Goal: Task Accomplishment & Management: Use online tool/utility

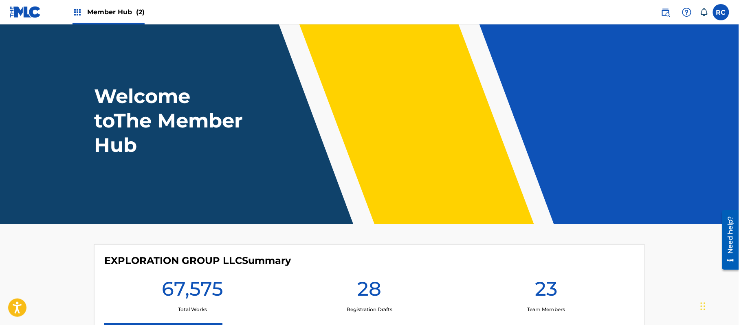
click at [101, 10] on span "Member Hub (2)" at bounding box center [115, 11] width 57 height 9
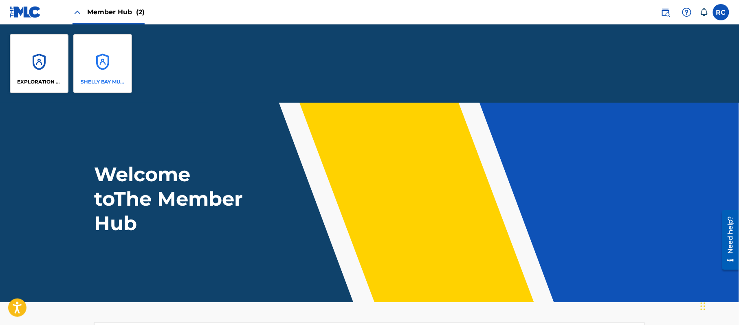
click at [90, 72] on div "SHELLY BAY MUSIC" at bounding box center [102, 63] width 59 height 59
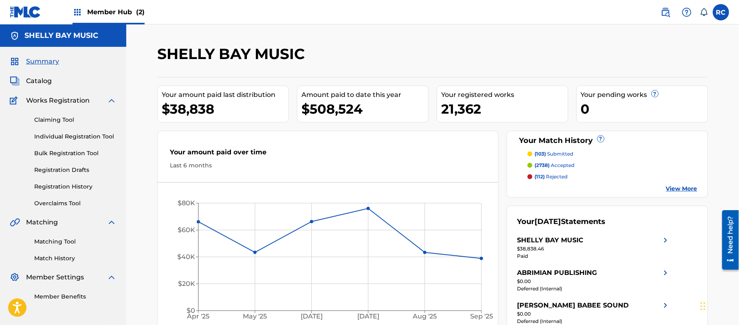
click at [99, 13] on span "Member Hub (2)" at bounding box center [115, 11] width 57 height 9
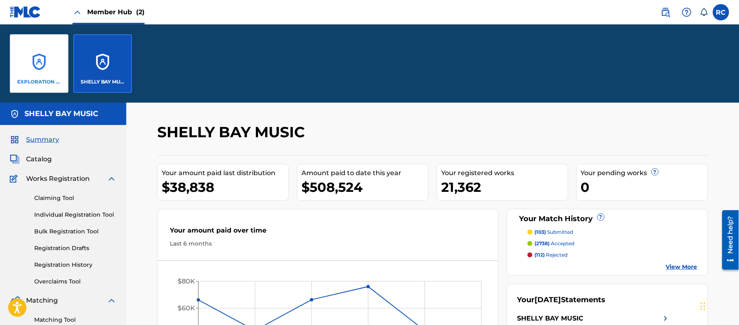
click at [44, 75] on div "EXPLORATION GROUP LLC" at bounding box center [39, 63] width 59 height 59
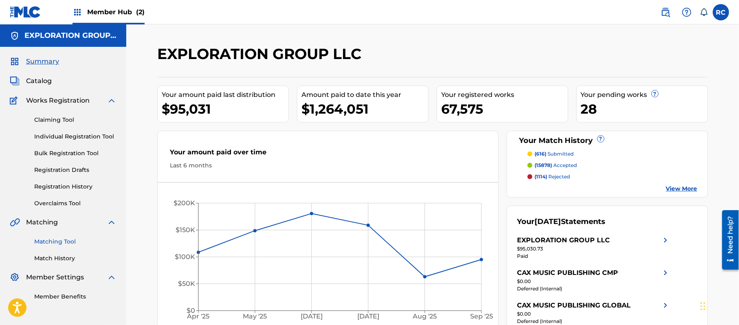
click at [67, 241] on link "Matching Tool" at bounding box center [75, 241] width 82 height 9
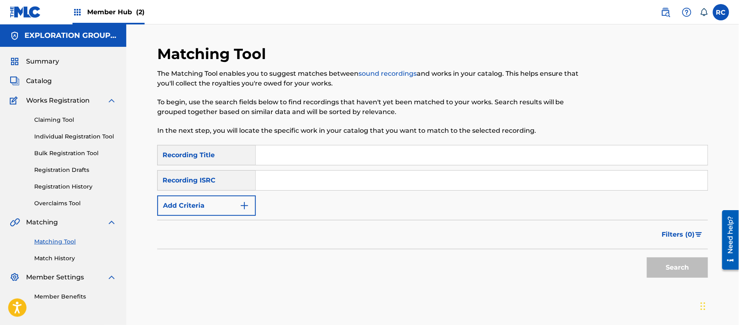
click at [274, 188] on input "Search Form" at bounding box center [482, 181] width 452 height 20
paste input "JPZ922103072"
type input "JPZ922103072"
click at [678, 266] on button "Search" at bounding box center [677, 267] width 61 height 20
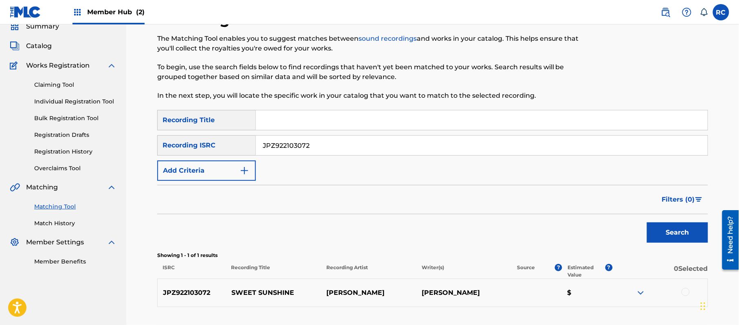
scroll to position [54, 0]
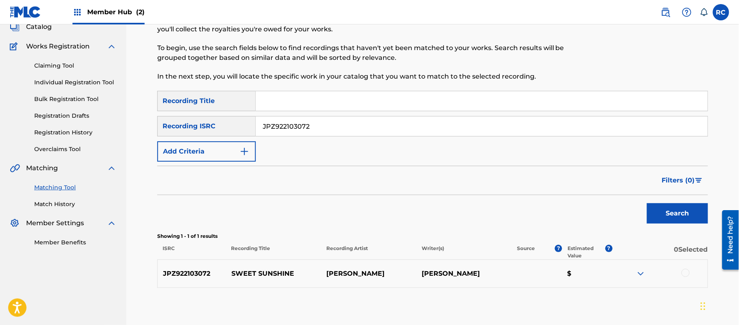
click at [687, 273] on div at bounding box center [685, 273] width 8 height 8
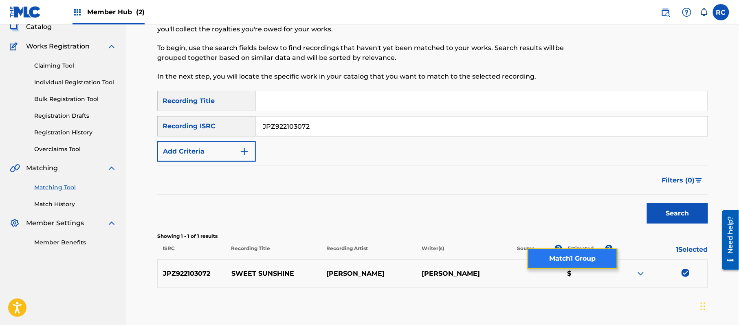
click at [592, 256] on button "Match 1 Group" at bounding box center [572, 258] width 90 height 20
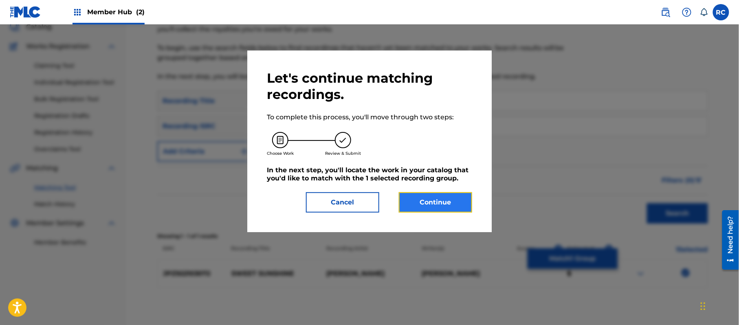
click at [419, 209] on button "Continue" at bounding box center [435, 202] width 73 height 20
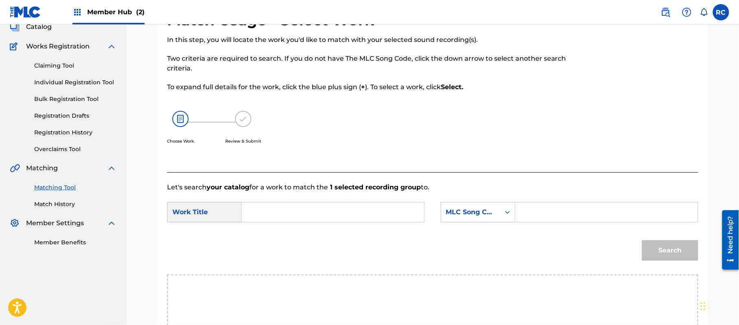
click at [281, 217] on input "Search Form" at bounding box center [332, 212] width 169 height 20
paste input "Sweet Sunshine S70ID7"
click at [314, 215] on input "Sweet Sunshine S70ID7" at bounding box center [332, 212] width 169 height 20
drag, startPoint x: 314, startPoint y: 215, endPoint x: 414, endPoint y: 215, distance: 99.8
click at [315, 215] on input "Sweet Sunshine S70ID7" at bounding box center [332, 212] width 169 height 20
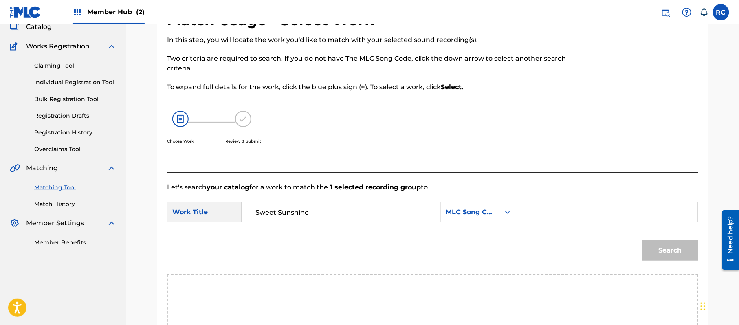
type input "Sweet Sunshine"
drag, startPoint x: 574, startPoint y: 215, endPoint x: 584, endPoint y: 218, distance: 10.3
click at [574, 215] on input "Search Form" at bounding box center [606, 212] width 169 height 20
paste input "S70ID7"
type input "S70ID7"
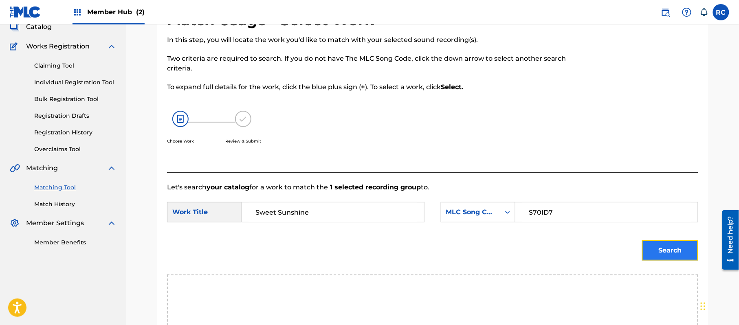
click at [667, 255] on button "Search" at bounding box center [670, 250] width 56 height 20
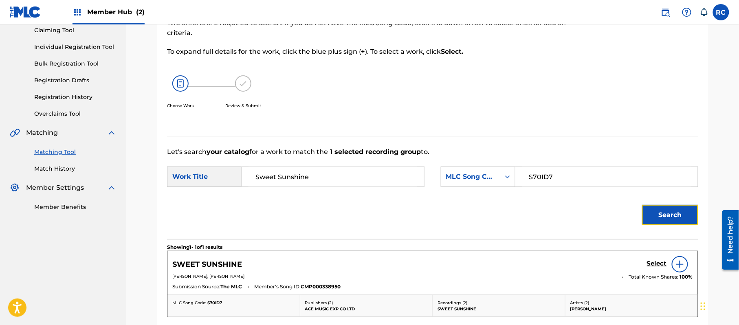
scroll to position [108, 0]
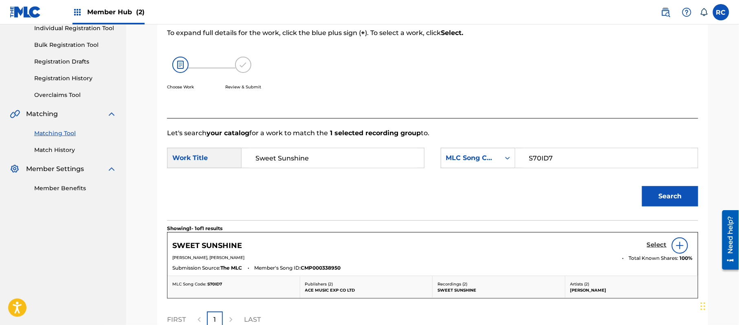
click at [662, 244] on h5 "Select" at bounding box center [657, 245] width 20 height 8
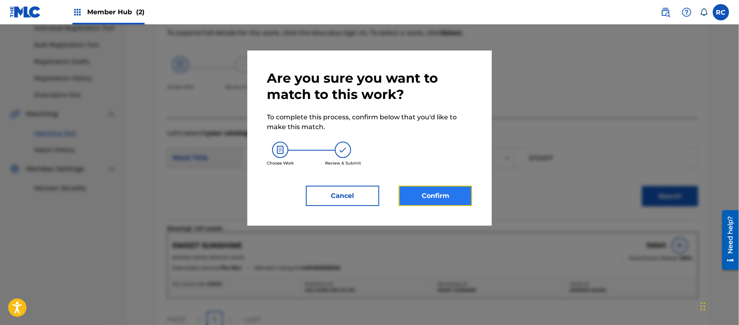
click at [463, 204] on button "Confirm" at bounding box center [435, 196] width 73 height 20
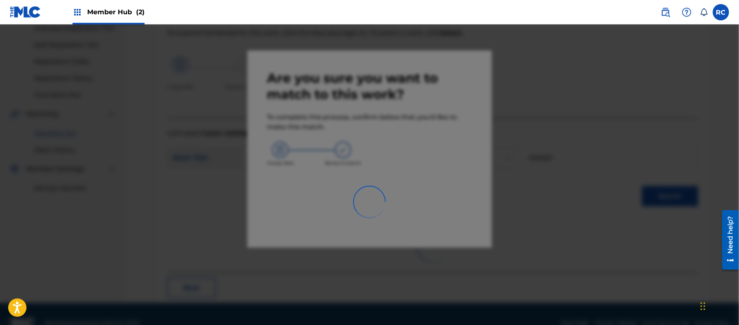
scroll to position [33, 0]
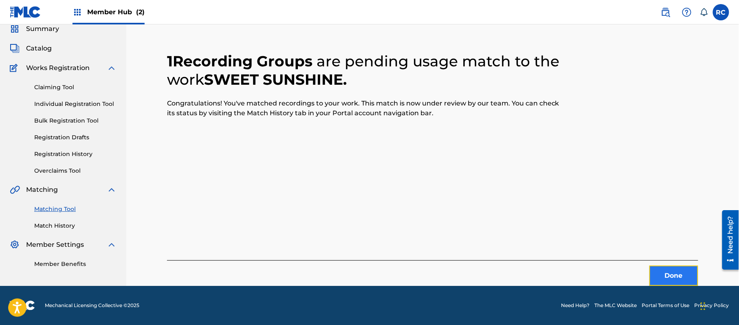
click at [672, 276] on button "Done" at bounding box center [673, 276] width 49 height 20
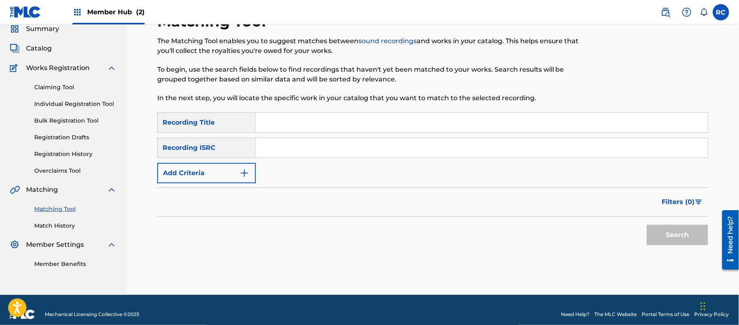
click at [300, 149] on input "Search Form" at bounding box center [482, 148] width 452 height 20
paste input "JPZ922103061"
type input "JPZ922103061"
click at [670, 233] on button "Search" at bounding box center [677, 235] width 61 height 20
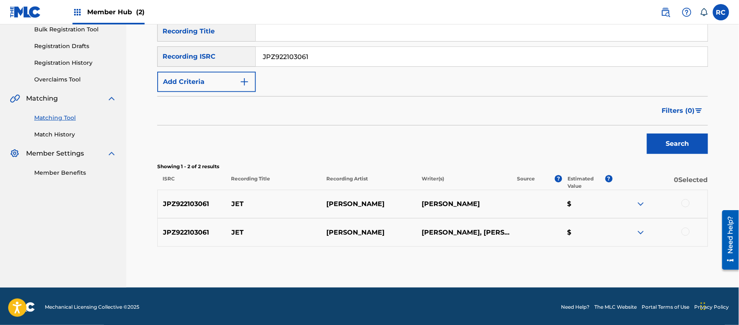
scroll to position [125, 0]
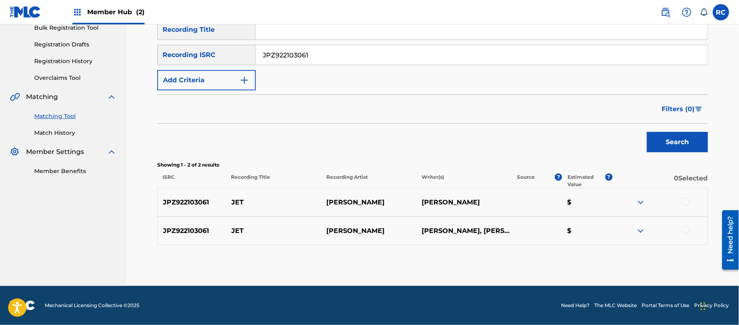
click at [689, 198] on div at bounding box center [659, 203] width 95 height 10
click at [683, 204] on div at bounding box center [685, 202] width 8 height 8
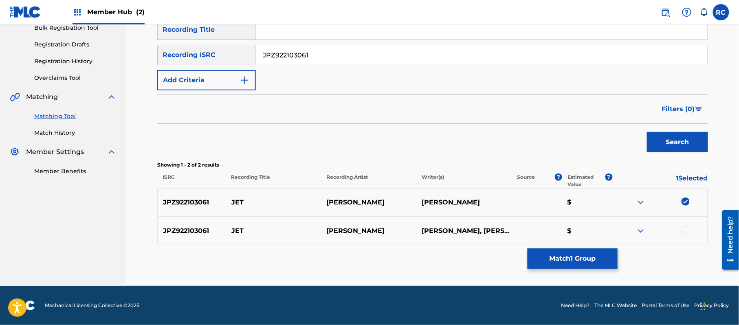
click at [687, 230] on div at bounding box center [685, 230] width 8 height 8
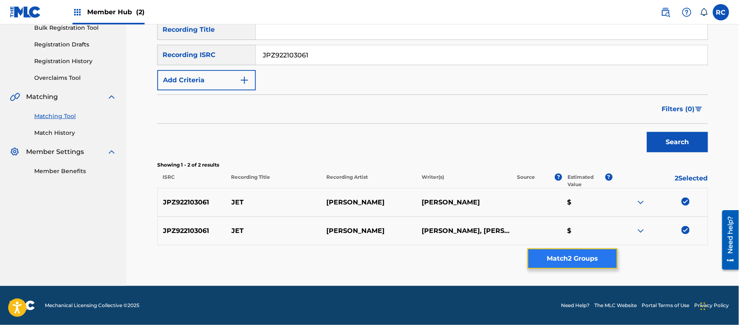
click at [577, 260] on button "Match 2 Groups" at bounding box center [572, 258] width 90 height 20
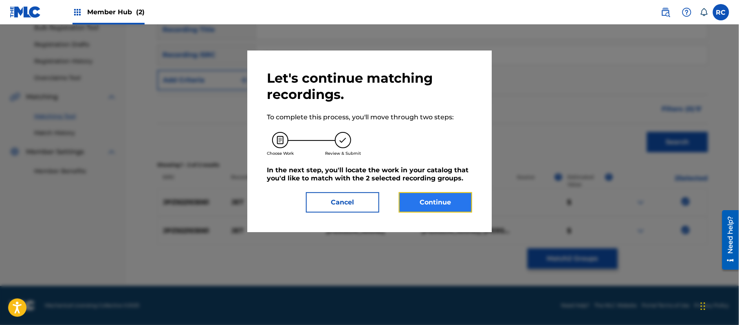
click at [442, 201] on button "Continue" at bounding box center [435, 202] width 73 height 20
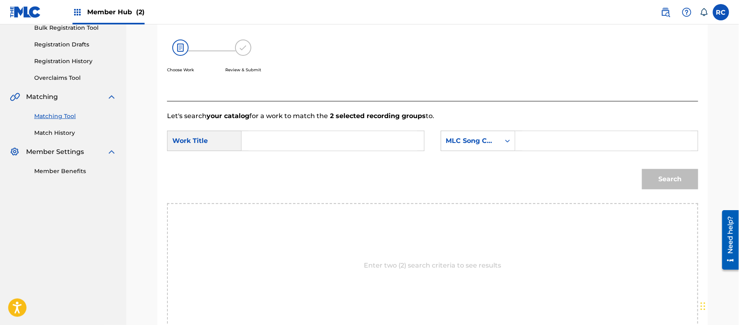
click at [305, 139] on input "Search Form" at bounding box center [332, 141] width 169 height 20
paste input "Jet JC1M35"
click at [287, 144] on input "Jet JC1M35" at bounding box center [332, 141] width 169 height 20
type input "Jet"
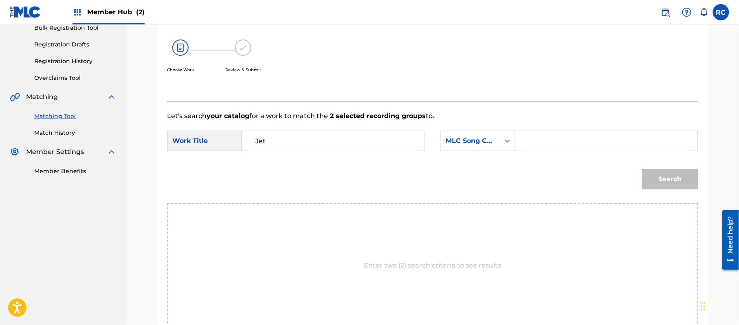
click at [579, 145] on input "Search Form" at bounding box center [606, 141] width 169 height 20
paste input "JC1M35"
type input "JC1M35"
click at [649, 178] on button "Search" at bounding box center [670, 179] width 56 height 20
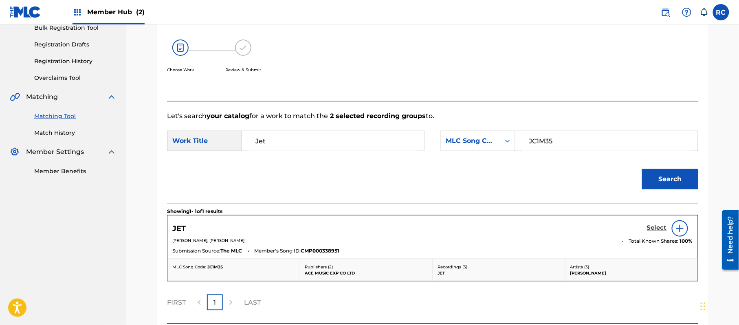
click at [649, 230] on h5 "Select" at bounding box center [657, 228] width 20 height 8
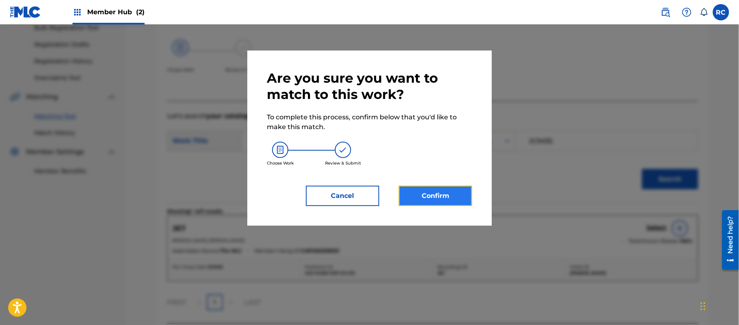
click at [452, 200] on button "Confirm" at bounding box center [435, 196] width 73 height 20
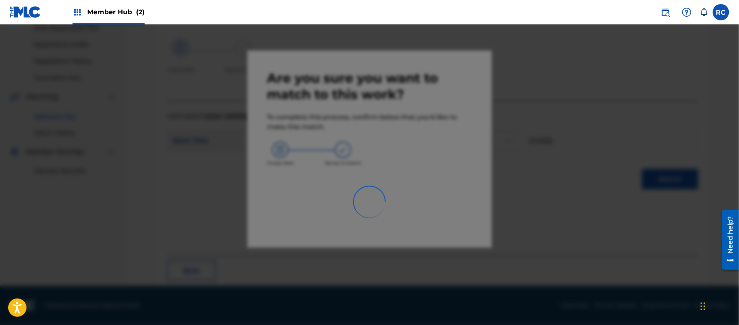
scroll to position [33, 0]
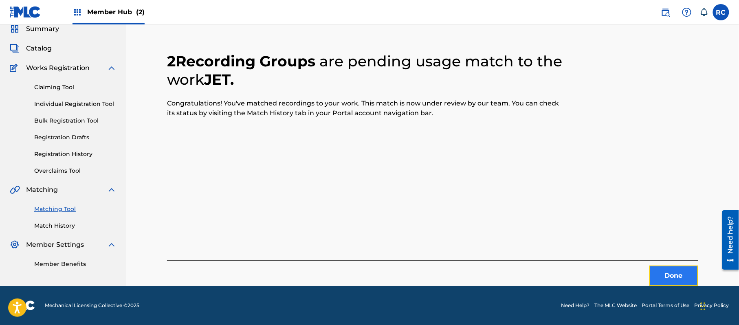
click at [660, 269] on button "Done" at bounding box center [673, 276] width 49 height 20
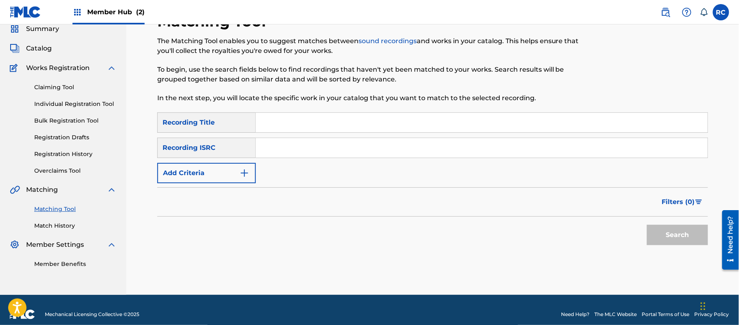
click at [303, 148] on input "Search Form" at bounding box center [482, 148] width 452 height 20
paste input "JPZ922114496"
type input "JPZ922114496"
click at [652, 233] on button "Search" at bounding box center [677, 235] width 61 height 20
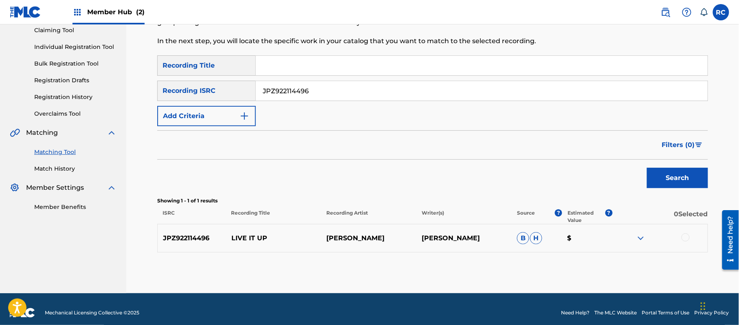
scroll to position [94, 0]
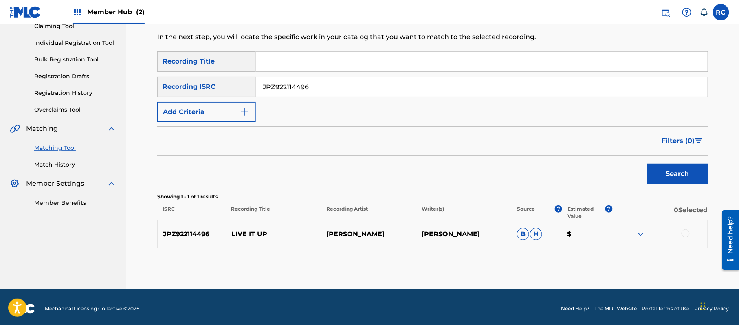
click at [687, 232] on div at bounding box center [685, 233] width 8 height 8
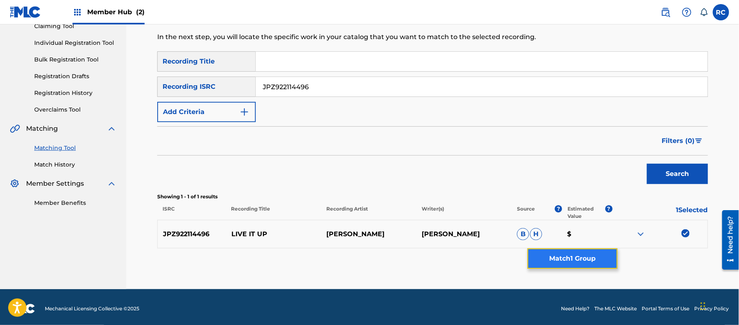
click at [591, 253] on button "Match 1 Group" at bounding box center [572, 258] width 90 height 20
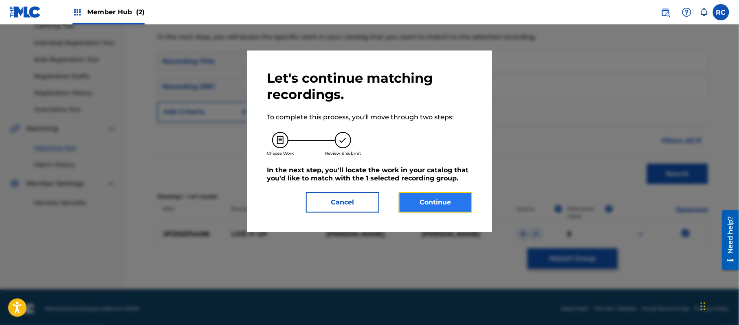
click at [455, 206] on button "Continue" at bounding box center [435, 202] width 73 height 20
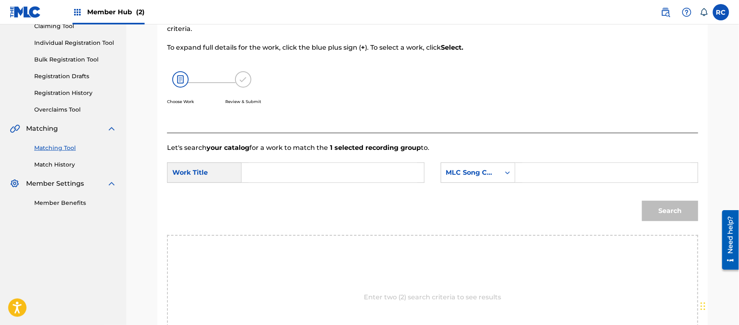
click at [270, 170] on input "Search Form" at bounding box center [332, 173] width 169 height 20
paste input "Live It Up LR21DV"
click at [295, 173] on input "Live It Up LR21DV" at bounding box center [332, 173] width 169 height 20
click at [297, 172] on input "Live It Up LR21DV" at bounding box center [332, 173] width 169 height 20
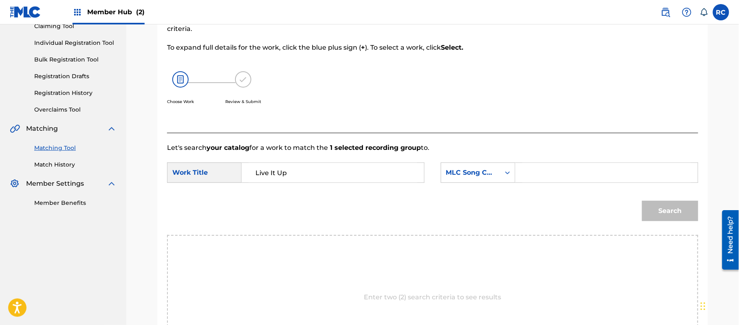
type input "Live It Up"
click at [568, 172] on input "Search Form" at bounding box center [606, 173] width 169 height 20
paste input "LR21DV"
type input "LR21DV"
click at [671, 215] on button "Search" at bounding box center [670, 211] width 56 height 20
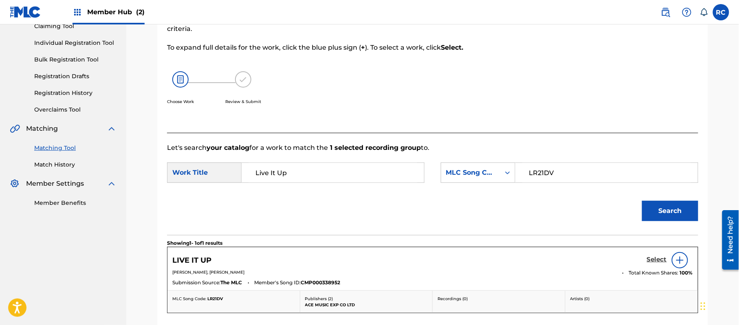
click at [650, 258] on h5 "Select" at bounding box center [657, 260] width 20 height 8
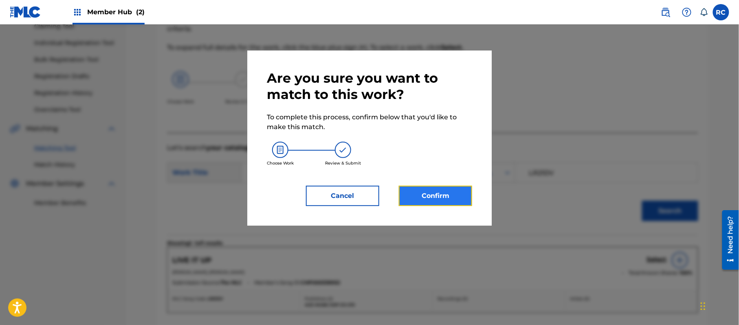
click at [452, 194] on button "Confirm" at bounding box center [435, 196] width 73 height 20
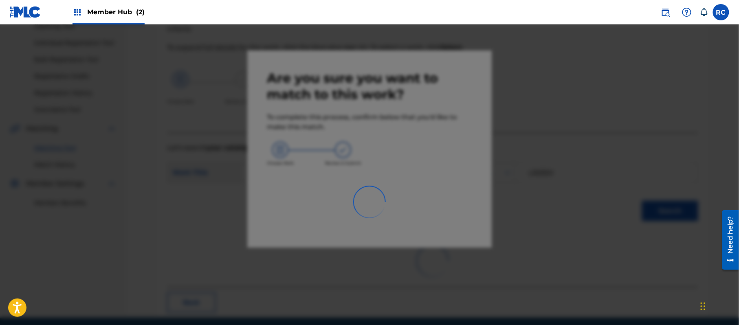
scroll to position [33, 0]
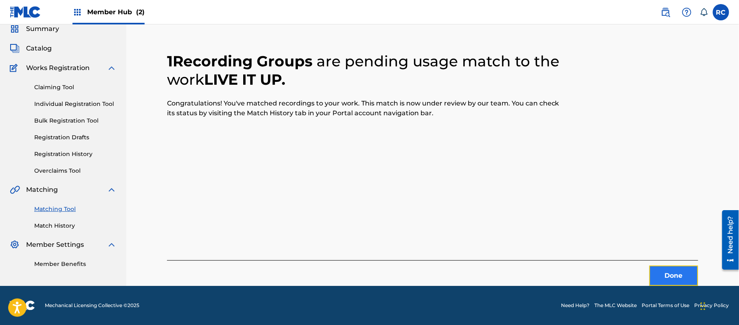
click at [658, 274] on button "Done" at bounding box center [673, 276] width 49 height 20
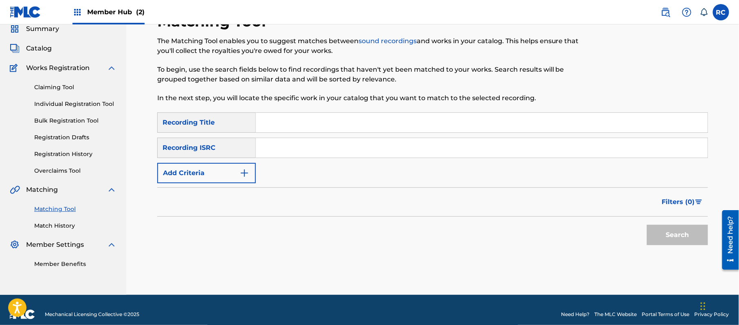
click at [313, 148] on input "Search Form" at bounding box center [482, 148] width 452 height 20
paste input "JPZ922201479"
type input "JPZ922201479"
click at [663, 228] on button "Search" at bounding box center [677, 235] width 61 height 20
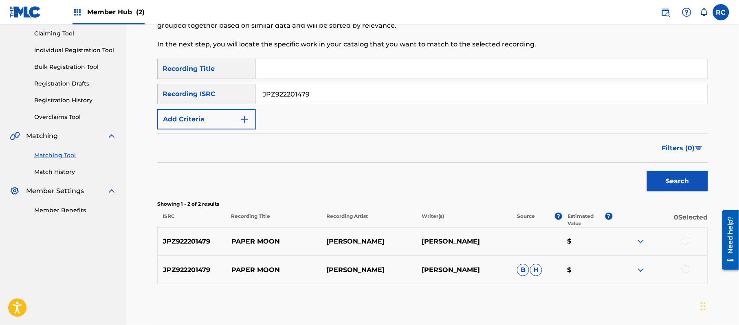
scroll to position [87, 0]
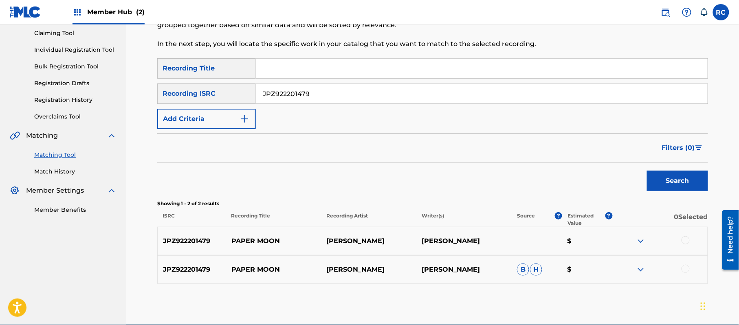
click at [685, 241] on div at bounding box center [685, 240] width 8 height 8
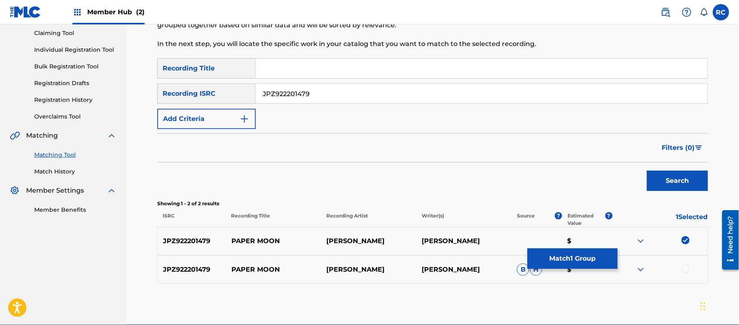
click at [686, 268] on div at bounding box center [685, 269] width 8 height 8
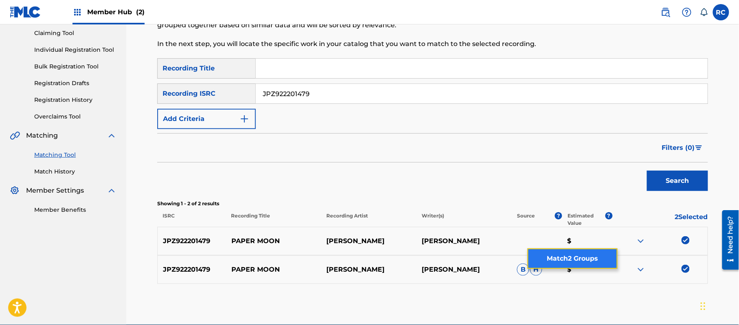
click at [588, 258] on button "Match 2 Groups" at bounding box center [572, 258] width 90 height 20
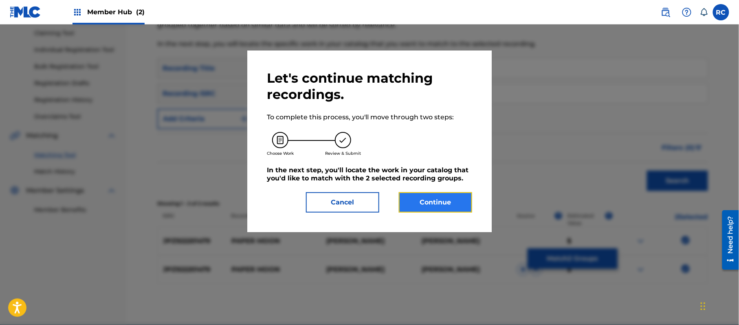
click at [441, 204] on button "Continue" at bounding box center [435, 202] width 73 height 20
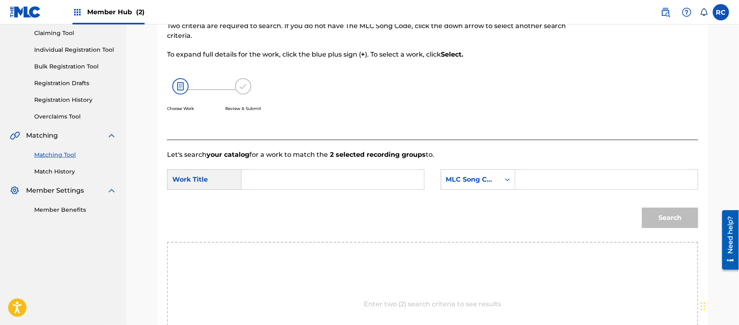
click at [279, 174] on input "Search Form" at bounding box center [332, 180] width 169 height 20
drag, startPoint x: 250, startPoint y: 183, endPoint x: 244, endPoint y: 188, distance: 7.5
click at [225, 188] on div "SearchWithCriteria2e029562-ce38-4737-b203-aee09e942dca Work Title v" at bounding box center [295, 179] width 257 height 20
paste input "Paper Moon PM6O1G"
click at [299, 185] on input "Paper Moon PM6O1G" at bounding box center [332, 180] width 169 height 20
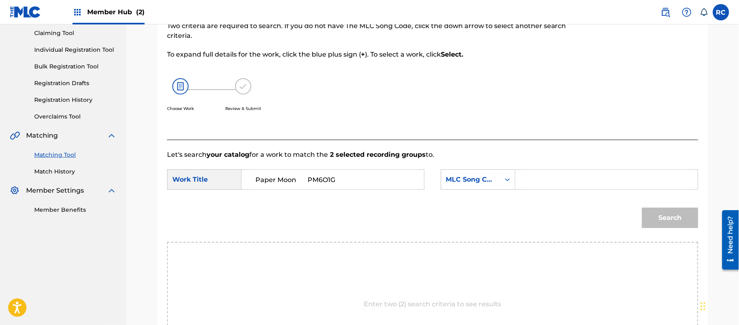
click at [299, 185] on input "Paper Moon PM6O1G" at bounding box center [332, 180] width 169 height 20
type input "Paper Moon"
click at [570, 179] on input "Search Form" at bounding box center [606, 180] width 169 height 20
paste input "PM6O1G"
type input "PM6O1G"
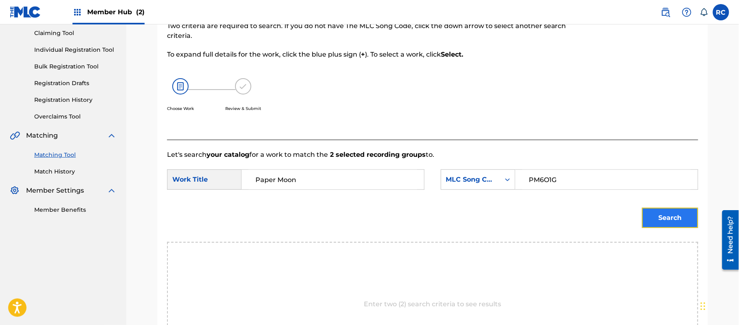
click at [655, 217] on button "Search" at bounding box center [670, 218] width 56 height 20
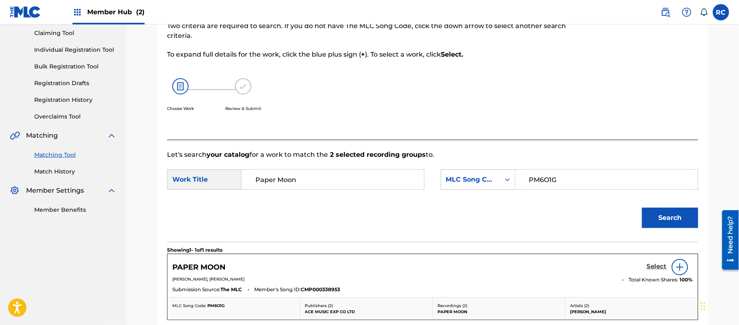
click at [653, 263] on h5 "Select" at bounding box center [657, 267] width 20 height 8
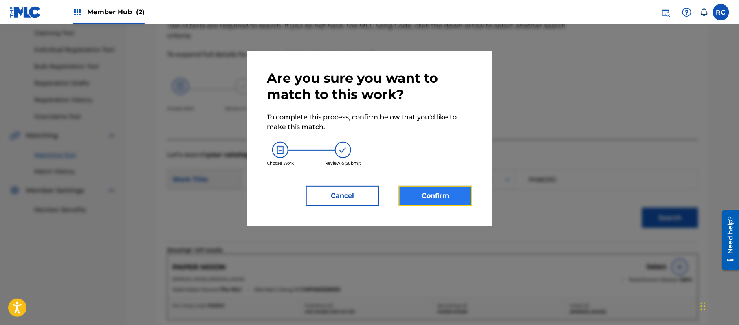
click at [464, 195] on button "Confirm" at bounding box center [435, 196] width 73 height 20
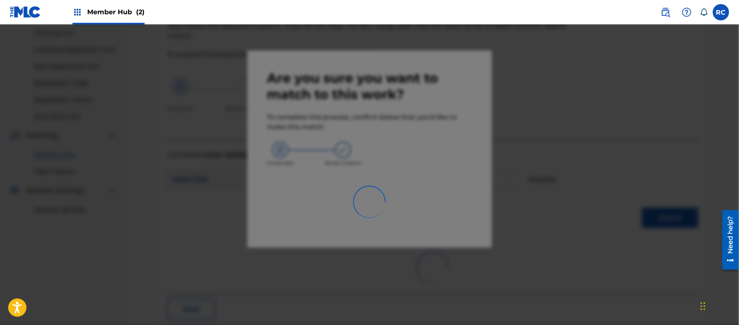
scroll to position [33, 0]
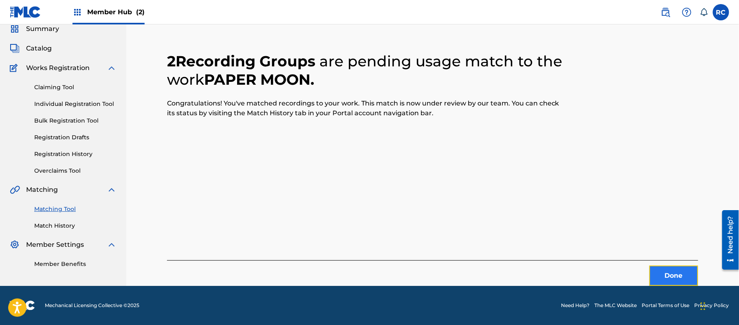
click at [661, 273] on button "Done" at bounding box center [673, 276] width 49 height 20
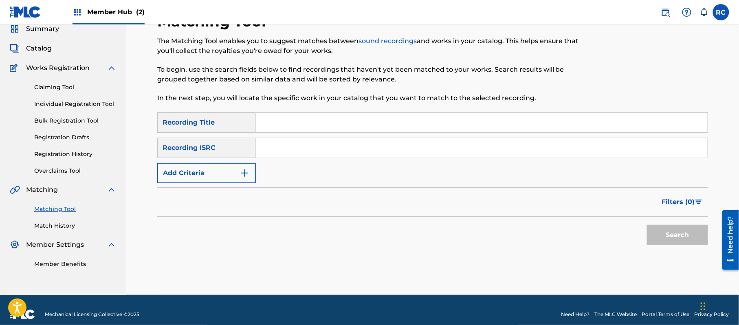
click at [310, 147] on input "Search Form" at bounding box center [482, 148] width 452 height 20
paste input "JPZ922103060"
type input "JPZ922103060"
click at [667, 228] on button "Search" at bounding box center [677, 235] width 61 height 20
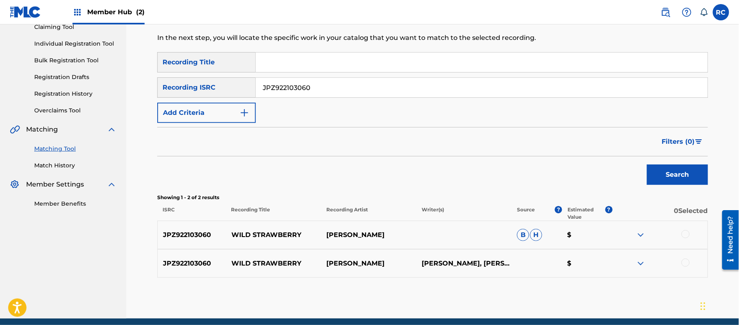
scroll to position [94, 0]
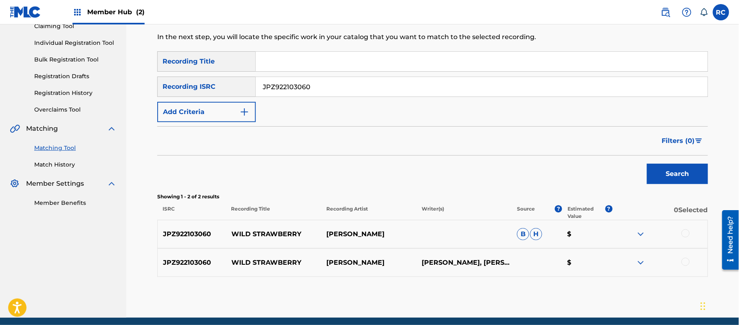
click at [681, 230] on div at bounding box center [685, 233] width 8 height 8
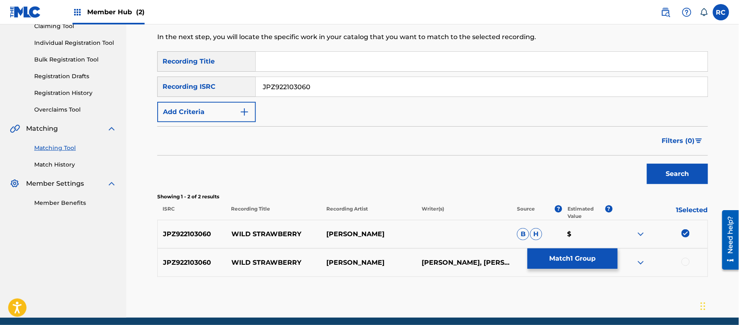
click at [683, 263] on div at bounding box center [685, 262] width 8 height 8
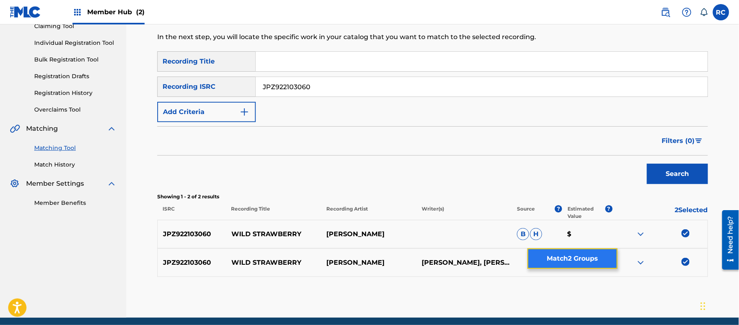
click at [583, 251] on button "Match 2 Groups" at bounding box center [572, 258] width 90 height 20
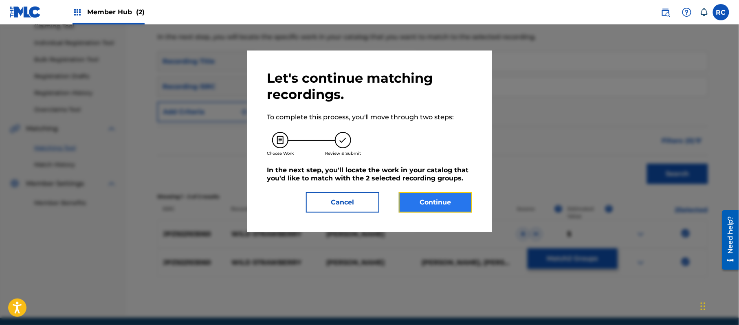
click at [432, 204] on button "Continue" at bounding box center [435, 202] width 73 height 20
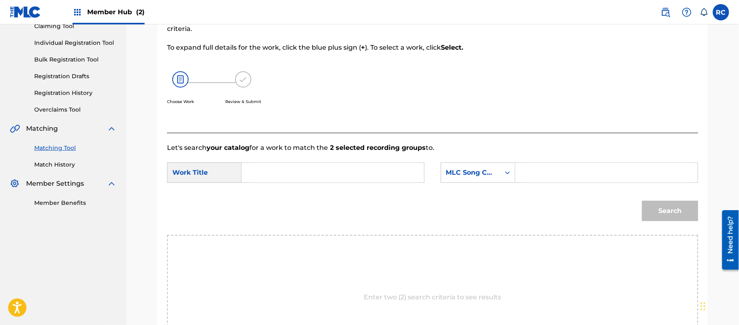
click at [273, 172] on input "Search Form" at bounding box center [332, 173] width 169 height 20
paste input "Wild Strawberry W51K41"
click at [312, 175] on input "Wild Strawberry W51K41" at bounding box center [332, 173] width 169 height 20
type input "Wild Strawberry"
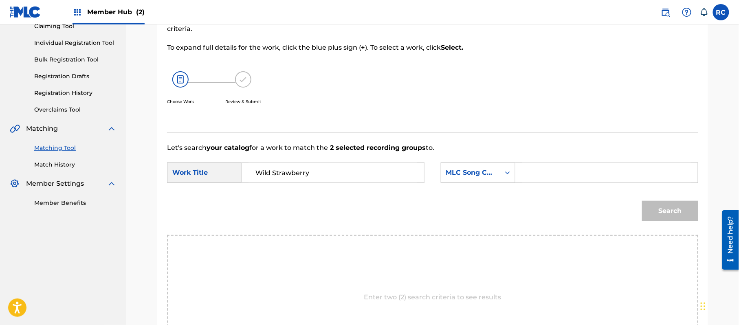
click at [568, 173] on input "Search Form" at bounding box center [606, 173] width 169 height 20
paste input "W51K41"
type input "W51K41"
click at [666, 213] on button "Search" at bounding box center [670, 211] width 56 height 20
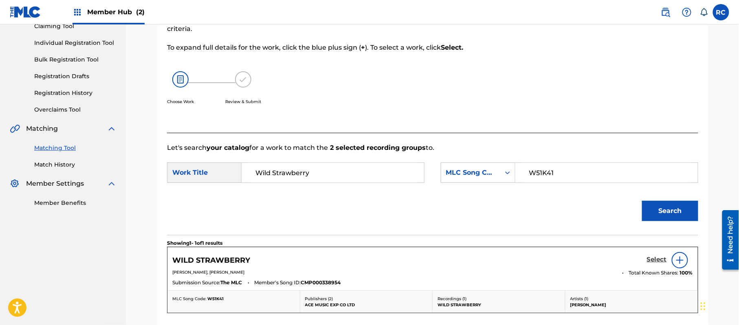
click at [657, 258] on h5 "Select" at bounding box center [657, 260] width 20 height 8
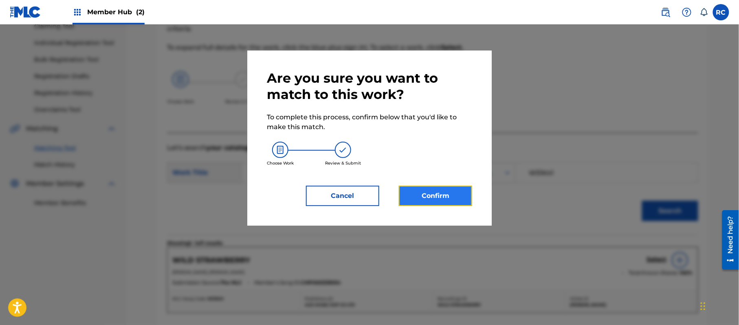
click at [434, 194] on button "Confirm" at bounding box center [435, 196] width 73 height 20
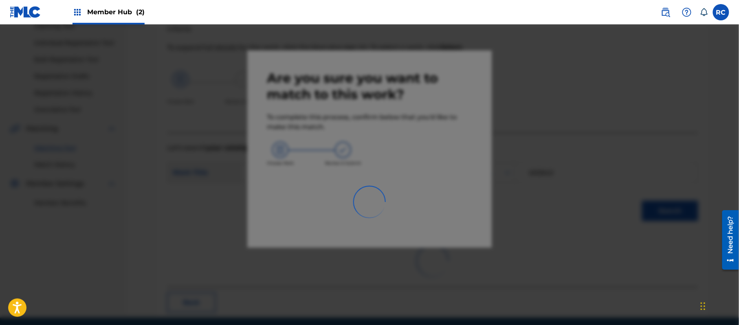
scroll to position [33, 0]
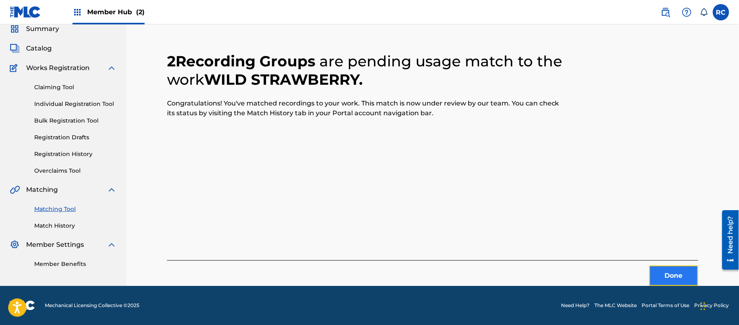
click at [656, 271] on button "Done" at bounding box center [673, 276] width 49 height 20
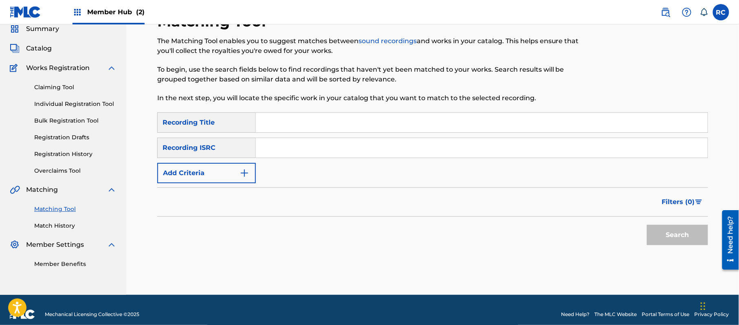
click at [332, 149] on input "Search Form" at bounding box center [482, 148] width 452 height 20
paste input "JPZ922103071"
type input "JPZ922103071"
click at [670, 231] on button "Search" at bounding box center [677, 235] width 61 height 20
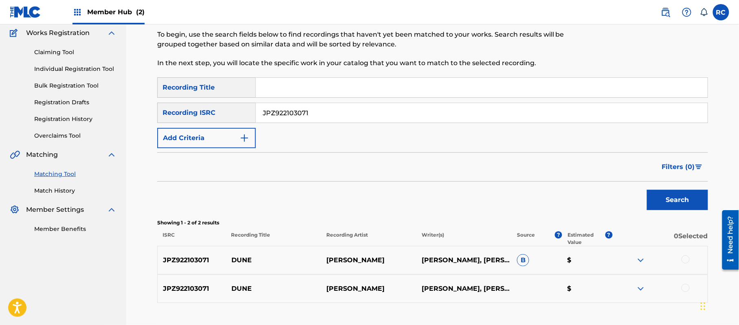
scroll to position [87, 0]
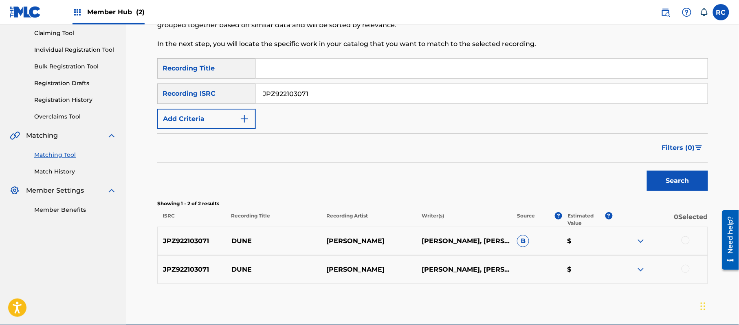
click at [685, 241] on div at bounding box center [685, 240] width 8 height 8
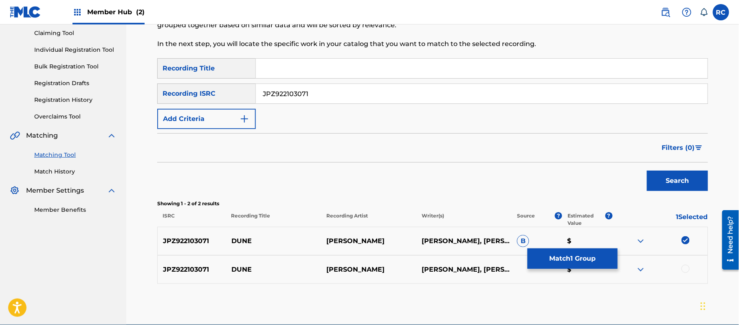
click at [683, 268] on div at bounding box center [685, 269] width 8 height 8
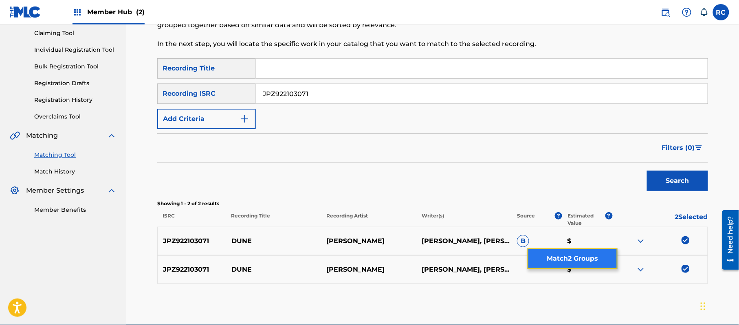
click at [596, 261] on button "Match 2 Groups" at bounding box center [572, 258] width 90 height 20
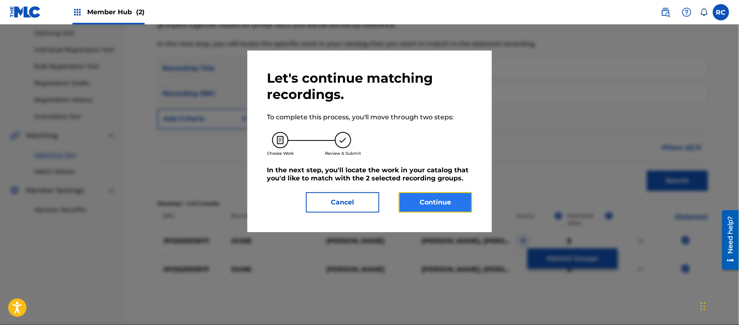
click at [447, 200] on button "Continue" at bounding box center [435, 202] width 73 height 20
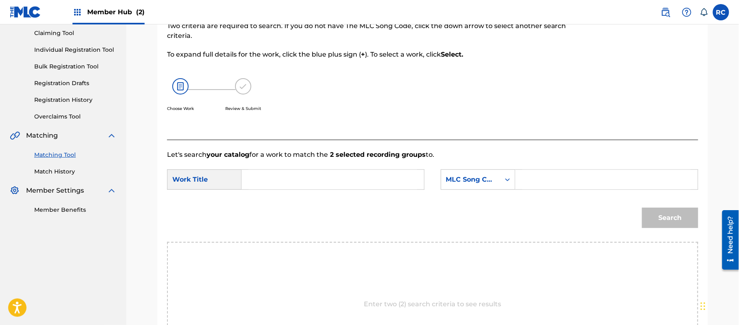
click at [294, 176] on input "Search Form" at bounding box center [332, 180] width 169 height 20
paste input "Dune DQ4YRS"
click at [294, 179] on input "Dune DQ4YRS" at bounding box center [332, 180] width 169 height 20
drag, startPoint x: 294, startPoint y: 179, endPoint x: 421, endPoint y: 179, distance: 126.6
click at [295, 179] on input "Dune DQ4YRS" at bounding box center [332, 180] width 169 height 20
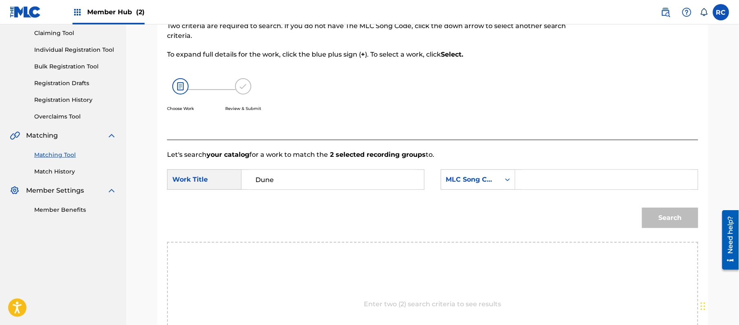
type input "Dune"
click at [617, 180] on input "Search Form" at bounding box center [606, 180] width 169 height 20
paste input "DQ4YRS"
type input "DQ4YRS"
click at [652, 216] on button "Search" at bounding box center [670, 218] width 56 height 20
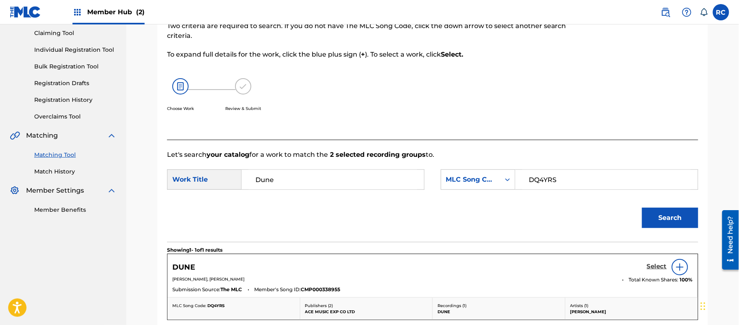
click at [652, 267] on h5 "Select" at bounding box center [657, 267] width 20 height 8
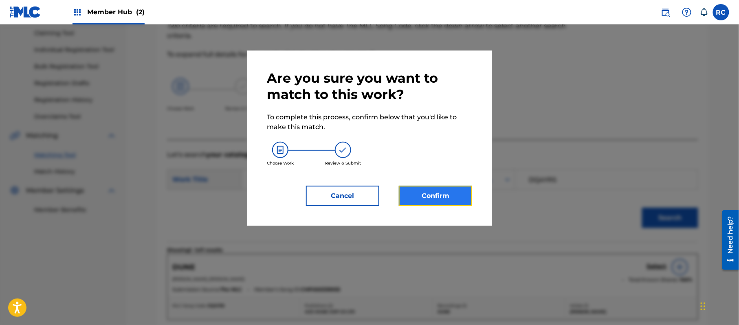
click at [461, 203] on button "Confirm" at bounding box center [435, 196] width 73 height 20
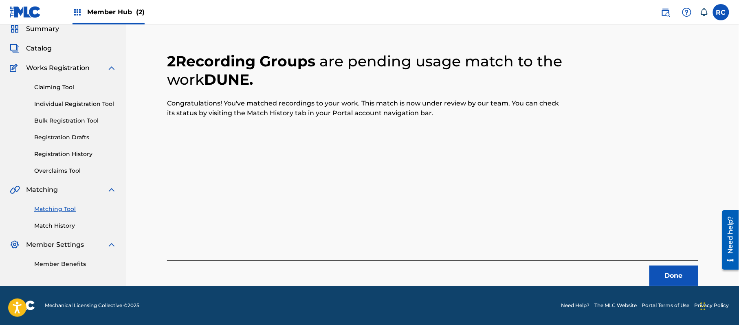
scroll to position [33, 0]
click at [661, 274] on button "Done" at bounding box center [673, 276] width 49 height 20
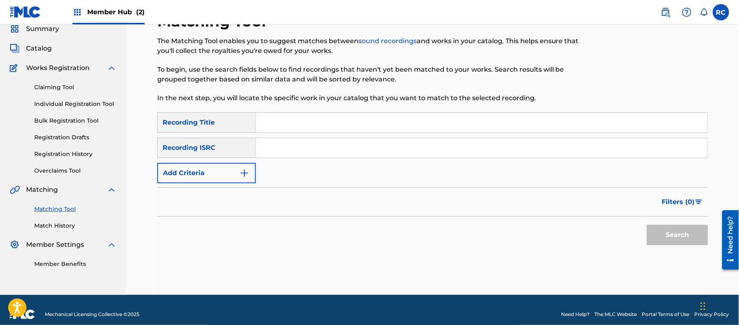
click at [353, 153] on input "Search Form" at bounding box center [482, 148] width 452 height 20
paste input "JPZ922103067"
type input "JPZ922103067"
click at [680, 226] on button "Search" at bounding box center [677, 235] width 61 height 20
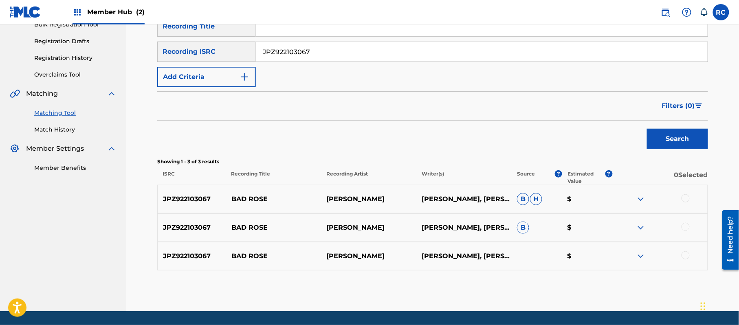
scroll to position [141, 0]
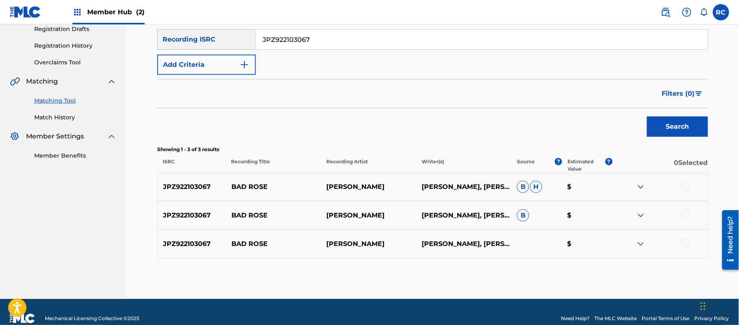
click at [683, 186] on div at bounding box center [685, 186] width 8 height 8
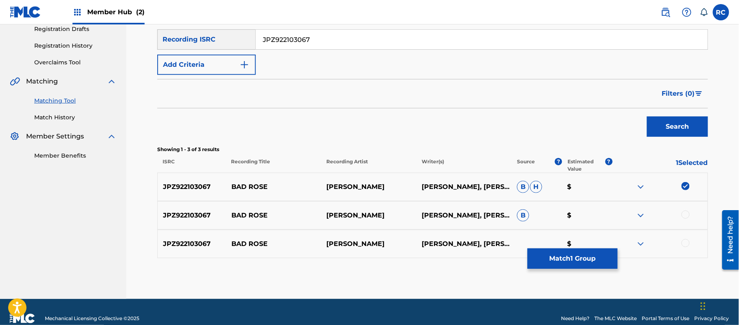
click at [687, 218] on div at bounding box center [685, 215] width 8 height 8
click at [685, 245] on div at bounding box center [685, 243] width 8 height 8
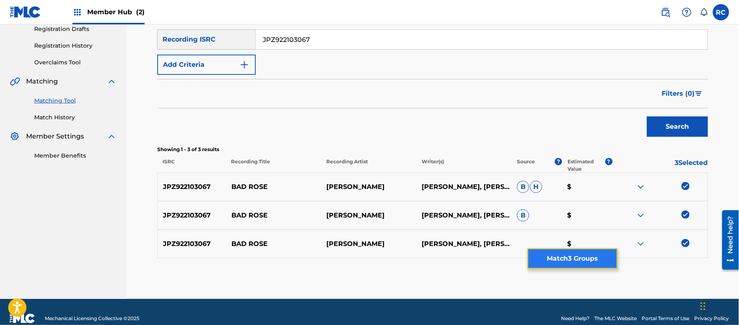
click at [587, 257] on button "Match 3 Groups" at bounding box center [572, 258] width 90 height 20
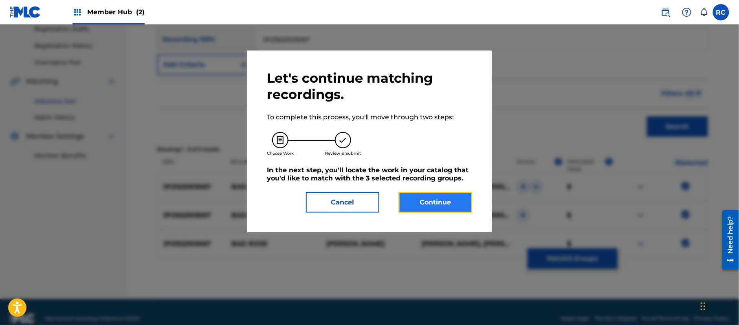
click at [438, 198] on button "Continue" at bounding box center [435, 202] width 73 height 20
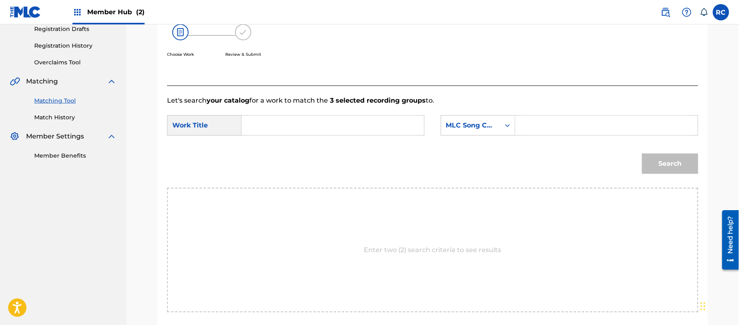
click at [285, 129] on input "Search Form" at bounding box center [332, 126] width 169 height 20
paste input "Bad Rose BD7P5N"
click at [313, 126] on input "Bad Rose BD7P5N" at bounding box center [332, 126] width 169 height 20
type input "Bad Rose"
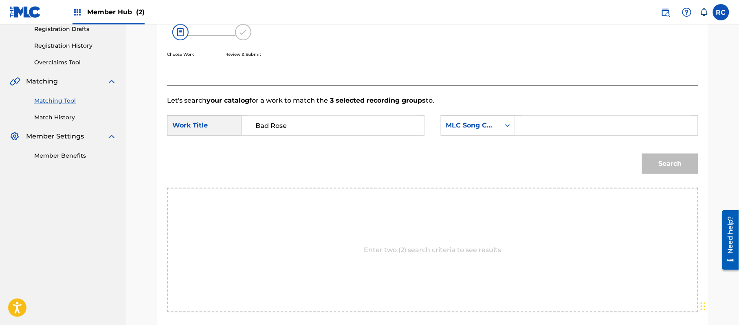
click at [589, 129] on input "Search Form" at bounding box center [606, 126] width 169 height 20
paste input "BD7P5N"
type input "BD7P5N"
click at [673, 170] on button "Search" at bounding box center [670, 164] width 56 height 20
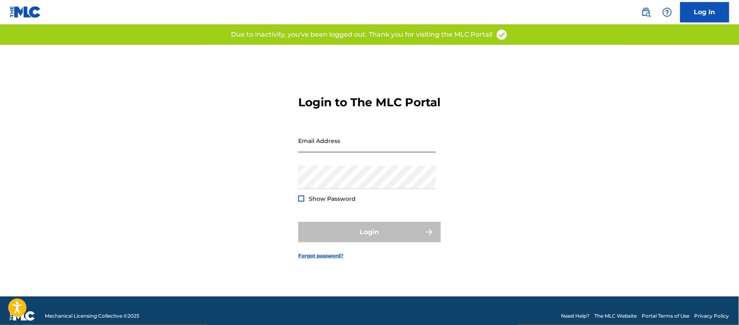
click at [336, 149] on input "Email Address" at bounding box center [367, 140] width 138 height 23
type input "[PERSON_NAME][EMAIL_ADDRESS][DOMAIN_NAME]"
click at [384, 152] on input "[PERSON_NAME][EMAIL_ADDRESS][DOMAIN_NAME]" at bounding box center [367, 140] width 138 height 23
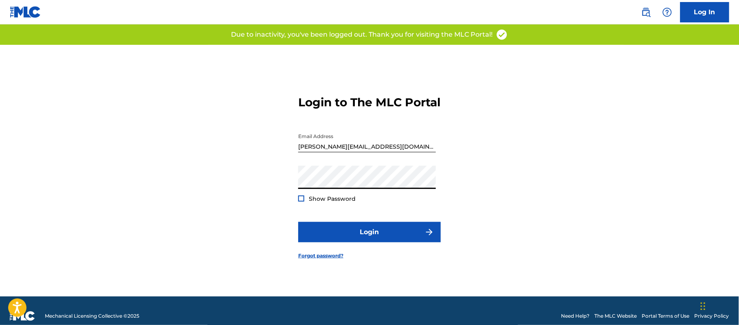
click at [302, 202] on div at bounding box center [301, 198] width 6 height 6
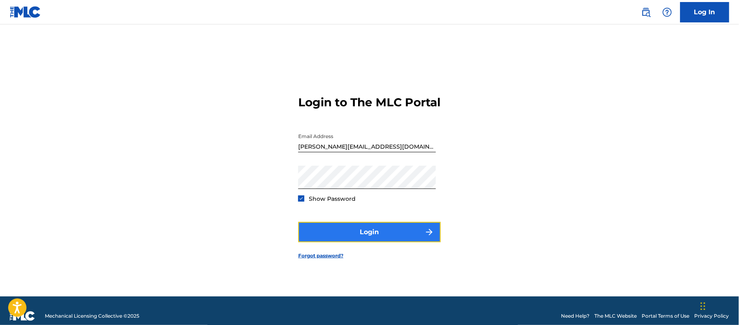
click at [331, 232] on button "Login" at bounding box center [369, 232] width 143 height 20
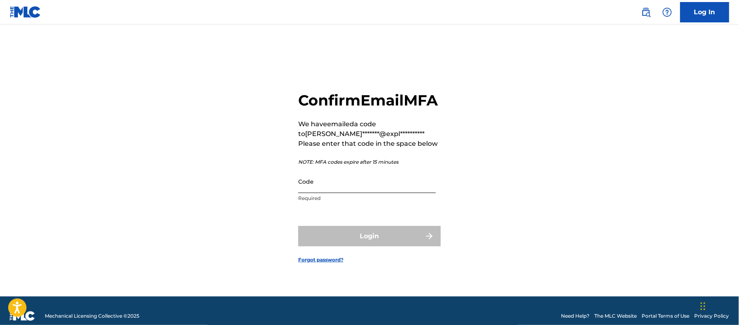
drag, startPoint x: 323, startPoint y: 193, endPoint x: 323, endPoint y: 188, distance: 5.3
click at [323, 193] on input "Code" at bounding box center [367, 181] width 138 height 23
paste input "416988"
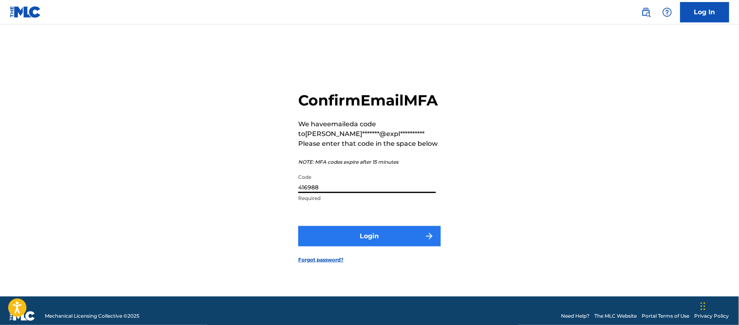
type input "416988"
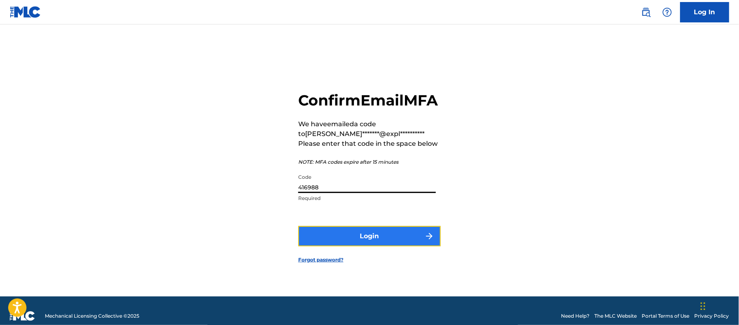
click at [328, 237] on button "Login" at bounding box center [369, 236] width 143 height 20
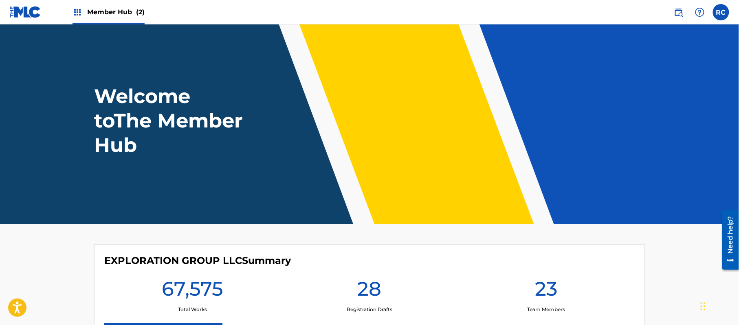
click at [90, 4] on div "Member Hub (2)" at bounding box center [108, 12] width 72 height 24
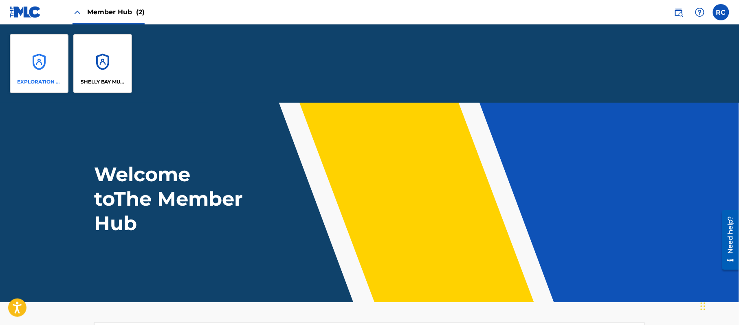
click at [26, 62] on div "EXPLORATION GROUP LLC" at bounding box center [39, 63] width 59 height 59
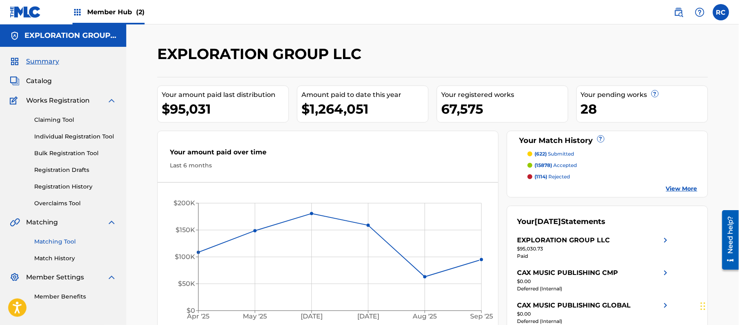
click at [61, 238] on link "Matching Tool" at bounding box center [75, 241] width 82 height 9
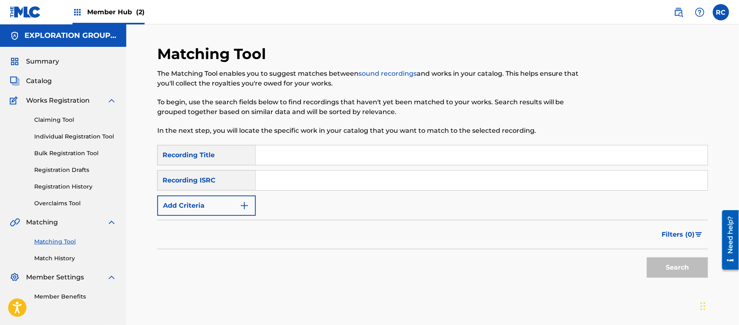
click at [281, 186] on input "Search Form" at bounding box center [482, 181] width 452 height 20
paste input "JPZ922103067"
type input "JPZ922103067"
click at [685, 266] on button "Search" at bounding box center [677, 267] width 61 height 20
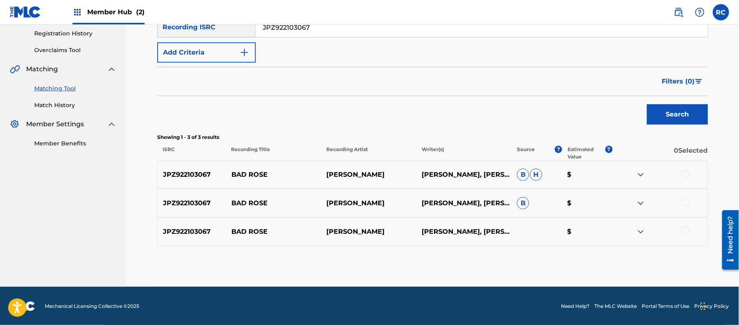
scroll to position [154, 0]
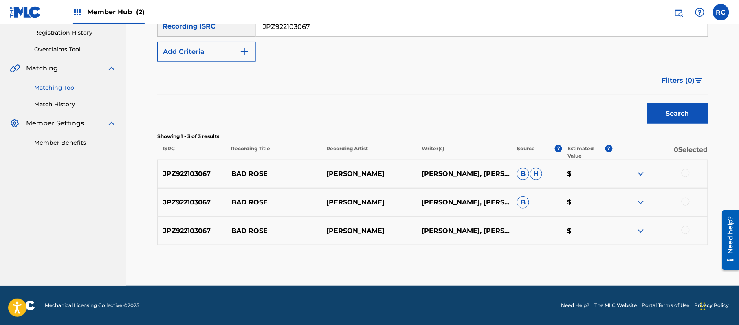
click at [683, 173] on div at bounding box center [685, 173] width 8 height 8
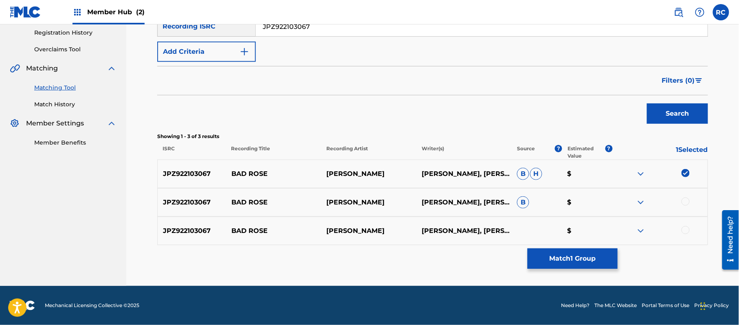
click at [682, 200] on div at bounding box center [685, 202] width 8 height 8
click at [685, 229] on div at bounding box center [685, 230] width 8 height 8
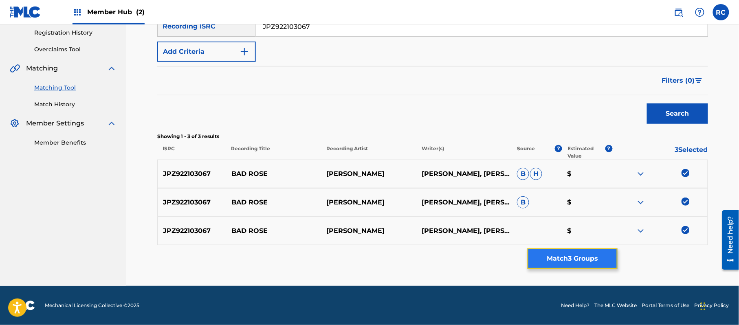
click at [577, 259] on button "Match 3 Groups" at bounding box center [572, 258] width 90 height 20
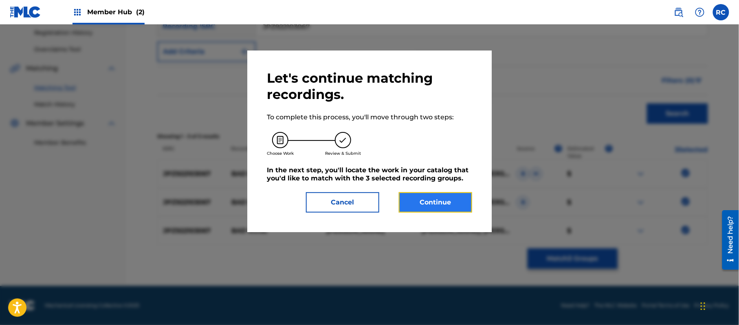
click at [434, 204] on button "Continue" at bounding box center [435, 202] width 73 height 20
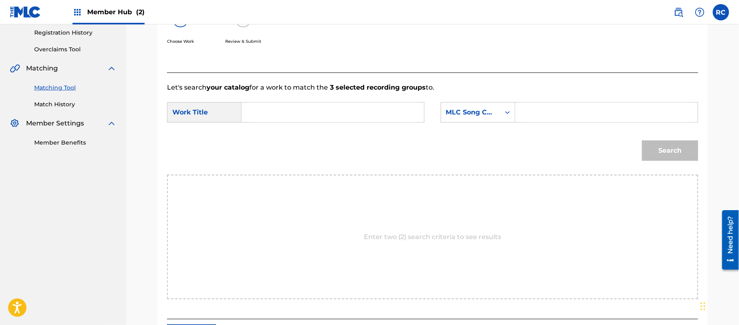
click at [293, 116] on input "Search Form" at bounding box center [332, 113] width 169 height 20
paste input "Bad Rose BD7P5N"
click at [303, 114] on input "Bad Rose BD7P5N" at bounding box center [332, 113] width 169 height 20
type input "Bad Rose"
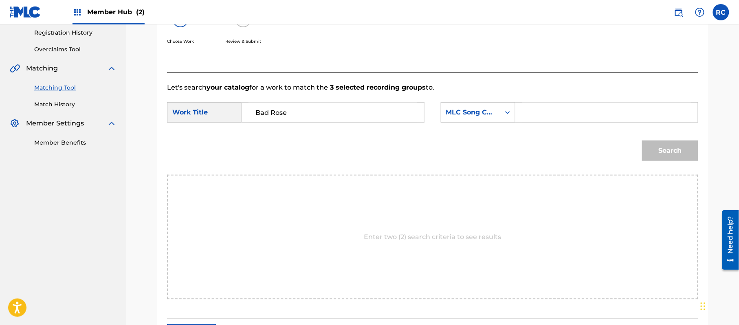
click at [546, 112] on input "Search Form" at bounding box center [606, 113] width 169 height 20
paste input "BD7P5N"
type input "BD7P5N"
click at [652, 145] on button "Search" at bounding box center [670, 150] width 56 height 20
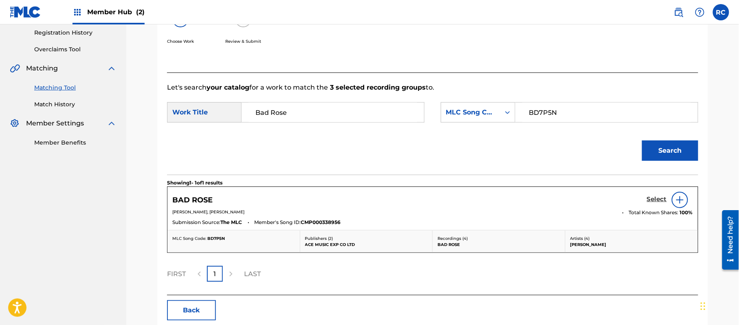
click at [652, 198] on h5 "Select" at bounding box center [657, 199] width 20 height 8
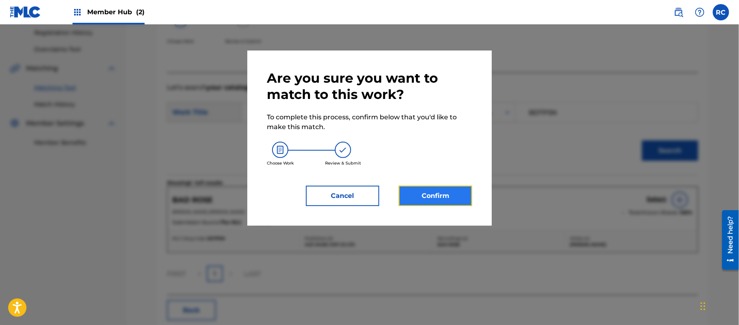
click at [433, 198] on button "Confirm" at bounding box center [435, 196] width 73 height 20
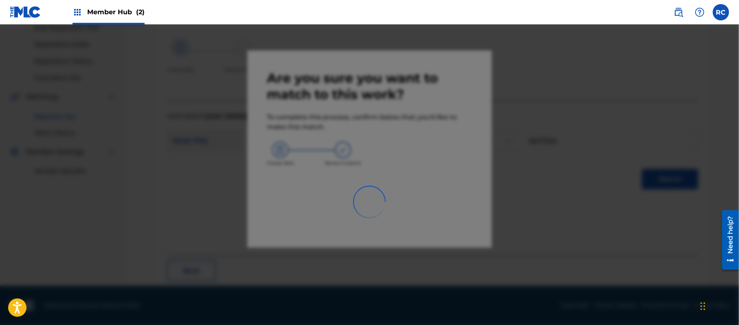
scroll to position [33, 0]
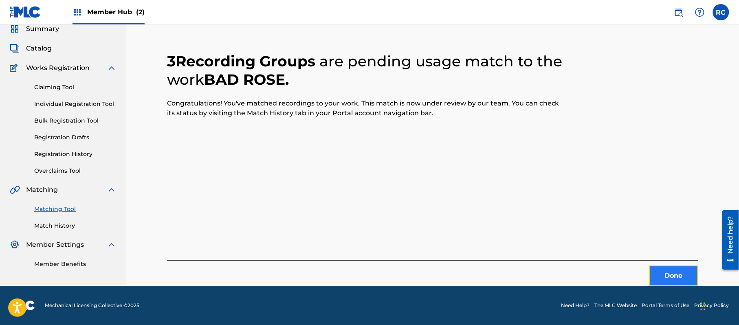
click at [669, 271] on button "Done" at bounding box center [673, 276] width 49 height 20
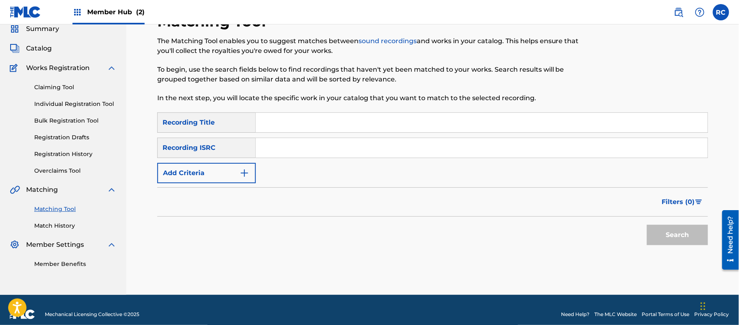
click at [296, 152] on input "Search Form" at bounding box center [482, 148] width 452 height 20
paste input "JPZ922004906"
type input "JPZ922004906"
click at [665, 232] on button "Search" at bounding box center [677, 235] width 61 height 20
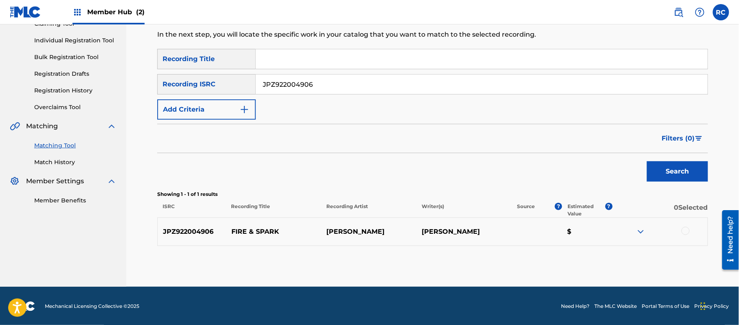
scroll to position [97, 0]
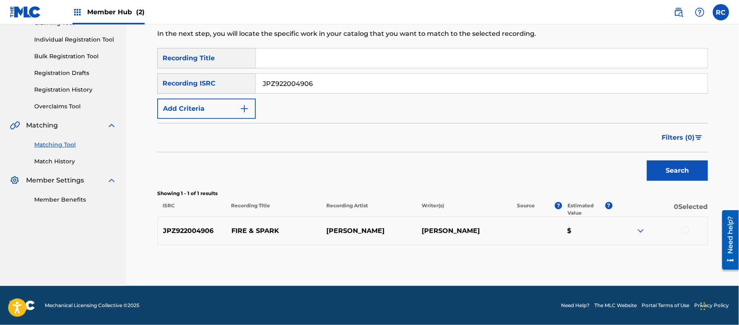
click at [688, 227] on div at bounding box center [685, 230] width 8 height 8
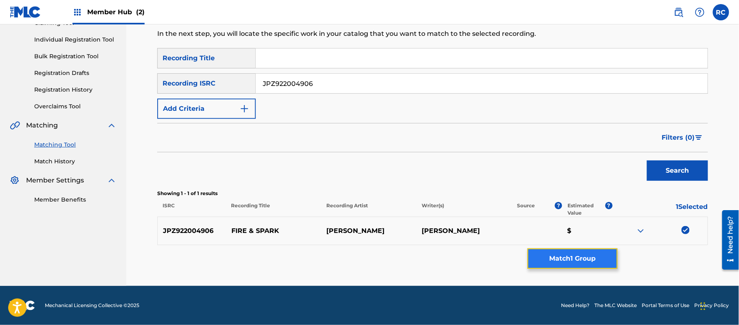
click at [597, 257] on button "Match 1 Group" at bounding box center [572, 258] width 90 height 20
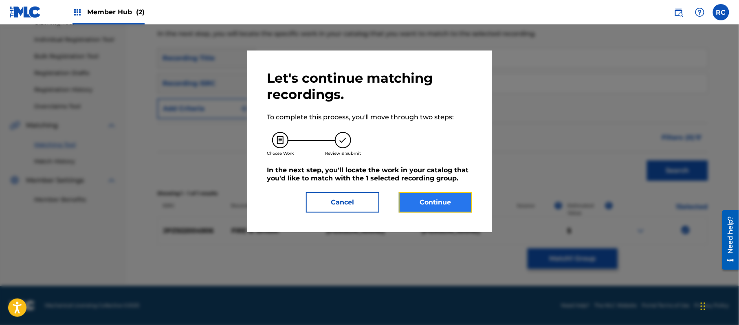
click at [466, 202] on button "Continue" at bounding box center [435, 202] width 73 height 20
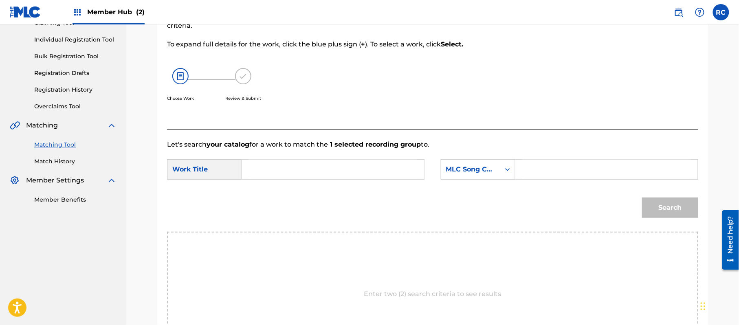
drag, startPoint x: 336, startPoint y: 169, endPoint x: 316, endPoint y: 174, distance: 20.8
click at [335, 169] on input "Search Form" at bounding box center [332, 170] width 169 height 20
paste input "Fire & Spark FB0Q56"
click at [307, 173] on input "Fire & Spark FB0Q56" at bounding box center [332, 170] width 169 height 20
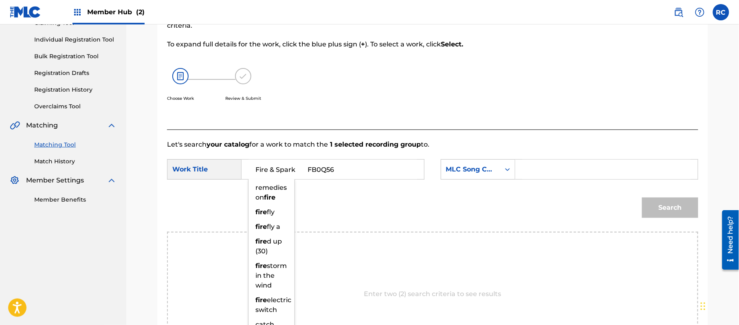
click at [307, 173] on input "Fire & Spark FB0Q56" at bounding box center [332, 170] width 169 height 20
type input "Fire & Spark"
click at [550, 173] on input "Search Form" at bounding box center [606, 170] width 169 height 20
paste input "FB0Q56"
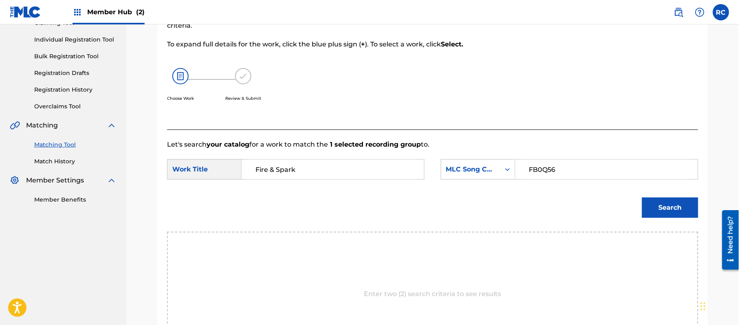
type input "FB0Q56"
click at [639, 194] on div "Search" at bounding box center [668, 205] width 60 height 33
click at [656, 213] on button "Search" at bounding box center [670, 208] width 56 height 20
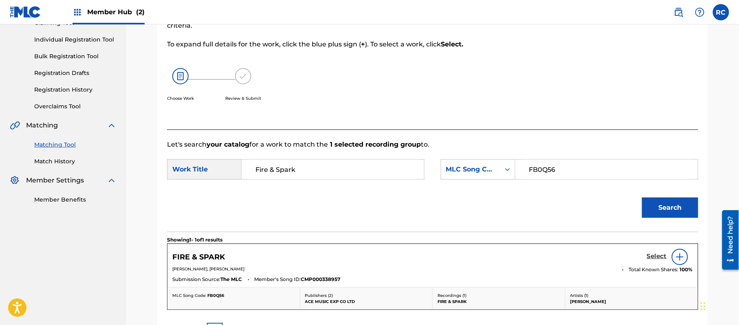
click at [658, 254] on h5 "Select" at bounding box center [657, 256] width 20 height 8
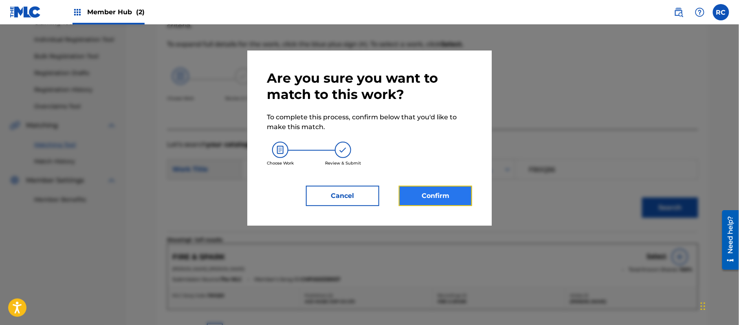
click at [444, 186] on button "Confirm" at bounding box center [435, 196] width 73 height 20
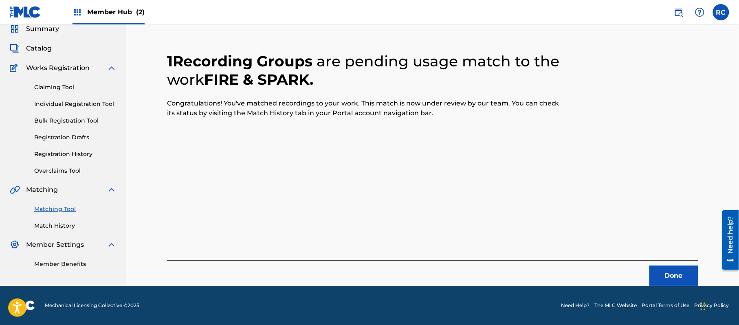
scroll to position [33, 0]
click at [663, 269] on button "Done" at bounding box center [673, 276] width 49 height 20
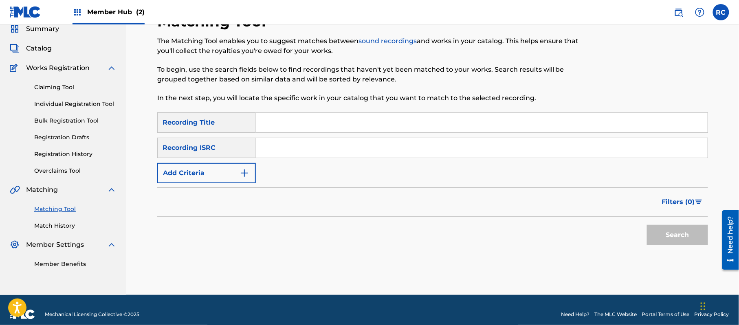
drag, startPoint x: 316, startPoint y: 151, endPoint x: 318, endPoint y: 155, distance: 5.1
click at [316, 151] on input "Search Form" at bounding box center [482, 148] width 452 height 20
paste input "JPZ920603419"
type input "JPZ920603419"
click at [661, 238] on button "Search" at bounding box center [677, 235] width 61 height 20
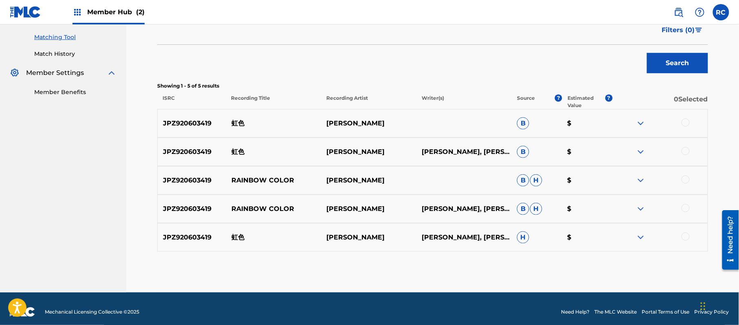
scroll to position [211, 0]
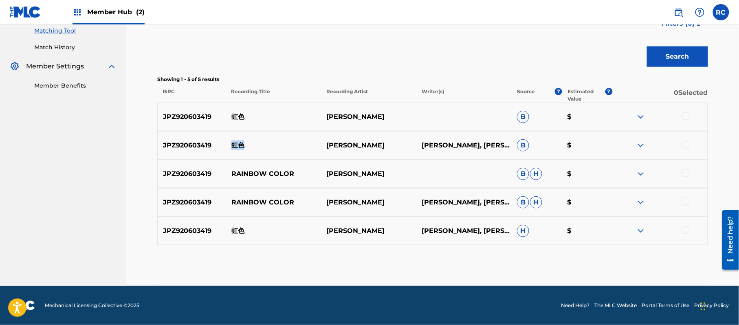
drag, startPoint x: 228, startPoint y: 143, endPoint x: 250, endPoint y: 143, distance: 21.2
click at [250, 143] on p "虹色" at bounding box center [273, 145] width 95 height 10
copy p "虹色"
drag, startPoint x: 325, startPoint y: 149, endPoint x: 375, endPoint y: 149, distance: 50.5
click at [375, 149] on p "[PERSON_NAME]" at bounding box center [368, 145] width 95 height 10
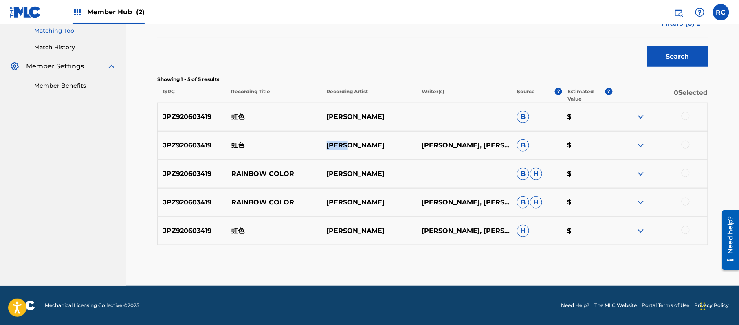
copy p "[PERSON_NAME]"
click at [688, 116] on div at bounding box center [685, 116] width 8 height 8
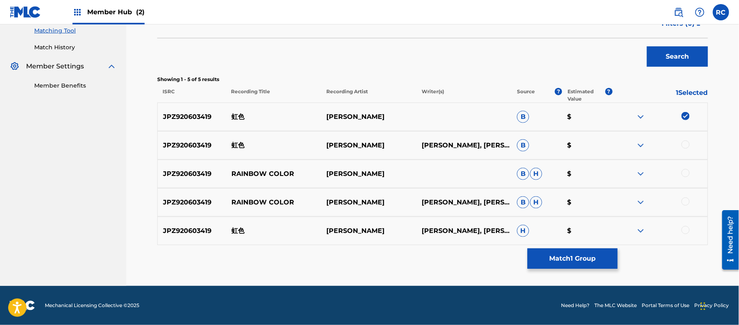
click at [686, 142] on div at bounding box center [685, 144] width 8 height 8
click at [686, 232] on div at bounding box center [685, 230] width 8 height 8
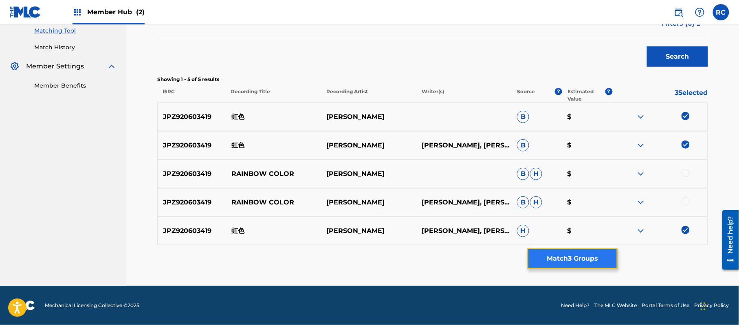
click at [563, 259] on button "Match 3 Groups" at bounding box center [572, 258] width 90 height 20
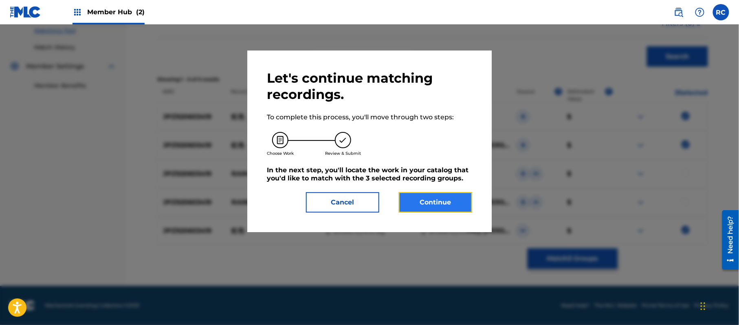
click at [427, 206] on button "Continue" at bounding box center [435, 202] width 73 height 20
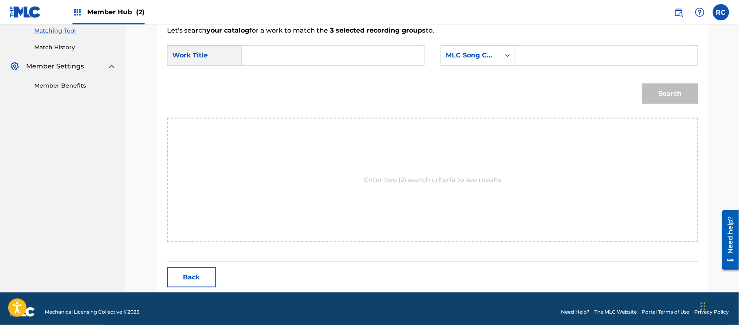
click at [329, 58] on input "Search Form" at bounding box center [332, 56] width 169 height 20
paste input "Nijiiro N70CQY"
click at [305, 57] on input "Nijiiro N70CQY" at bounding box center [332, 56] width 169 height 20
type input "Nijiiro"
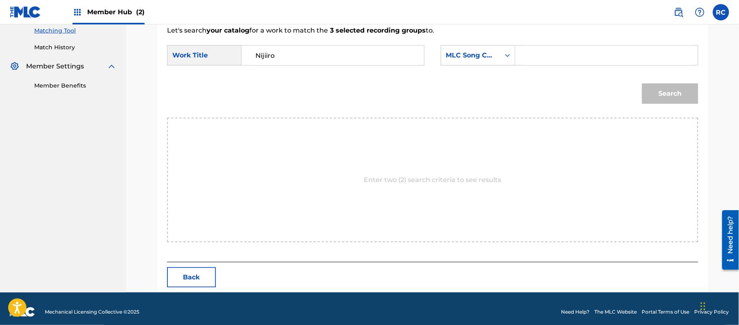
click at [547, 56] on input "Search Form" at bounding box center [606, 56] width 169 height 20
paste input "N70CQY"
type input "N70CQY"
click at [662, 94] on button "Search" at bounding box center [670, 93] width 56 height 20
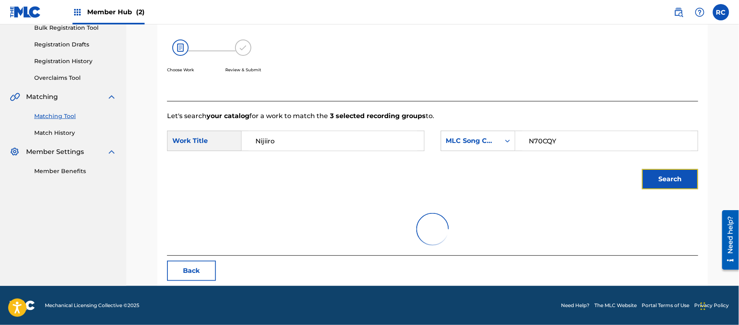
scroll to position [194, 0]
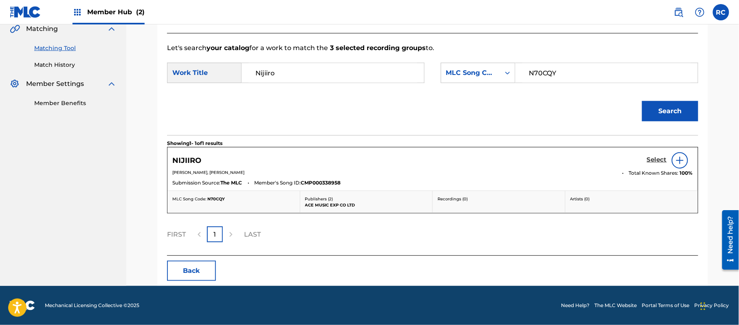
click at [648, 160] on h5 "Select" at bounding box center [657, 160] width 20 height 8
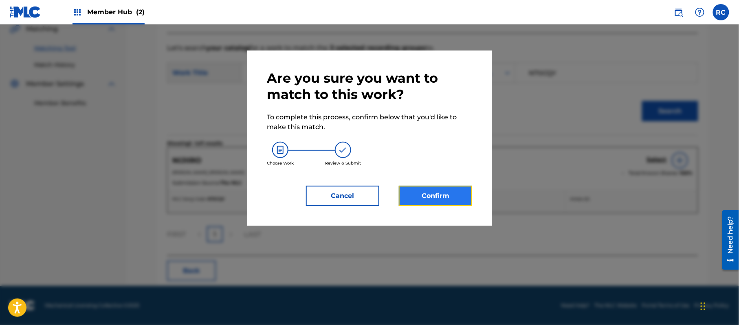
click at [422, 200] on button "Confirm" at bounding box center [435, 196] width 73 height 20
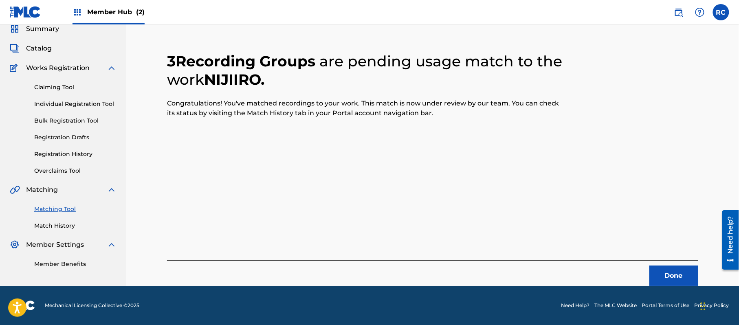
scroll to position [33, 0]
click at [657, 274] on button "Done" at bounding box center [673, 276] width 49 height 20
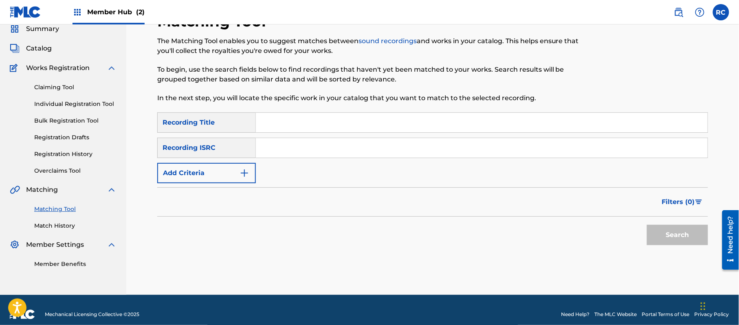
click at [286, 150] on input "Search Form" at bounding box center [482, 148] width 452 height 20
paste input "JPZ920603418"
type input "JPZ920603418"
click at [685, 244] on button "Search" at bounding box center [677, 235] width 61 height 20
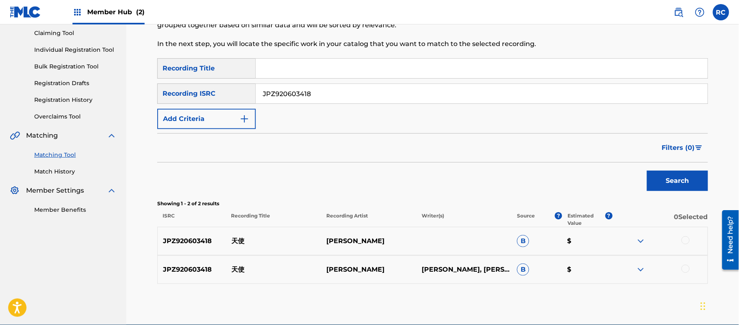
scroll to position [125, 0]
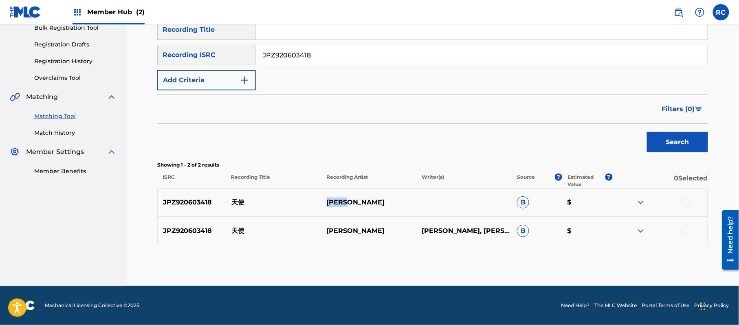
drag, startPoint x: 318, startPoint y: 202, endPoint x: 381, endPoint y: 202, distance: 63.5
click at [381, 202] on div "JPZ920603418 天使 [PERSON_NAME] B $" at bounding box center [432, 202] width 551 height 29
copy div "天使 [PERSON_NAME]"
click at [688, 202] on div at bounding box center [685, 202] width 8 height 8
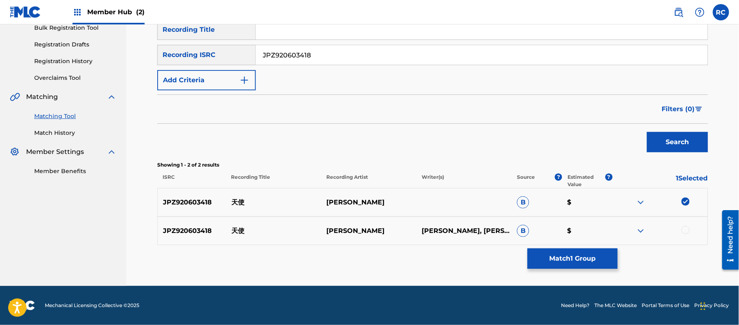
click at [682, 230] on div at bounding box center [685, 230] width 8 height 8
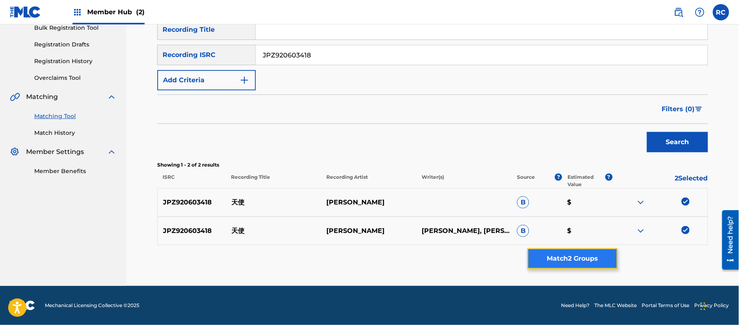
click at [608, 257] on button "Match 2 Groups" at bounding box center [572, 258] width 90 height 20
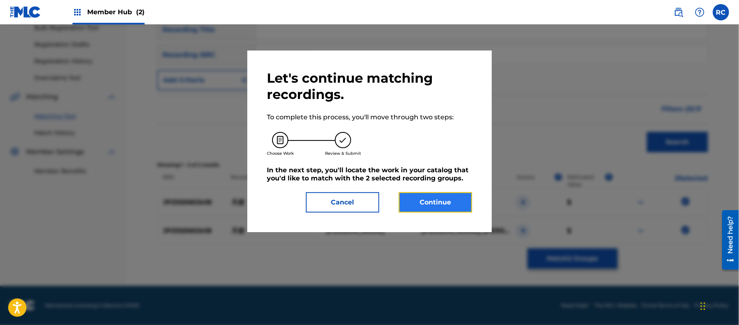
click at [444, 204] on button "Continue" at bounding box center [435, 202] width 73 height 20
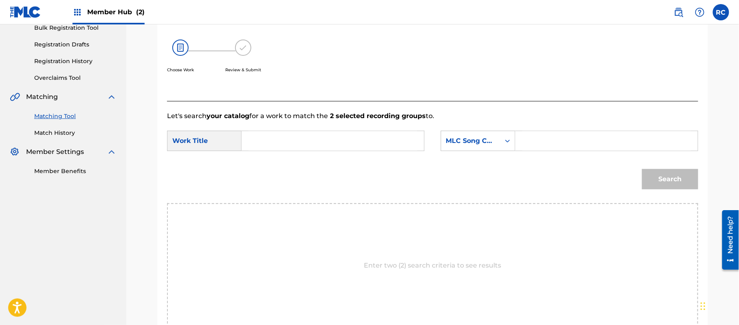
click at [354, 145] on input "Search Form" at bounding box center [332, 141] width 169 height 20
paste input "Tenshi TX52CQ"
click at [303, 145] on input "Tenshi TX52CQ" at bounding box center [332, 141] width 169 height 20
type input "Tenshi"
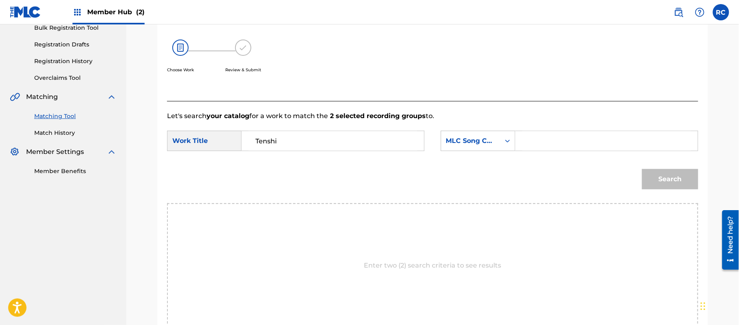
click at [559, 143] on input "Search Form" at bounding box center [606, 141] width 169 height 20
paste input "TX52CQ"
type input "TX52CQ"
click at [643, 173] on button "Search" at bounding box center [670, 179] width 56 height 20
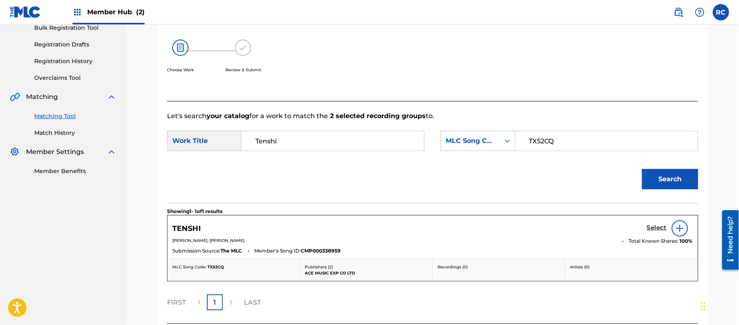
click at [654, 228] on h5 "Select" at bounding box center [657, 228] width 20 height 8
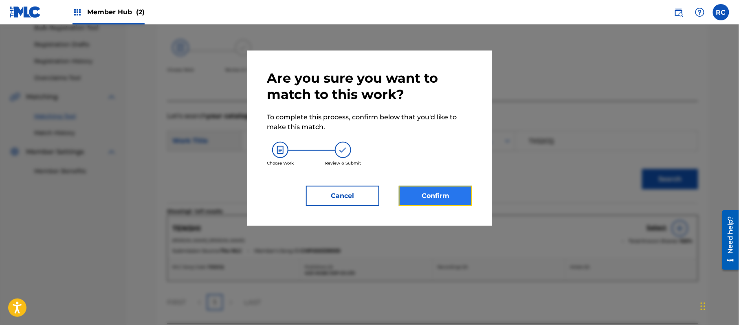
click at [451, 197] on button "Confirm" at bounding box center [435, 196] width 73 height 20
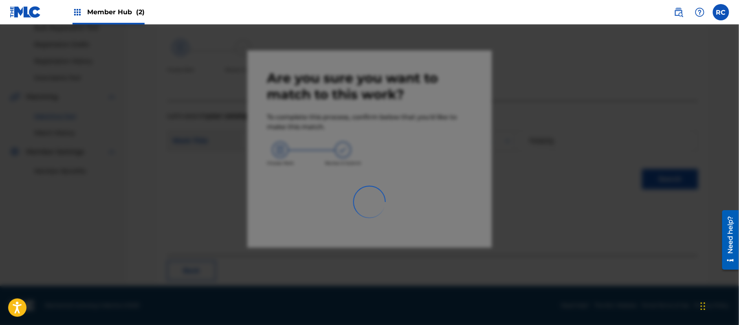
scroll to position [33, 0]
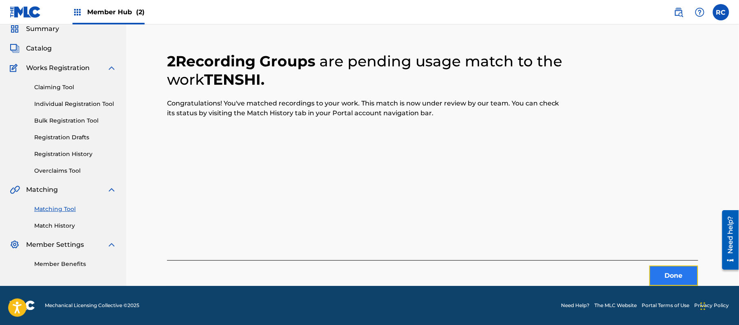
click at [673, 279] on button "Done" at bounding box center [673, 276] width 49 height 20
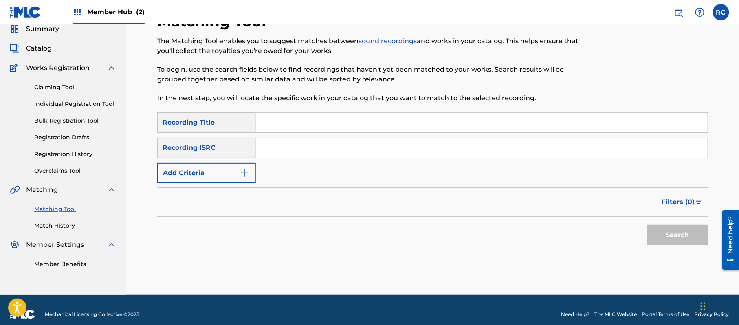
click at [296, 147] on input "Search Form" at bounding box center [482, 148] width 452 height 20
paste input "JPZ920603417"
type input "JPZ920603417"
click at [679, 236] on button "Search" at bounding box center [677, 235] width 61 height 20
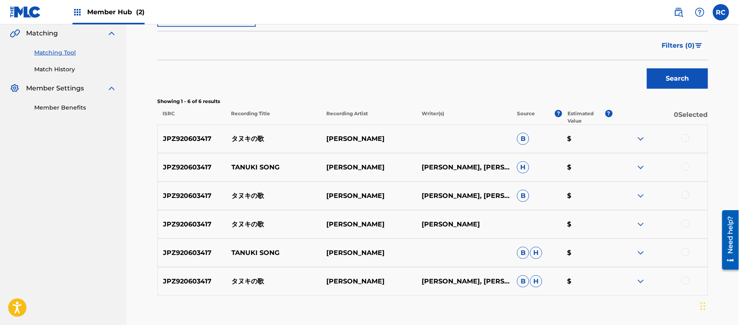
scroll to position [195, 0]
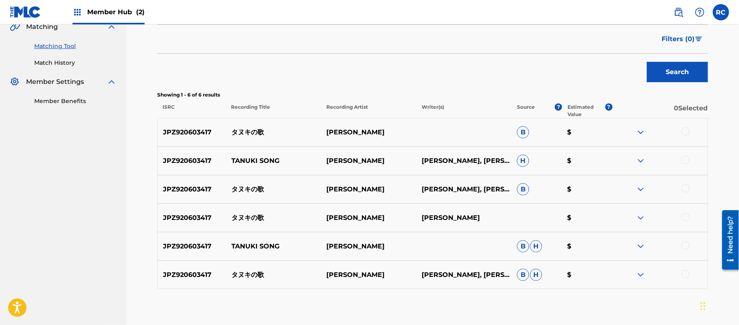
click at [682, 131] on div at bounding box center [685, 131] width 8 height 8
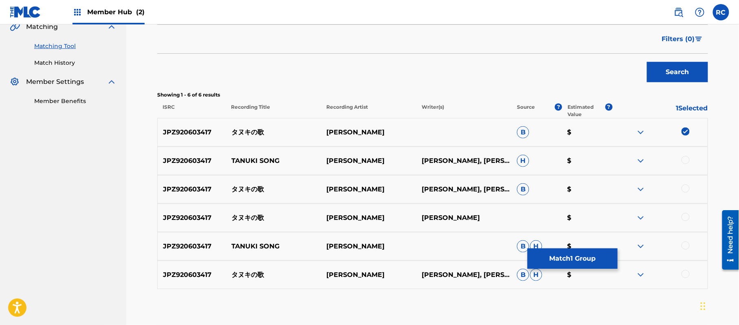
click at [685, 160] on div at bounding box center [685, 160] width 8 height 8
click at [686, 186] on div at bounding box center [685, 188] width 8 height 8
click at [688, 217] on div at bounding box center [685, 217] width 8 height 8
click at [686, 245] on div at bounding box center [685, 245] width 8 height 8
click at [686, 274] on div at bounding box center [685, 274] width 8 height 8
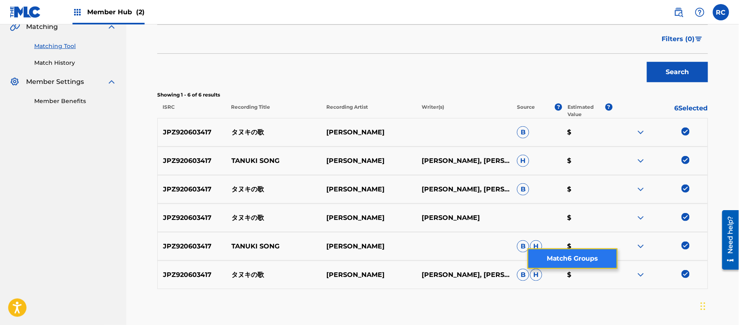
click at [592, 266] on button "Match 6 Groups" at bounding box center [572, 258] width 90 height 20
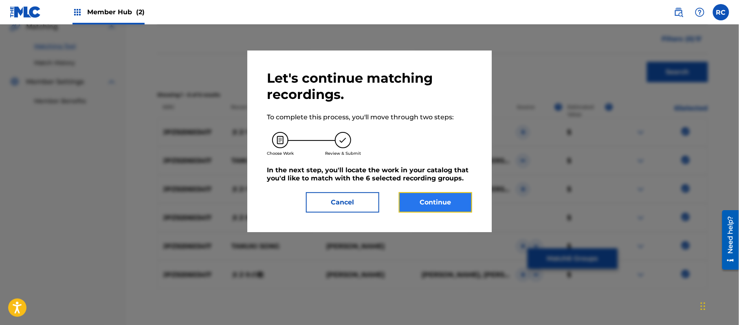
click at [447, 206] on button "Continue" at bounding box center [435, 202] width 73 height 20
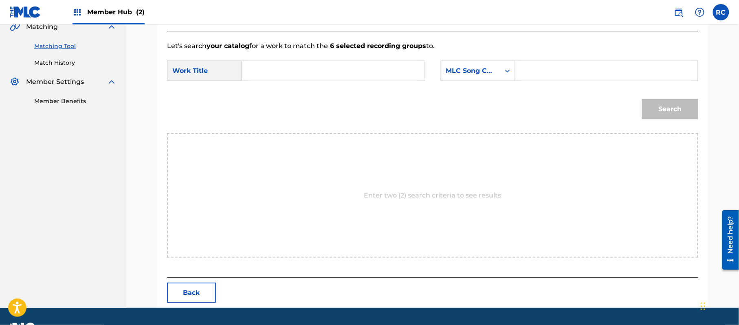
click at [287, 75] on input "Search Form" at bounding box center [332, 71] width 169 height 20
paste input "Tanukino Uta TX52AJ"
click at [309, 69] on input "Tanukino Uta TX52AJ" at bounding box center [332, 71] width 169 height 20
type input "Tanukino Uta"
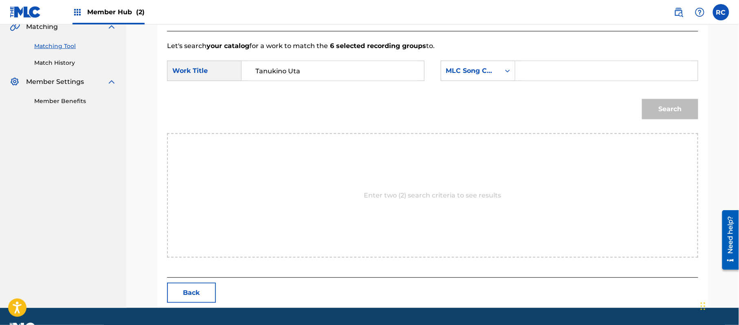
click at [533, 74] on input "Search Form" at bounding box center [606, 71] width 169 height 20
paste input "TX52AJ"
type input "TX52AJ"
click at [668, 111] on button "Search" at bounding box center [670, 109] width 56 height 20
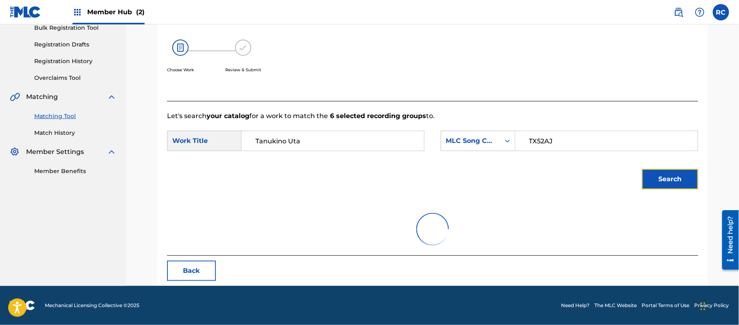
scroll to position [194, 0]
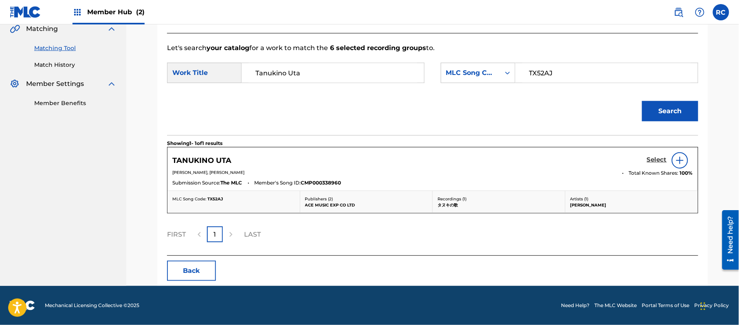
click at [650, 159] on h5 "Select" at bounding box center [657, 160] width 20 height 8
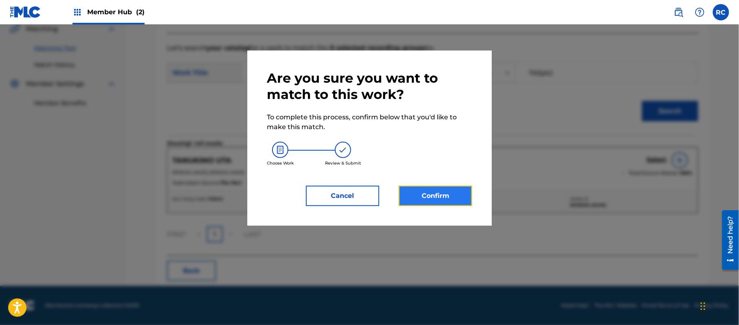
click at [437, 191] on button "Confirm" at bounding box center [435, 196] width 73 height 20
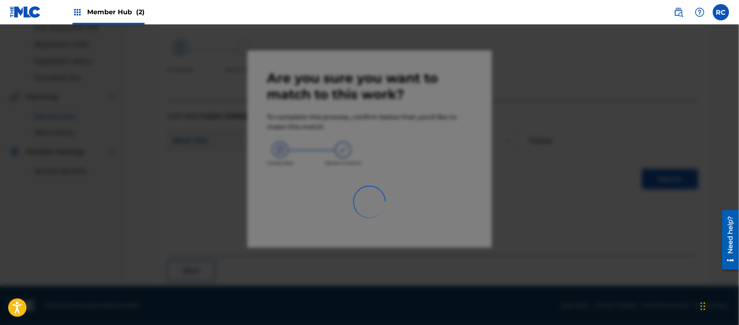
scroll to position [33, 0]
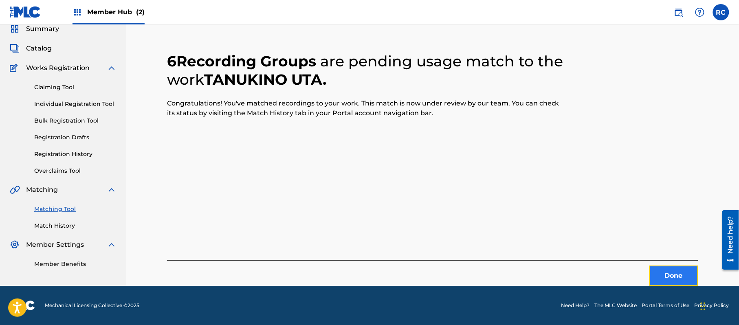
click at [668, 281] on button "Done" at bounding box center [673, 276] width 49 height 20
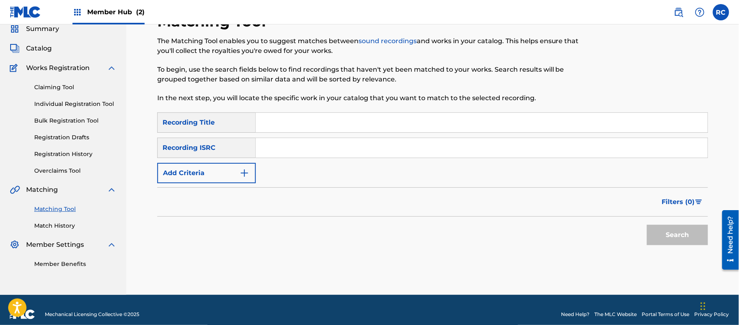
drag, startPoint x: 293, startPoint y: 142, endPoint x: 295, endPoint y: 146, distance: 4.4
click at [293, 144] on input "Search Form" at bounding box center [482, 148] width 452 height 20
paste input "JPZ920603416"
type input "JPZ920603416"
click at [673, 235] on button "Search" at bounding box center [677, 235] width 61 height 20
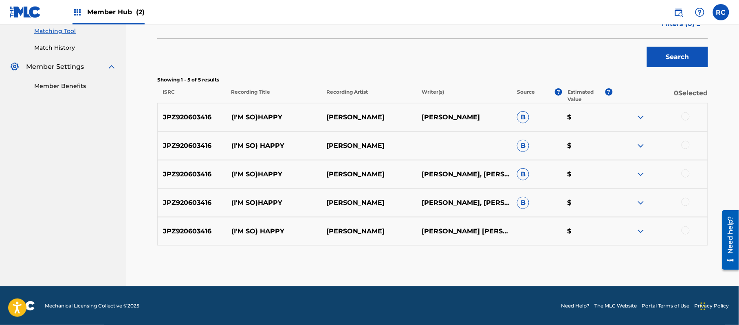
scroll to position [211, 0]
click at [683, 116] on div at bounding box center [685, 116] width 8 height 8
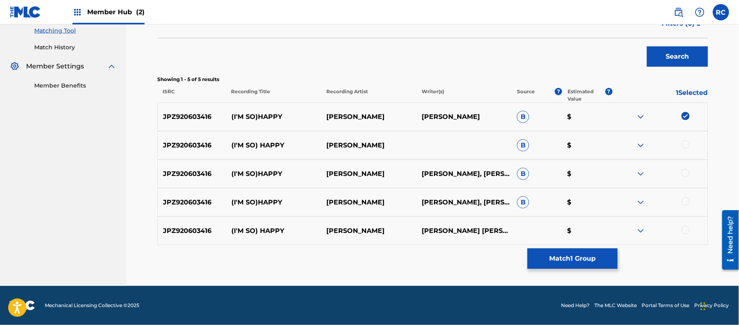
click at [688, 147] on div at bounding box center [685, 144] width 8 height 8
click at [683, 178] on div at bounding box center [659, 174] width 95 height 10
click at [683, 175] on div at bounding box center [685, 173] width 8 height 8
click at [687, 204] on div at bounding box center [685, 202] width 8 height 8
click at [686, 233] on div at bounding box center [685, 230] width 8 height 8
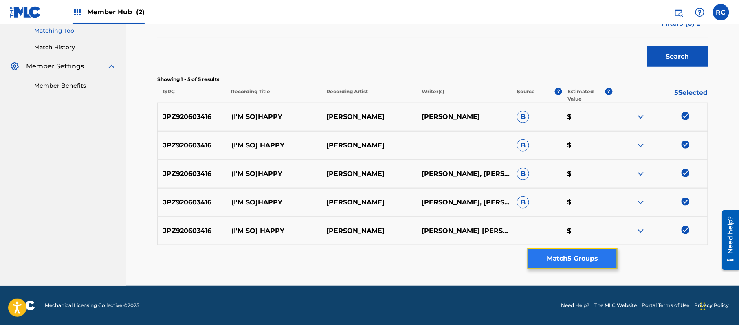
click at [605, 254] on button "Match 5 Groups" at bounding box center [572, 258] width 90 height 20
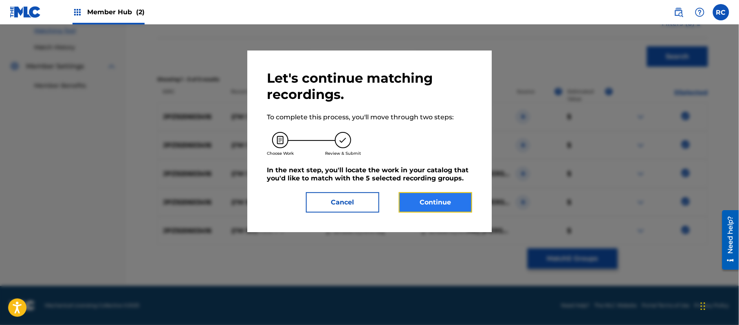
click at [449, 205] on button "Continue" at bounding box center [435, 202] width 73 height 20
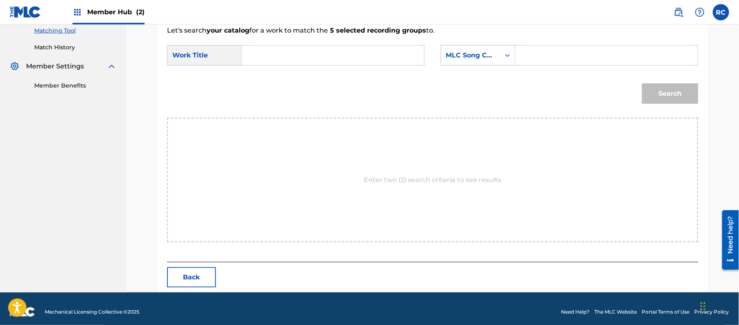
click at [308, 57] on input "Search Form" at bounding box center [332, 56] width 169 height 20
paste input "(I'M So)Happy I33A2X"
click at [313, 57] on input "(I'M So)Happy I33A2X" at bounding box center [332, 56] width 169 height 20
type input "(I'M So)Happy"
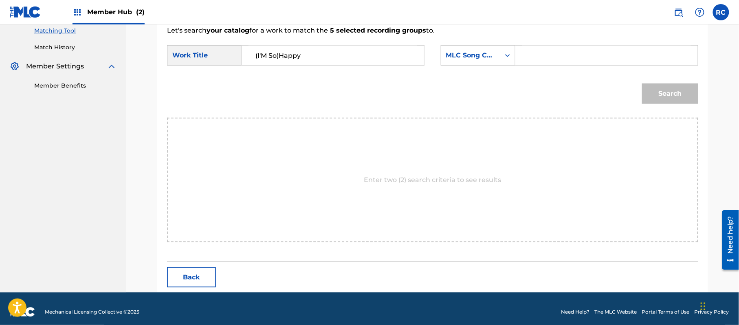
click at [551, 57] on input "Search Form" at bounding box center [606, 56] width 169 height 20
paste input "I33A2X"
type input "I33A2X"
drag, startPoint x: 664, startPoint y: 90, endPoint x: 380, endPoint y: 98, distance: 283.9
click at [662, 90] on button "Search" at bounding box center [670, 93] width 56 height 20
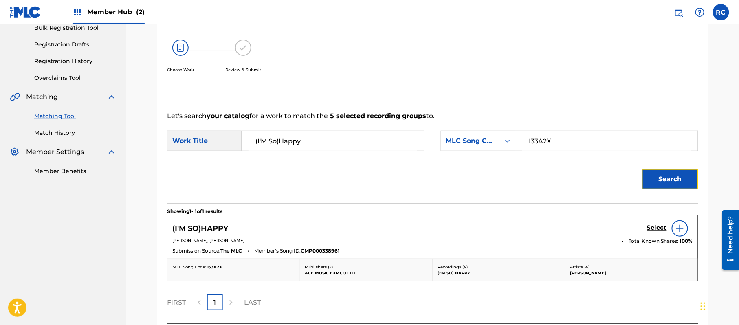
scroll to position [194, 0]
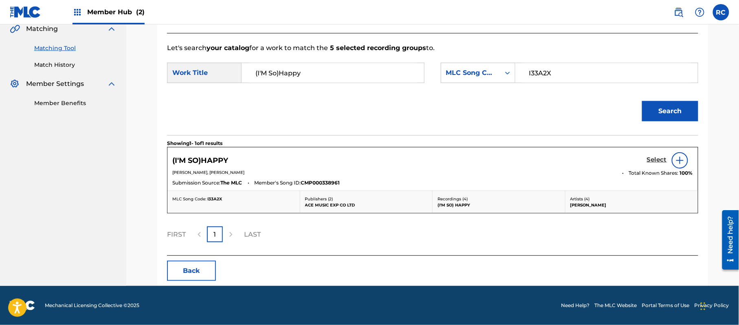
click at [647, 162] on h5 "Select" at bounding box center [657, 160] width 20 height 8
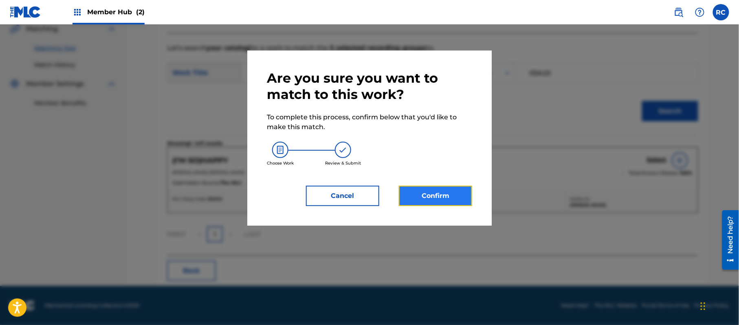
click at [470, 191] on button "Confirm" at bounding box center [435, 196] width 73 height 20
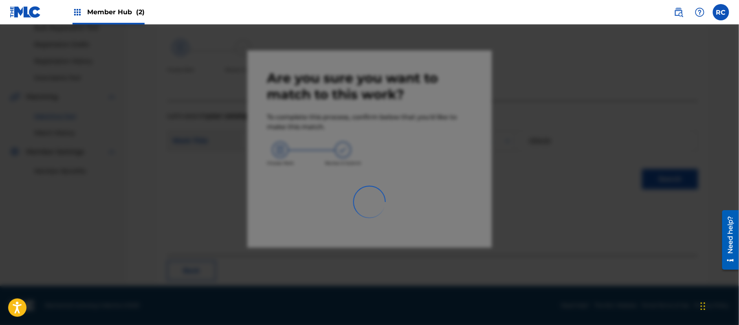
scroll to position [33, 0]
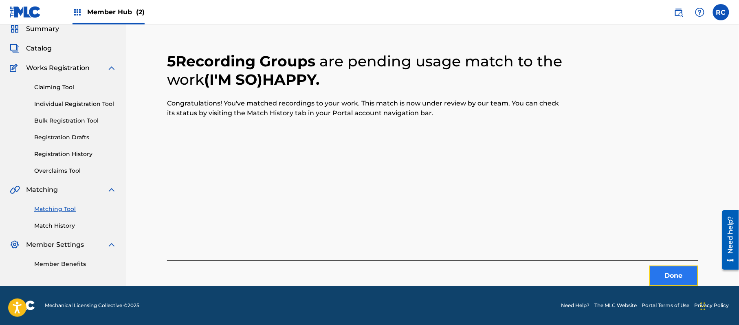
click at [672, 279] on button "Done" at bounding box center [673, 276] width 49 height 20
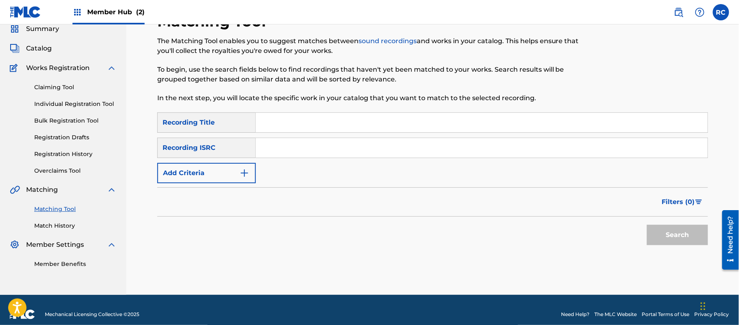
click at [295, 156] on input "Search Form" at bounding box center [482, 148] width 452 height 20
paste input "JPZ920603415"
type input "JPZ920603415"
click at [700, 232] on button "Search" at bounding box center [677, 235] width 61 height 20
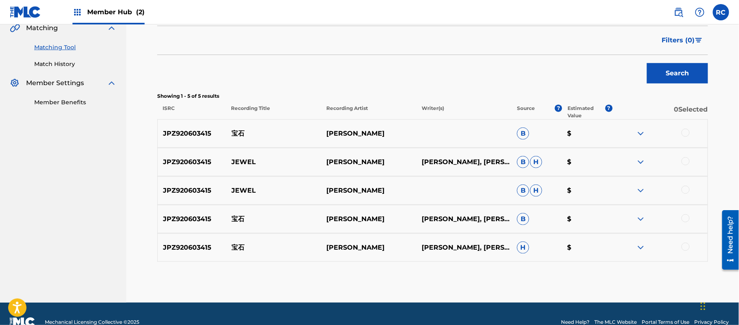
scroll to position [211, 0]
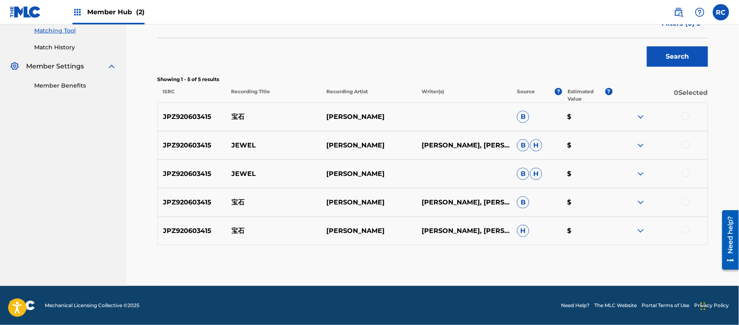
click at [685, 116] on div at bounding box center [685, 116] width 8 height 8
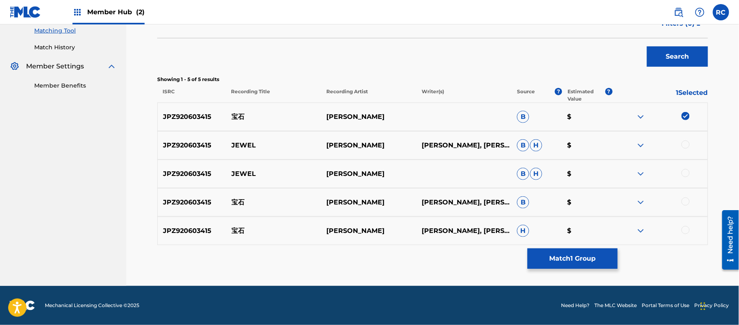
click at [685, 145] on div at bounding box center [685, 144] width 8 height 8
drag, startPoint x: 685, startPoint y: 178, endPoint x: 682, endPoint y: 174, distance: 5.0
click at [684, 179] on div "JPZ920603415 [PERSON_NAME] B H $" at bounding box center [432, 174] width 551 height 29
click at [682, 174] on div at bounding box center [685, 173] width 8 height 8
click at [685, 201] on div at bounding box center [685, 202] width 8 height 8
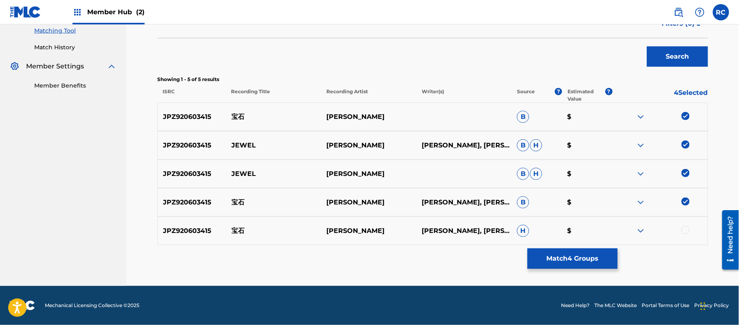
click at [687, 229] on div at bounding box center [685, 230] width 8 height 8
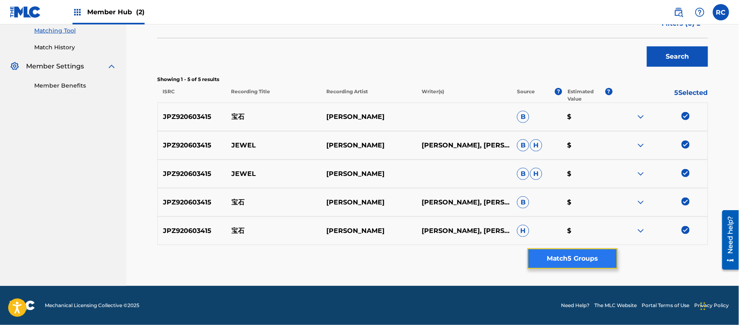
click at [573, 255] on button "Match 5 Groups" at bounding box center [572, 258] width 90 height 20
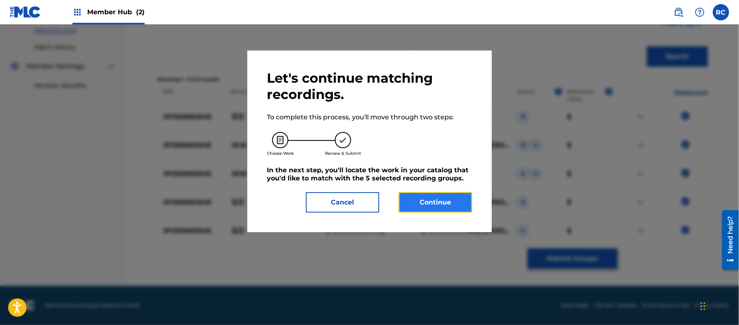
click at [445, 199] on button "Continue" at bounding box center [435, 202] width 73 height 20
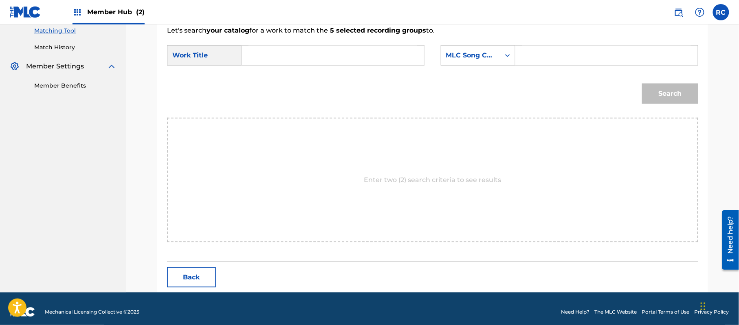
click at [316, 54] on input "Search Form" at bounding box center [332, 56] width 169 height 20
paste input "Houseki HP6HWI"
click at [307, 57] on input "Houseki HP6HWI" at bounding box center [332, 56] width 169 height 20
type input "Houseki"
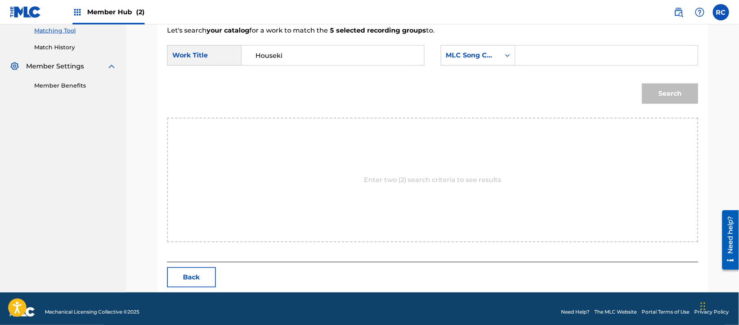
drag, startPoint x: 540, startPoint y: 57, endPoint x: 546, endPoint y: 58, distance: 5.7
click at [540, 57] on input "Search Form" at bounding box center [606, 56] width 169 height 20
paste input "HP6HWI"
type input "HP6HWI"
click at [650, 90] on button "Search" at bounding box center [670, 93] width 56 height 20
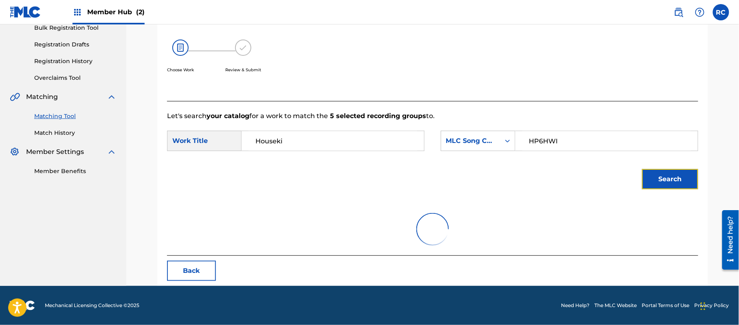
scroll to position [194, 0]
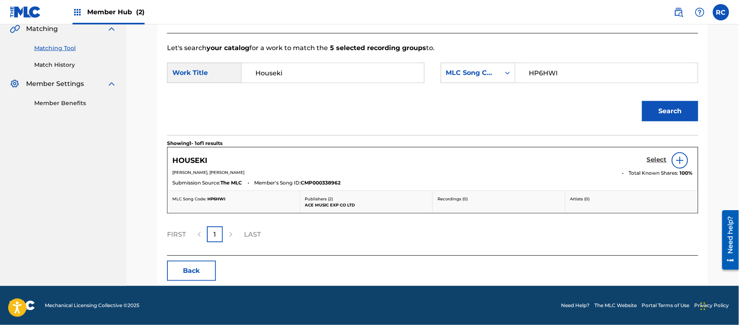
click at [655, 160] on h5 "Select" at bounding box center [657, 160] width 20 height 8
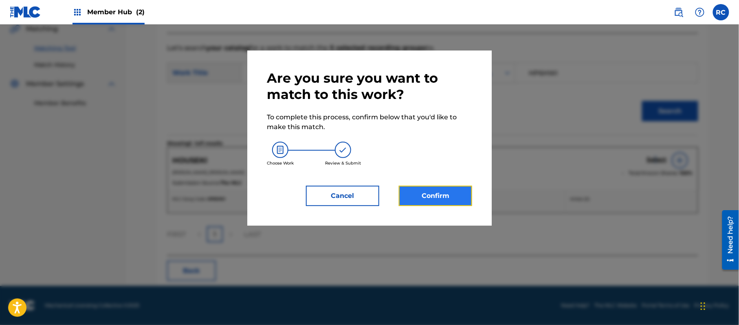
click at [439, 199] on button "Confirm" at bounding box center [435, 196] width 73 height 20
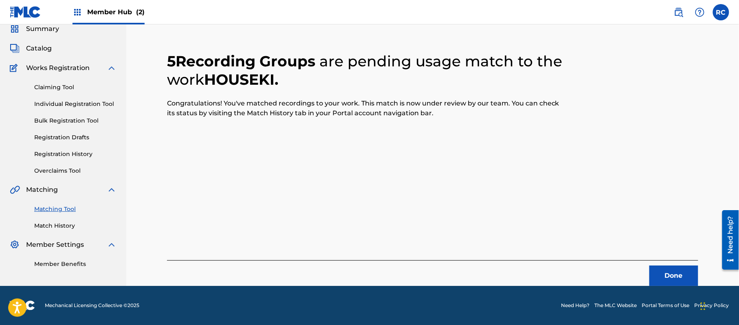
scroll to position [33, 0]
click at [667, 273] on button "Done" at bounding box center [673, 276] width 49 height 20
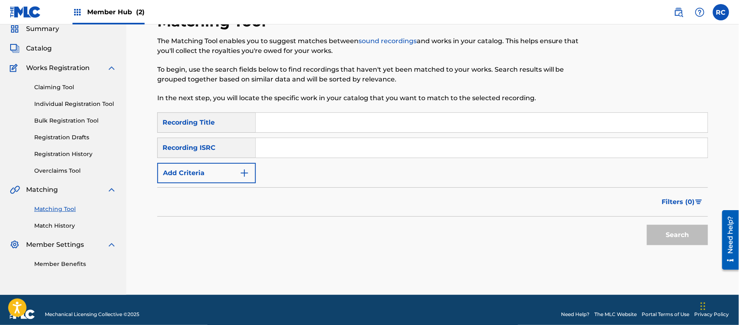
drag, startPoint x: 301, startPoint y: 147, endPoint x: 305, endPoint y: 151, distance: 6.4
click at [301, 149] on input "Search Form" at bounding box center [482, 148] width 452 height 20
paste input "JPZ920603414"
type input "JPZ920603414"
click at [658, 231] on button "Search" at bounding box center [677, 235] width 61 height 20
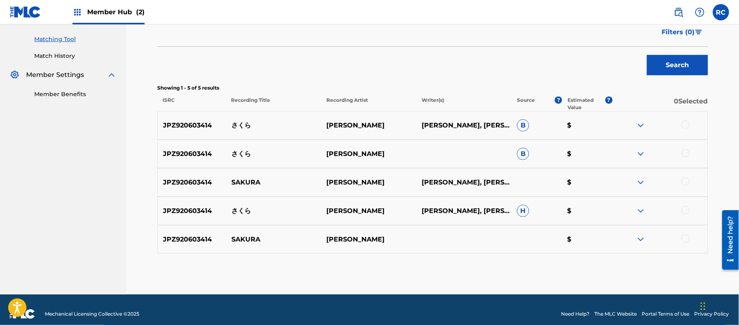
scroll to position [211, 0]
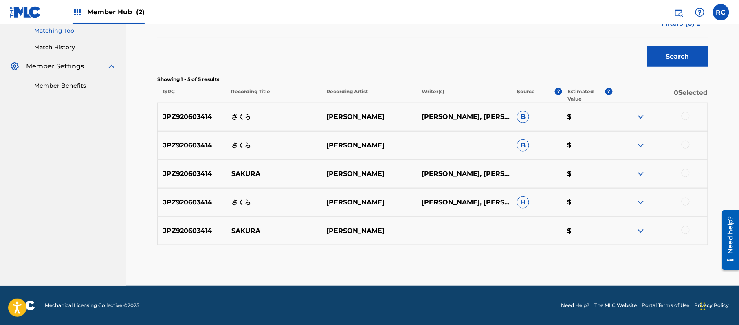
click at [687, 120] on div at bounding box center [659, 117] width 95 height 10
click at [687, 143] on div at bounding box center [685, 144] width 8 height 8
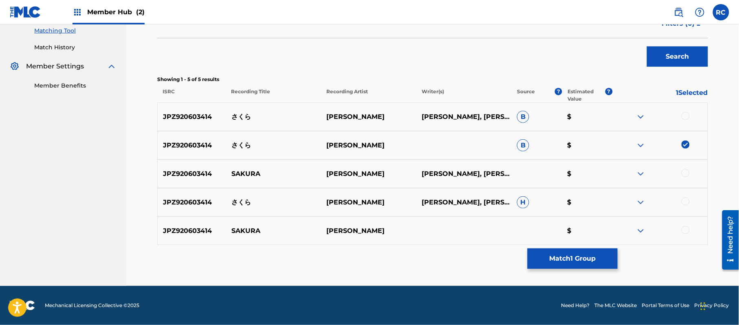
click at [685, 117] on div at bounding box center [685, 116] width 8 height 8
drag, startPoint x: 685, startPoint y: 172, endPoint x: 685, endPoint y: 182, distance: 10.6
click at [685, 173] on div at bounding box center [685, 173] width 8 height 8
click at [684, 201] on div at bounding box center [685, 202] width 8 height 8
click at [683, 233] on div at bounding box center [685, 230] width 8 height 8
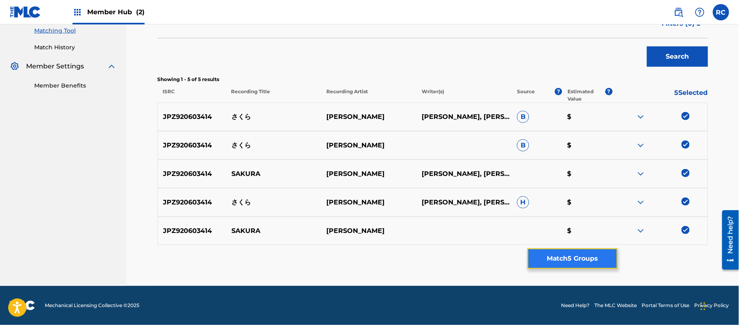
click at [580, 258] on button "Match 5 Groups" at bounding box center [572, 258] width 90 height 20
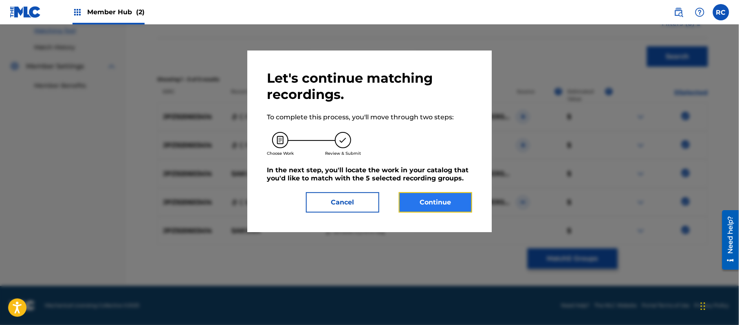
click at [447, 201] on button "Continue" at bounding box center [435, 202] width 73 height 20
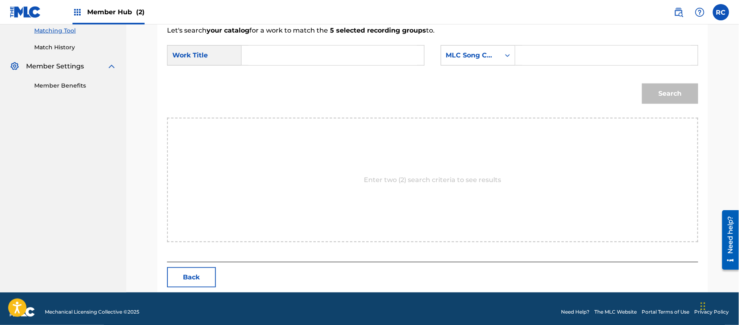
click at [305, 56] on input "Search Form" at bounding box center [332, 56] width 169 height 20
paste input "Sakura S70H9B"
click at [302, 55] on input "Sakura S70H9B" at bounding box center [332, 56] width 169 height 20
type input "Sakura"
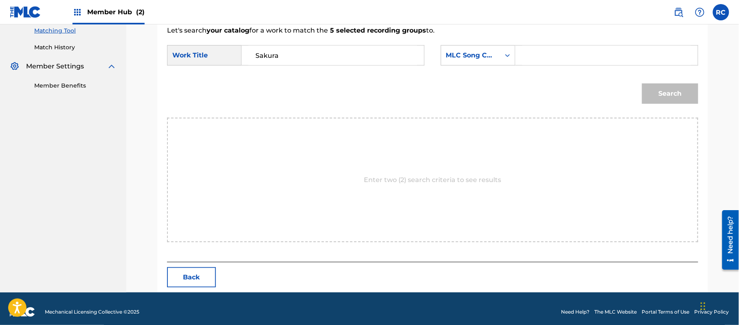
click at [565, 55] on input "Search Form" at bounding box center [606, 56] width 169 height 20
paste input "S70H9B"
type input "S70H9B"
click at [673, 95] on button "Search" at bounding box center [670, 93] width 56 height 20
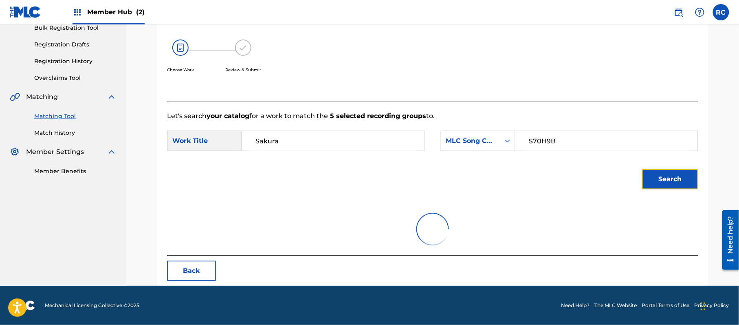
scroll to position [194, 0]
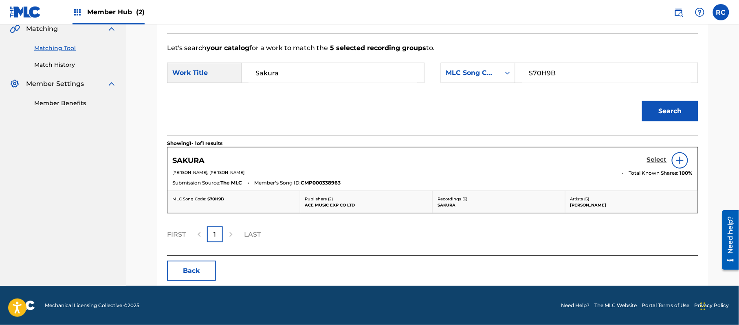
click at [654, 165] on link "Select" at bounding box center [657, 160] width 20 height 9
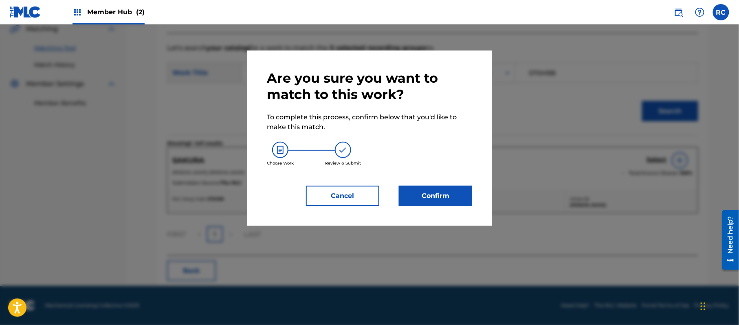
click at [654, 160] on div at bounding box center [369, 186] width 739 height 325
click at [455, 200] on button "Confirm" at bounding box center [435, 196] width 73 height 20
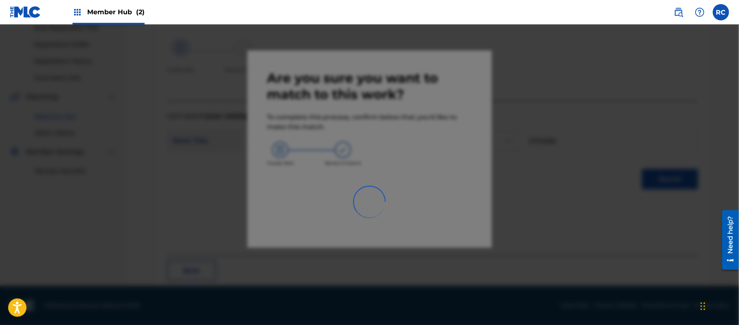
scroll to position [33, 0]
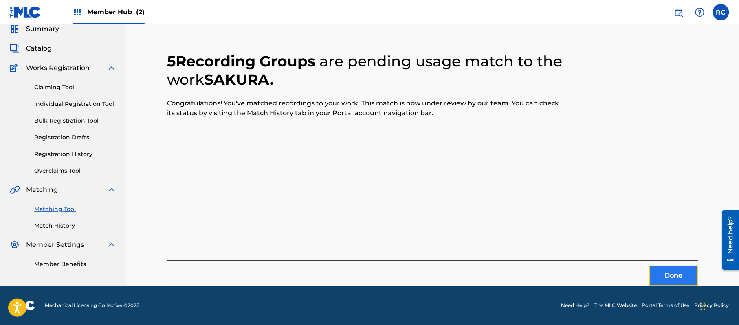
click at [681, 276] on button "Done" at bounding box center [673, 276] width 49 height 20
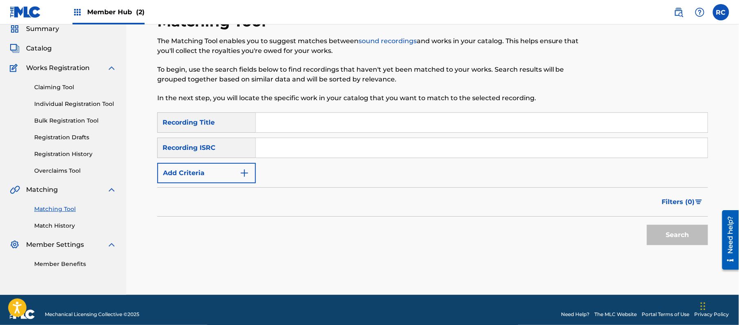
click at [292, 157] on input "Search Form" at bounding box center [482, 148] width 452 height 20
paste input "JPZ920603413"
type input "JPZ920603413"
click at [691, 243] on button "Search" at bounding box center [677, 235] width 61 height 20
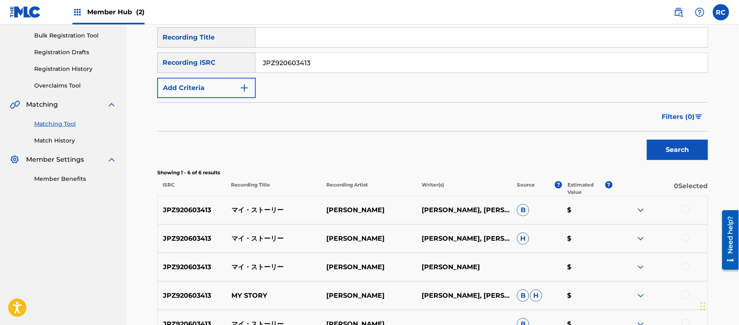
scroll to position [195, 0]
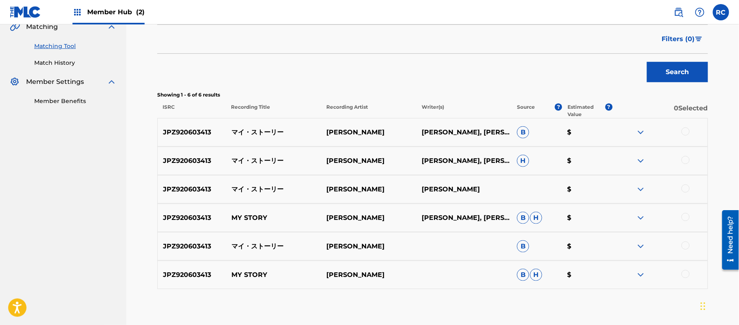
click at [682, 129] on div at bounding box center [685, 131] width 8 height 8
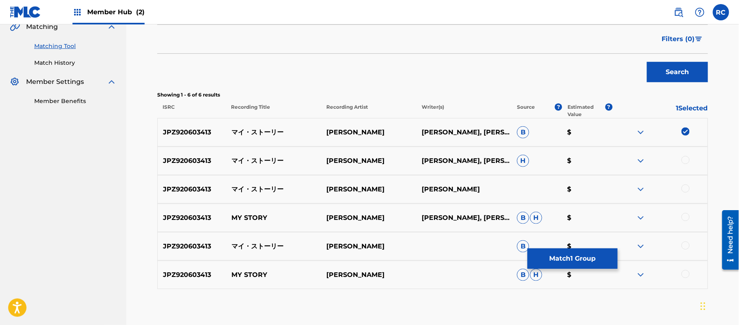
click at [686, 158] on div at bounding box center [685, 160] width 8 height 8
click at [684, 188] on div at bounding box center [685, 188] width 8 height 8
click at [684, 216] on div at bounding box center [685, 217] width 8 height 8
click at [686, 246] on div at bounding box center [685, 245] width 8 height 8
click at [686, 273] on div at bounding box center [685, 274] width 8 height 8
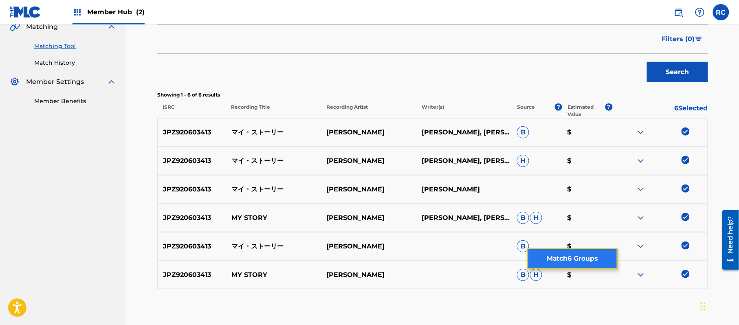
click at [580, 258] on button "Match 6 Groups" at bounding box center [572, 258] width 90 height 20
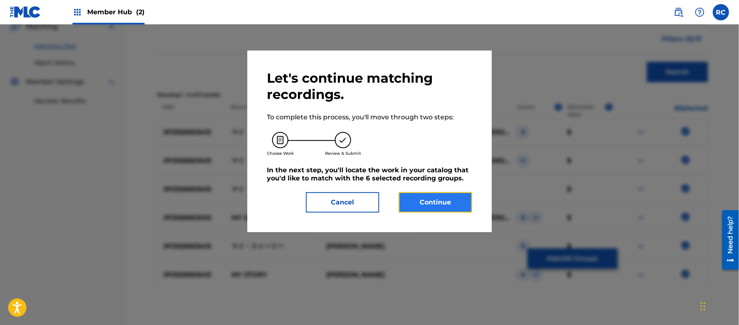
click at [441, 194] on button "Continue" at bounding box center [435, 202] width 73 height 20
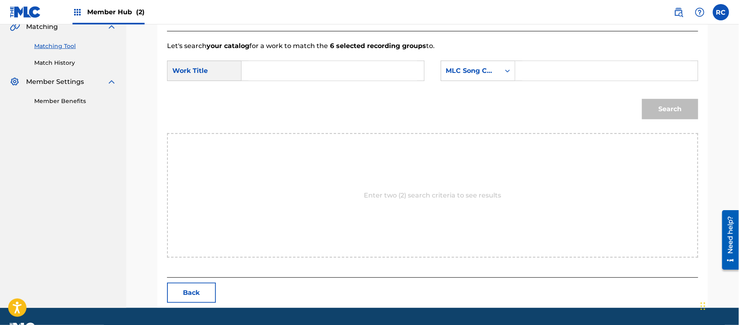
drag, startPoint x: 327, startPoint y: 68, endPoint x: 320, endPoint y: 76, distance: 9.8
click at [326, 71] on input "Search Form" at bounding box center [332, 71] width 169 height 20
paste input "Mai Sutoorii MV2O27"
click at [312, 77] on input "Mai Sutoorii MV2O27" at bounding box center [332, 71] width 169 height 20
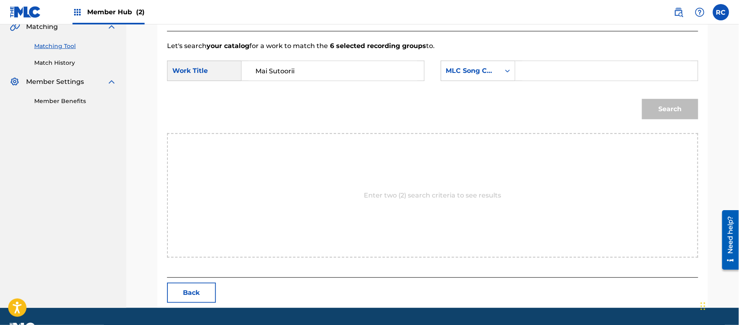
type input "Mai Sutoorii"
click at [568, 77] on input "Search Form" at bounding box center [606, 71] width 169 height 20
paste input "MV2O27"
type input "MV2O27"
click at [662, 110] on button "Search" at bounding box center [670, 109] width 56 height 20
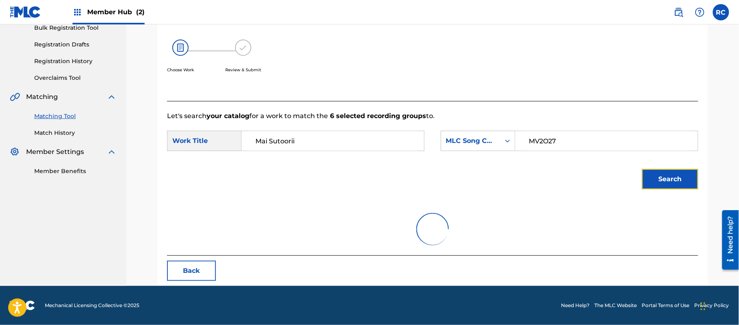
scroll to position [194, 0]
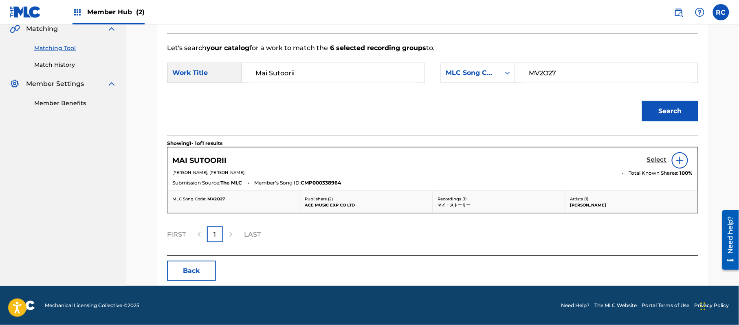
click at [654, 158] on h5 "Select" at bounding box center [657, 160] width 20 height 8
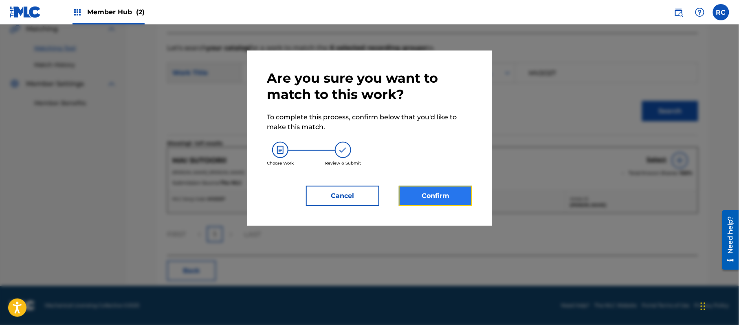
click at [435, 189] on button "Confirm" at bounding box center [435, 196] width 73 height 20
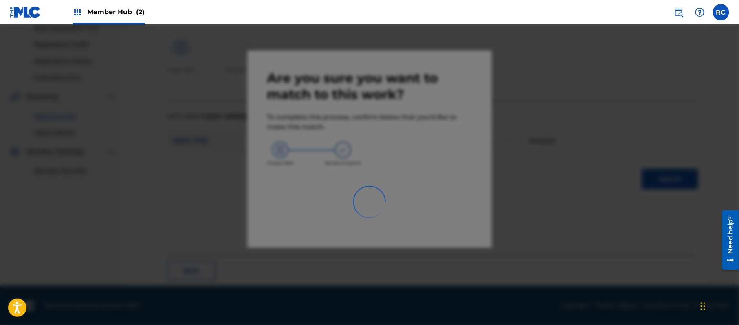
scroll to position [33, 0]
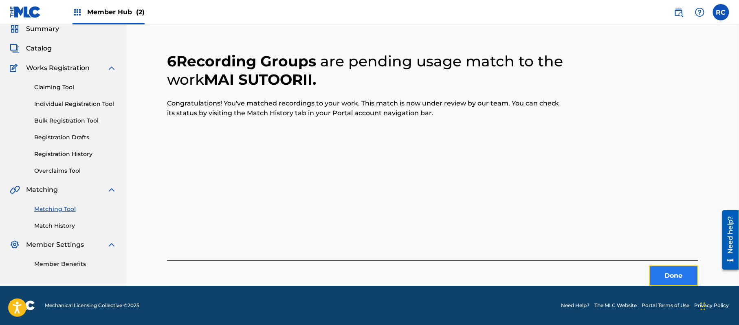
click at [659, 266] on button "Done" at bounding box center [673, 276] width 49 height 20
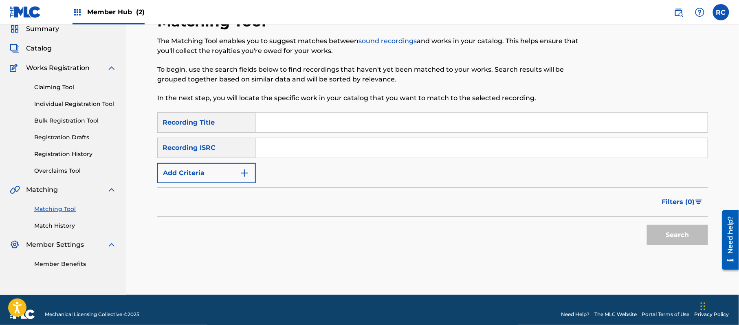
click at [292, 154] on input "Search Form" at bounding box center [482, 148] width 452 height 20
paste input "JPZ920603411"
type input "JPZ920603411"
click at [660, 237] on button "Search" at bounding box center [677, 235] width 61 height 20
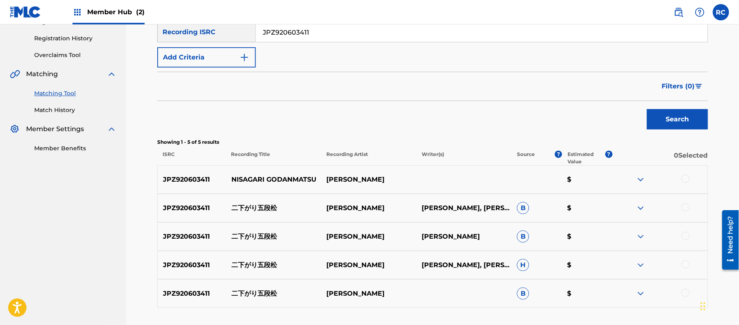
scroll to position [202, 0]
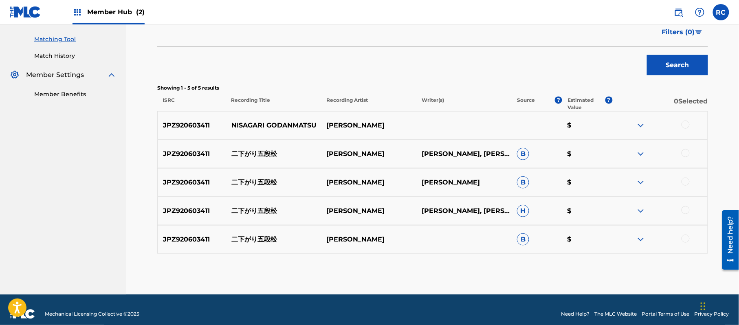
click at [687, 126] on div at bounding box center [685, 125] width 8 height 8
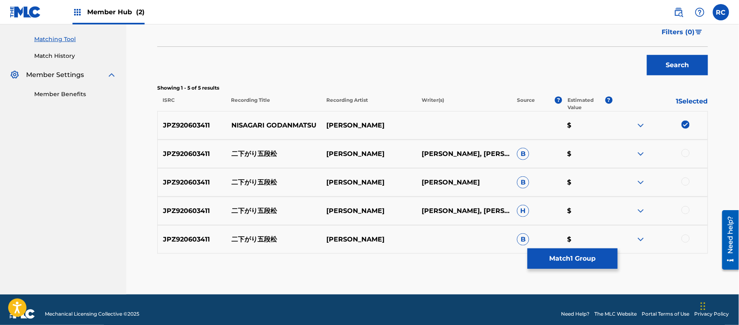
click at [688, 154] on div at bounding box center [685, 153] width 8 height 8
click at [683, 183] on div at bounding box center [685, 182] width 8 height 8
click at [683, 211] on div at bounding box center [685, 210] width 8 height 8
click at [683, 240] on div at bounding box center [685, 239] width 8 height 8
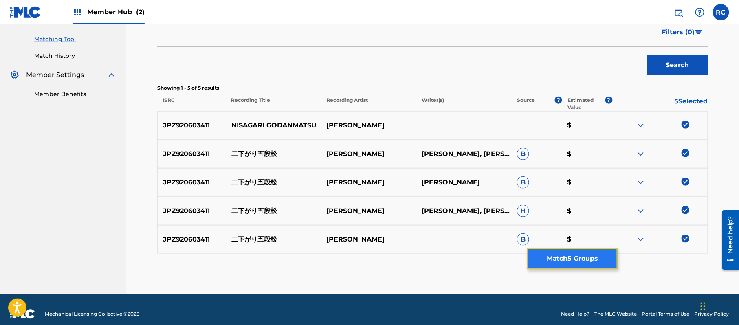
click at [575, 264] on button "Match 5 Groups" at bounding box center [572, 258] width 90 height 20
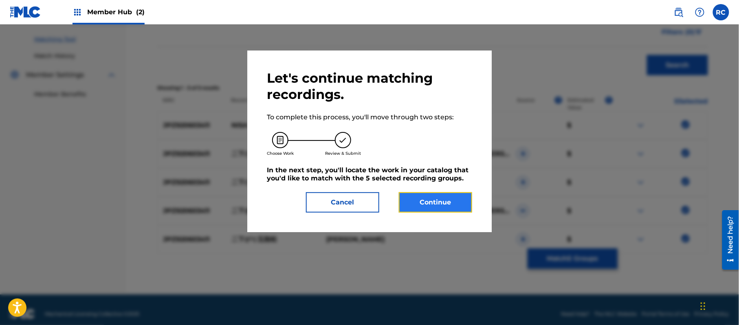
click at [439, 199] on button "Continue" at bounding box center [435, 202] width 73 height 20
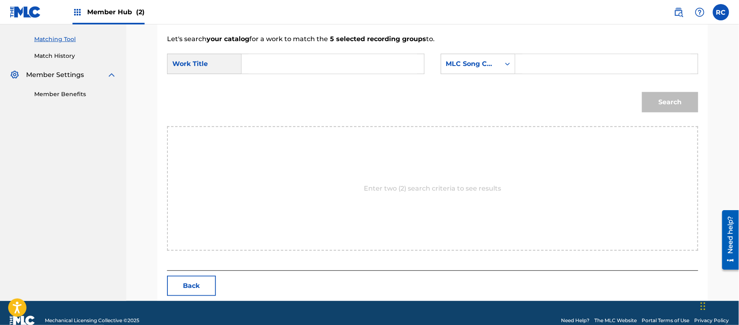
click at [312, 62] on input "Search Form" at bounding box center [332, 64] width 169 height 20
paste input "Nisagari [PERSON_NAME] N70CSQ"
click at [346, 67] on input "Nisagari [PERSON_NAME] N70CSQ" at bounding box center [332, 64] width 169 height 20
type input "Nisagari [PERSON_NAME]"
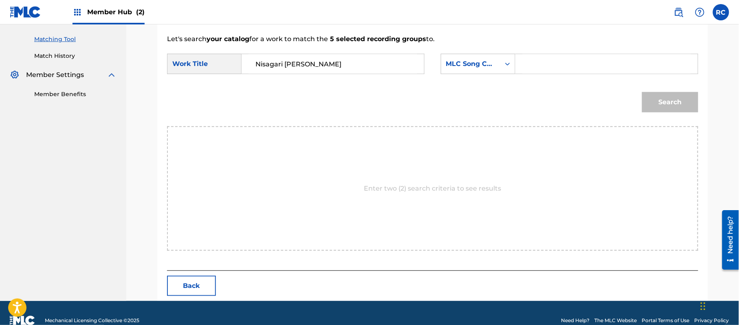
click at [542, 67] on input "Search Form" at bounding box center [606, 64] width 169 height 20
paste input "N70CSQ"
type input "N70CSQ"
click at [663, 102] on button "Search" at bounding box center [670, 102] width 56 height 20
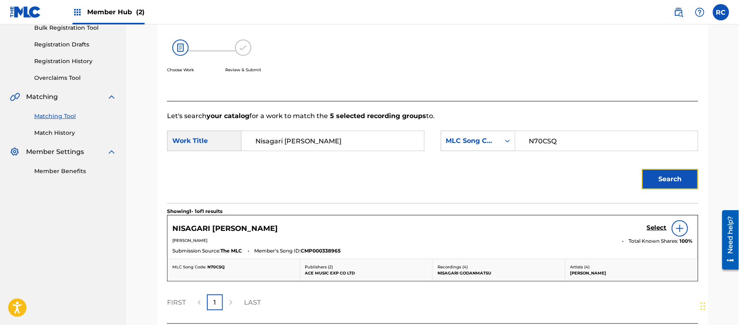
scroll to position [194, 0]
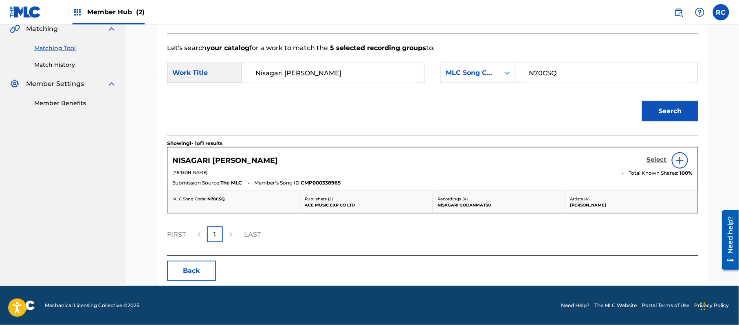
click at [650, 161] on h5 "Select" at bounding box center [657, 160] width 20 height 8
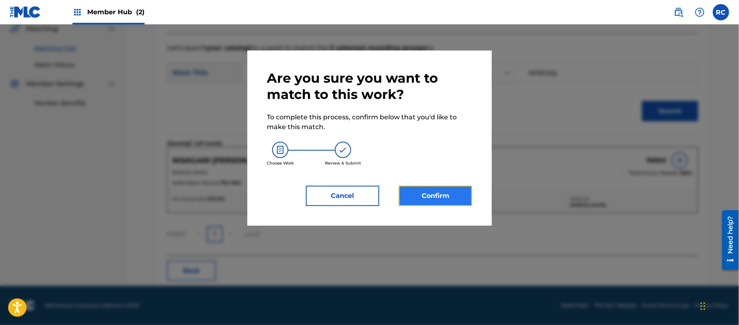
click at [441, 196] on button "Confirm" at bounding box center [435, 196] width 73 height 20
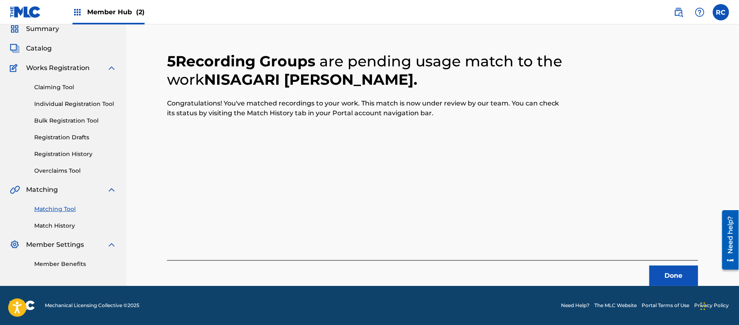
scroll to position [33, 0]
click at [665, 274] on button "Done" at bounding box center [673, 276] width 49 height 20
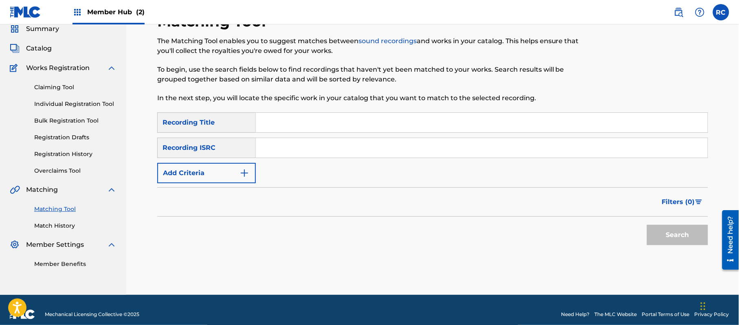
click at [281, 149] on input "Search Form" at bounding box center [482, 148] width 452 height 20
paste input "JPZ920603412"
type input "JPZ920603412"
click at [665, 233] on button "Search" at bounding box center [677, 235] width 61 height 20
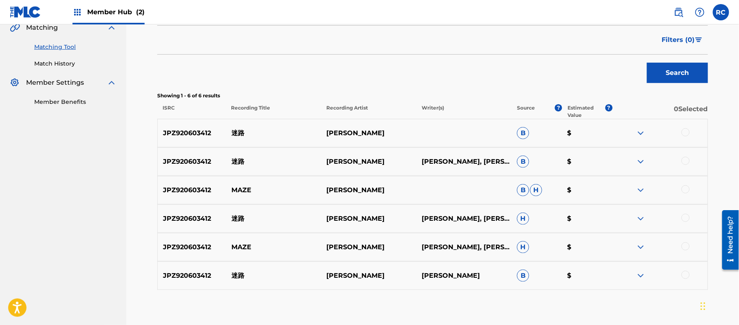
scroll to position [195, 0]
click at [682, 134] on div at bounding box center [685, 131] width 8 height 8
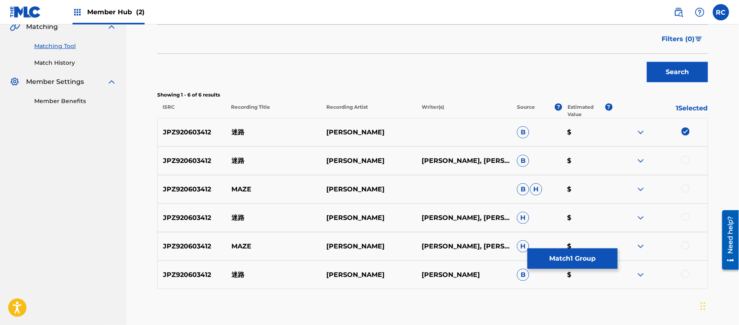
click at [685, 160] on div at bounding box center [685, 160] width 8 height 8
click at [685, 188] on div at bounding box center [685, 188] width 8 height 8
click at [686, 215] on div at bounding box center [685, 217] width 8 height 8
click at [682, 244] on div at bounding box center [685, 245] width 8 height 8
click at [685, 276] on div at bounding box center [685, 274] width 8 height 8
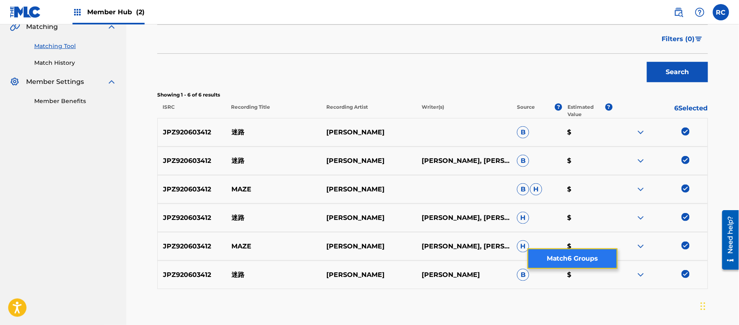
click at [586, 261] on button "Match 6 Groups" at bounding box center [572, 258] width 90 height 20
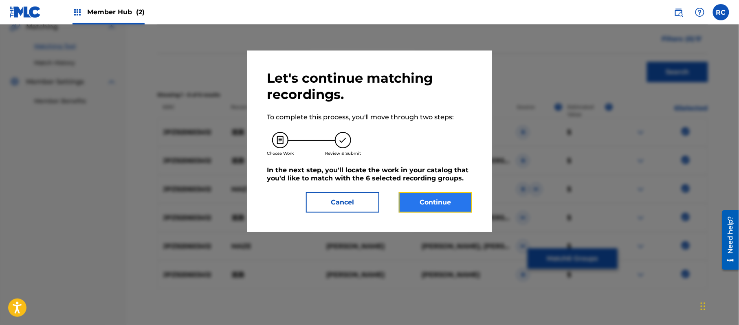
click at [453, 197] on button "Continue" at bounding box center [435, 202] width 73 height 20
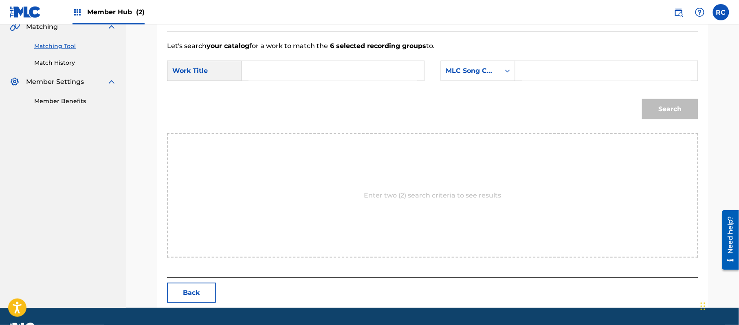
click at [295, 72] on input "Search Form" at bounding box center [332, 71] width 169 height 20
paste input "Meiro MV2O2Y"
click at [297, 74] on input "Meiro MV2O2Y" at bounding box center [332, 71] width 169 height 20
type input "Meiro"
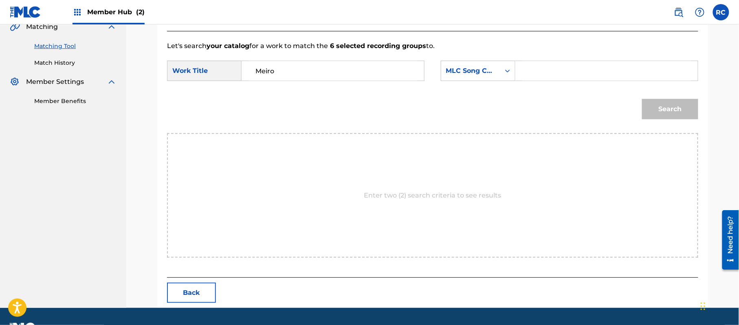
click at [550, 70] on input "Search Form" at bounding box center [606, 71] width 169 height 20
paste input "MV2O2Y"
type input "MV2O2Y"
click at [666, 103] on button "Search" at bounding box center [670, 109] width 56 height 20
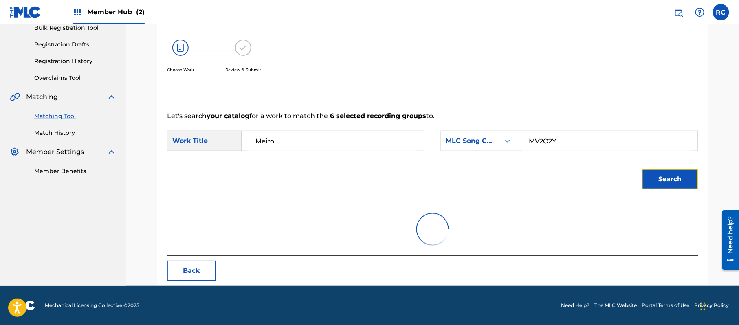
scroll to position [194, 0]
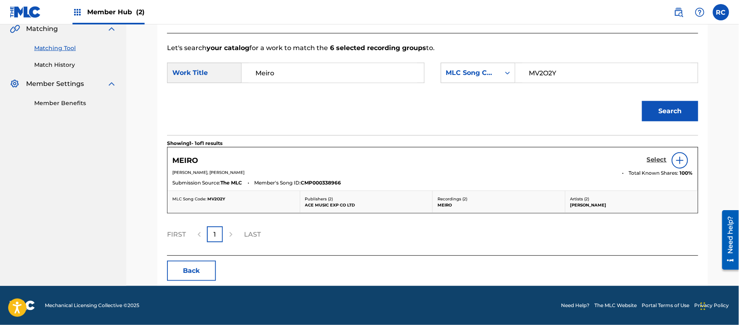
click at [655, 163] on h5 "Select" at bounding box center [657, 160] width 20 height 8
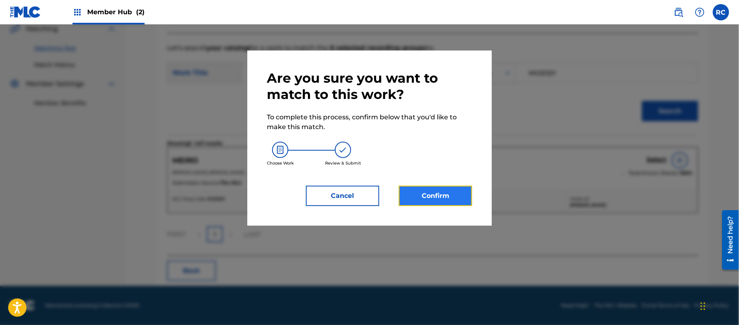
click at [439, 200] on button "Confirm" at bounding box center [435, 196] width 73 height 20
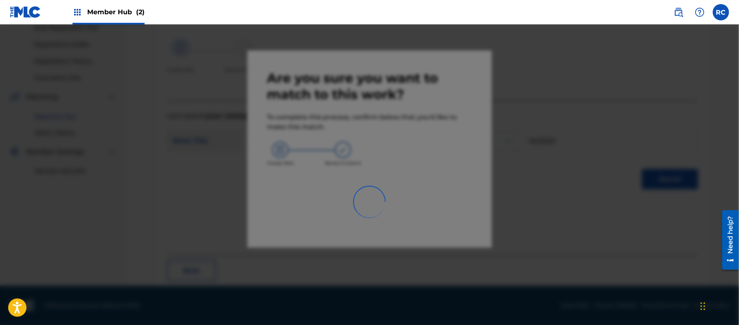
scroll to position [33, 0]
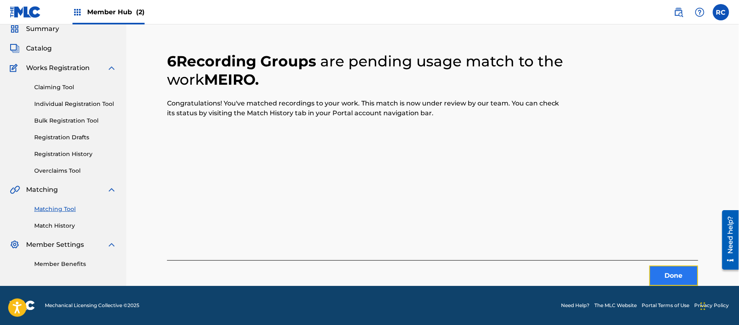
click at [665, 275] on button "Done" at bounding box center [673, 276] width 49 height 20
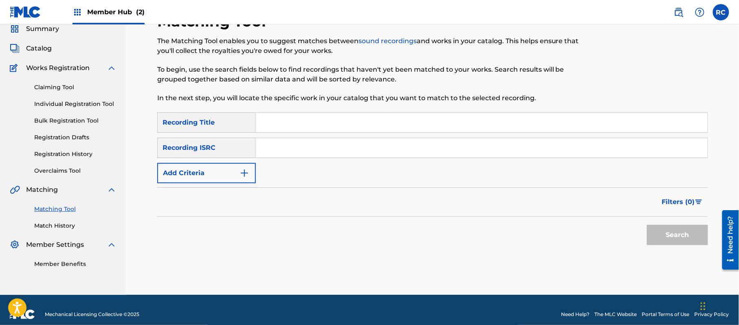
click at [302, 151] on input "Search Form" at bounding box center [482, 148] width 452 height 20
paste input "JPZ920603410"
type input "JPZ920603410"
click at [655, 230] on button "Search" at bounding box center [677, 235] width 61 height 20
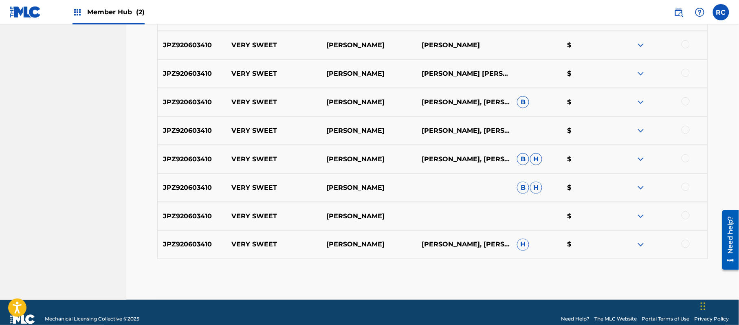
scroll to position [202, 0]
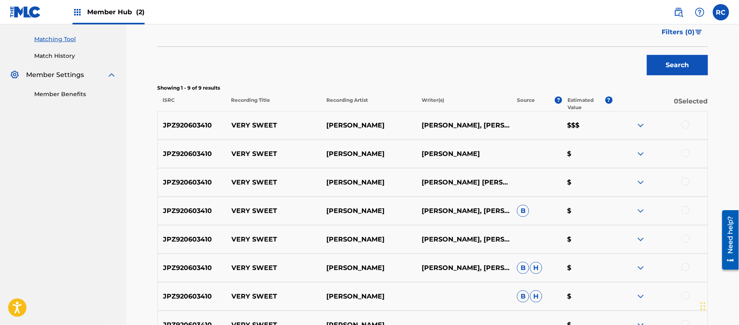
click at [687, 126] on div at bounding box center [685, 125] width 8 height 8
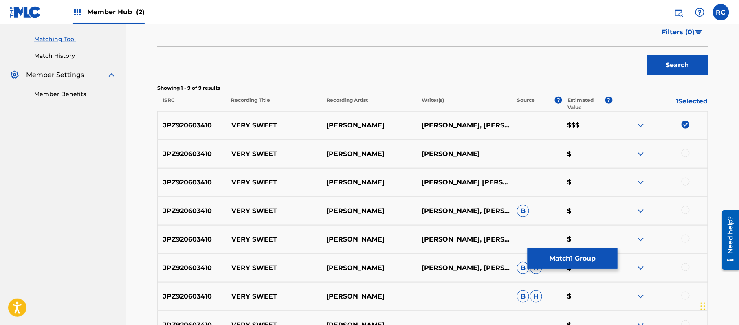
click at [686, 147] on div "JPZ920603410 VERY SWEET [PERSON_NAME] [PERSON_NAME] $" at bounding box center [432, 154] width 551 height 29
drag, startPoint x: 686, startPoint y: 154, endPoint x: 686, endPoint y: 166, distance: 12.2
click at [686, 155] on div at bounding box center [685, 153] width 8 height 8
click at [686, 180] on div at bounding box center [685, 182] width 8 height 8
click at [686, 215] on div at bounding box center [659, 211] width 95 height 10
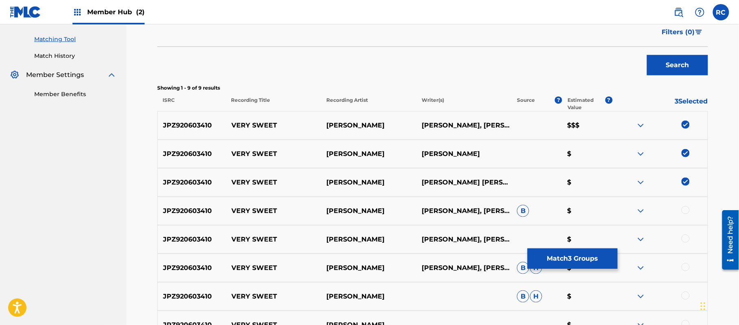
click at [686, 211] on div at bounding box center [685, 210] width 8 height 8
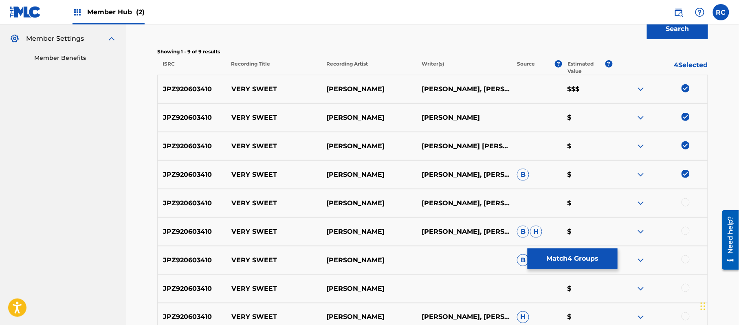
scroll to position [257, 0]
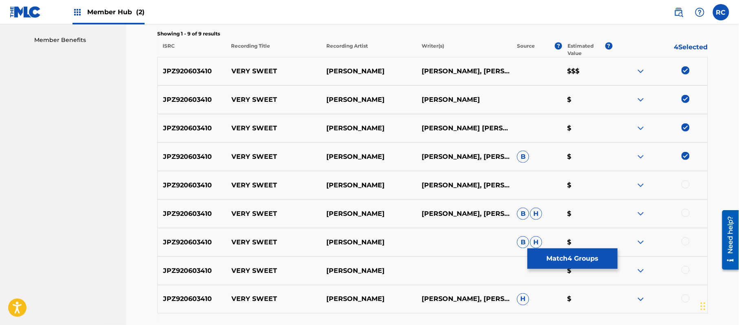
click at [686, 184] on div at bounding box center [685, 184] width 8 height 8
click at [683, 215] on div at bounding box center [685, 213] width 8 height 8
click at [685, 240] on div at bounding box center [685, 241] width 8 height 8
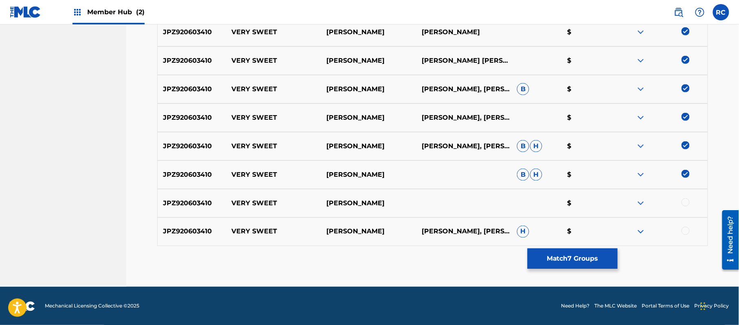
scroll to position [325, 0]
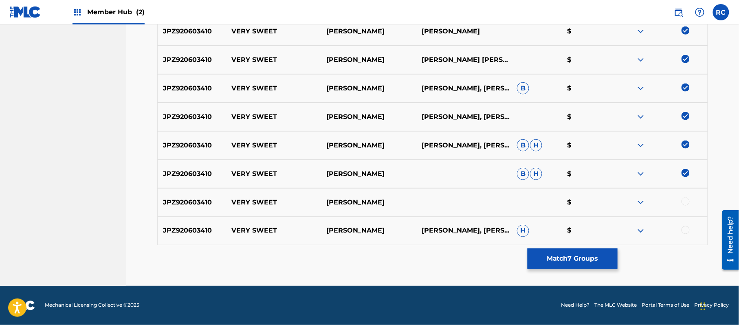
click at [682, 200] on div at bounding box center [685, 202] width 8 height 8
click at [684, 230] on div at bounding box center [685, 230] width 8 height 8
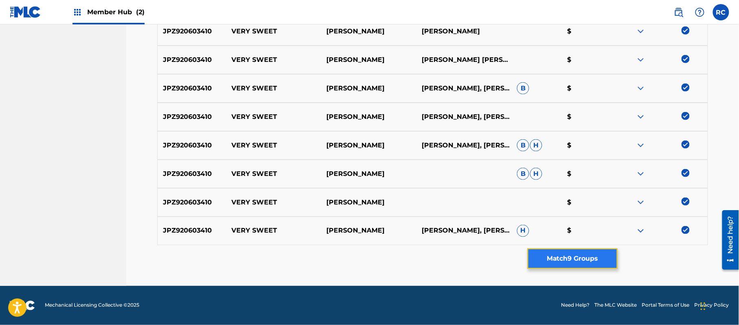
click at [590, 256] on button "Match 9 Groups" at bounding box center [572, 258] width 90 height 20
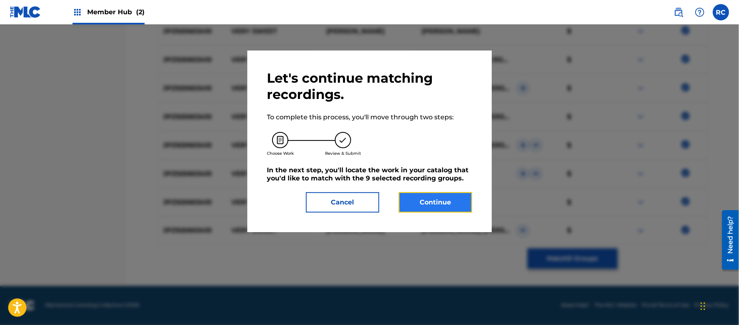
click at [463, 208] on button "Continue" at bounding box center [435, 202] width 73 height 20
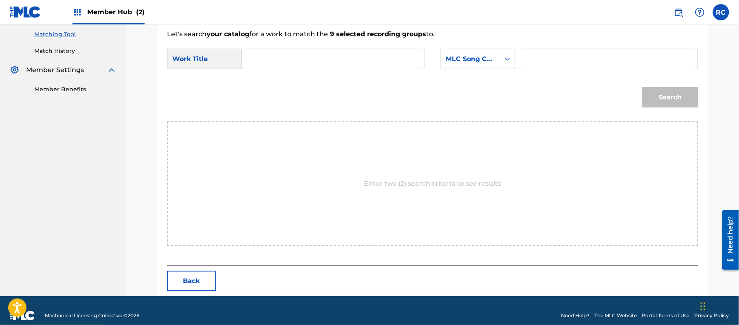
scroll to position [217, 0]
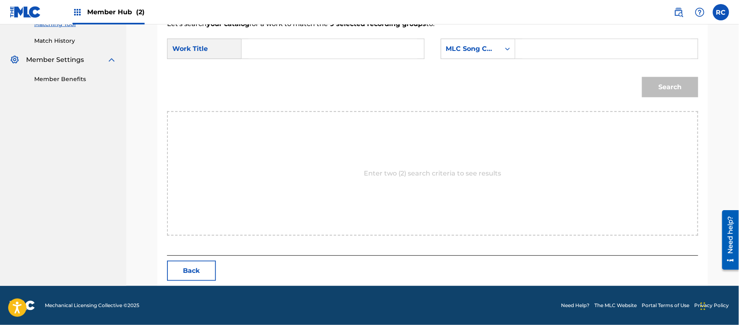
click at [290, 44] on input "Search Form" at bounding box center [332, 49] width 169 height 20
paste input "Very Sweet VW1SBK"
click at [308, 47] on input "Very Sweet VW1SBK" at bounding box center [332, 49] width 169 height 20
type input "Very Sweet"
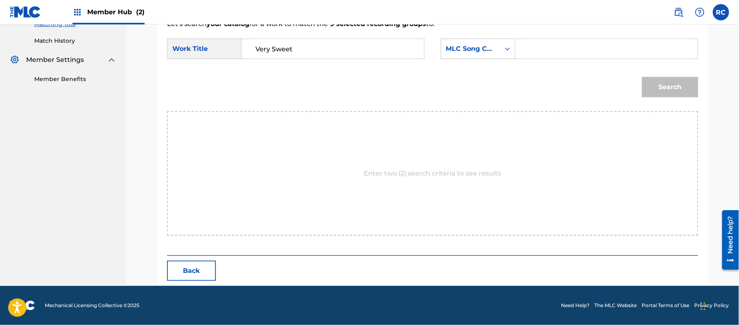
click at [538, 46] on input "Search Form" at bounding box center [606, 49] width 169 height 20
paste input "VW1SBK"
type input "VW1SBK"
click at [665, 90] on button "Search" at bounding box center [670, 87] width 56 height 20
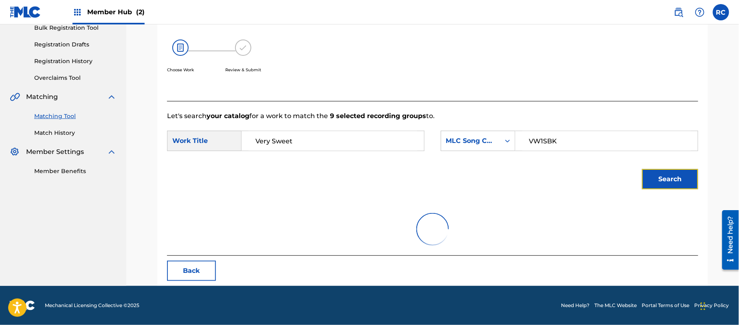
scroll to position [194, 0]
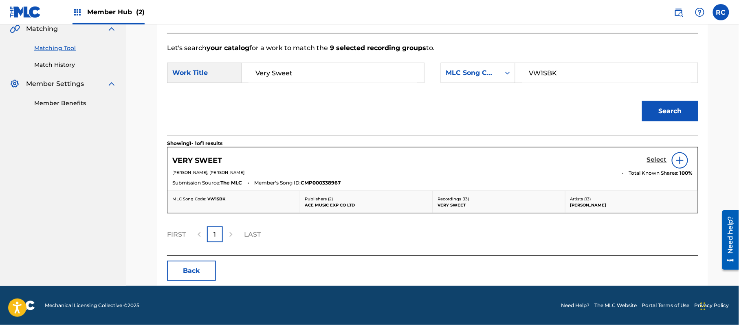
click at [649, 160] on h5 "Select" at bounding box center [657, 160] width 20 height 8
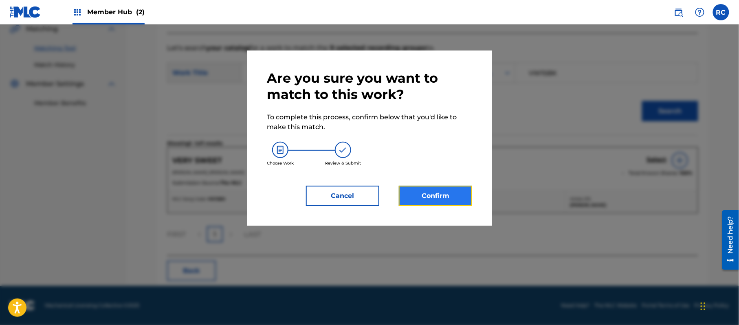
click at [452, 196] on button "Confirm" at bounding box center [435, 196] width 73 height 20
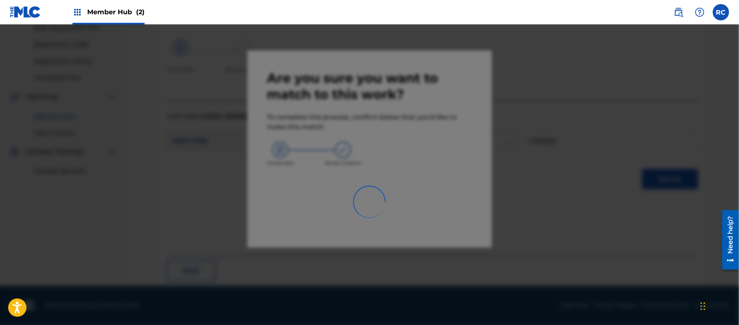
scroll to position [33, 0]
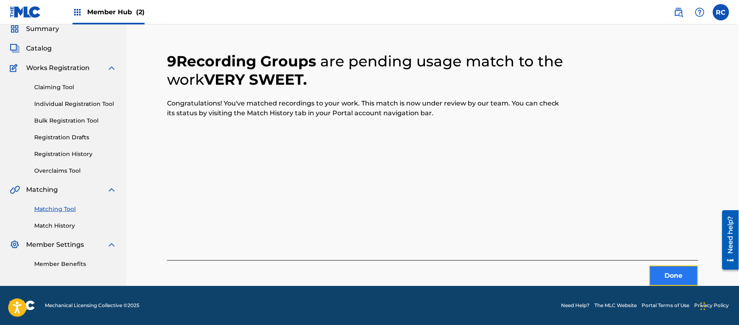
click at [661, 267] on button "Done" at bounding box center [673, 276] width 49 height 20
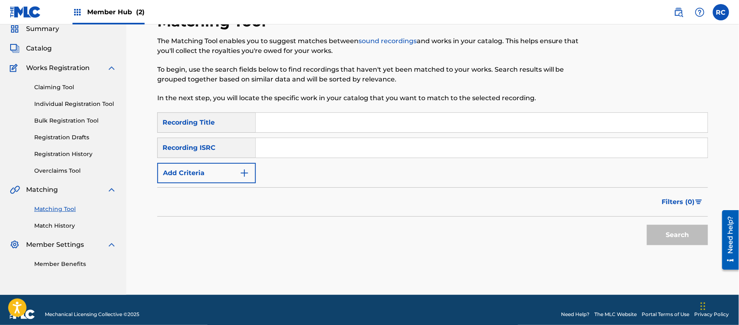
click at [304, 150] on input "Search Form" at bounding box center [482, 148] width 452 height 20
paste input "JPZ920603734"
type input "JPZ920603734"
drag, startPoint x: 664, startPoint y: 231, endPoint x: 658, endPoint y: 232, distance: 5.3
click at [663, 231] on button "Search" at bounding box center [677, 235] width 61 height 20
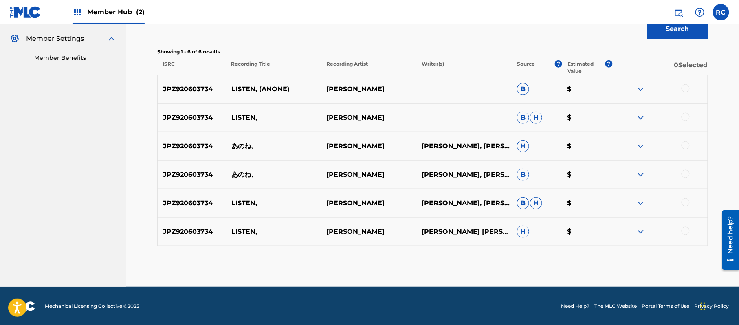
scroll to position [239, 0]
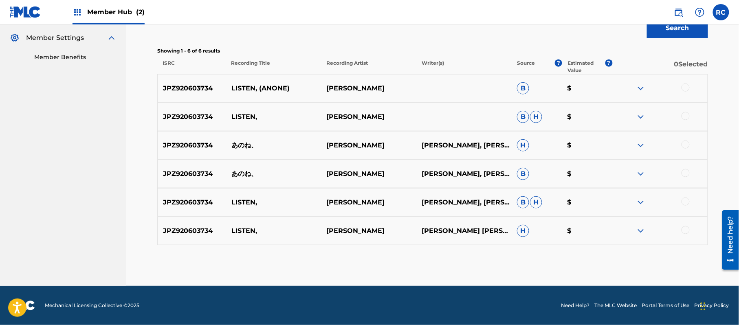
click at [683, 85] on div at bounding box center [685, 87] width 8 height 8
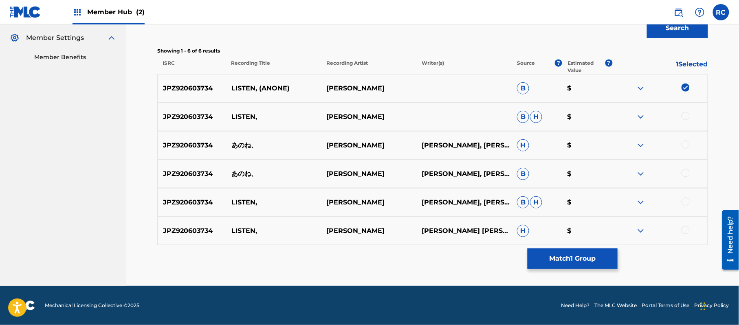
click at [684, 117] on div at bounding box center [685, 116] width 8 height 8
click at [683, 147] on div at bounding box center [685, 144] width 8 height 8
click at [683, 173] on div at bounding box center [685, 173] width 8 height 8
click at [683, 199] on div at bounding box center [685, 202] width 8 height 8
click at [687, 229] on div at bounding box center [685, 230] width 8 height 8
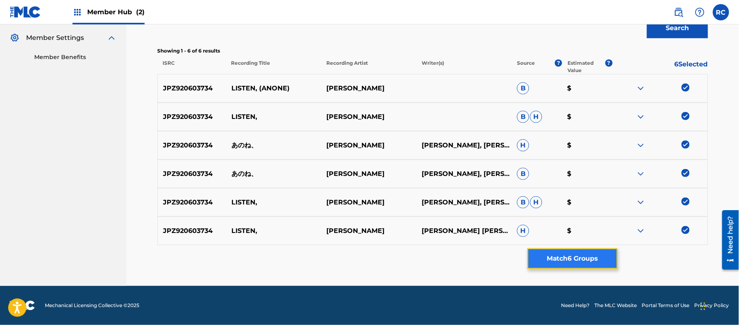
click at [556, 253] on button "Match 6 Groups" at bounding box center [572, 258] width 90 height 20
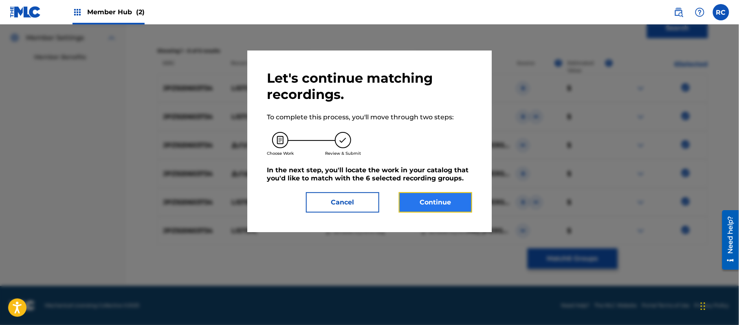
click at [444, 198] on button "Continue" at bounding box center [435, 202] width 73 height 20
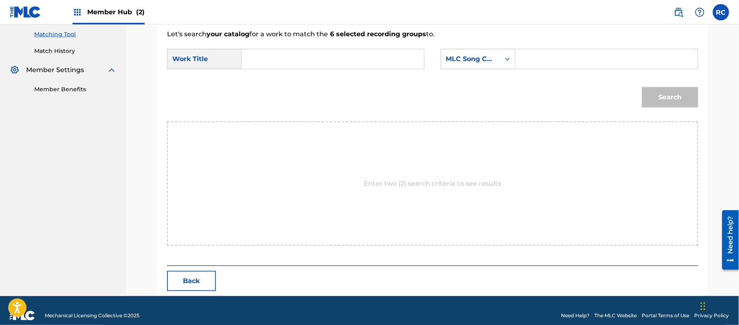
scroll to position [217, 0]
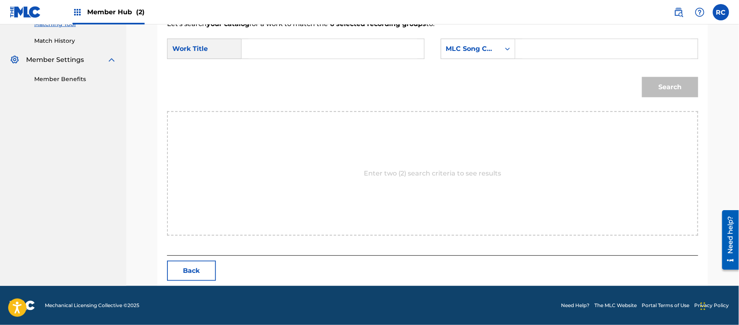
click at [354, 48] on input "Search Form" at bounding box center [332, 49] width 169 height 20
paste input "Anone AW42JA"
click at [305, 51] on input "Anone AW42JA" at bounding box center [332, 49] width 169 height 20
type input "Anone"
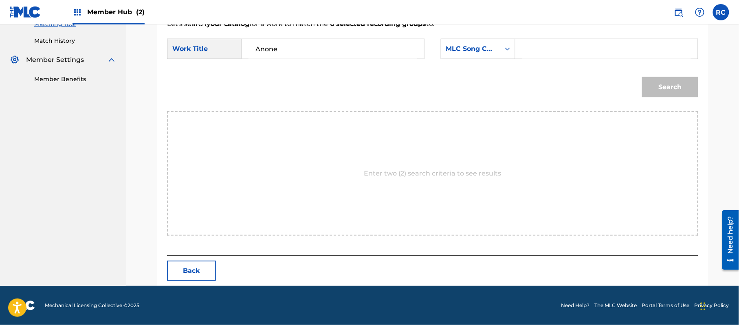
click at [541, 49] on input "Search Form" at bounding box center [606, 49] width 169 height 20
paste input "AW42JA"
type input "AW42JA"
click at [657, 85] on button "Search" at bounding box center [670, 87] width 56 height 20
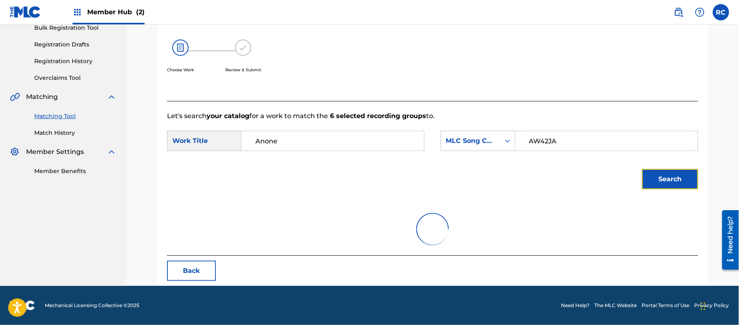
scroll to position [194, 0]
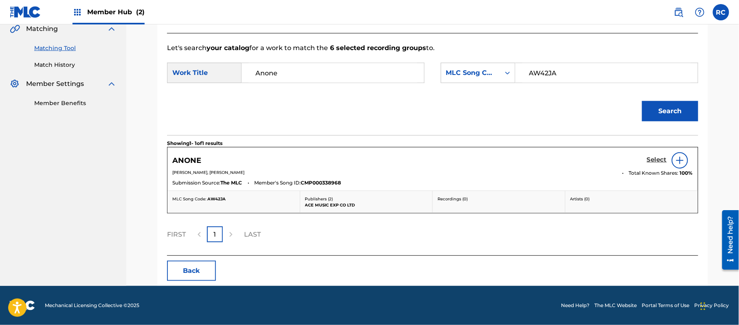
click at [647, 160] on h5 "Select" at bounding box center [657, 160] width 20 height 8
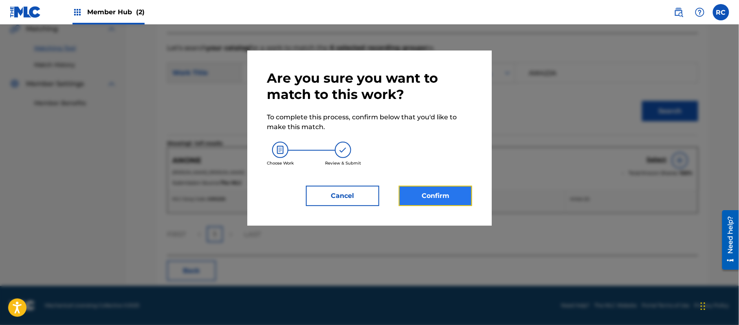
click at [463, 198] on button "Confirm" at bounding box center [435, 196] width 73 height 20
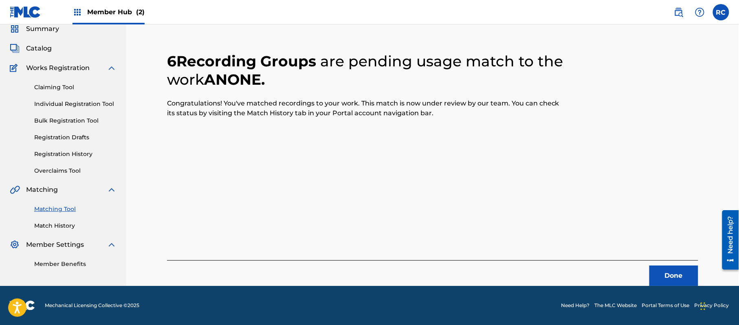
scroll to position [33, 0]
click at [670, 274] on button "Done" at bounding box center [673, 276] width 49 height 20
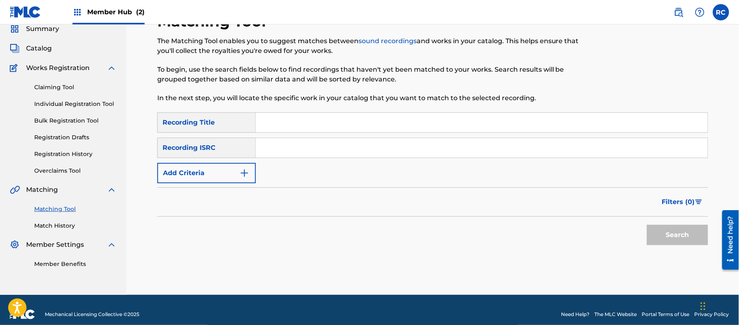
click at [285, 155] on input "Search Form" at bounding box center [482, 148] width 452 height 20
paste input "JPZ920603733"
type input "JPZ920603733"
click at [679, 244] on button "Search" at bounding box center [677, 235] width 61 height 20
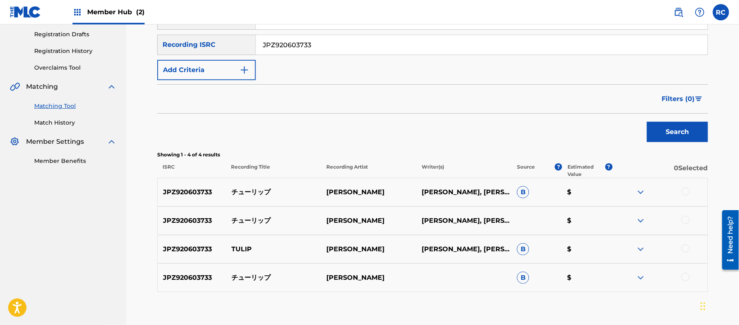
scroll to position [141, 0]
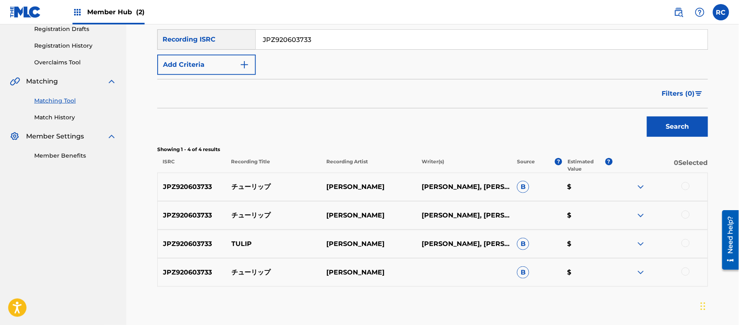
click at [686, 187] on div at bounding box center [685, 186] width 8 height 8
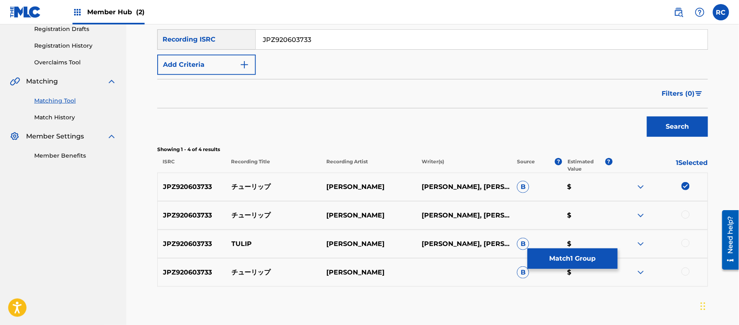
click at [686, 217] on div at bounding box center [685, 215] width 8 height 8
click at [686, 244] on div at bounding box center [685, 243] width 8 height 8
click at [685, 270] on div at bounding box center [685, 272] width 8 height 8
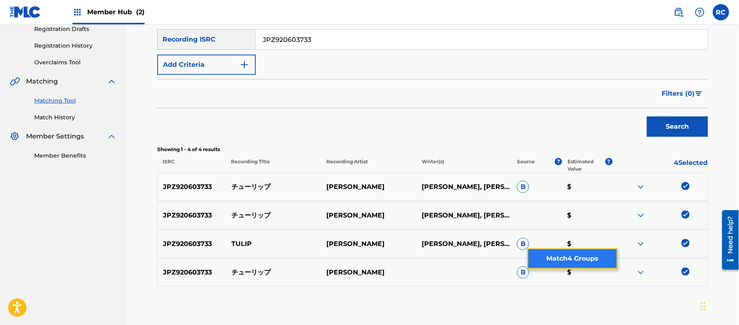
click at [585, 263] on button "Match 4 Groups" at bounding box center [572, 258] width 90 height 20
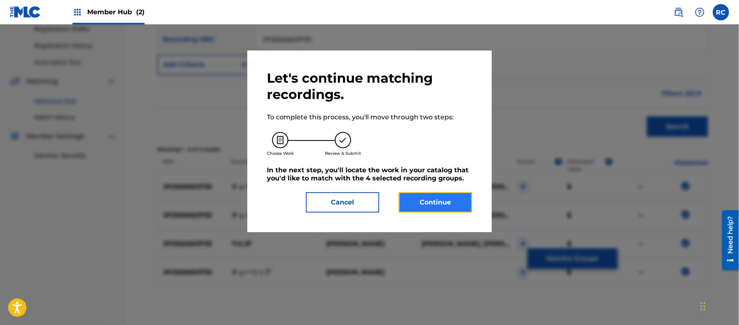
click at [452, 201] on button "Continue" at bounding box center [435, 202] width 73 height 20
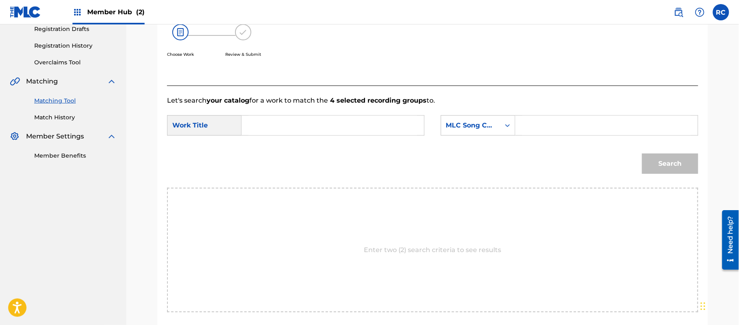
click at [283, 127] on input "Search Form" at bounding box center [332, 126] width 169 height 20
paste input "Chuurippu CI98K1"
click at [314, 127] on input "Chuurippu CI98K1" at bounding box center [332, 126] width 169 height 20
type input "Chuurippu"
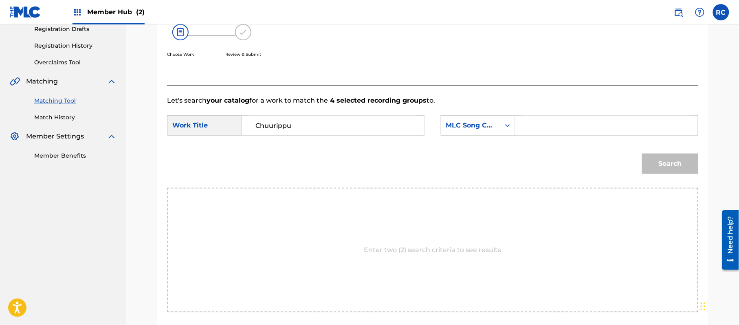
click at [576, 122] on input "Search Form" at bounding box center [606, 126] width 169 height 20
paste input "CI98K1"
type input "CI98K1"
click at [667, 164] on button "Search" at bounding box center [670, 164] width 56 height 20
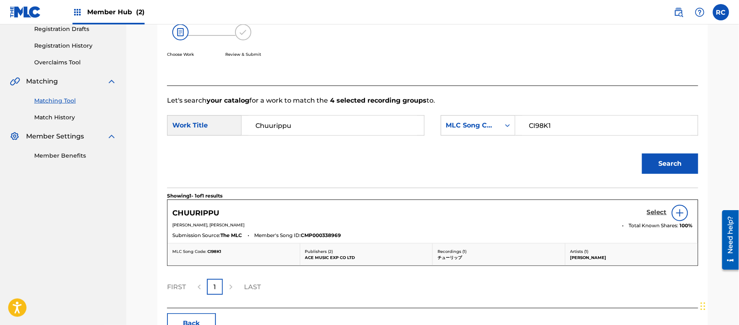
click at [652, 214] on h5 "Select" at bounding box center [657, 212] width 20 height 8
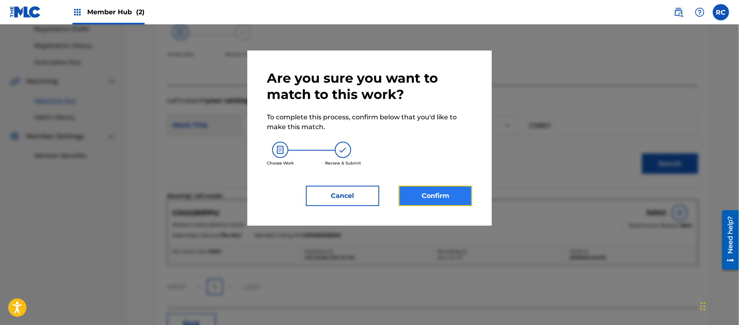
click at [433, 196] on button "Confirm" at bounding box center [435, 196] width 73 height 20
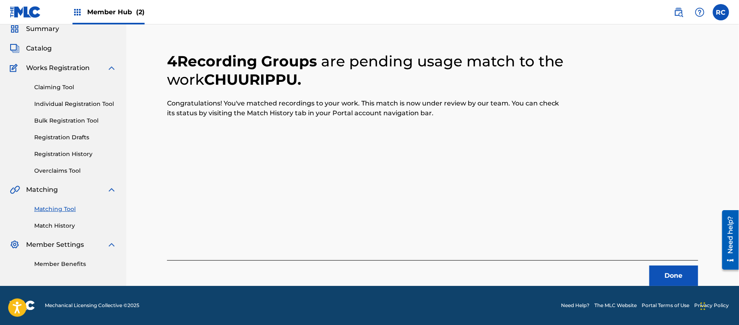
scroll to position [33, 0]
click at [668, 279] on button "Done" at bounding box center [673, 276] width 49 height 20
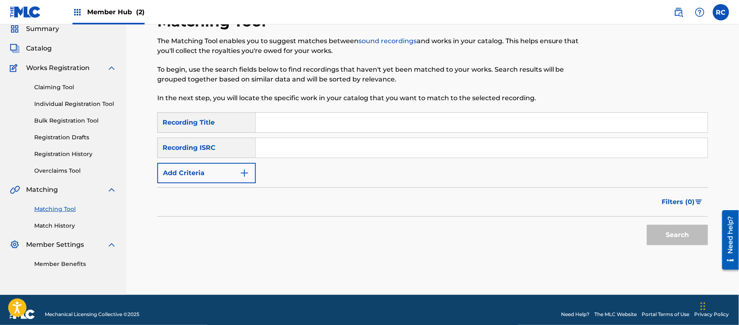
click at [300, 154] on input "Search Form" at bounding box center [482, 148] width 452 height 20
paste input "JPZ920603732"
type input "JPZ920603732"
click at [663, 241] on button "Search" at bounding box center [677, 235] width 61 height 20
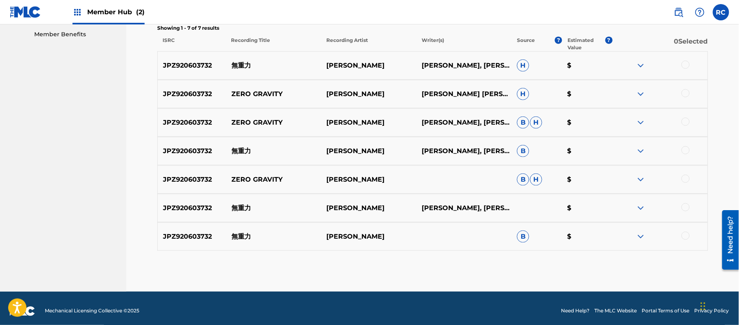
scroll to position [268, 0]
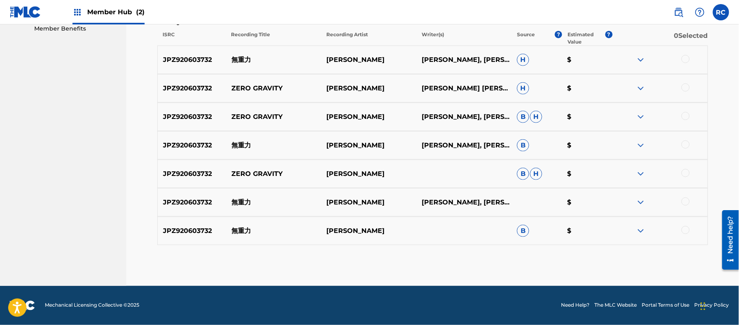
click at [685, 62] on div at bounding box center [685, 59] width 8 height 8
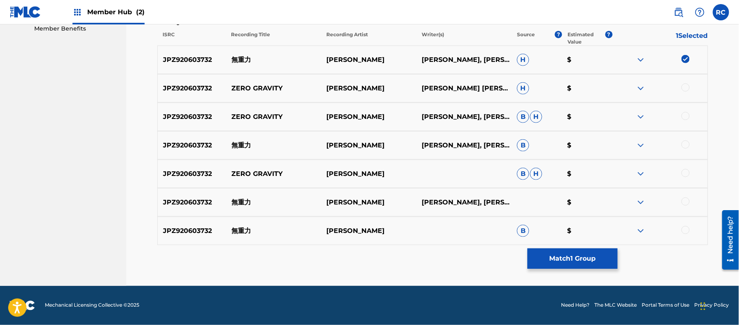
click at [685, 86] on div at bounding box center [685, 87] width 8 height 8
click at [685, 115] on div at bounding box center [685, 116] width 8 height 8
click at [685, 145] on div at bounding box center [685, 144] width 8 height 8
click at [688, 173] on div at bounding box center [685, 173] width 8 height 8
click at [683, 201] on div at bounding box center [685, 202] width 8 height 8
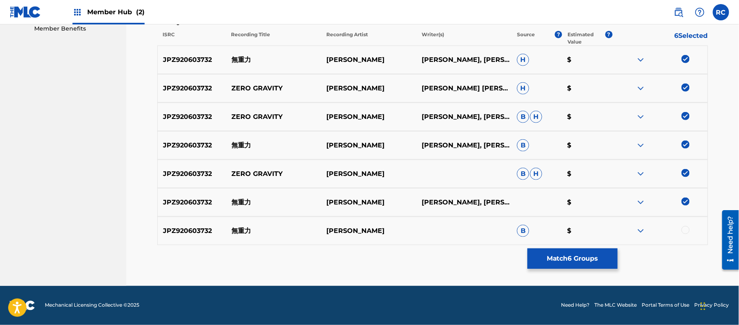
click at [686, 235] on div at bounding box center [659, 231] width 95 height 10
click at [685, 231] on div at bounding box center [685, 230] width 8 height 8
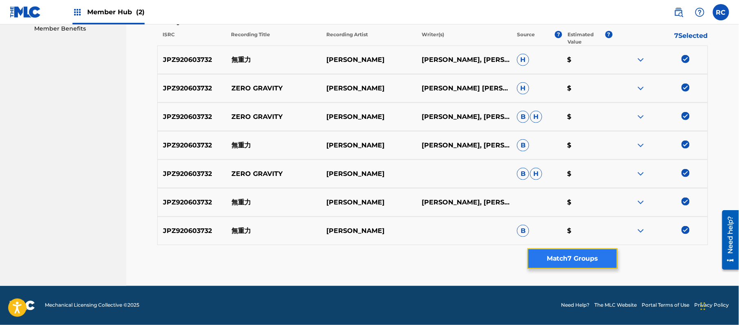
click at [573, 263] on button "Match 7 Groups" at bounding box center [572, 258] width 90 height 20
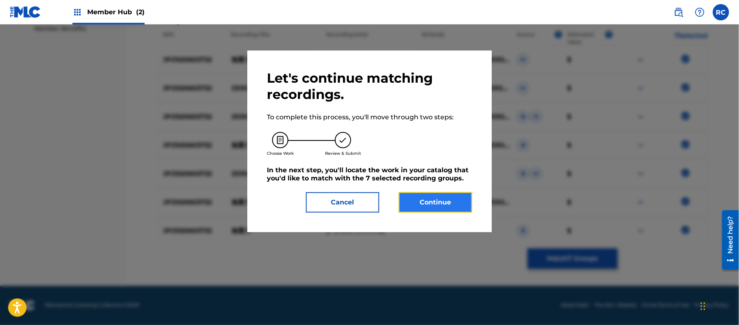
click at [456, 198] on button "Continue" at bounding box center [435, 202] width 73 height 20
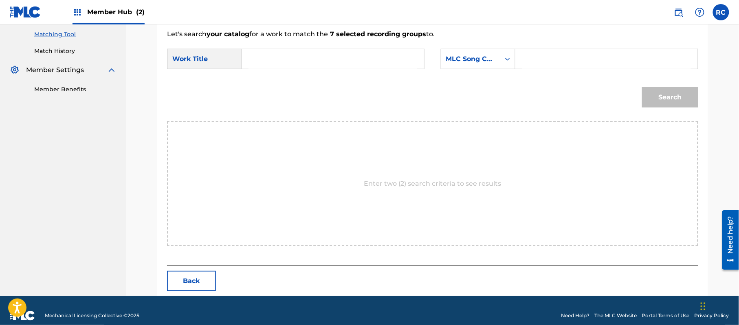
scroll to position [217, 0]
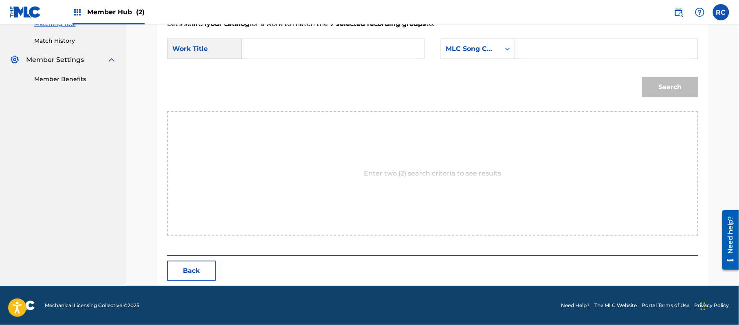
click at [318, 54] on input "Search Form" at bounding box center [332, 49] width 169 height 20
paste input "Mujuuryoku MV2OZ1"
click at [310, 51] on input "Mujuuryoku MV2OZ1" at bounding box center [332, 49] width 169 height 20
type input "Mujuuryoku"
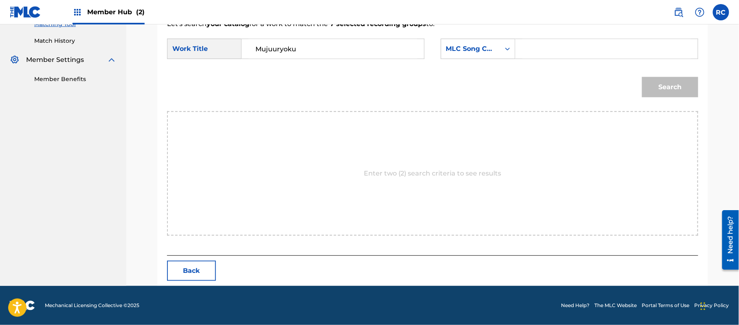
click at [580, 54] on input "Search Form" at bounding box center [606, 49] width 169 height 20
paste input "MV2OZ1"
type input "MV2OZ1"
click at [654, 84] on button "Search" at bounding box center [670, 87] width 56 height 20
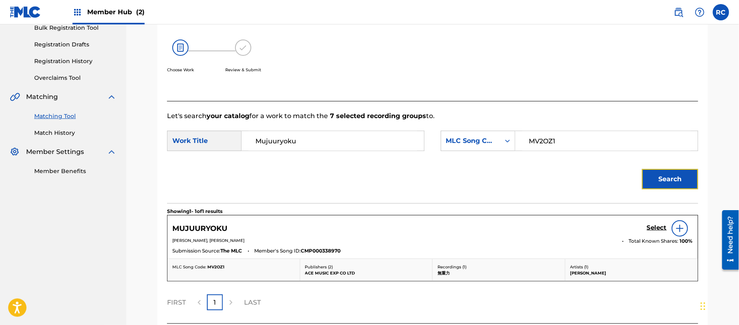
scroll to position [194, 0]
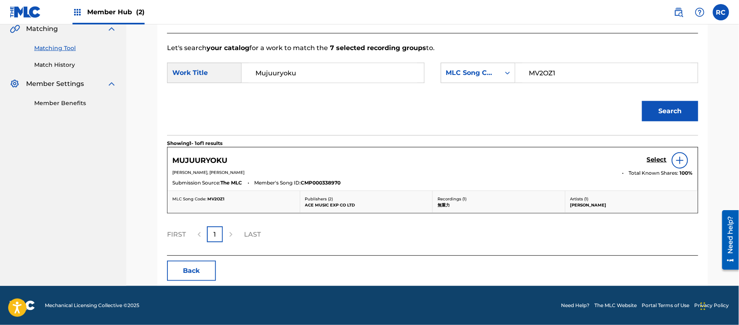
click at [653, 155] on div "Select" at bounding box center [670, 160] width 46 height 16
click at [651, 159] on h5 "Select" at bounding box center [657, 160] width 20 height 8
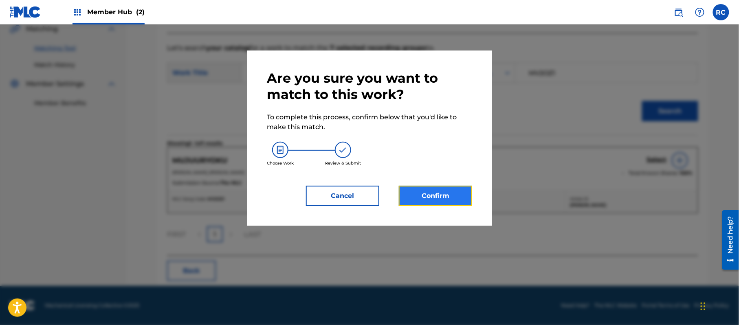
click at [443, 197] on button "Confirm" at bounding box center [435, 196] width 73 height 20
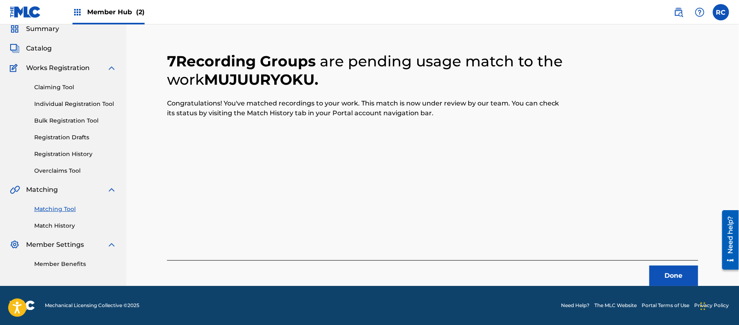
scroll to position [33, 0]
click at [663, 273] on button "Done" at bounding box center [673, 276] width 49 height 20
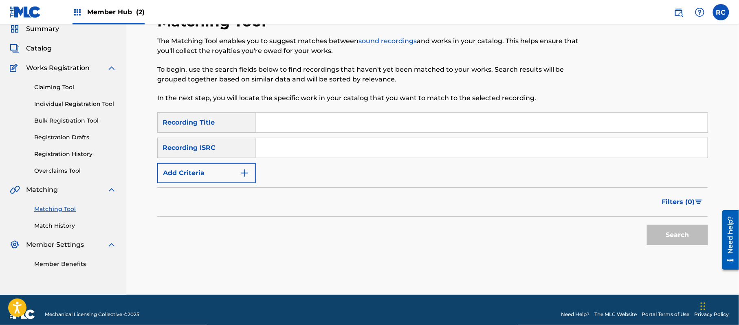
click at [311, 155] on input "Search Form" at bounding box center [482, 148] width 452 height 20
paste input "JPZ920603731"
type input "JPZ920603731"
click at [702, 239] on button "Search" at bounding box center [677, 235] width 61 height 20
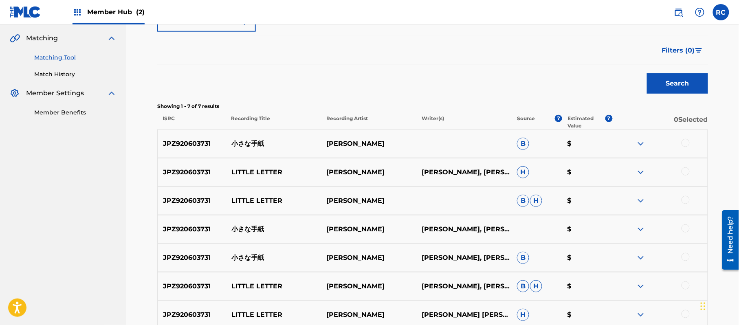
scroll to position [202, 0]
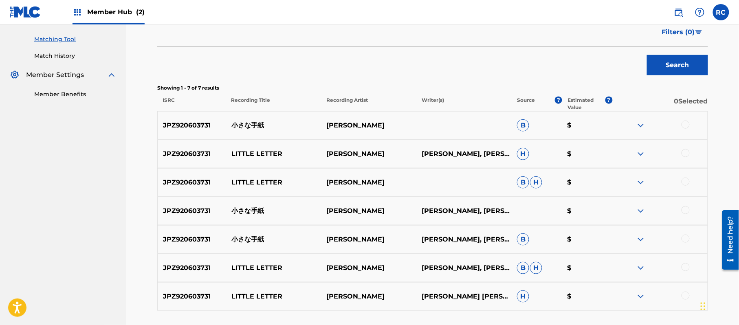
click at [685, 127] on div at bounding box center [685, 125] width 8 height 8
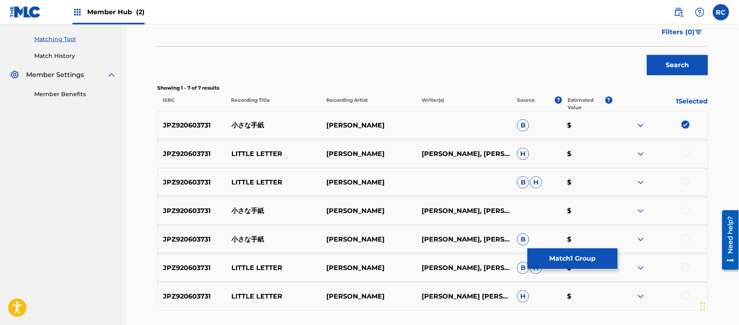
click at [686, 151] on div at bounding box center [685, 153] width 8 height 8
click at [686, 182] on div at bounding box center [685, 182] width 8 height 8
click at [686, 210] on div at bounding box center [685, 210] width 8 height 8
click at [686, 236] on div at bounding box center [685, 239] width 8 height 8
click at [686, 267] on div at bounding box center [685, 267] width 8 height 8
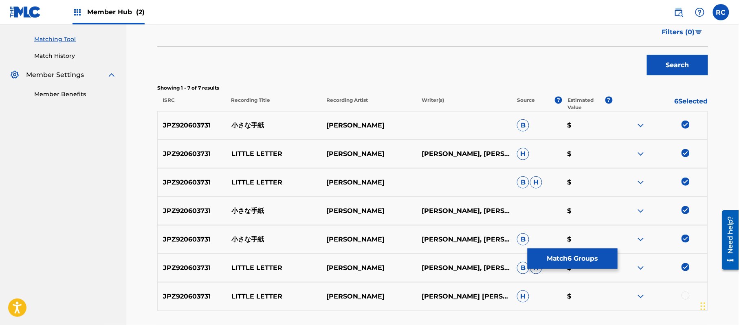
click at [683, 297] on div at bounding box center [685, 296] width 8 height 8
click at [570, 263] on button "Match 7 Groups" at bounding box center [572, 258] width 90 height 20
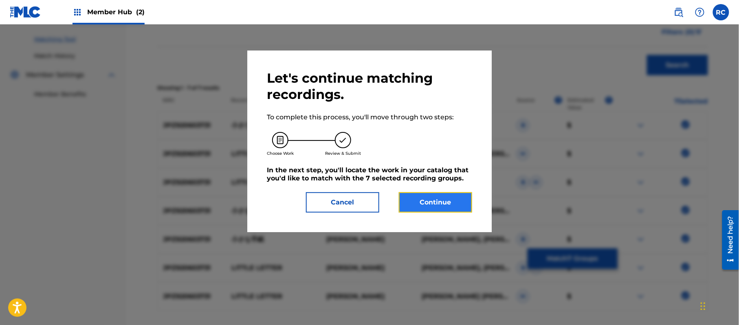
click at [428, 208] on button "Continue" at bounding box center [435, 202] width 73 height 20
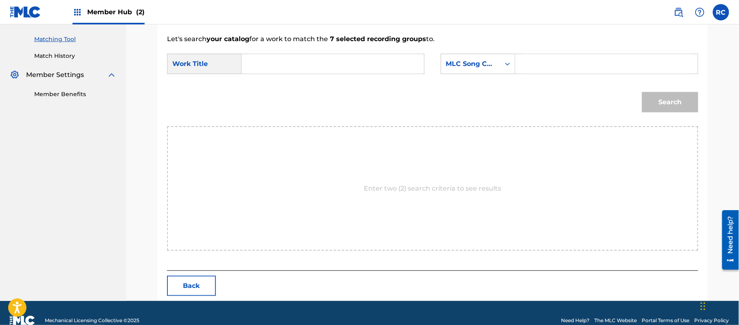
click at [309, 69] on input "Search Form" at bounding box center [332, 64] width 169 height 20
paste input "Chiisana Tegami CI98J8"
click at [318, 64] on input "Chiisana Tegami CI98J8" at bounding box center [332, 64] width 169 height 20
type input "Chiisana Tegami"
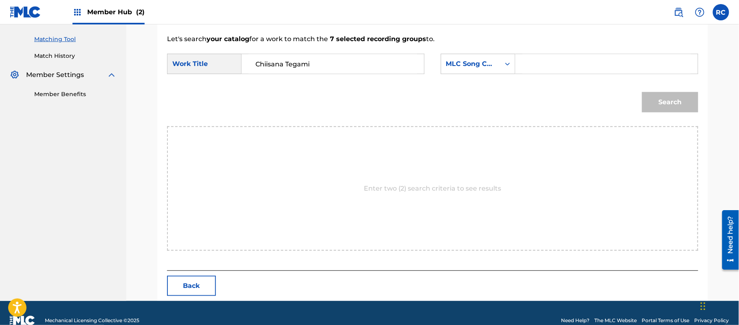
click at [554, 60] on input "Search Form" at bounding box center [606, 64] width 169 height 20
paste input "CI98J8"
type input "CI98J8"
click at [676, 98] on button "Search" at bounding box center [670, 102] width 56 height 20
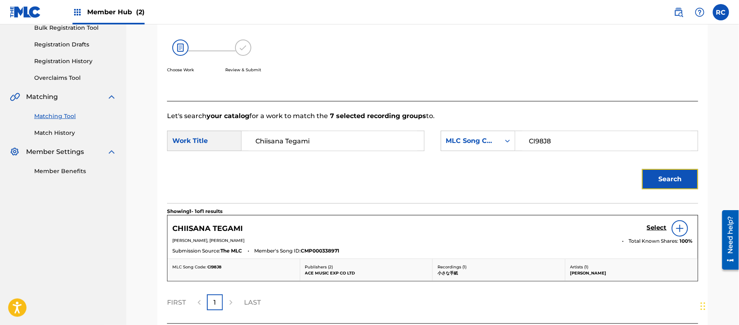
scroll to position [194, 0]
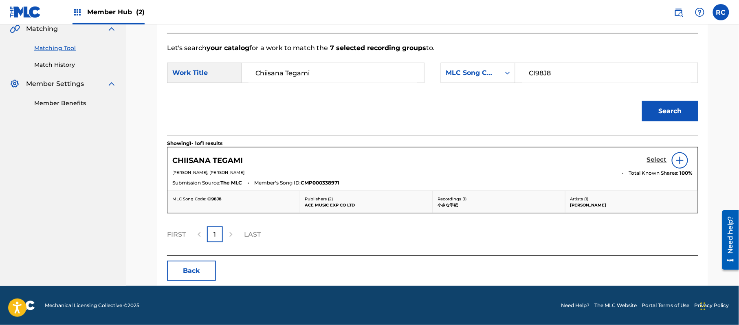
click at [659, 164] on link "Select" at bounding box center [657, 160] width 20 height 9
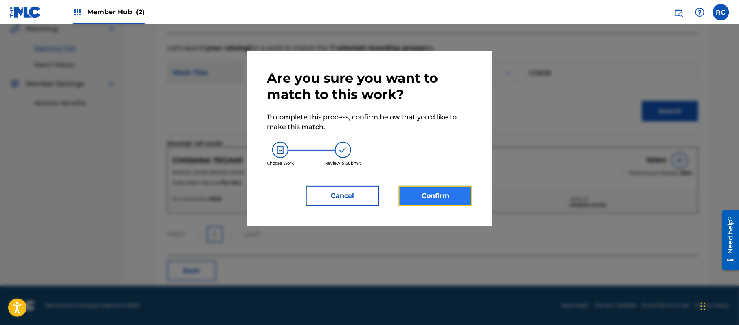
click at [448, 195] on button "Confirm" at bounding box center [435, 196] width 73 height 20
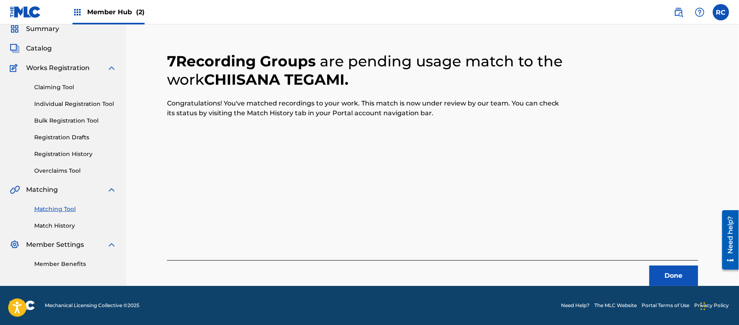
scroll to position [33, 0]
click at [662, 277] on button "Done" at bounding box center [673, 276] width 49 height 20
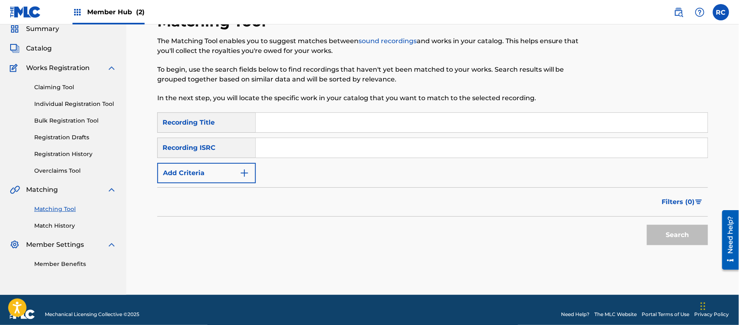
drag, startPoint x: 291, startPoint y: 147, endPoint x: 329, endPoint y: 157, distance: 39.7
click at [291, 147] on input "Search Form" at bounding box center [482, 148] width 452 height 20
paste input "JPZ920603731"
click at [667, 236] on button "Search" at bounding box center [677, 235] width 61 height 20
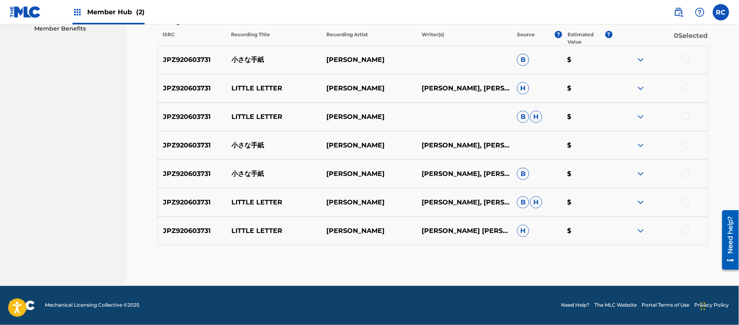
scroll to position [105, 0]
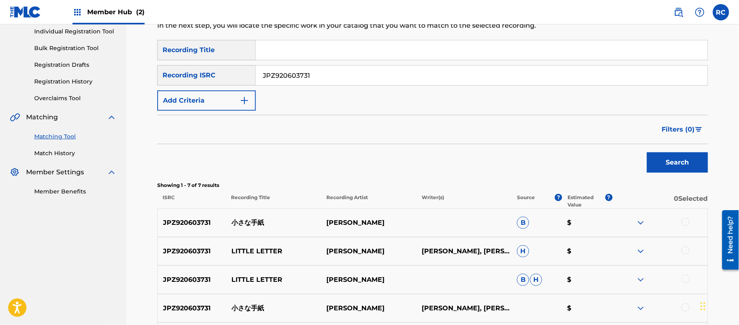
drag, startPoint x: 267, startPoint y: 74, endPoint x: 216, endPoint y: 77, distance: 51.4
click at [216, 77] on div "SearchWithCriteria028d1117-65d8-4844-accc-8a782a5c81c8 Recording ISRC JPZ920603…" at bounding box center [432, 75] width 551 height 20
paste input "0"
type input "JPZ920603730"
click at [673, 165] on button "Search" at bounding box center [677, 162] width 61 height 20
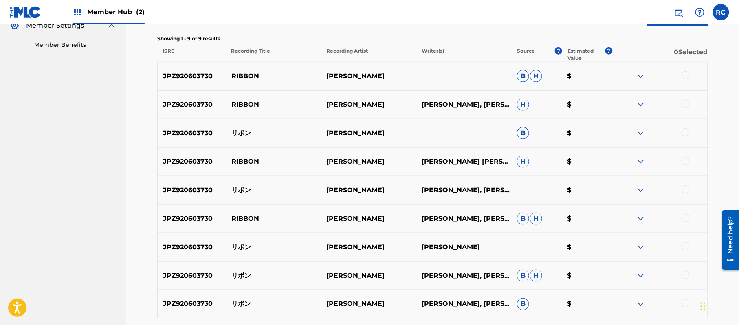
scroll to position [268, 0]
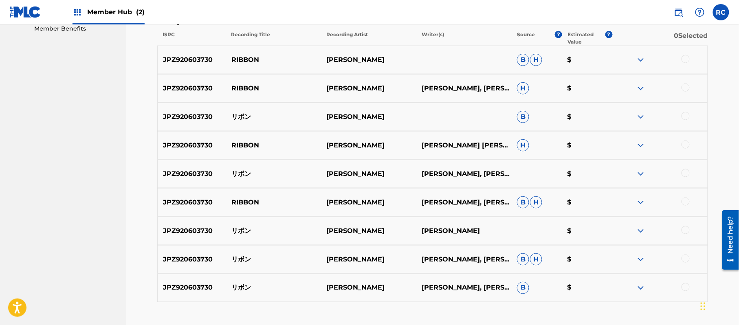
click at [687, 57] on div at bounding box center [685, 59] width 8 height 8
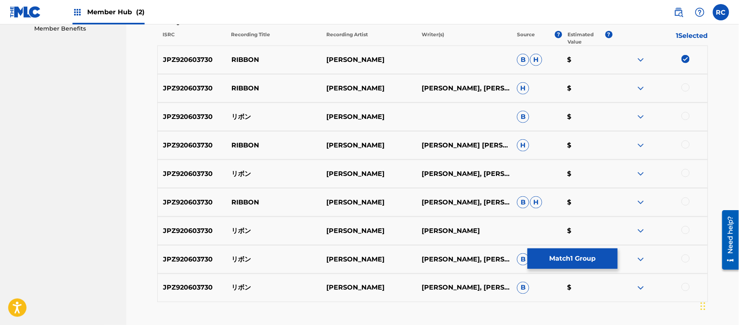
click at [687, 90] on div at bounding box center [685, 87] width 8 height 8
click at [687, 116] on div at bounding box center [685, 116] width 8 height 8
click at [687, 140] on div at bounding box center [659, 145] width 95 height 10
click at [687, 142] on div at bounding box center [685, 144] width 8 height 8
click at [687, 173] on div at bounding box center [685, 173] width 8 height 8
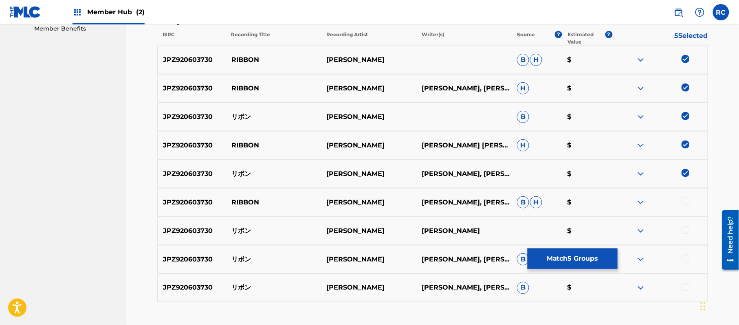
click at [686, 200] on div at bounding box center [685, 202] width 8 height 8
drag, startPoint x: 688, startPoint y: 229, endPoint x: 687, endPoint y: 241, distance: 12.2
click at [688, 230] on div at bounding box center [685, 230] width 8 height 8
click at [687, 261] on div at bounding box center [685, 259] width 8 height 8
click at [687, 287] on div at bounding box center [685, 287] width 8 height 8
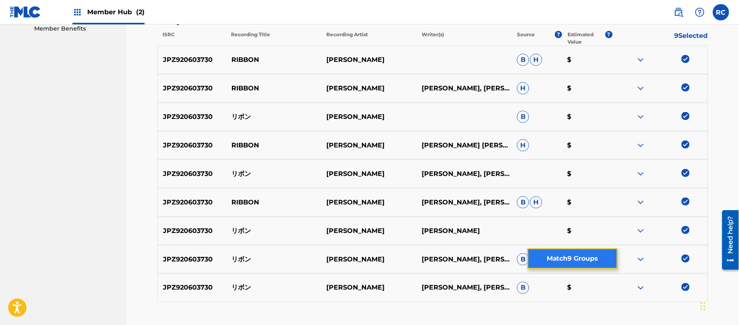
click at [586, 266] on button "Match 9 Groups" at bounding box center [572, 258] width 90 height 20
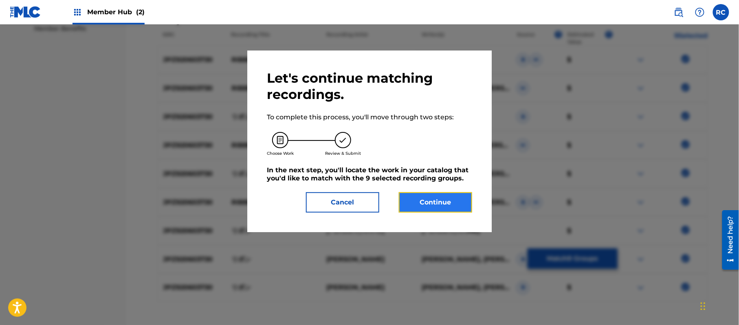
click at [437, 202] on button "Continue" at bounding box center [435, 202] width 73 height 20
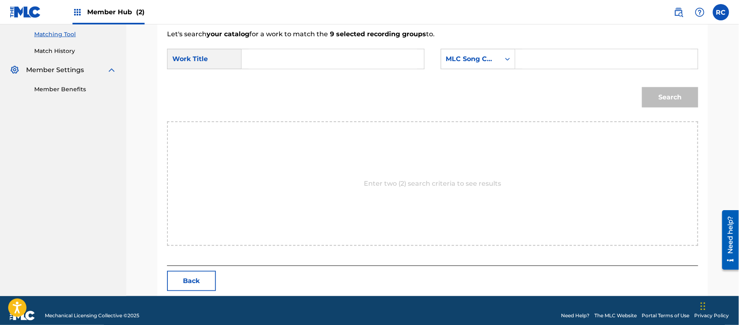
scroll to position [217, 0]
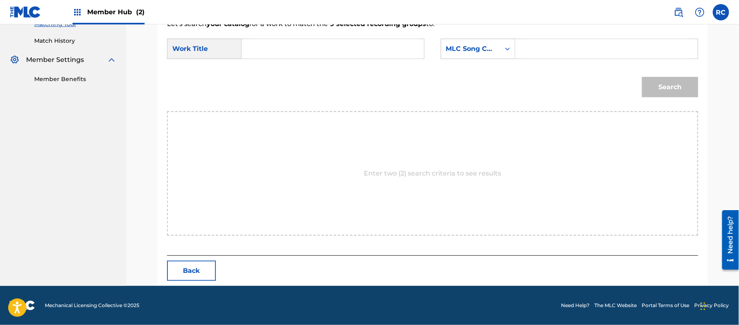
drag, startPoint x: 345, startPoint y: 51, endPoint x: 316, endPoint y: 51, distance: 29.3
click at [345, 51] on input "Search Form" at bounding box center [332, 49] width 169 height 20
paste input "Ribon RO3P8P"
click at [305, 51] on input "Ribon RO3P8P" at bounding box center [332, 49] width 169 height 20
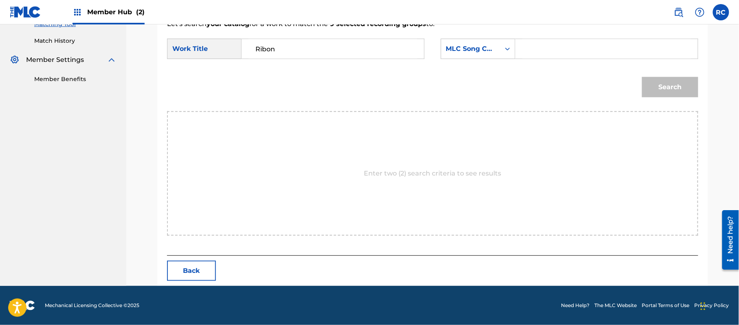
type input "Ribon"
click at [561, 53] on input "Search Form" at bounding box center [606, 49] width 169 height 20
paste input "RO3P8P"
type input "RO3P8P"
click at [649, 93] on button "Search" at bounding box center [670, 87] width 56 height 20
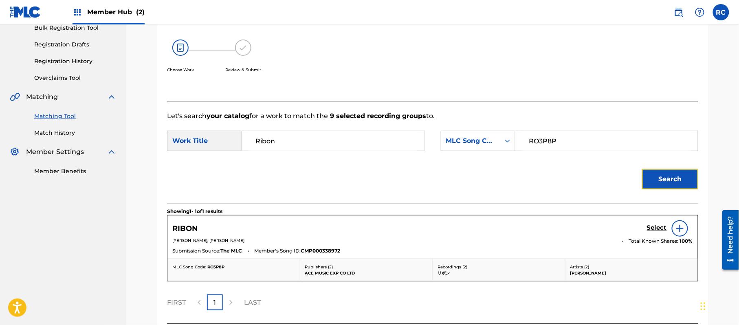
scroll to position [194, 0]
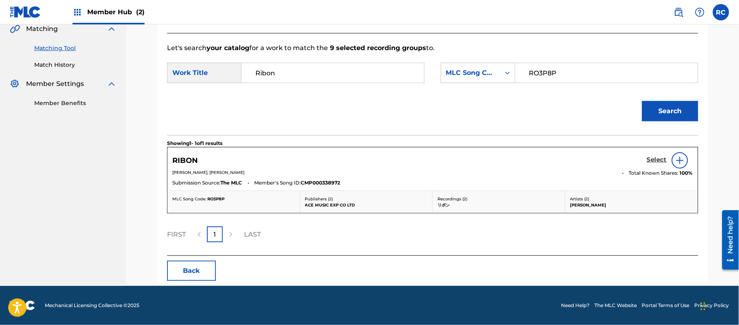
click at [648, 160] on h5 "Select" at bounding box center [657, 160] width 20 height 8
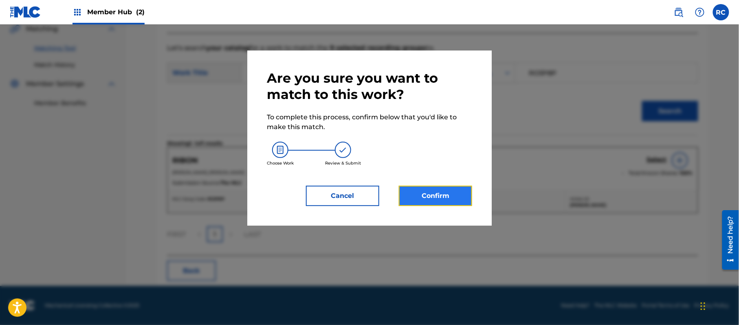
click at [450, 198] on button "Confirm" at bounding box center [435, 196] width 73 height 20
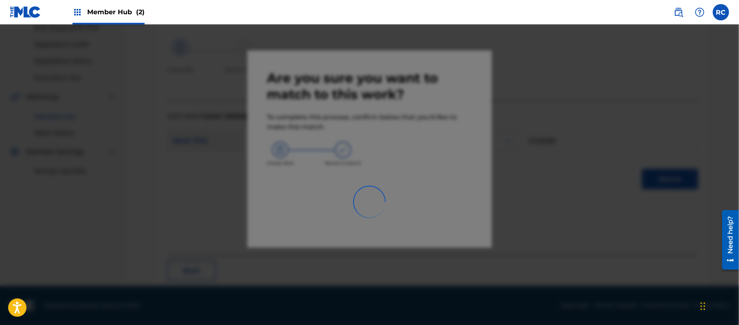
scroll to position [33, 0]
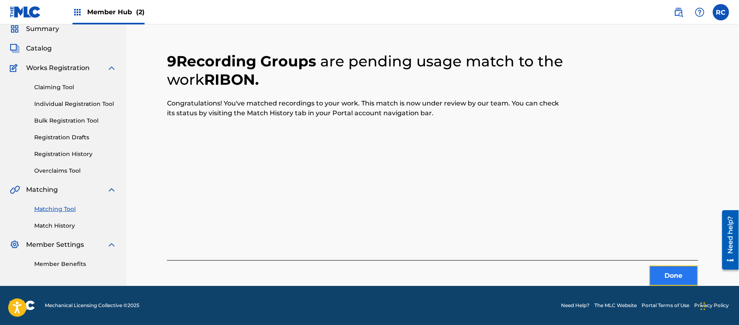
click at [681, 279] on button "Done" at bounding box center [673, 276] width 49 height 20
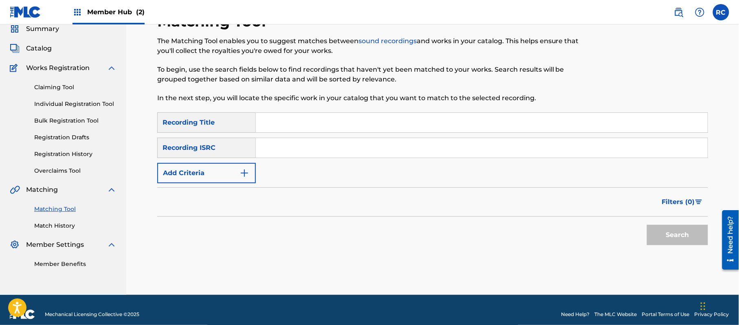
click at [318, 146] on input "Search Form" at bounding box center [482, 148] width 452 height 20
paste input "JPZ920603729"
type input "JPZ920603729"
click at [673, 239] on button "Search" at bounding box center [677, 235] width 61 height 20
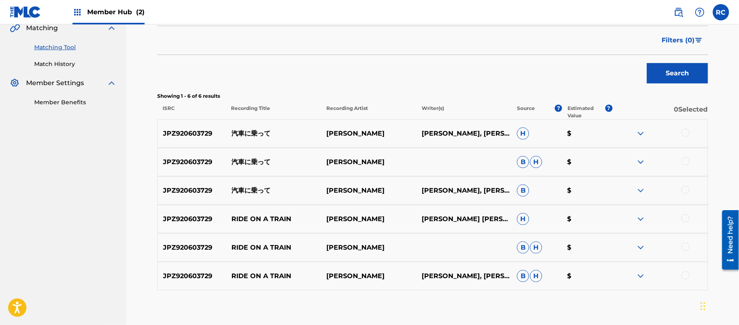
scroll to position [195, 0]
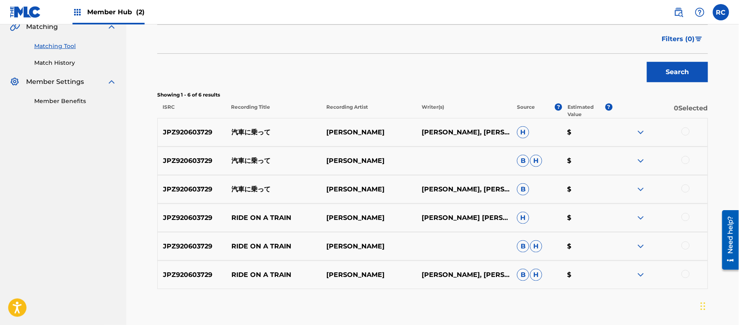
click at [688, 134] on div at bounding box center [685, 131] width 8 height 8
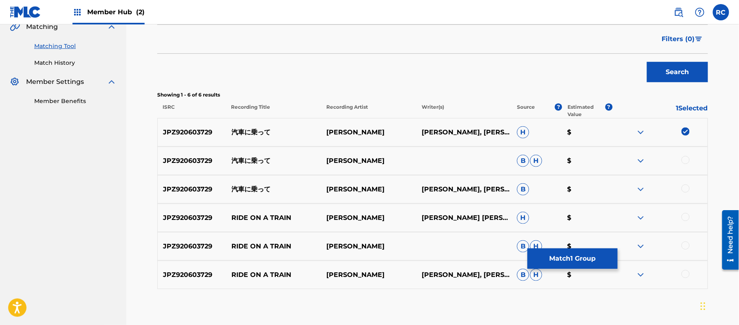
click at [686, 158] on div at bounding box center [685, 160] width 8 height 8
click at [687, 189] on div at bounding box center [685, 188] width 8 height 8
click at [688, 217] on div at bounding box center [685, 217] width 8 height 8
click at [686, 250] on div at bounding box center [659, 246] width 95 height 10
click at [685, 245] on div at bounding box center [685, 245] width 8 height 8
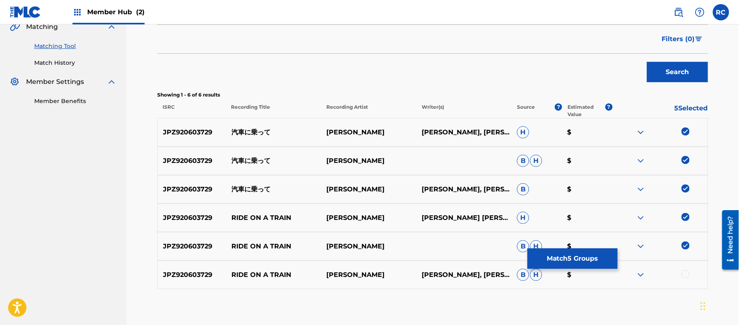
click at [685, 275] on div at bounding box center [685, 274] width 8 height 8
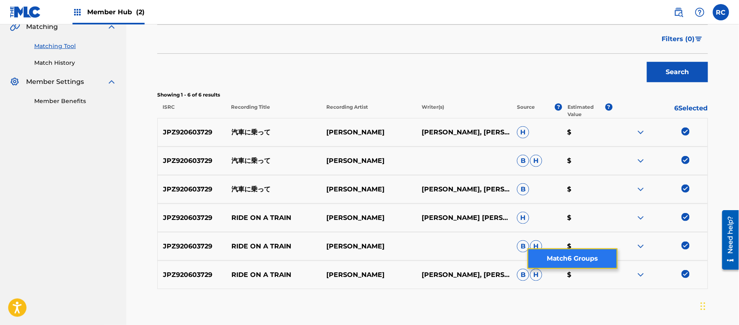
click at [570, 257] on button "Match 6 Groups" at bounding box center [572, 258] width 90 height 20
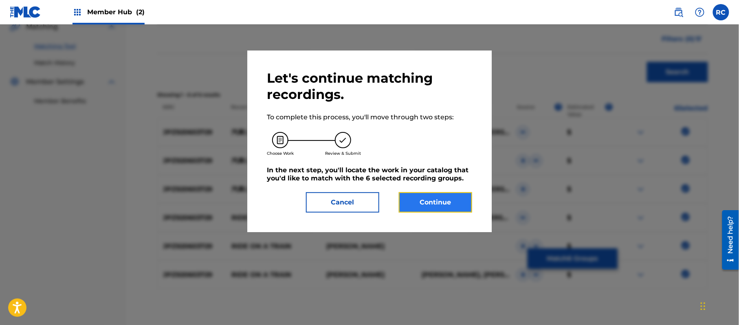
click at [419, 199] on button "Continue" at bounding box center [435, 202] width 73 height 20
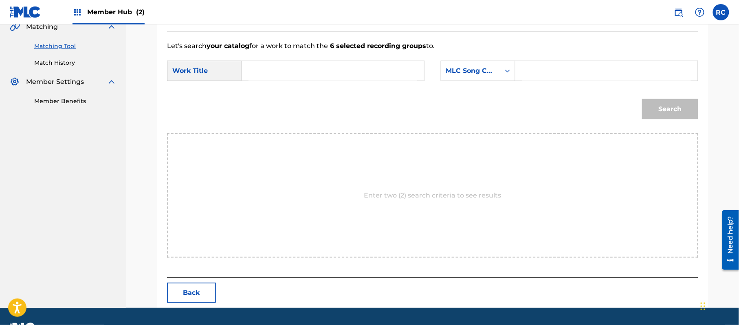
click at [327, 77] on input "Search Form" at bounding box center [332, 71] width 169 height 20
paste input "Kishani Notte KB7RV8"
click at [313, 77] on input "Kishani Notte KB7RV8" at bounding box center [332, 71] width 169 height 20
type input "Kishani Notte"
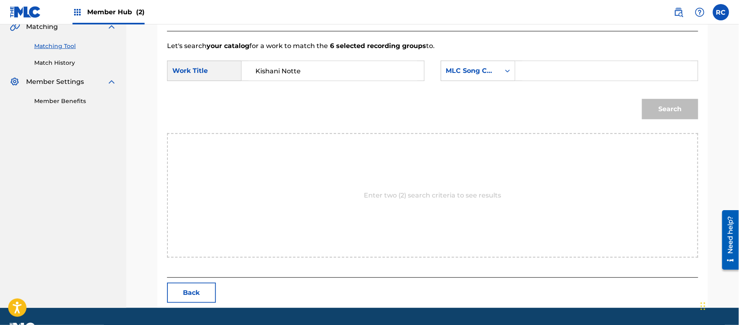
drag, startPoint x: 568, startPoint y: 75, endPoint x: 577, endPoint y: 80, distance: 9.5
click at [568, 75] on input "Search Form" at bounding box center [606, 71] width 169 height 20
paste input "KB7RV8"
type input "KB7RV8"
click at [649, 106] on button "Search" at bounding box center [670, 109] width 56 height 20
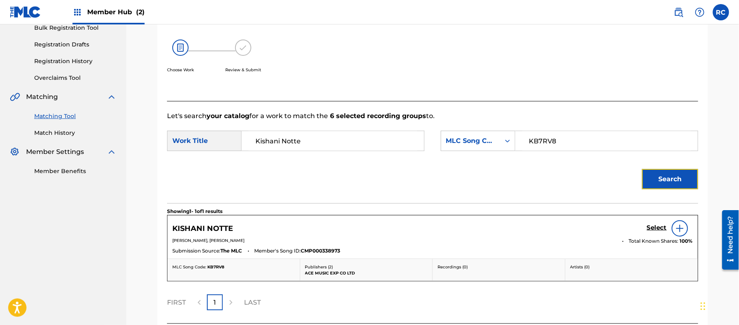
scroll to position [194, 0]
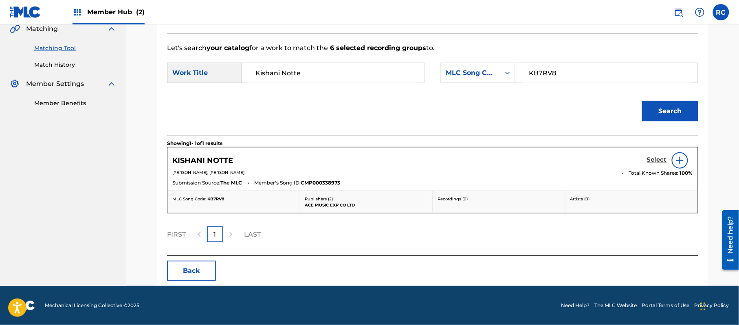
click at [651, 158] on h5 "Select" at bounding box center [657, 160] width 20 height 8
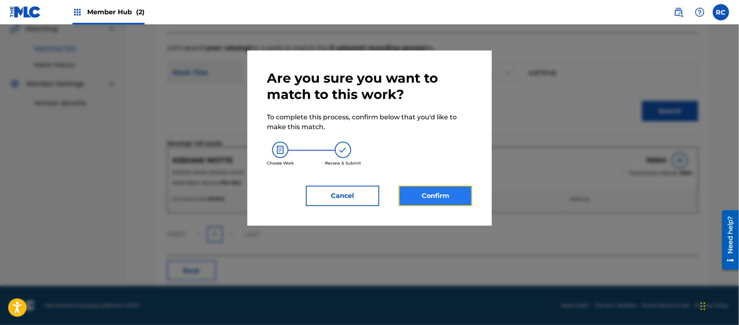
click at [467, 188] on button "Confirm" at bounding box center [435, 196] width 73 height 20
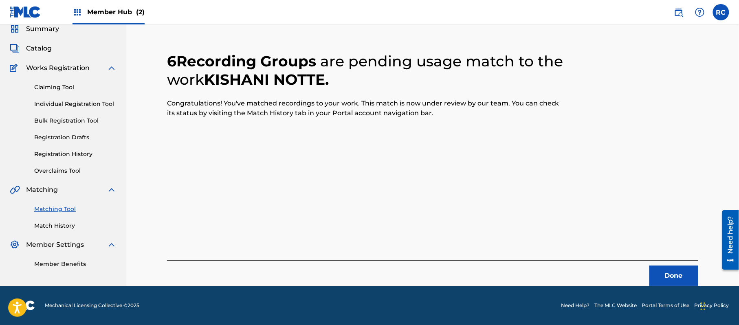
scroll to position [33, 0]
click at [659, 274] on button "Done" at bounding box center [673, 276] width 49 height 20
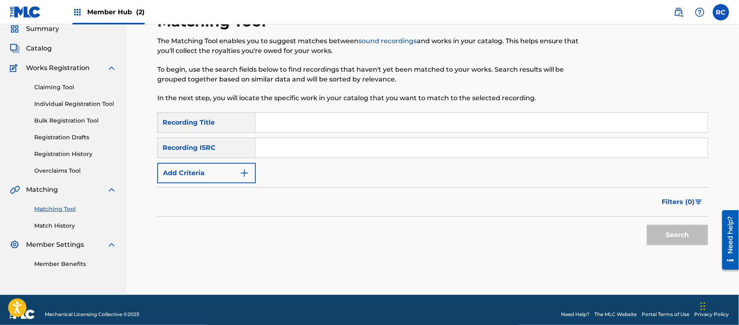
click at [300, 151] on input "Search Form" at bounding box center [482, 148] width 452 height 20
paste input "JPZ920603728"
type input "JPZ920603728"
click at [656, 235] on button "Search" at bounding box center [677, 235] width 61 height 20
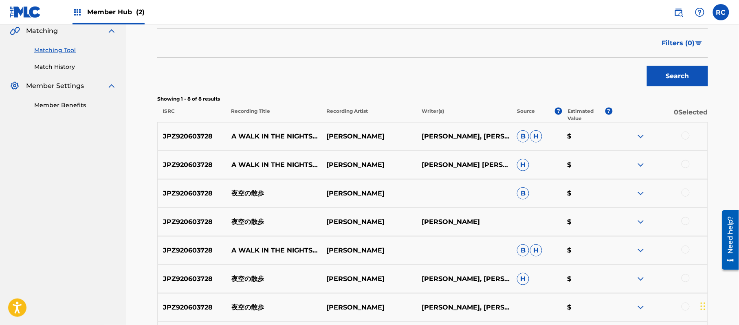
scroll to position [195, 0]
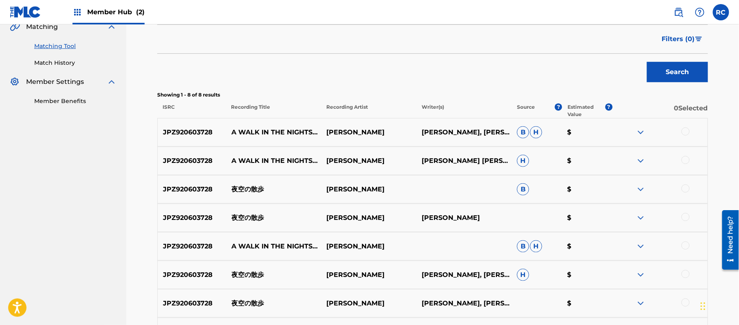
click at [689, 129] on div at bounding box center [659, 132] width 95 height 10
click at [686, 132] on div at bounding box center [685, 131] width 8 height 8
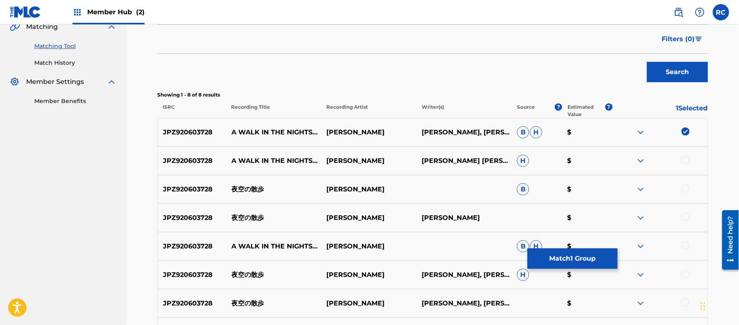
click at [684, 157] on div at bounding box center [685, 160] width 8 height 8
click at [687, 188] on div at bounding box center [685, 188] width 8 height 8
drag, startPoint x: 687, startPoint y: 216, endPoint x: 685, endPoint y: 228, distance: 12.4
click at [687, 217] on div at bounding box center [685, 217] width 8 height 8
drag, startPoint x: 684, startPoint y: 243, endPoint x: 685, endPoint y: 253, distance: 10.2
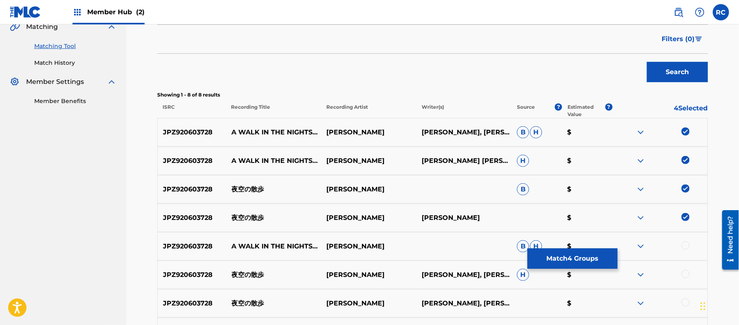
click at [684, 244] on div at bounding box center [685, 245] width 8 height 8
click at [685, 276] on div at bounding box center [685, 274] width 8 height 8
click at [683, 305] on div at bounding box center [685, 302] width 8 height 8
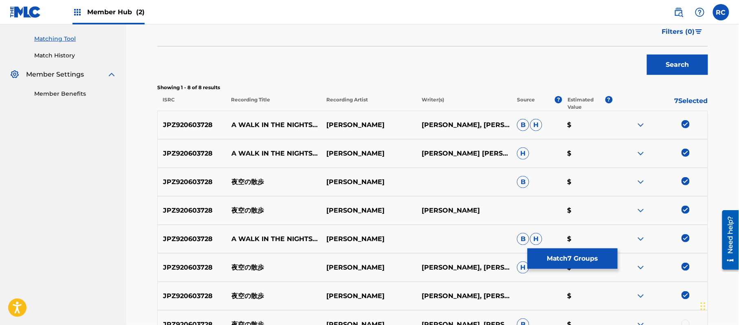
scroll to position [250, 0]
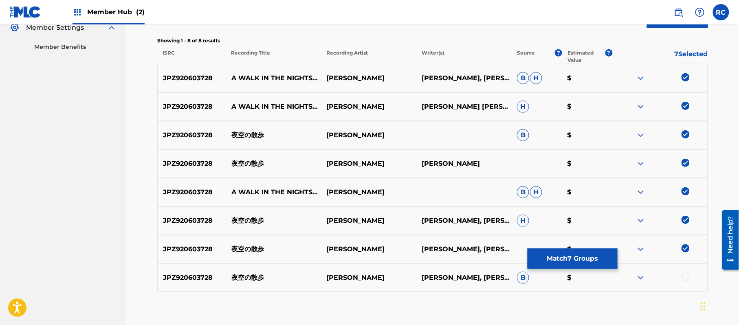
click at [687, 279] on div at bounding box center [685, 277] width 8 height 8
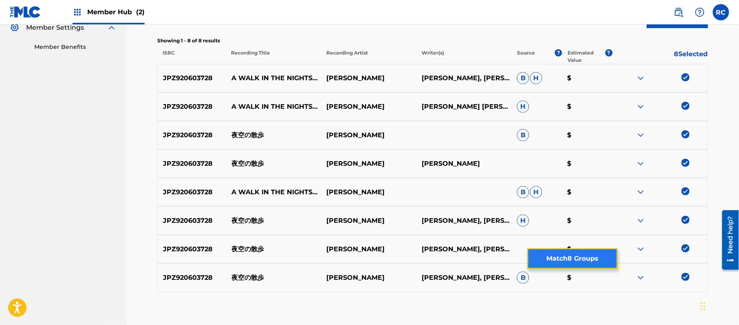
click at [587, 263] on button "Match 8 Groups" at bounding box center [572, 258] width 90 height 20
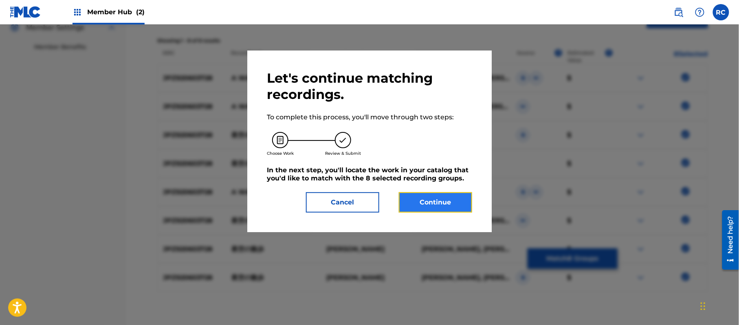
click at [443, 200] on button "Continue" at bounding box center [435, 202] width 73 height 20
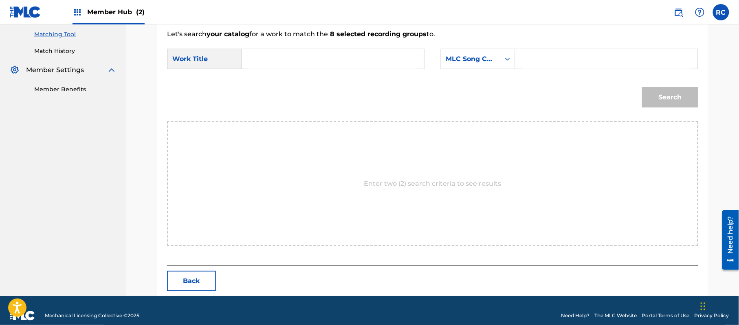
scroll to position [217, 0]
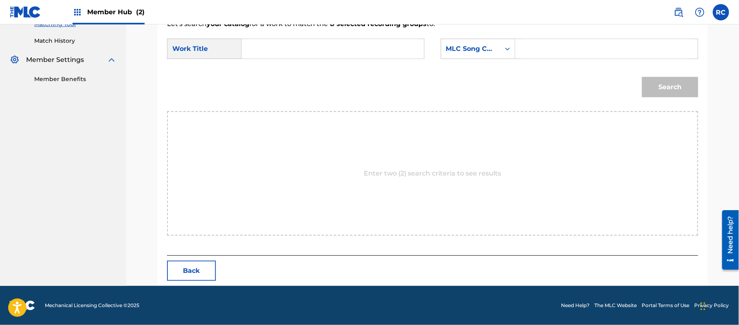
click at [314, 52] on input "Search Form" at bounding box center [332, 49] width 169 height 20
paste input "Yozorano Sanpo YP6AR9"
click at [322, 50] on input "Yozorano Sanpo YP6AR9" at bounding box center [332, 49] width 169 height 20
type input "Yozorano Sanpo"
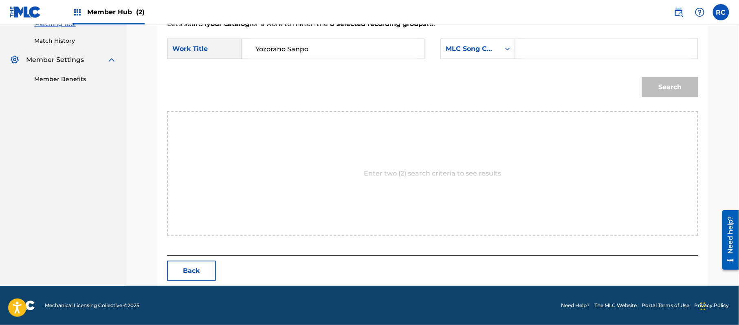
drag, startPoint x: 546, startPoint y: 49, endPoint x: 556, endPoint y: 53, distance: 10.7
click at [546, 49] on input "Search Form" at bounding box center [606, 49] width 169 height 20
paste input "YP6AR9"
type input "YP6AR9"
click at [665, 94] on button "Search" at bounding box center [670, 87] width 56 height 20
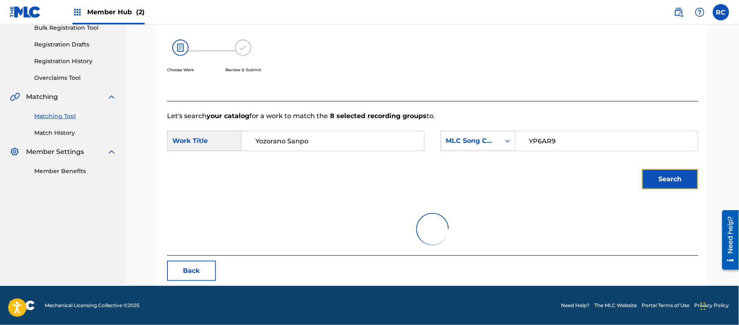
scroll to position [194, 0]
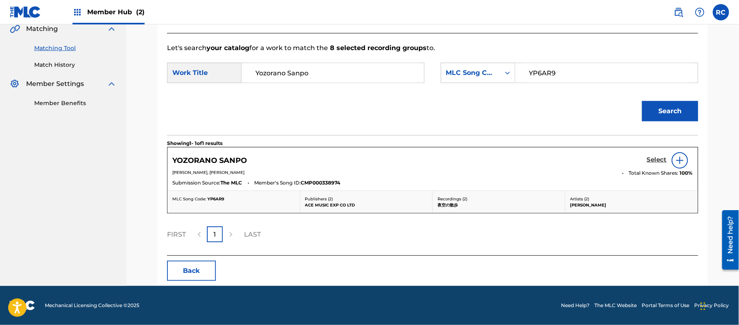
click at [652, 160] on h5 "Select" at bounding box center [657, 160] width 20 height 8
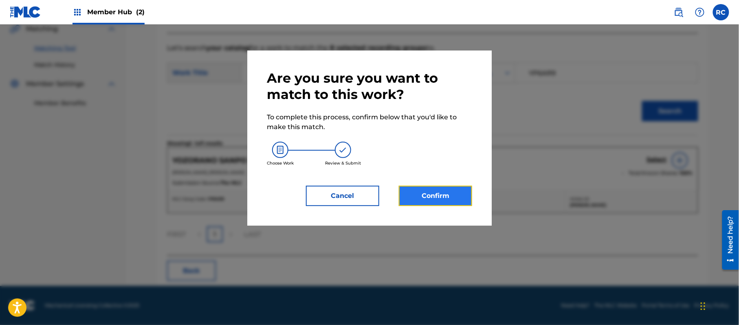
click at [439, 192] on button "Confirm" at bounding box center [435, 196] width 73 height 20
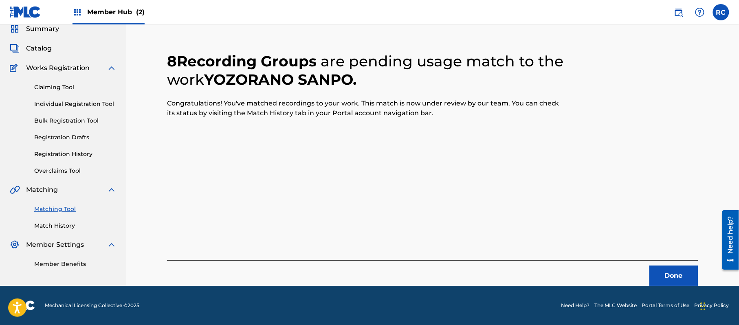
scroll to position [33, 0]
click at [665, 270] on button "Done" at bounding box center [673, 276] width 49 height 20
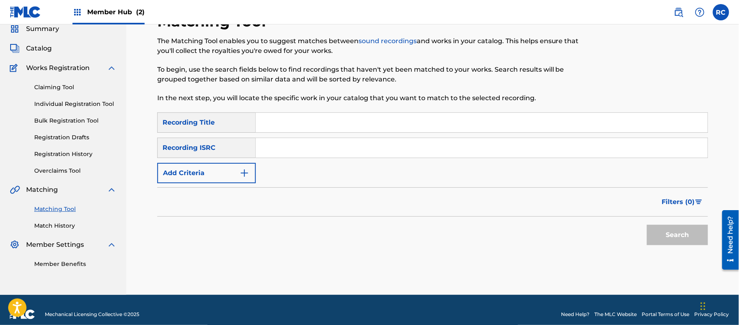
click at [295, 160] on div "SearchWithCriteria39b1b956-9fdf-44a6-90db-56696e5d65cf Recording Title SearchWi…" at bounding box center [432, 147] width 551 height 71
paste input "JPZ920603727"
drag, startPoint x: 302, startPoint y: 147, endPoint x: 315, endPoint y: 149, distance: 12.7
click at [302, 147] on input "Search Form" at bounding box center [482, 148] width 452 height 20
type input "JPZ920603727"
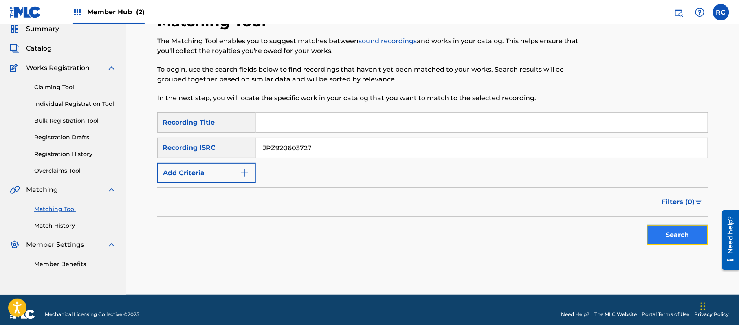
click at [672, 230] on button "Search" at bounding box center [677, 235] width 61 height 20
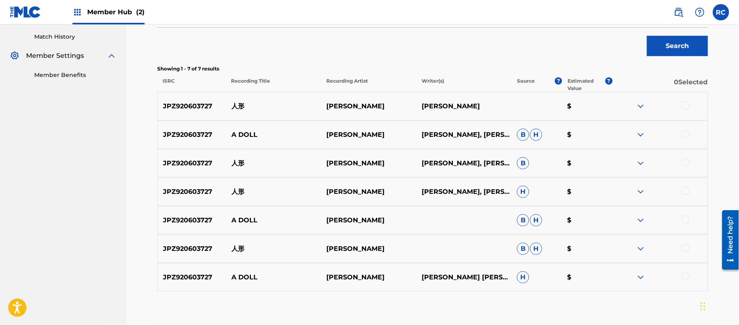
scroll to position [250, 0]
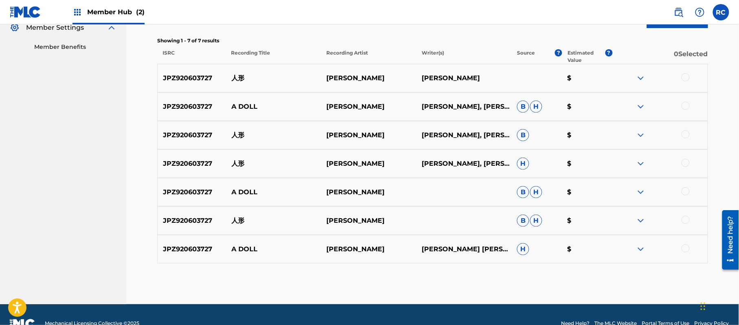
click at [683, 79] on div at bounding box center [685, 77] width 8 height 8
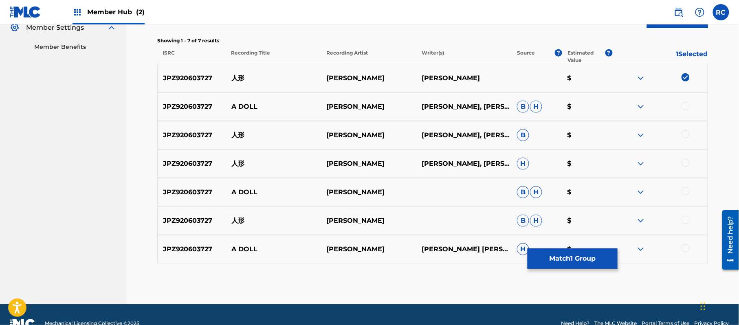
click at [687, 107] on div at bounding box center [685, 106] width 8 height 8
click at [683, 134] on div at bounding box center [685, 134] width 8 height 8
click at [685, 161] on div at bounding box center [685, 163] width 8 height 8
click at [683, 193] on div at bounding box center [685, 191] width 8 height 8
click at [683, 222] on div at bounding box center [685, 220] width 8 height 8
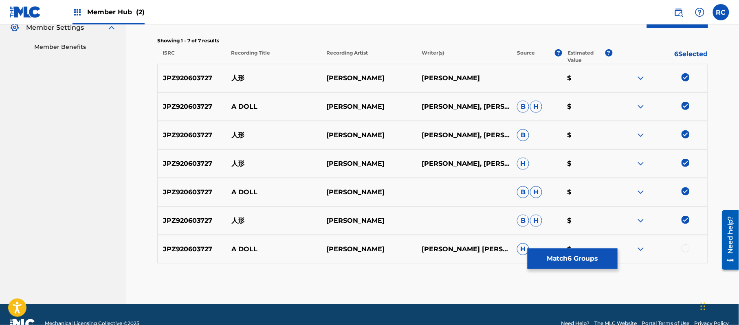
click at [686, 248] on div at bounding box center [685, 248] width 8 height 8
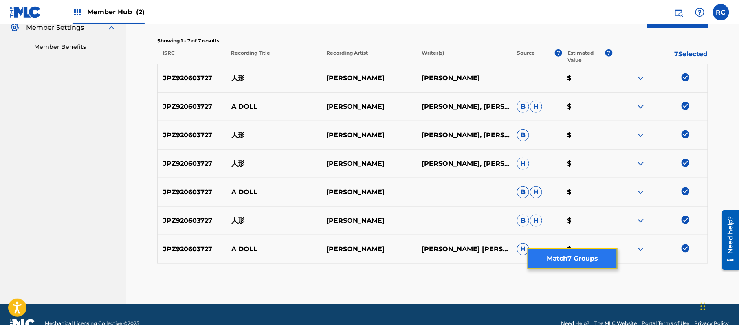
click at [590, 254] on button "Match 7 Groups" at bounding box center [572, 258] width 90 height 20
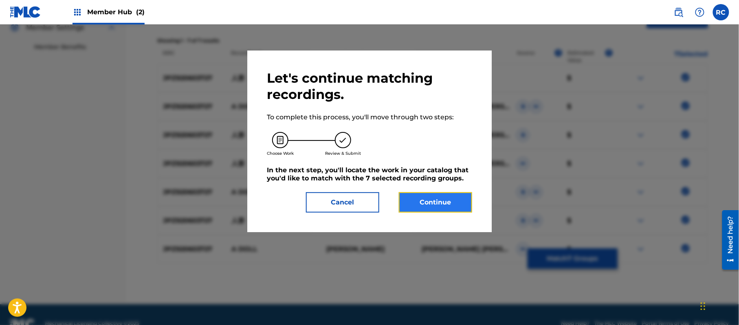
click at [460, 204] on button "Continue" at bounding box center [435, 202] width 73 height 20
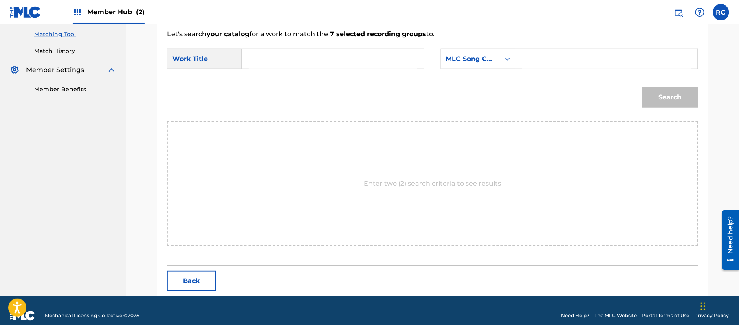
scroll to position [217, 0]
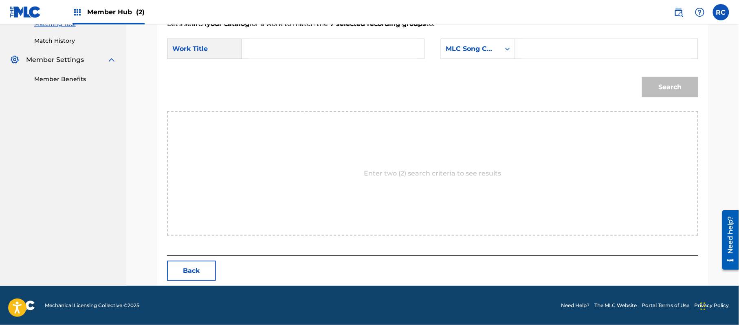
click at [364, 45] on input "Search Form" at bounding box center [332, 49] width 169 height 20
paste input "Ningyou N70CSK"
click at [300, 48] on input "Ningyou N70CSK" at bounding box center [332, 49] width 169 height 20
type input "Ningyou"
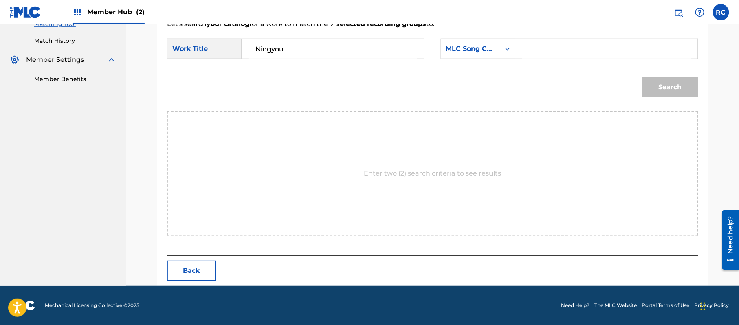
click at [577, 48] on input "Search Form" at bounding box center [606, 49] width 169 height 20
paste input "N70CSK"
type input "N70CSK"
click at [666, 90] on button "Search" at bounding box center [670, 87] width 56 height 20
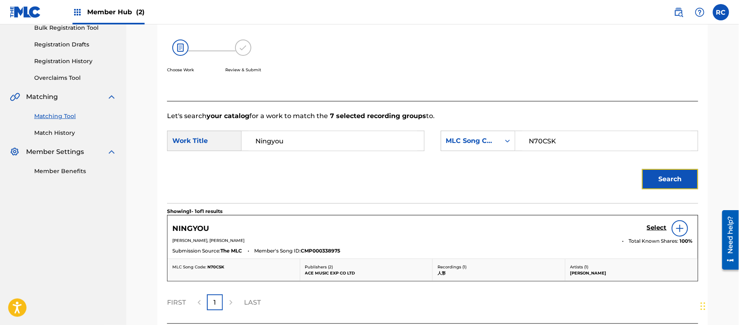
scroll to position [194, 0]
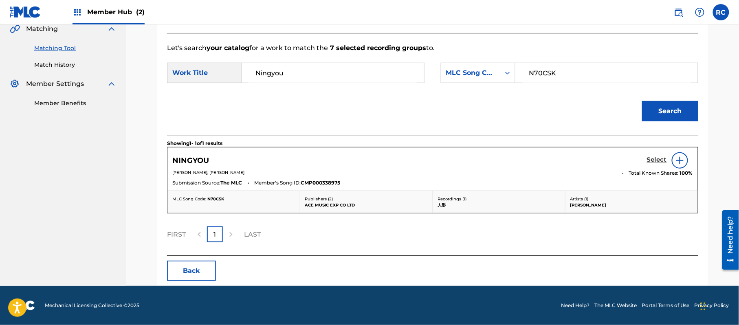
click at [652, 160] on h5 "Select" at bounding box center [657, 160] width 20 height 8
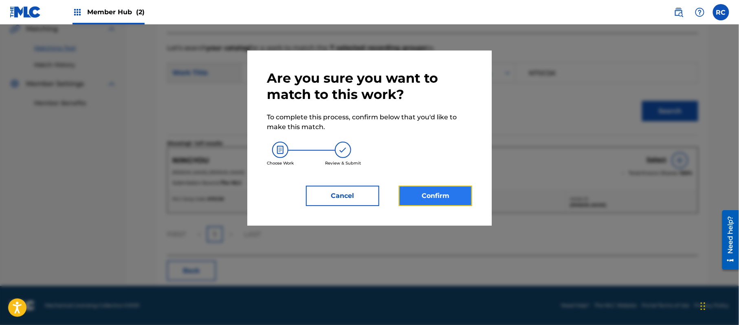
click at [441, 190] on button "Confirm" at bounding box center [435, 196] width 73 height 20
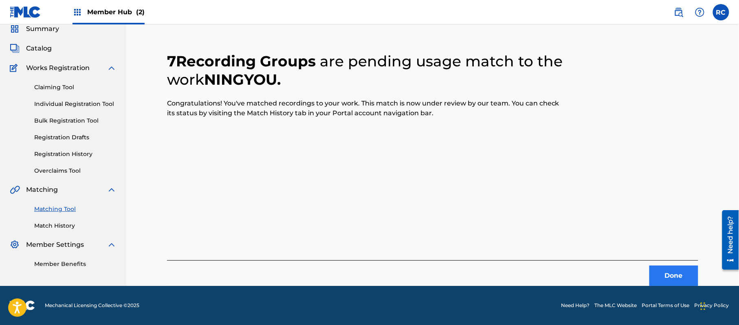
scroll to position [33, 0]
click at [669, 277] on button "Done" at bounding box center [673, 276] width 49 height 20
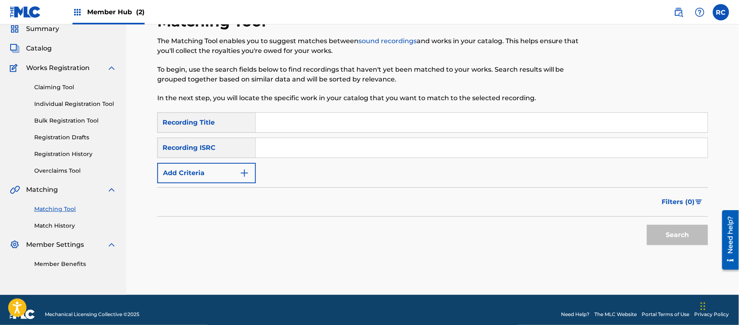
click at [299, 151] on input "Search Form" at bounding box center [482, 148] width 452 height 20
paste input "JPZ920603726"
type input "JPZ920603726"
click at [657, 230] on button "Search" at bounding box center [677, 235] width 61 height 20
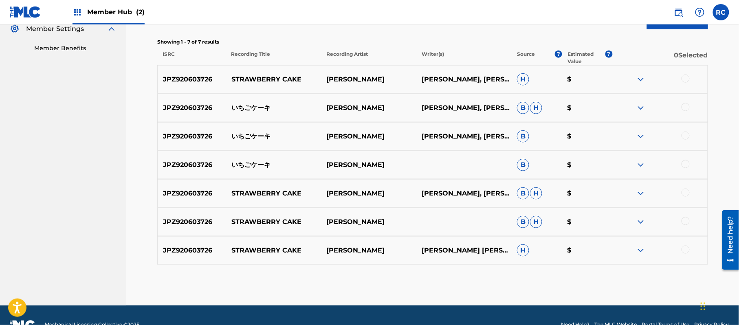
scroll to position [250, 0]
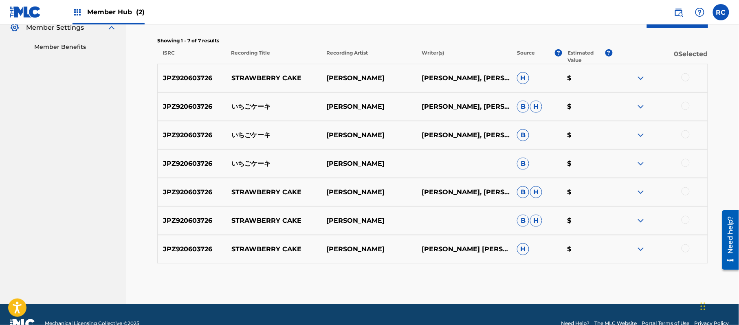
click at [686, 77] on div at bounding box center [685, 77] width 8 height 8
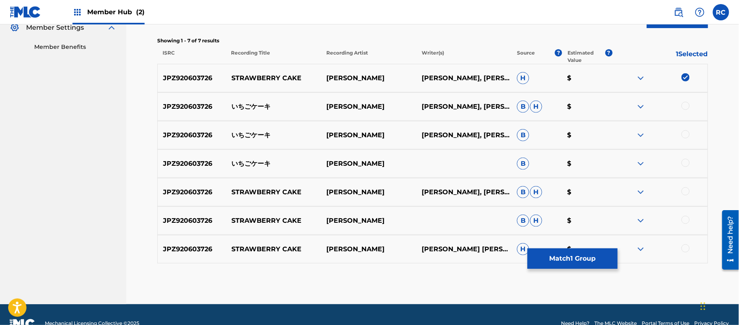
click at [686, 107] on div at bounding box center [685, 106] width 8 height 8
click at [683, 138] on div at bounding box center [685, 134] width 8 height 8
click at [687, 165] on div at bounding box center [685, 163] width 8 height 8
click at [685, 191] on div at bounding box center [685, 191] width 8 height 8
click at [685, 220] on div at bounding box center [685, 220] width 8 height 8
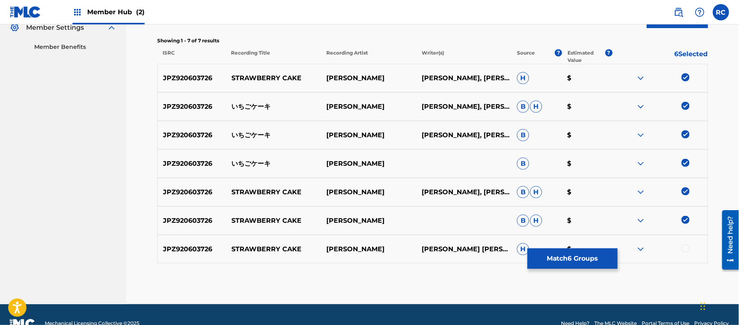
click at [686, 248] on div at bounding box center [685, 248] width 8 height 8
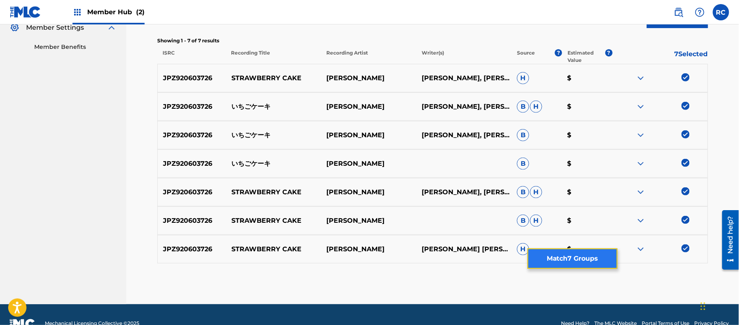
click at [567, 261] on button "Match 7 Groups" at bounding box center [572, 258] width 90 height 20
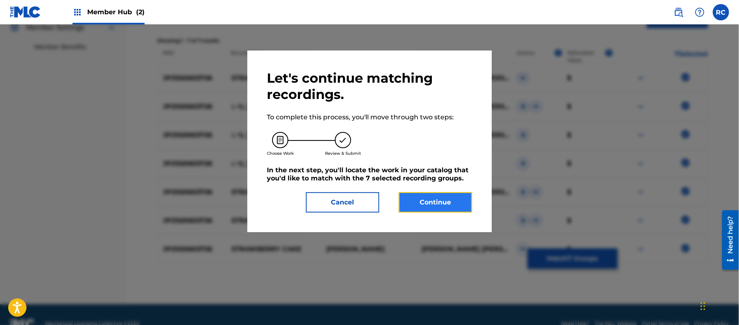
click at [445, 209] on button "Continue" at bounding box center [435, 202] width 73 height 20
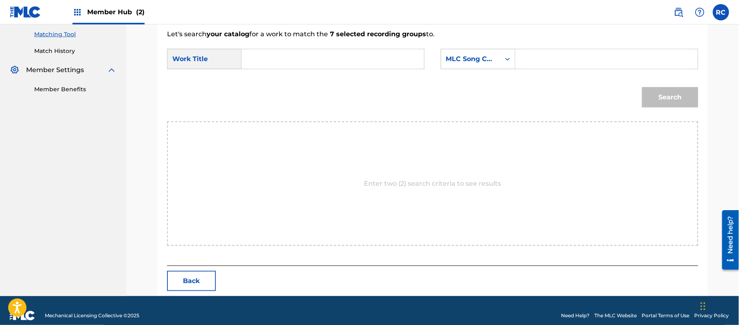
scroll to position [217, 0]
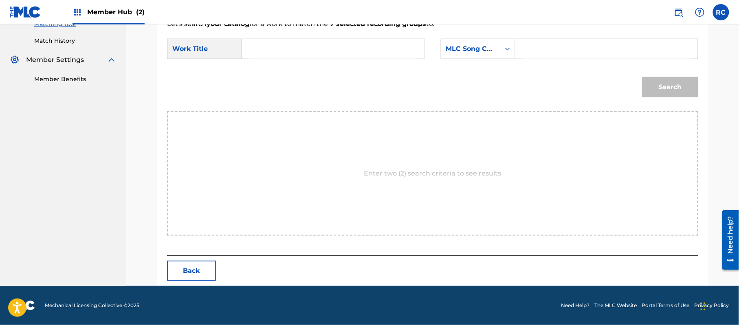
paste input "[PERSON_NAME] I33A40"
click at [305, 54] on input "Search Form" at bounding box center [332, 49] width 169 height 20
click at [310, 51] on input "[PERSON_NAME] I33A40" at bounding box center [332, 49] width 169 height 20
type input "[PERSON_NAME]"
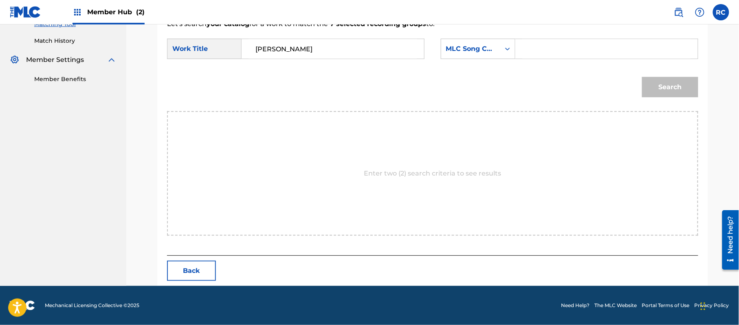
click at [547, 49] on input "Search Form" at bounding box center [606, 49] width 169 height 20
paste input "I33A40"
type input "I33A40"
click at [652, 85] on button "Search" at bounding box center [670, 87] width 56 height 20
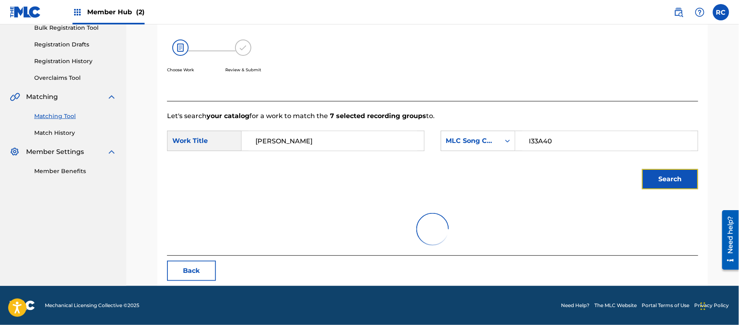
scroll to position [194, 0]
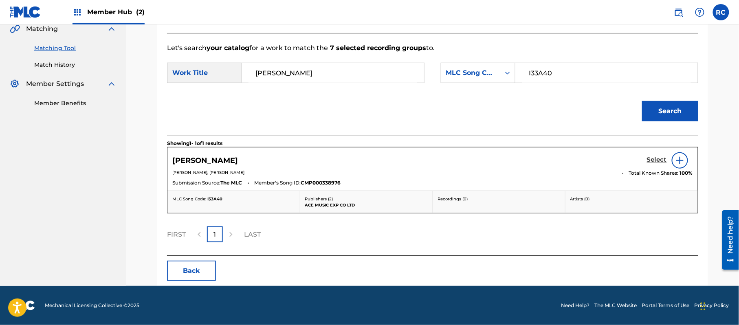
click at [647, 160] on h5 "Select" at bounding box center [657, 160] width 20 height 8
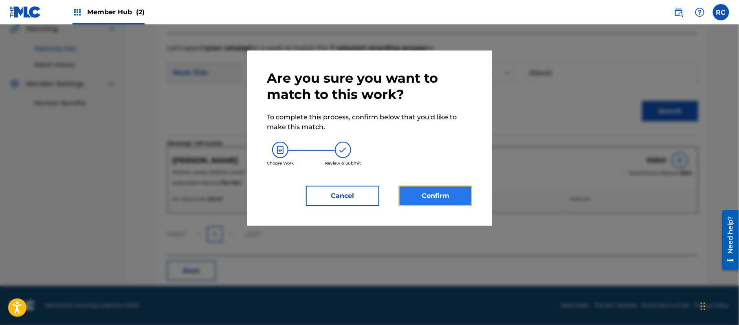
click at [458, 195] on button "Confirm" at bounding box center [435, 196] width 73 height 20
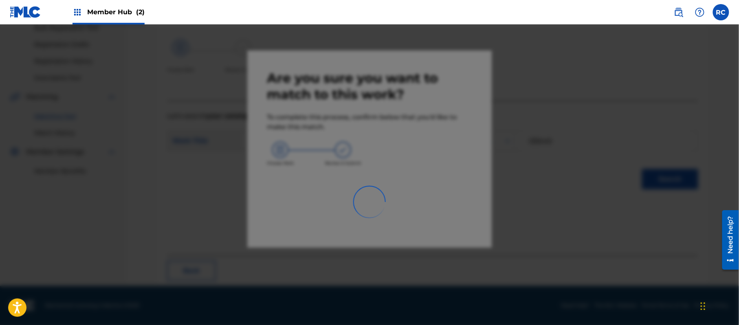
scroll to position [33, 0]
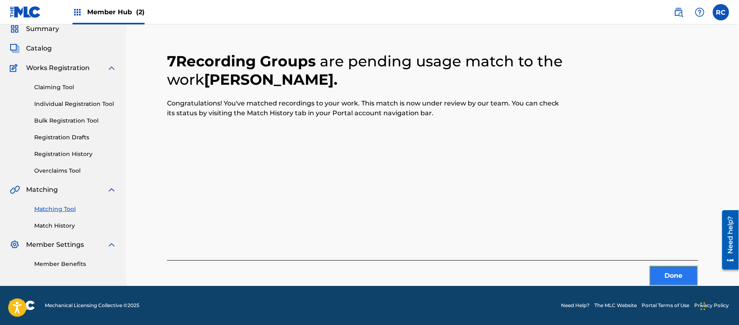
click at [667, 274] on button "Done" at bounding box center [673, 276] width 49 height 20
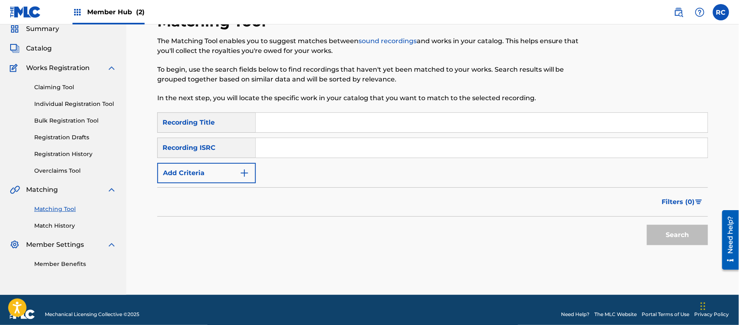
drag, startPoint x: 294, startPoint y: 151, endPoint x: 301, endPoint y: 154, distance: 7.1
click at [294, 152] on input "Search Form" at bounding box center [482, 148] width 452 height 20
paste input "JPZ920603725"
type input "JPZ920603725"
click at [664, 227] on button "Search" at bounding box center [677, 235] width 61 height 20
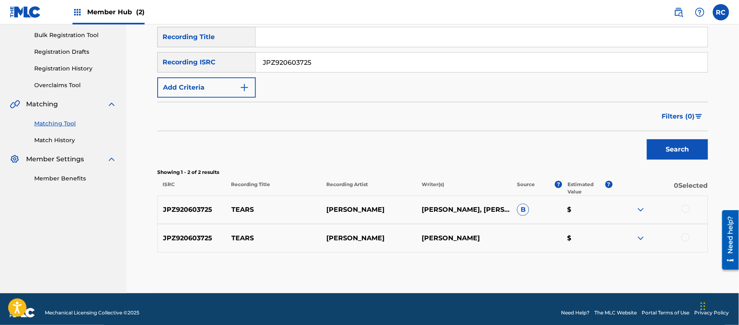
scroll to position [125, 0]
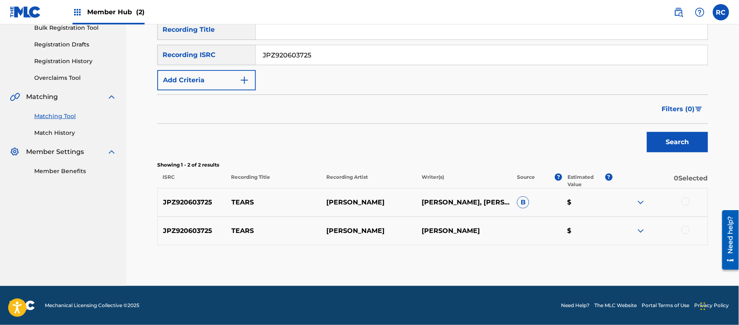
drag, startPoint x: 685, startPoint y: 201, endPoint x: 685, endPoint y: 214, distance: 13.4
click at [685, 202] on div at bounding box center [685, 202] width 8 height 8
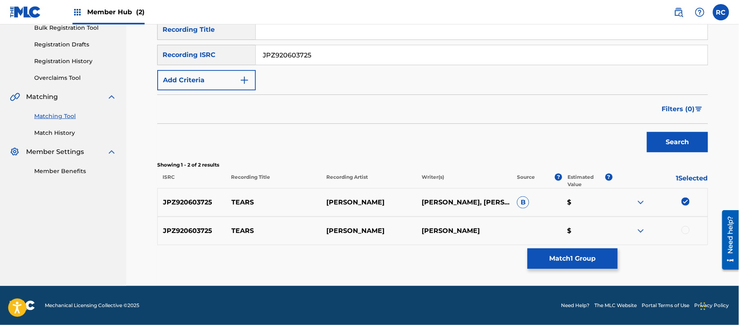
click at [686, 231] on div at bounding box center [685, 230] width 8 height 8
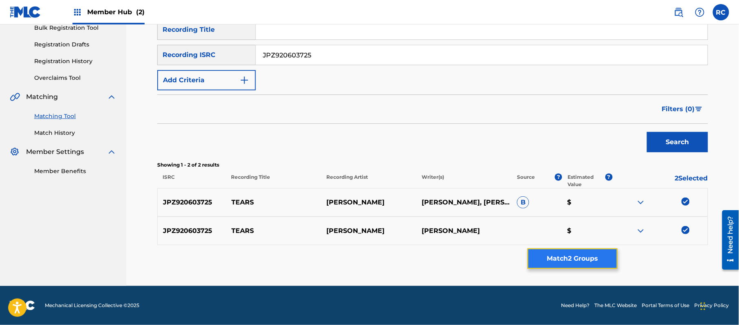
click at [568, 258] on button "Match 2 Groups" at bounding box center [572, 258] width 90 height 20
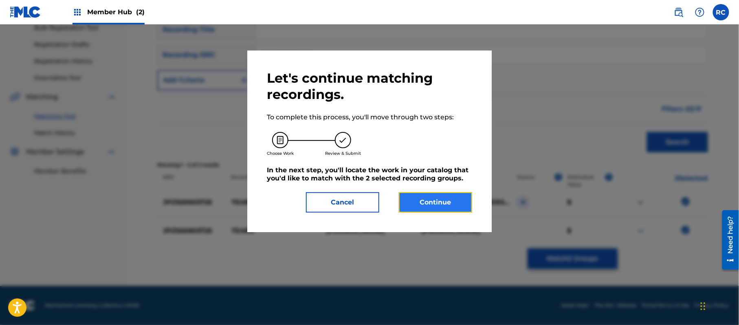
click at [446, 198] on button "Continue" at bounding box center [435, 202] width 73 height 20
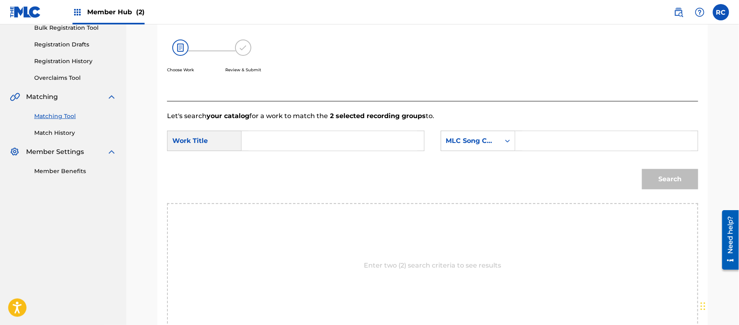
click at [292, 139] on input "Search Form" at bounding box center [332, 141] width 169 height 20
paste input "Tears TX5186"
click at [303, 139] on input "Tears TX5186" at bounding box center [332, 141] width 169 height 20
type input "Tears"
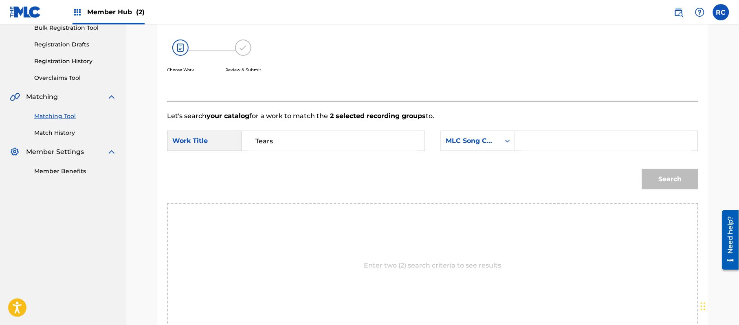
click at [582, 139] on input "Search Form" at bounding box center [606, 141] width 169 height 20
paste input "TX5186"
type input "TX5186"
click at [654, 178] on button "Search" at bounding box center [670, 179] width 56 height 20
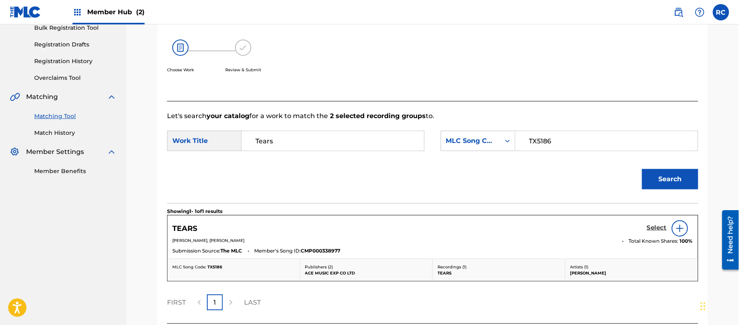
click at [651, 229] on h5 "Select" at bounding box center [657, 228] width 20 height 8
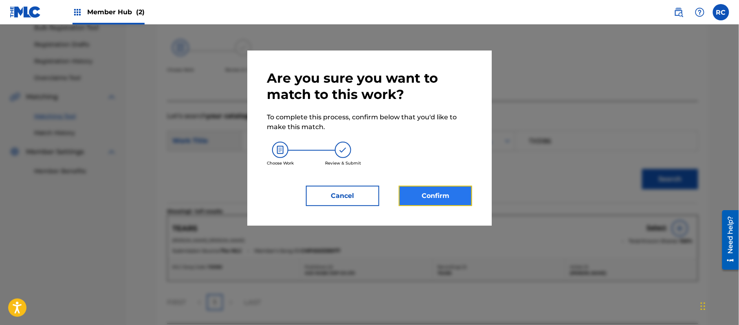
click at [459, 202] on button "Confirm" at bounding box center [435, 196] width 73 height 20
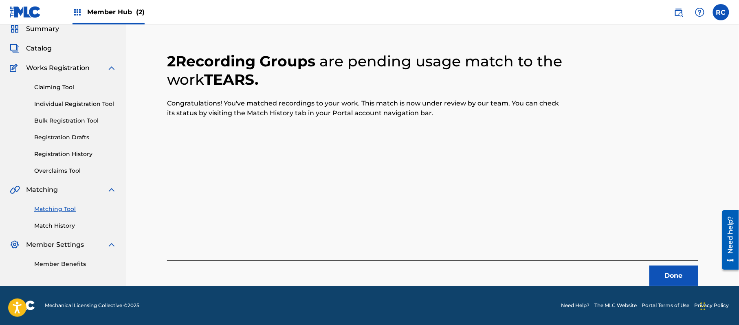
scroll to position [33, 0]
click at [672, 279] on button "Done" at bounding box center [673, 276] width 49 height 20
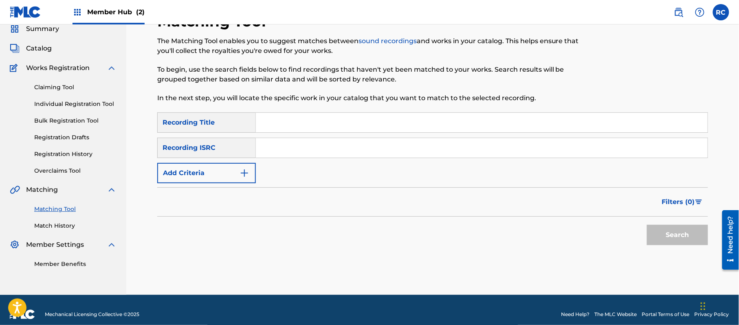
click at [289, 150] on input "Search Form" at bounding box center [482, 148] width 452 height 20
paste input "JPZ920603408"
type input "JPZ920603408"
click at [672, 228] on button "Search" at bounding box center [677, 235] width 61 height 20
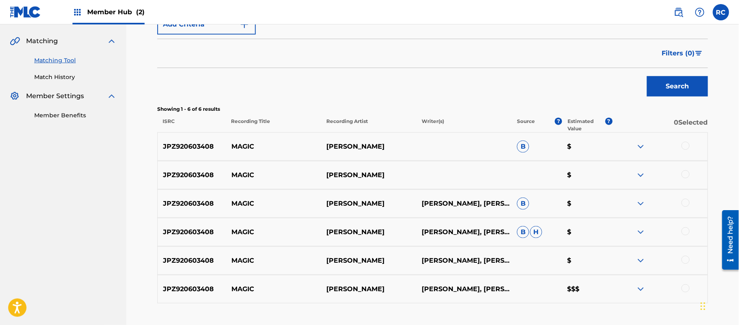
scroll to position [202, 0]
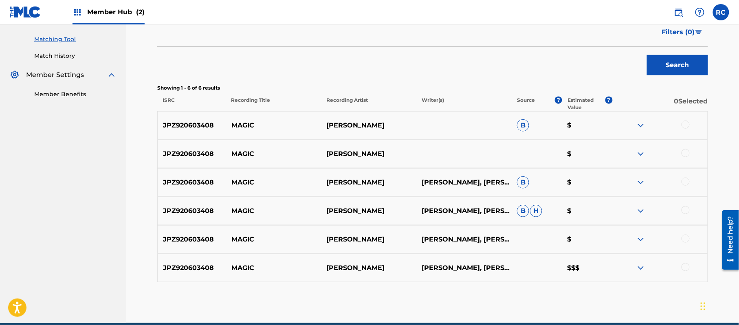
click at [683, 124] on div at bounding box center [685, 125] width 8 height 8
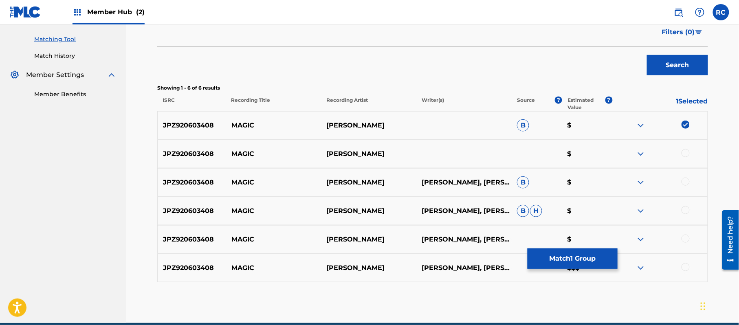
click at [684, 154] on div at bounding box center [685, 153] width 8 height 8
click at [686, 184] on div at bounding box center [685, 182] width 8 height 8
click at [683, 211] on div at bounding box center [685, 210] width 8 height 8
click at [684, 238] on div at bounding box center [685, 239] width 8 height 8
click at [686, 268] on div at bounding box center [685, 267] width 8 height 8
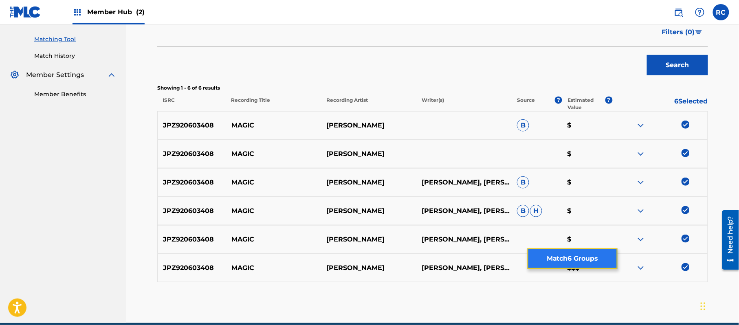
click at [582, 259] on button "Match 6 Groups" at bounding box center [572, 258] width 90 height 20
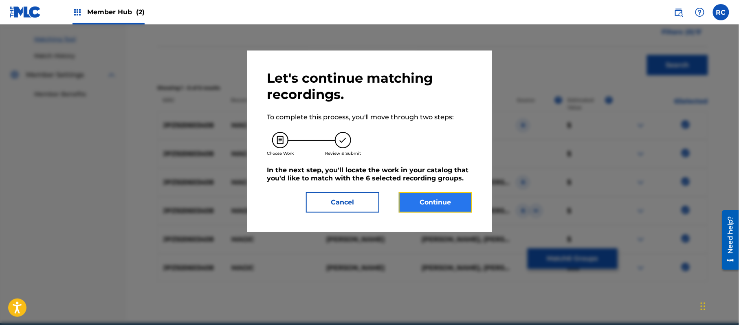
click at [450, 194] on button "Continue" at bounding box center [435, 202] width 73 height 20
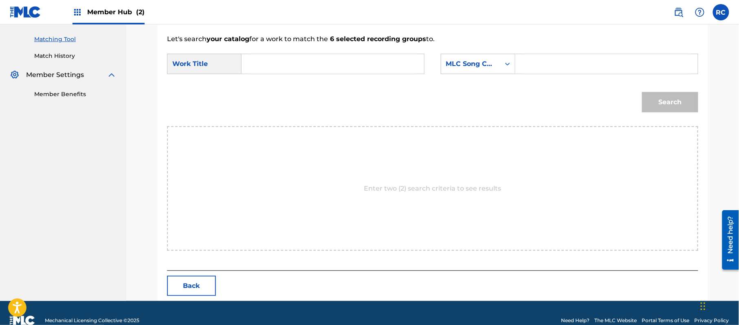
click at [287, 62] on input "Search Form" at bounding box center [332, 64] width 169 height 20
paste input "Magic MV2OZ2"
click at [298, 63] on input "Magic MV2OZ2" at bounding box center [332, 64] width 169 height 20
type input "Magic"
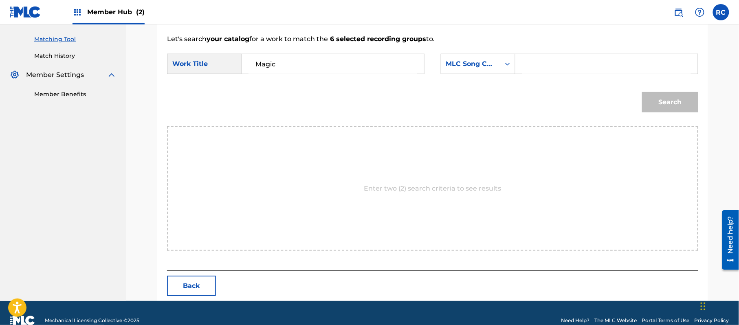
drag, startPoint x: 618, startPoint y: 65, endPoint x: 622, endPoint y: 67, distance: 4.6
click at [618, 65] on input "Search Form" at bounding box center [606, 64] width 169 height 20
paste input "MV2OZ2"
type input "MV2OZ2"
click at [661, 98] on button "Search" at bounding box center [670, 102] width 56 height 20
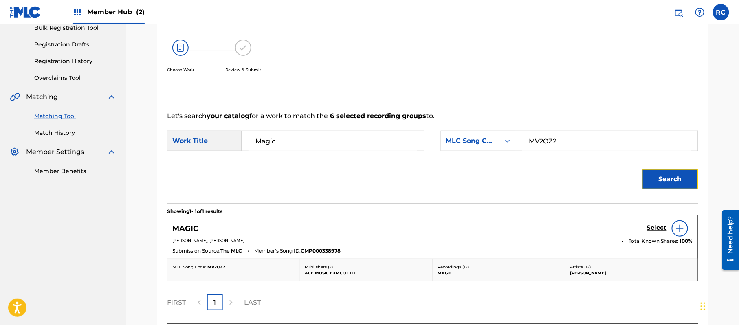
scroll to position [194, 0]
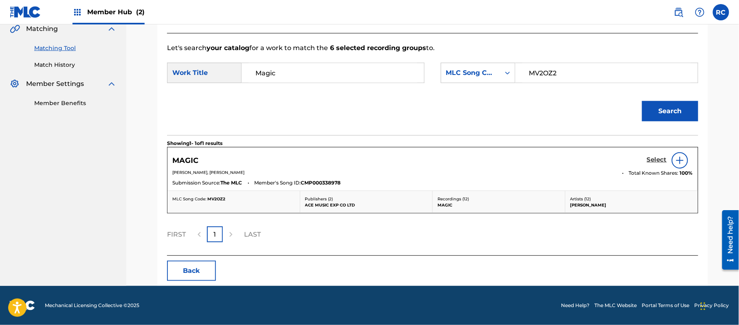
click at [652, 157] on h5 "Select" at bounding box center [657, 160] width 20 height 8
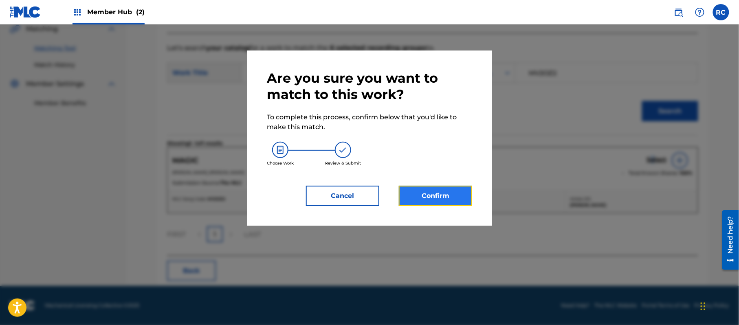
click at [439, 200] on button "Confirm" at bounding box center [435, 196] width 73 height 20
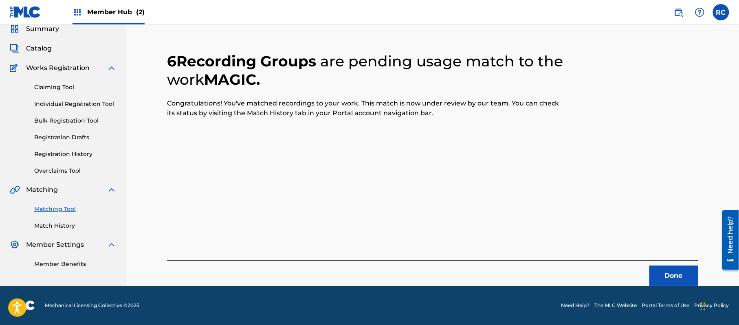
scroll to position [33, 0]
click at [663, 267] on button "Done" at bounding box center [673, 276] width 49 height 20
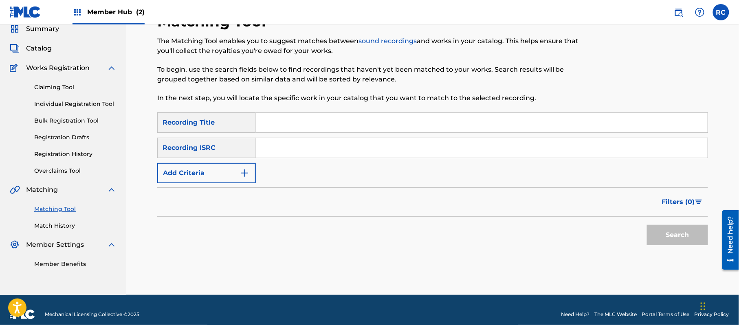
click at [312, 153] on input "Search Form" at bounding box center [482, 148] width 452 height 20
paste input "JPZ921504898"
click at [673, 236] on button "Search" at bounding box center [677, 235] width 61 height 20
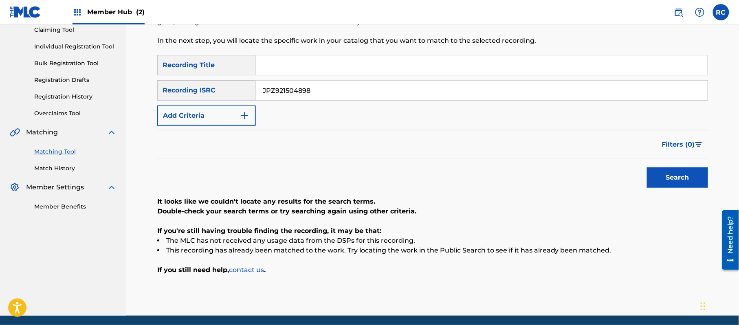
scroll to position [94, 0]
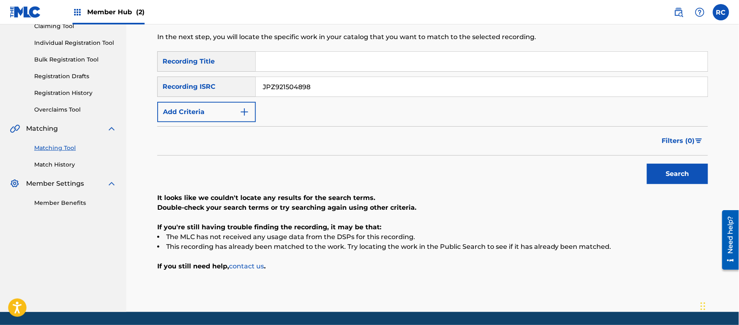
drag, startPoint x: 316, startPoint y: 88, endPoint x: 224, endPoint y: 94, distance: 93.0
click at [224, 94] on div "SearchWithCriteria028d1117-65d8-4844-accc-8a782a5c81c8 Recording ISRC JPZ921504…" at bounding box center [432, 87] width 551 height 20
paste input "0603724"
type input "JPZ920603724"
click at [694, 173] on button "Search" at bounding box center [677, 174] width 61 height 20
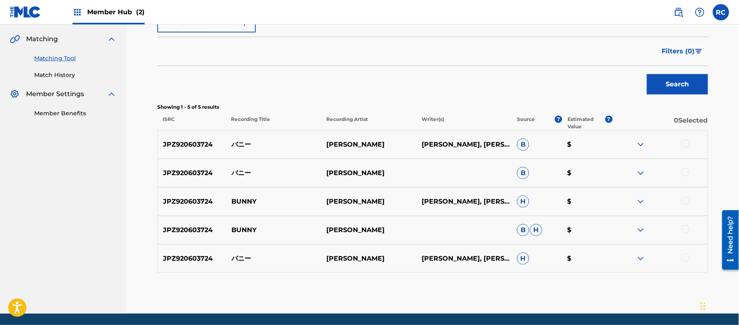
scroll to position [202, 0]
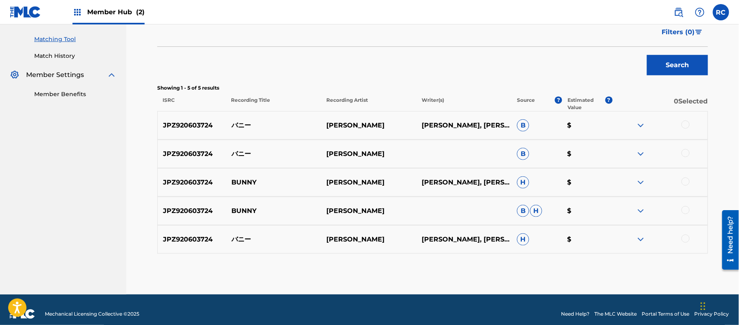
click at [686, 126] on div at bounding box center [685, 125] width 8 height 8
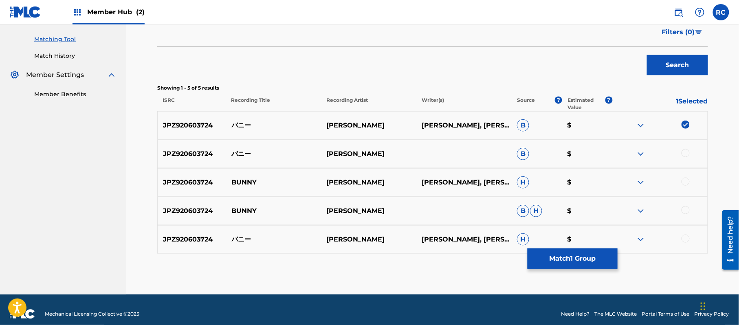
click at [687, 154] on div at bounding box center [685, 153] width 8 height 8
click at [687, 180] on div at bounding box center [685, 182] width 8 height 8
click at [684, 211] on div at bounding box center [685, 210] width 8 height 8
click at [684, 240] on div at bounding box center [685, 239] width 8 height 8
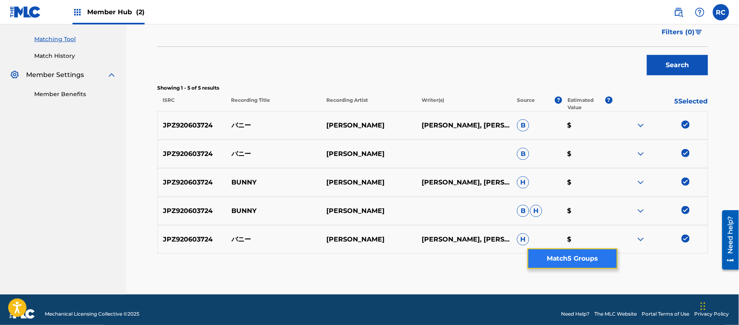
click at [567, 263] on button "Match 5 Groups" at bounding box center [572, 258] width 90 height 20
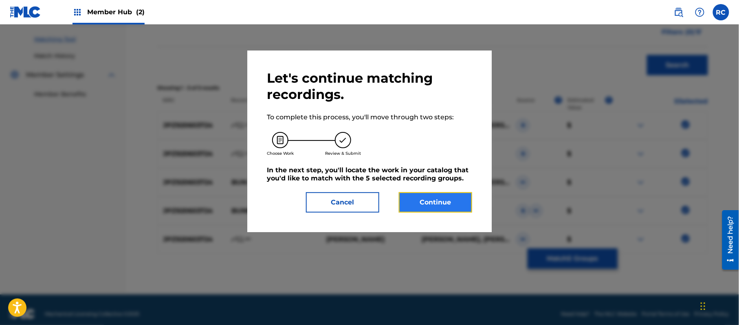
click at [414, 202] on button "Continue" at bounding box center [435, 202] width 73 height 20
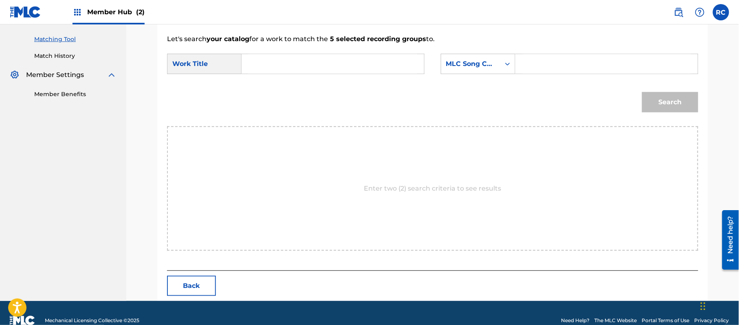
click at [315, 67] on input "Search Form" at bounding box center [332, 64] width 169 height 20
paste input "BD7QB0"
type input "BD7QB0"
click at [540, 67] on input "Search Form" at bounding box center [606, 64] width 169 height 20
paste input "BD7QB0"
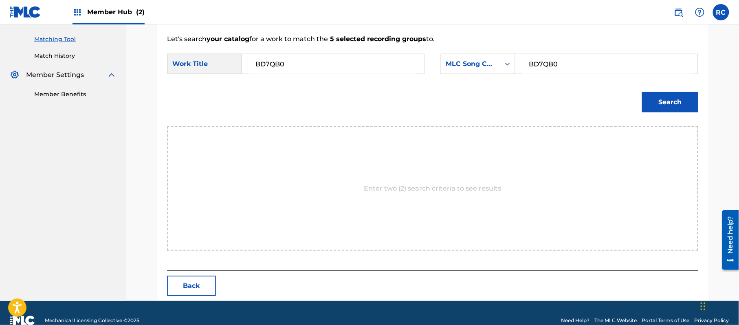
type input "BD7QB0"
paste input "anii"
drag, startPoint x: 288, startPoint y: 70, endPoint x: 238, endPoint y: 75, distance: 50.4
click at [238, 75] on div "SearchWithCriteria97f8312d-8547-45ef-95f4-fbc23d5d379a Work Title BD7QB0 Search…" at bounding box center [432, 66] width 531 height 25
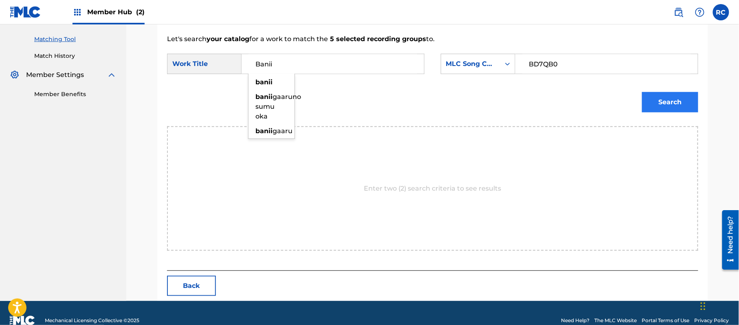
type input "Banii"
click at [675, 105] on button "Search" at bounding box center [670, 102] width 56 height 20
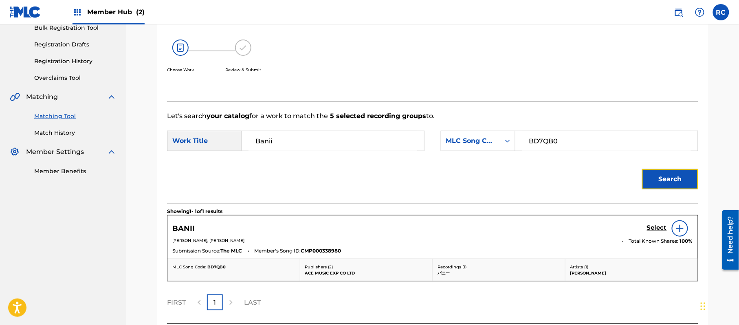
scroll to position [194, 0]
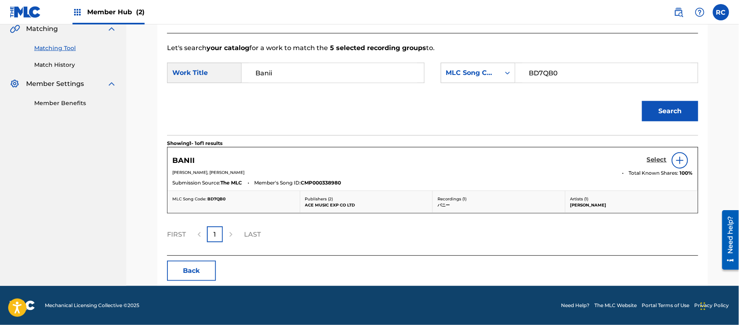
click at [651, 160] on h5 "Select" at bounding box center [657, 160] width 20 height 8
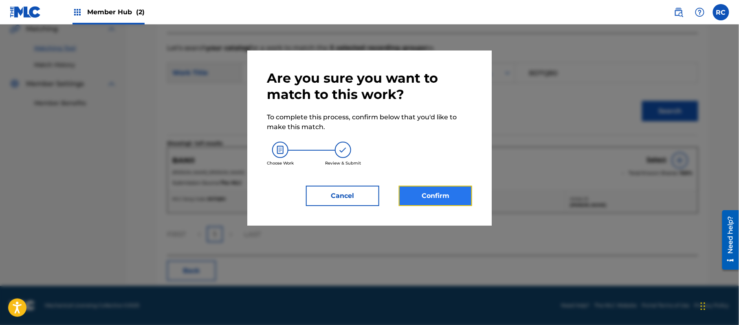
click at [445, 200] on button "Confirm" at bounding box center [435, 196] width 73 height 20
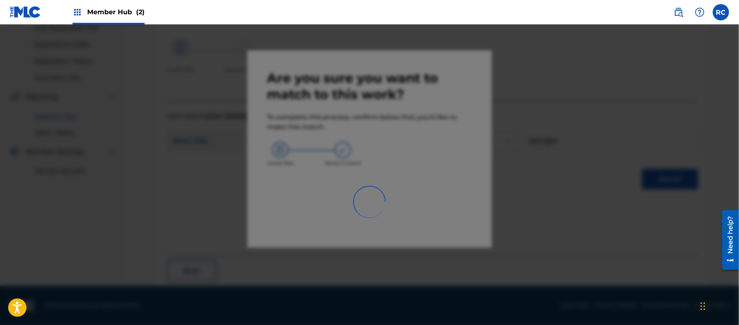
scroll to position [33, 0]
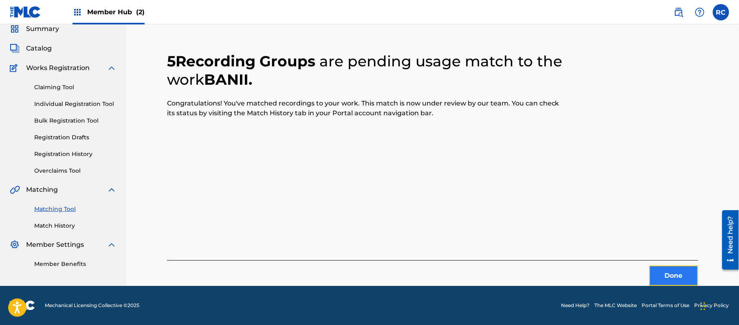
click at [665, 272] on button "Done" at bounding box center [673, 276] width 49 height 20
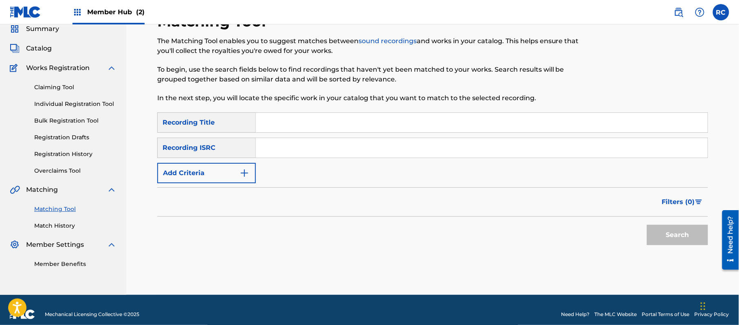
drag, startPoint x: 296, startPoint y: 155, endPoint x: 301, endPoint y: 157, distance: 6.1
click at [296, 155] on input "Search Form" at bounding box center [482, 148] width 452 height 20
paste input "JPZ920603420"
type input "JPZ920603420"
click at [663, 232] on button "Search" at bounding box center [677, 235] width 61 height 20
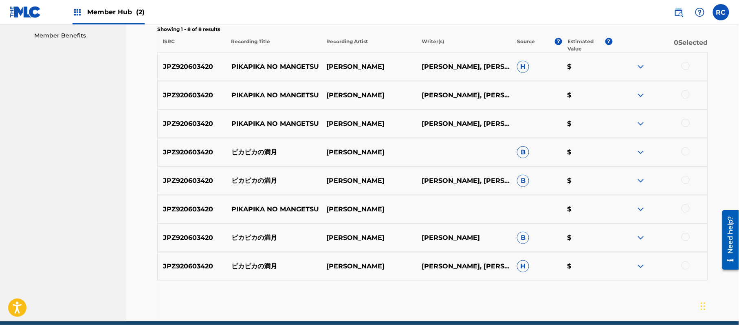
scroll to position [242, 0]
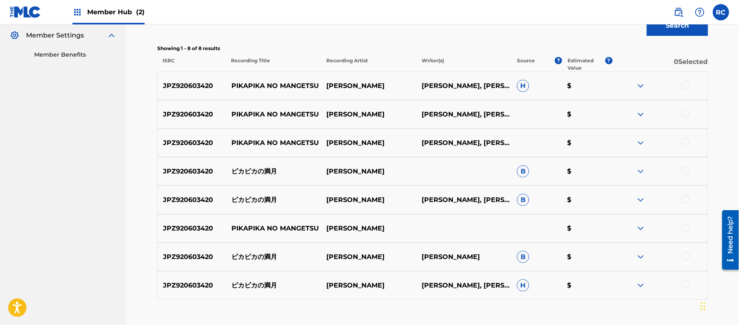
click at [684, 87] on div at bounding box center [685, 85] width 8 height 8
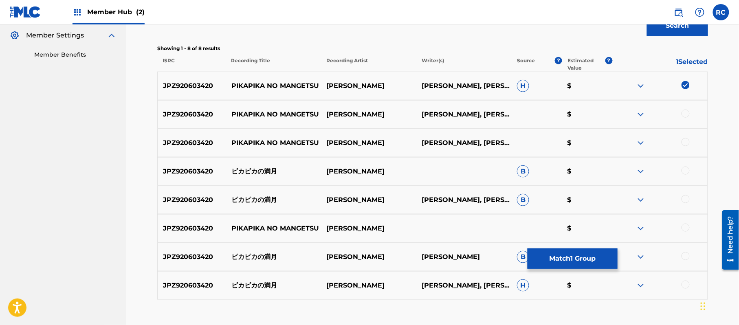
click at [687, 110] on div at bounding box center [685, 114] width 8 height 8
click at [686, 143] on div at bounding box center [685, 142] width 8 height 8
click at [686, 170] on div at bounding box center [685, 171] width 8 height 8
click at [686, 200] on div at bounding box center [685, 199] width 8 height 8
click at [685, 230] on div at bounding box center [685, 228] width 8 height 8
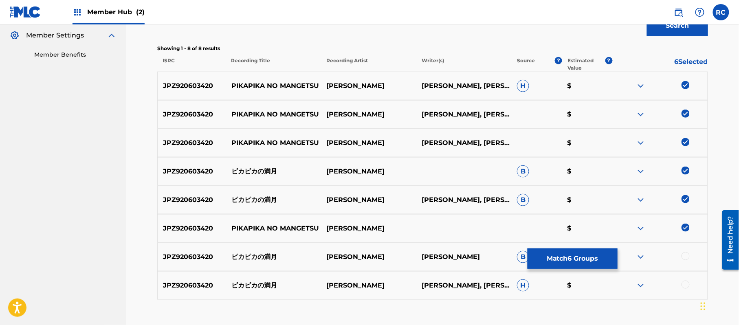
click at [685, 252] on div at bounding box center [685, 256] width 8 height 8
click at [685, 284] on div at bounding box center [685, 285] width 8 height 8
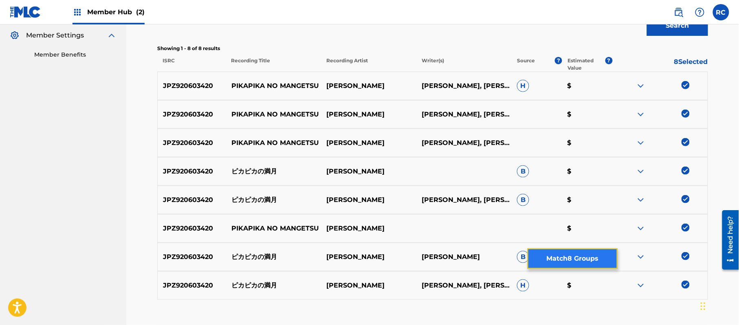
click at [582, 263] on button "Match 8 Groups" at bounding box center [572, 258] width 90 height 20
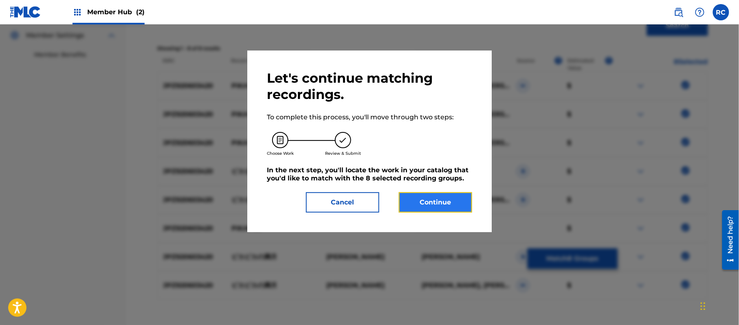
click at [450, 209] on button "Continue" at bounding box center [435, 202] width 73 height 20
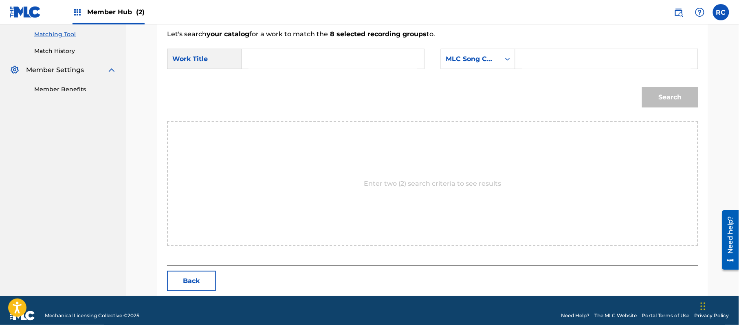
scroll to position [217, 0]
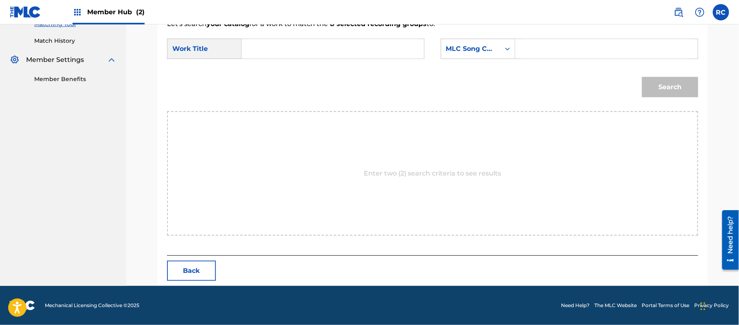
click at [295, 43] on input "Search Form" at bounding box center [332, 49] width 169 height 20
paste input "Pikapikano Mangetsu PM6HY8"
click at [341, 46] on input "Pikapikano Mangetsu PM6HY8" at bounding box center [332, 49] width 169 height 20
type input "[DEMOGRAPHIC_DATA] Mangetsu"
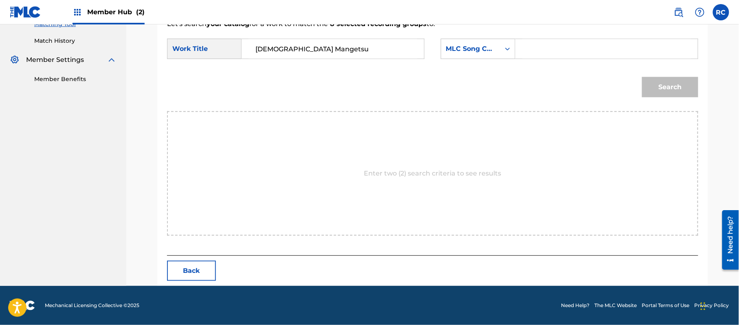
click at [554, 41] on input "Search Form" at bounding box center [606, 49] width 169 height 20
paste input "PM6HY8"
type input "PM6HY8"
click at [658, 86] on button "Search" at bounding box center [670, 87] width 56 height 20
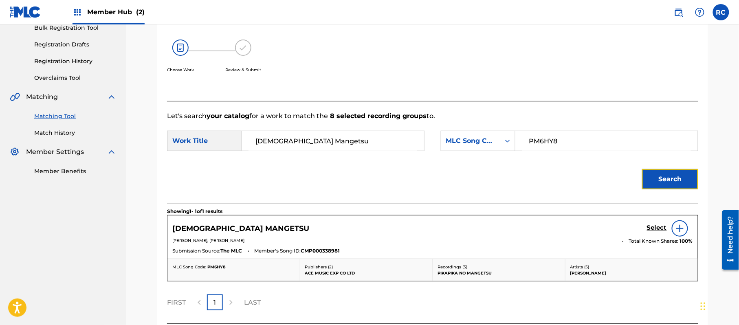
scroll to position [194, 0]
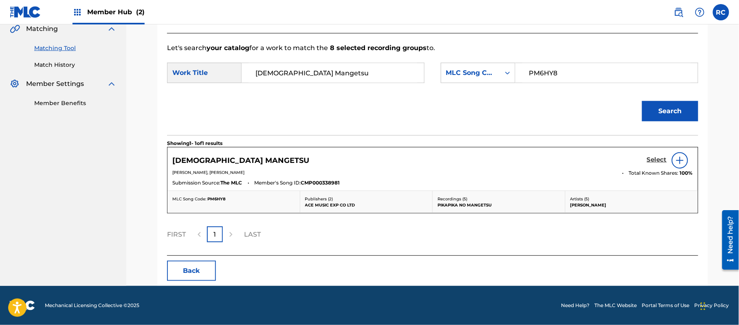
click at [652, 165] on link "Select" at bounding box center [657, 160] width 20 height 9
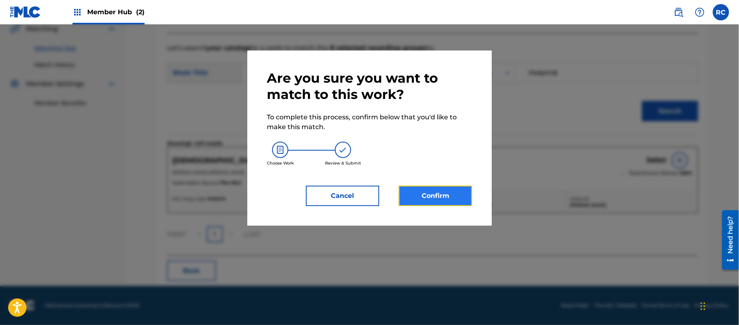
click at [432, 200] on button "Confirm" at bounding box center [435, 196] width 73 height 20
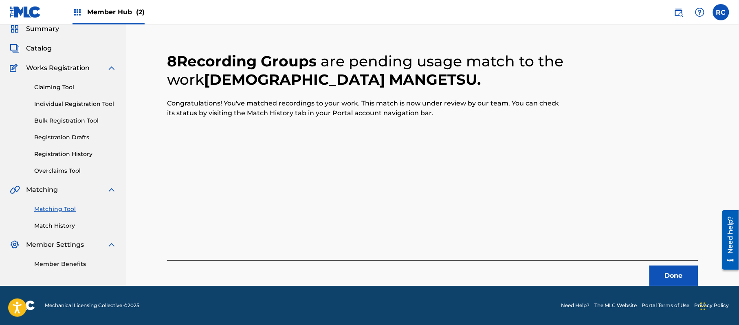
scroll to position [33, 0]
click at [672, 274] on button "Done" at bounding box center [673, 276] width 49 height 20
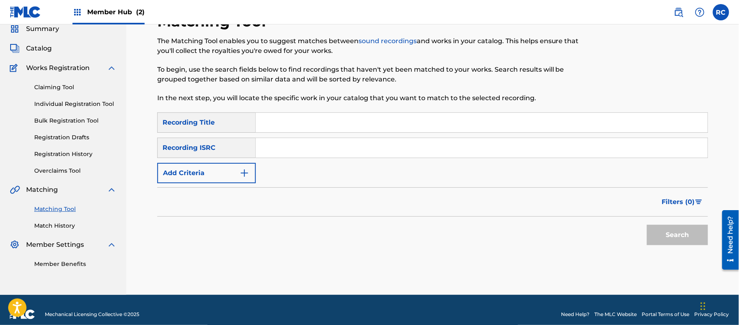
drag, startPoint x: 310, startPoint y: 149, endPoint x: 318, endPoint y: 152, distance: 8.4
click at [310, 149] on input "Search Form" at bounding box center [482, 148] width 452 height 20
paste input "JPZ920603407"
type input "JPZ920603407"
click at [657, 238] on button "Search" at bounding box center [677, 235] width 61 height 20
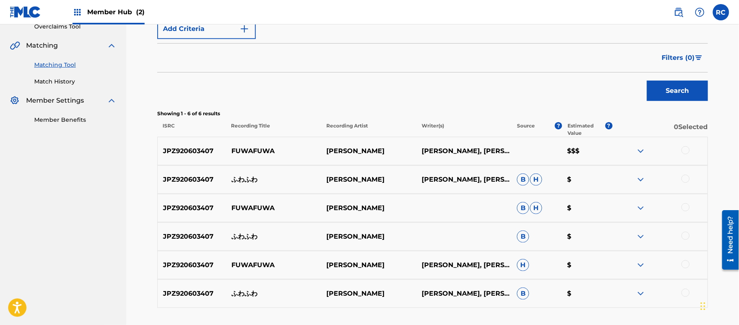
scroll to position [195, 0]
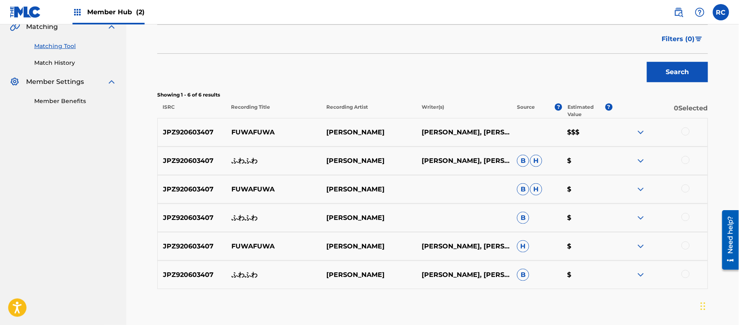
click at [685, 131] on div at bounding box center [685, 131] width 8 height 8
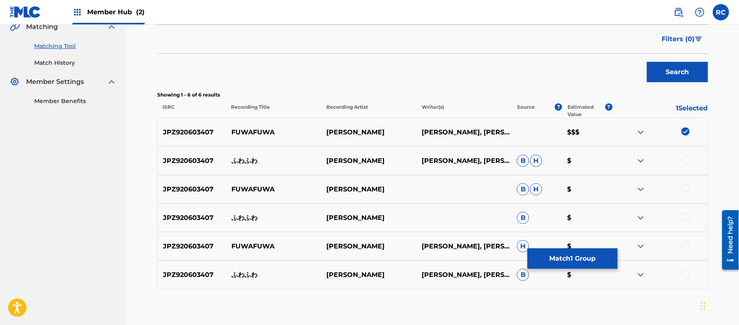
click at [681, 158] on div at bounding box center [685, 160] width 8 height 8
click at [688, 187] on div at bounding box center [685, 188] width 8 height 8
click at [687, 217] on div at bounding box center [685, 217] width 8 height 8
click at [686, 248] on div at bounding box center [685, 245] width 8 height 8
click at [682, 276] on div at bounding box center [685, 274] width 8 height 8
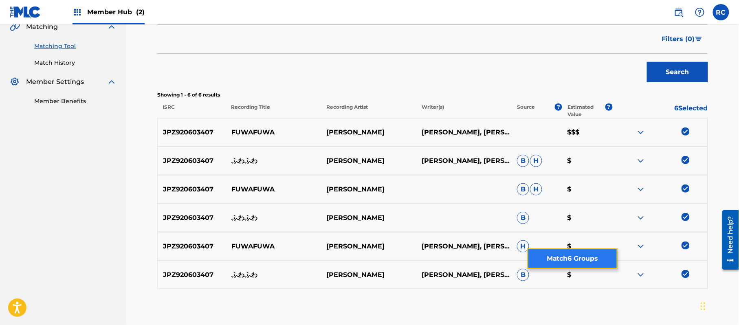
click at [572, 254] on button "Match 6 Groups" at bounding box center [572, 258] width 90 height 20
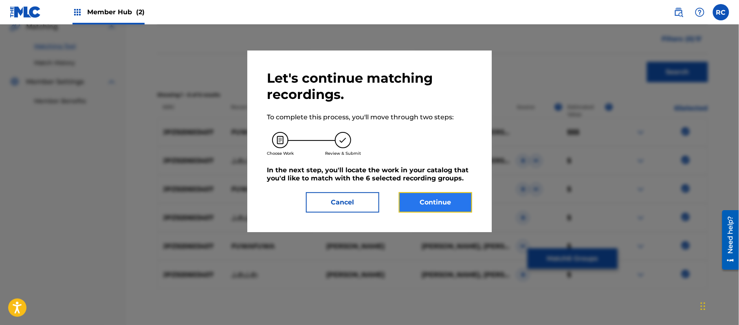
click at [453, 201] on button "Continue" at bounding box center [435, 202] width 73 height 20
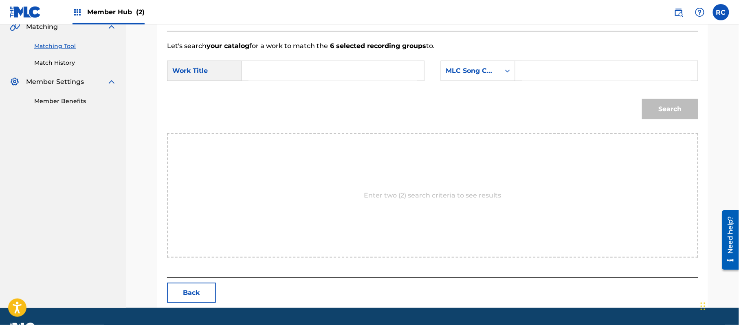
click at [333, 70] on input "Search Form" at bounding box center [332, 71] width 169 height 20
paste input "Fuwa Fuwa FB0Q6A"
click at [309, 70] on input "Fuwa Fuwa FB0Q6A" at bounding box center [332, 71] width 169 height 20
type input "Fuwa Fuwa"
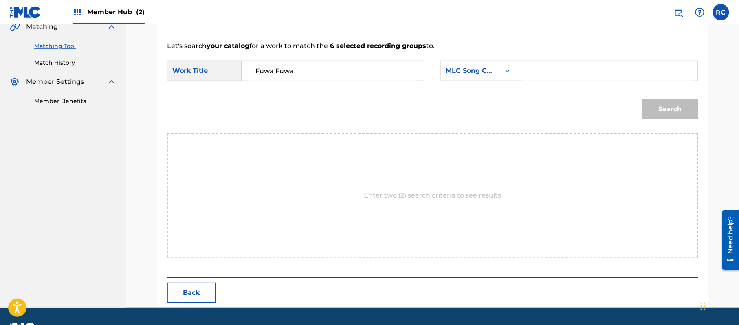
click at [561, 67] on input "Search Form" at bounding box center [606, 71] width 169 height 20
paste input "FB0Q6A"
type input "FB0Q6A"
click at [675, 108] on button "Search" at bounding box center [670, 109] width 56 height 20
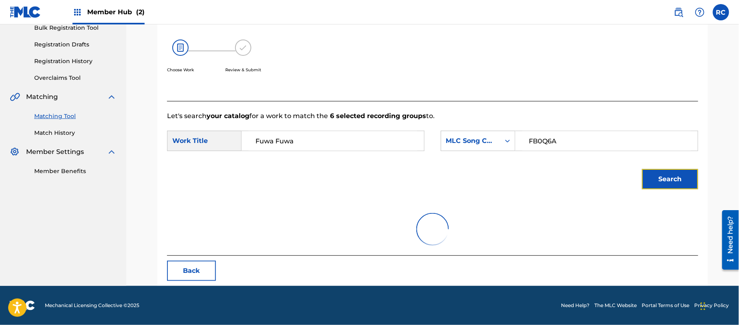
scroll to position [194, 0]
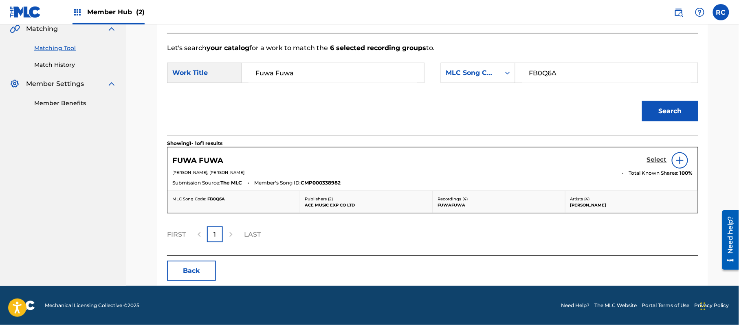
click at [651, 161] on h5 "Select" at bounding box center [657, 160] width 20 height 8
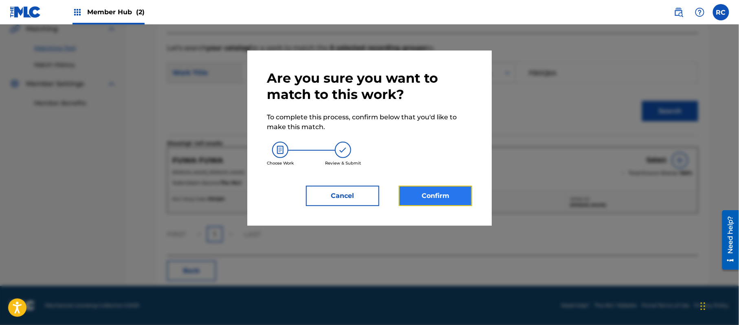
click at [453, 197] on button "Confirm" at bounding box center [435, 196] width 73 height 20
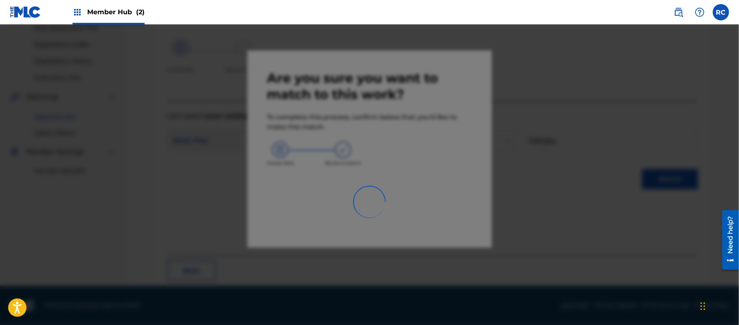
scroll to position [33, 0]
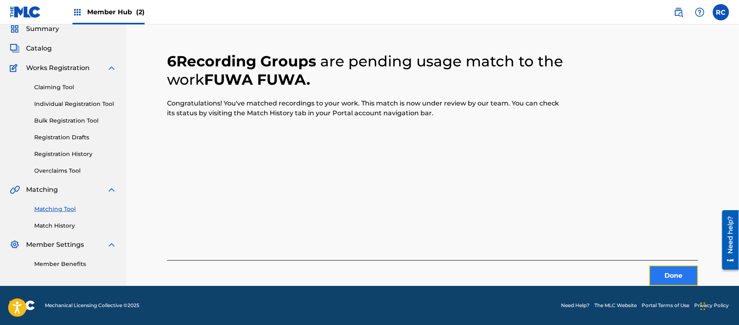
click at [665, 274] on button "Done" at bounding box center [673, 276] width 49 height 20
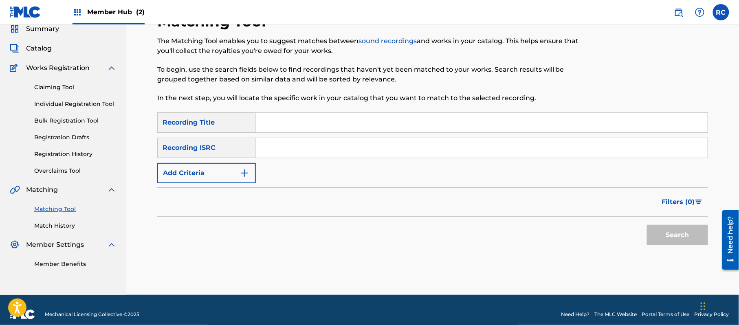
click at [292, 156] on input "Search Form" at bounding box center [482, 148] width 452 height 20
paste input "JPZ920603421"
type input "JPZ920603421"
click at [658, 241] on button "Search" at bounding box center [677, 235] width 61 height 20
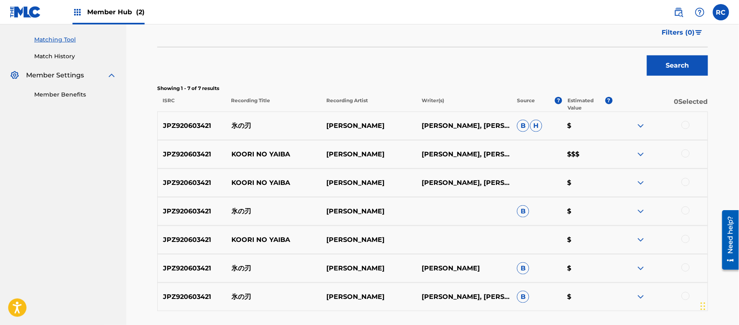
scroll to position [202, 0]
click at [685, 126] on div at bounding box center [685, 125] width 8 height 8
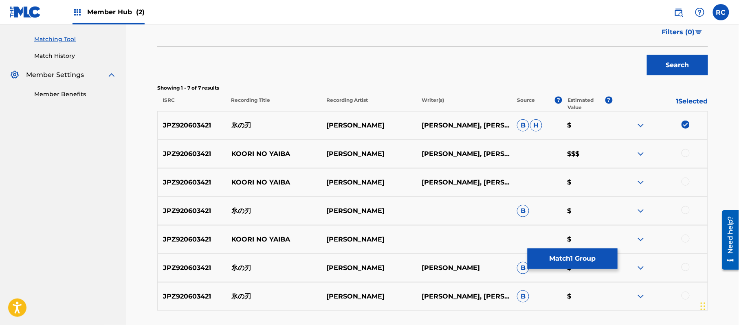
click at [688, 156] on div at bounding box center [685, 153] width 8 height 8
click at [687, 186] on div at bounding box center [659, 183] width 95 height 10
click at [683, 181] on div at bounding box center [685, 182] width 8 height 8
click at [683, 208] on div at bounding box center [685, 210] width 8 height 8
click at [685, 240] on div at bounding box center [685, 239] width 8 height 8
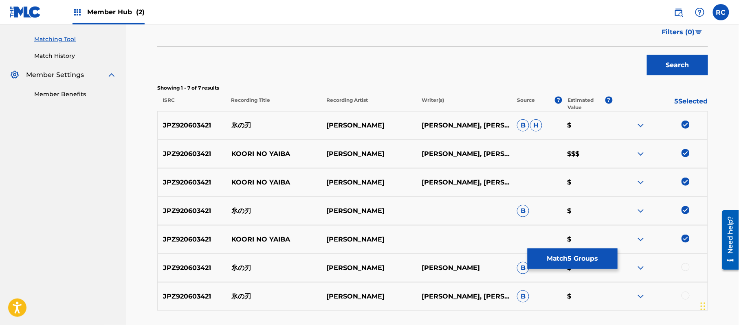
click at [683, 269] on div at bounding box center [685, 267] width 8 height 8
click at [687, 294] on div at bounding box center [685, 296] width 8 height 8
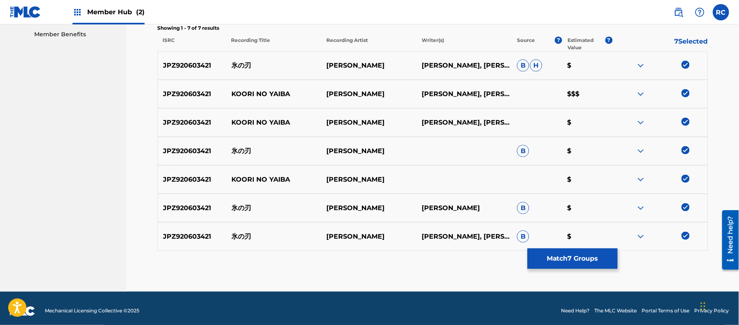
scroll to position [268, 0]
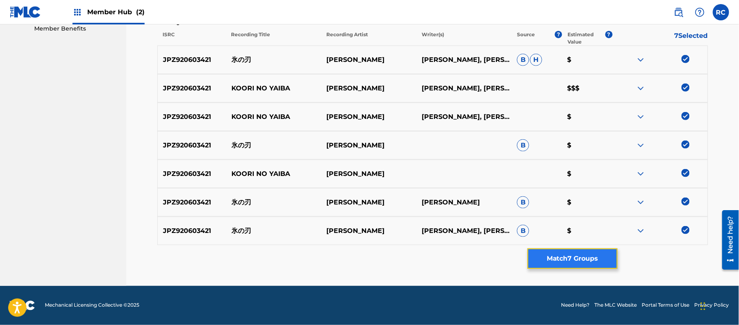
click at [598, 263] on button "Match 7 Groups" at bounding box center [572, 258] width 90 height 20
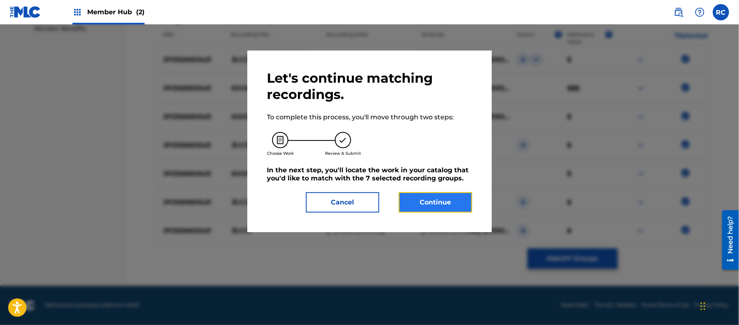
click at [424, 200] on button "Continue" at bounding box center [435, 202] width 73 height 20
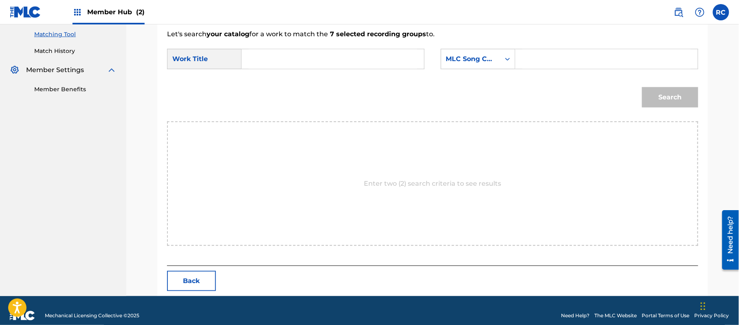
scroll to position [217, 0]
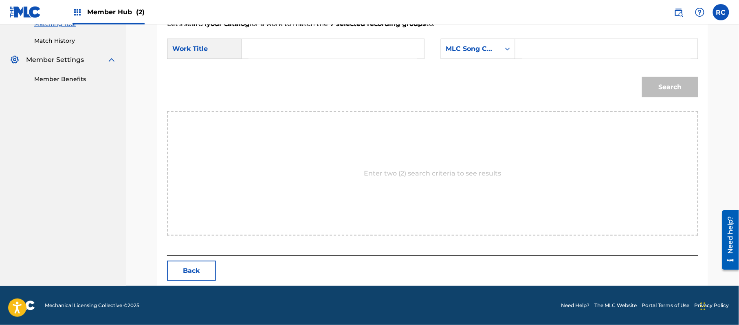
click at [295, 46] on input "Search Form" at bounding box center [332, 49] width 169 height 20
paste input "Koorino Yaiba KB7RVY"
click at [312, 46] on input "Koorino Yaiba KB7RVY" at bounding box center [332, 49] width 169 height 20
drag, startPoint x: 312, startPoint y: 46, endPoint x: 388, endPoint y: 41, distance: 76.3
click at [313, 46] on input "Koorino Yaiba KB7RVY" at bounding box center [332, 49] width 169 height 20
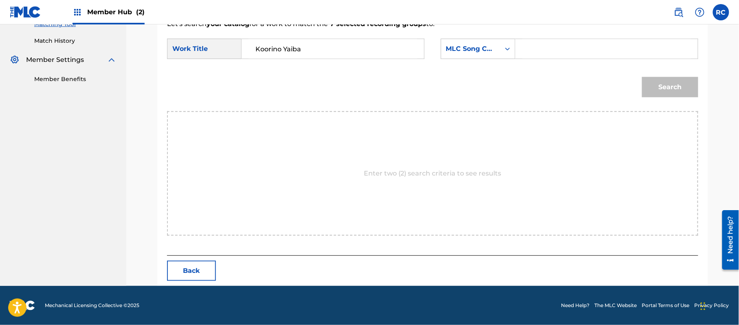
type input "Koorino Yaiba"
drag, startPoint x: 564, startPoint y: 45, endPoint x: 576, endPoint y: 53, distance: 14.0
click at [564, 45] on input "Search Form" at bounding box center [606, 49] width 169 height 20
paste input "KB7RVY"
type input "KB7RVY"
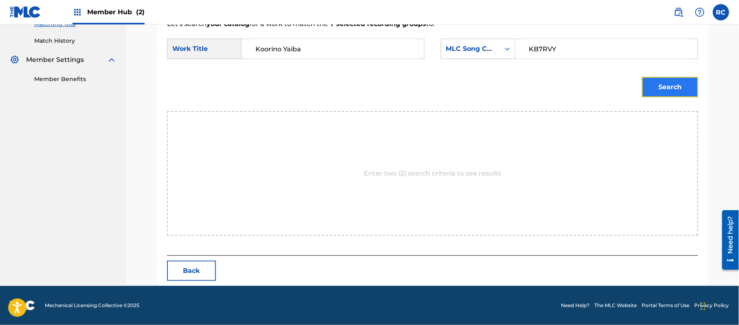
click at [675, 87] on button "Search" at bounding box center [670, 87] width 56 height 20
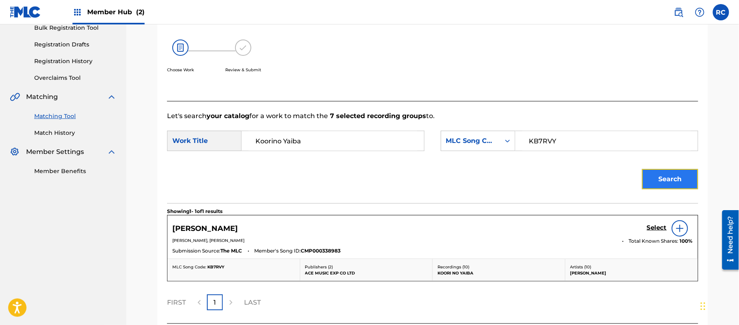
scroll to position [194, 0]
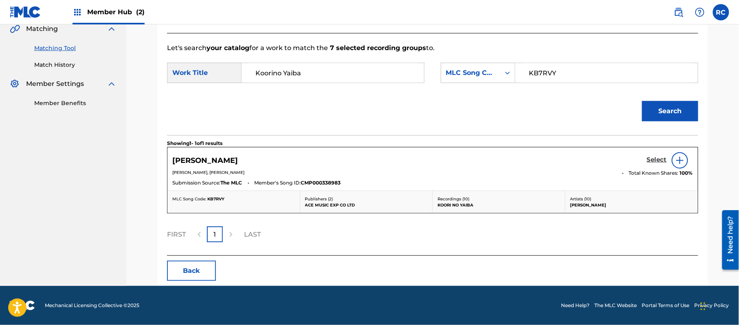
click at [651, 162] on h5 "Select" at bounding box center [657, 160] width 20 height 8
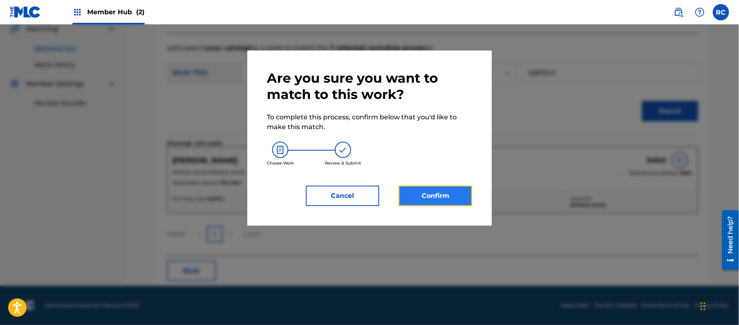
click at [437, 198] on button "Confirm" at bounding box center [435, 196] width 73 height 20
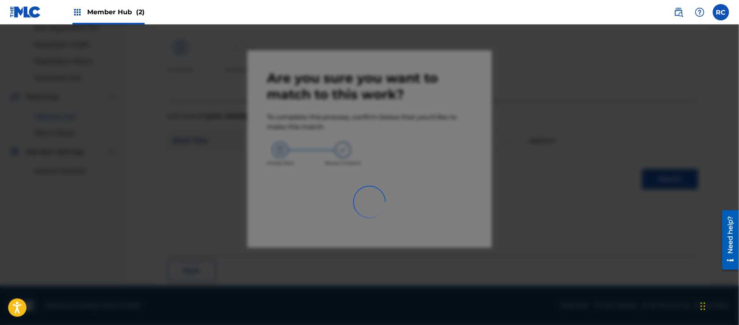
scroll to position [33, 0]
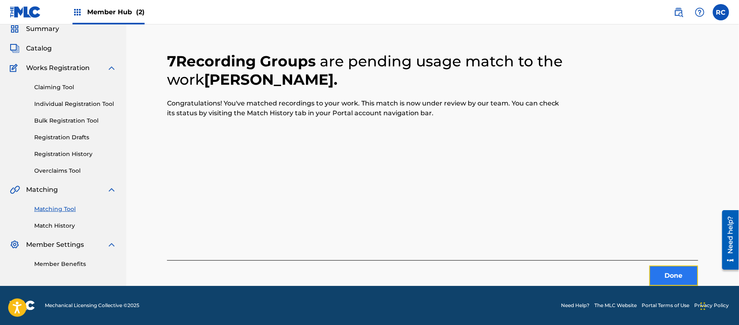
click at [661, 272] on button "Done" at bounding box center [673, 276] width 49 height 20
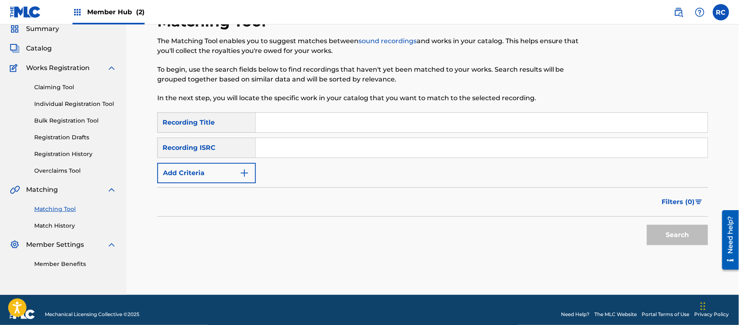
click at [338, 147] on input "Search Form" at bounding box center [482, 148] width 452 height 20
paste input "JPZ921212284"
type input "JPZ921212284"
click at [655, 235] on button "Search" at bounding box center [677, 235] width 61 height 20
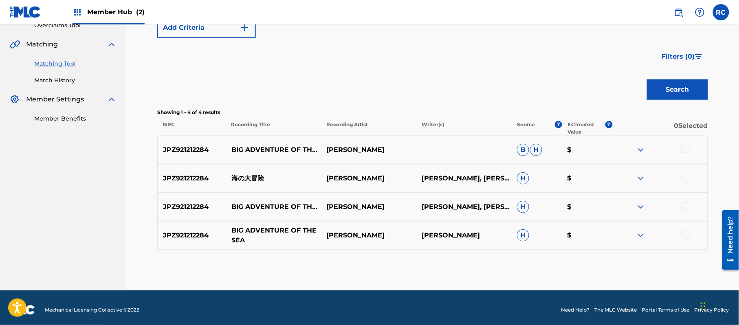
scroll to position [182, 0]
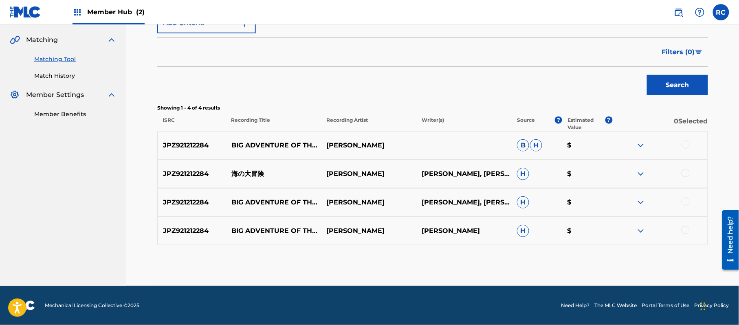
click at [687, 144] on div at bounding box center [685, 144] width 8 height 8
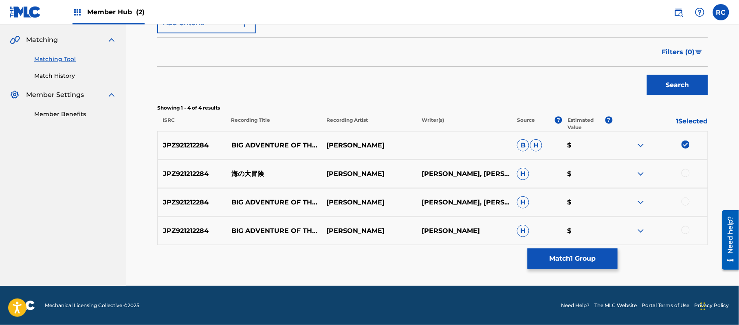
click at [687, 171] on div at bounding box center [685, 173] width 8 height 8
click at [685, 204] on div at bounding box center [685, 202] width 8 height 8
click at [686, 234] on div at bounding box center [685, 230] width 8 height 8
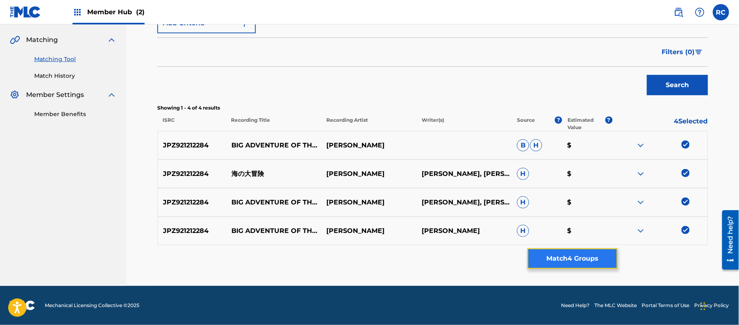
click at [566, 260] on button "Match 4 Groups" at bounding box center [572, 258] width 90 height 20
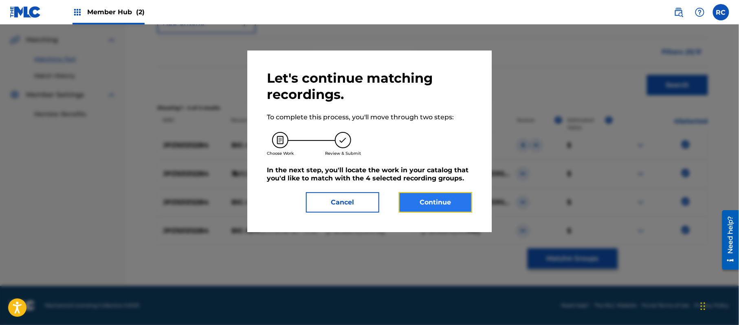
click at [439, 208] on button "Continue" at bounding box center [435, 202] width 73 height 20
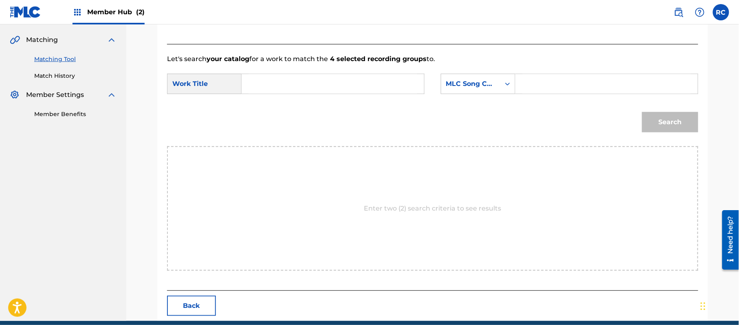
click at [310, 88] on input "Search Form" at bounding box center [332, 84] width 169 height 20
paste input "Umino Daibouken UX12HX"
type input "Umino Daibouken UX12HX"
click at [328, 87] on input "Umino Daibouken UX12HX" at bounding box center [332, 84] width 169 height 20
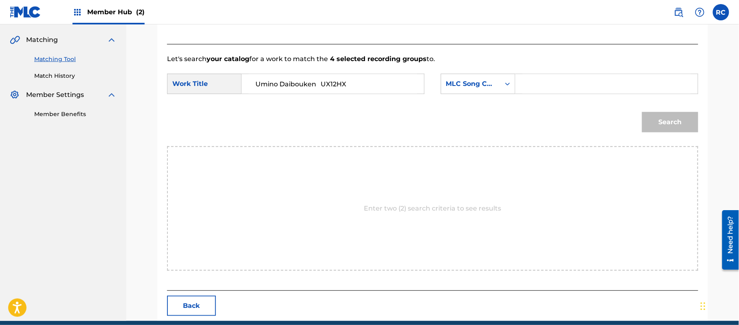
click at [328, 87] on input "Umino Daibouken UX12HX" at bounding box center [332, 84] width 169 height 20
paste input "Umino Daibouken UX12HX"
click at [331, 86] on input "Umino Daibouken UX12HX" at bounding box center [332, 84] width 169 height 20
type input "[PERSON_NAME]"
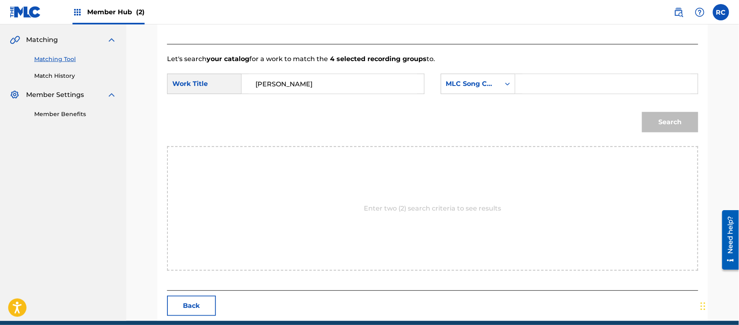
click at [572, 91] on input "Search Form" at bounding box center [606, 84] width 169 height 20
paste input "UX12HX"
type input "UX12HX"
click at [682, 125] on button "Search" at bounding box center [670, 122] width 56 height 20
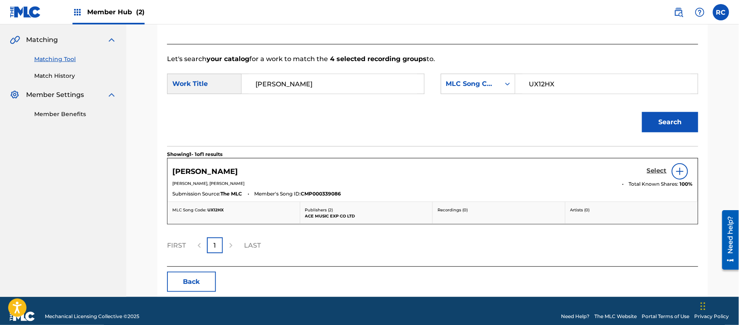
click at [655, 172] on h5 "Select" at bounding box center [657, 171] width 20 height 8
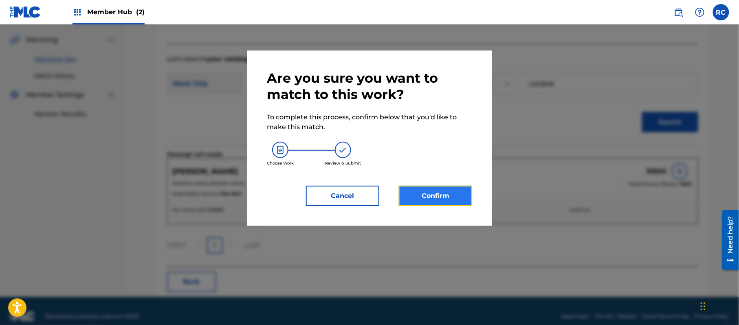
click at [459, 198] on button "Confirm" at bounding box center [435, 196] width 73 height 20
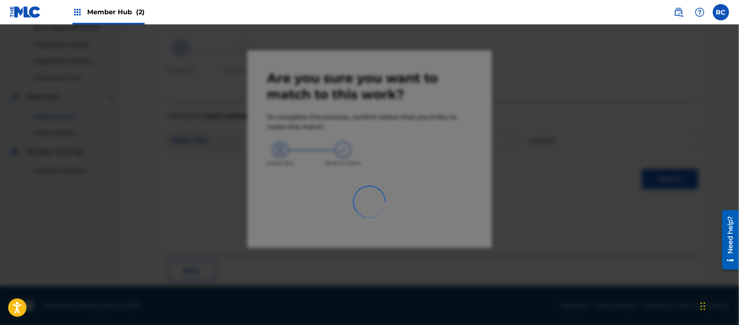
scroll to position [33, 0]
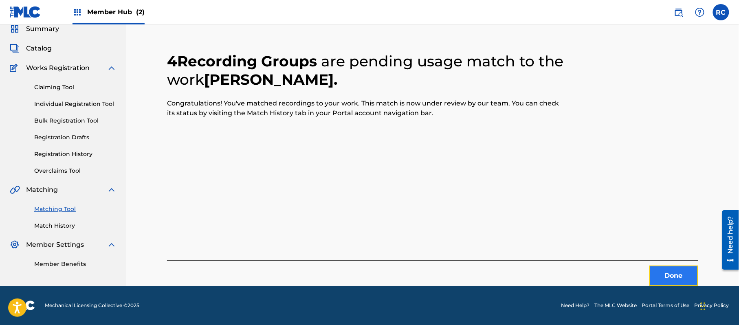
click at [674, 279] on button "Done" at bounding box center [673, 276] width 49 height 20
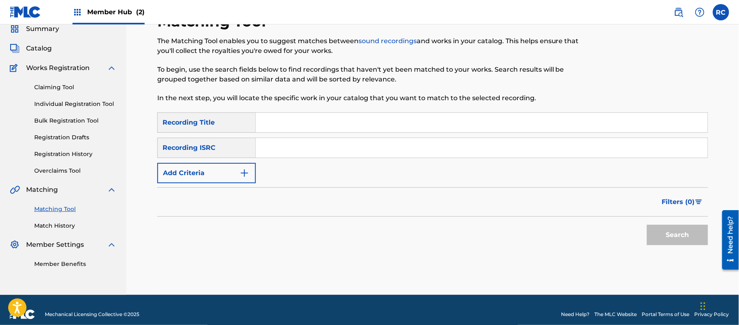
click at [329, 156] on input "Search Form" at bounding box center [482, 148] width 452 height 20
paste input "JPZ922004986"
type input "JPZ922004986"
click at [668, 232] on button "Search" at bounding box center [677, 235] width 61 height 20
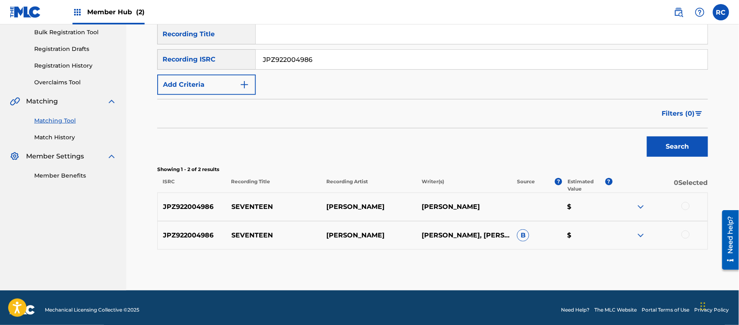
scroll to position [125, 0]
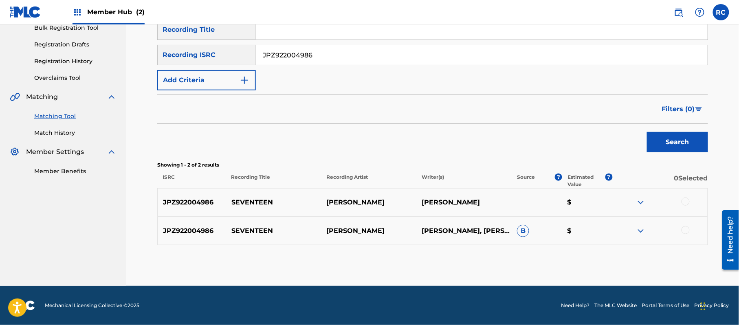
click at [688, 201] on div at bounding box center [685, 202] width 8 height 8
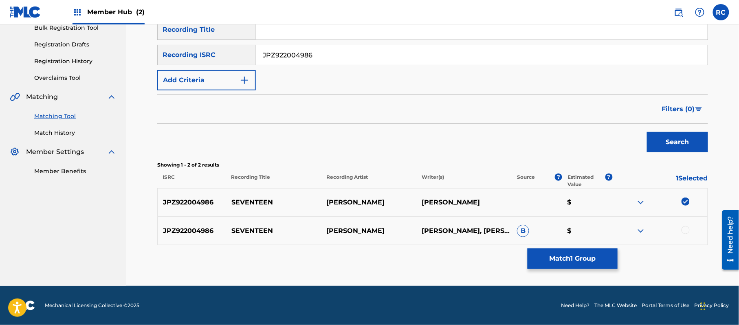
click at [687, 230] on div at bounding box center [685, 230] width 8 height 8
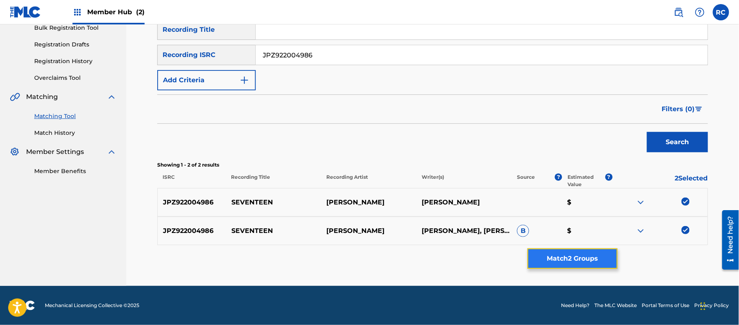
click at [553, 258] on button "Match 2 Groups" at bounding box center [572, 258] width 90 height 20
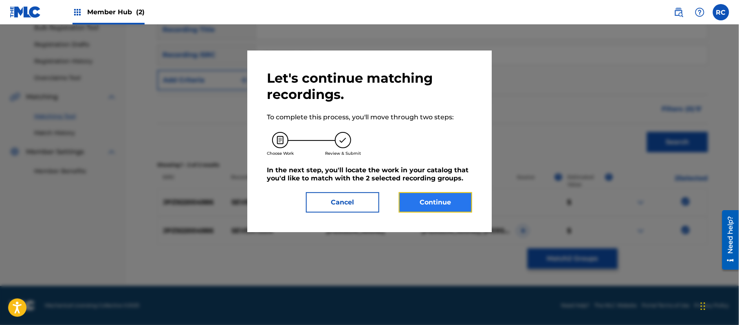
click at [429, 200] on button "Continue" at bounding box center [435, 202] width 73 height 20
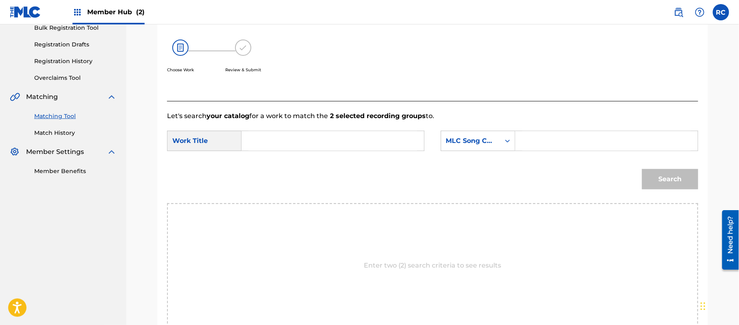
click at [284, 139] on input "Search Form" at bounding box center [332, 141] width 169 height 20
paste input "Seventeen S70H8X"
click at [328, 142] on input "Seventeen S70H8X" at bounding box center [332, 141] width 169 height 20
click at [316, 142] on input "Seventeen S70H8X" at bounding box center [332, 141] width 169 height 20
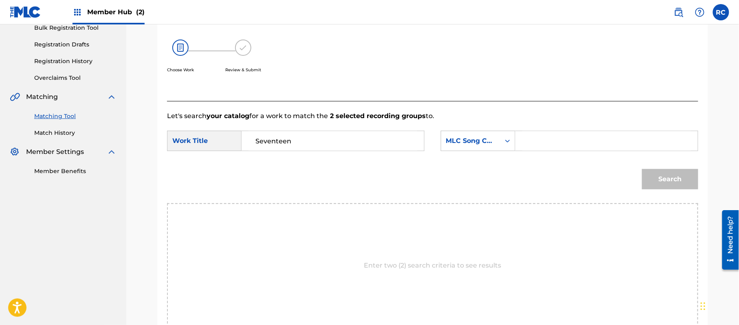
type input "Seventeen"
click at [551, 141] on input "Search Form" at bounding box center [606, 141] width 169 height 20
paste input "S70H8X"
type input "S70H8X"
click at [656, 178] on button "Search" at bounding box center [670, 179] width 56 height 20
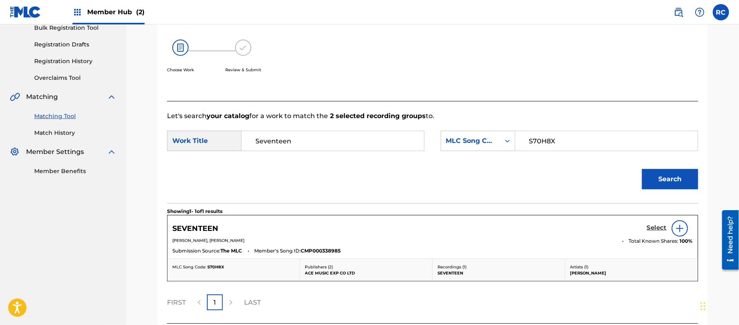
click at [650, 228] on h5 "Select" at bounding box center [657, 228] width 20 height 8
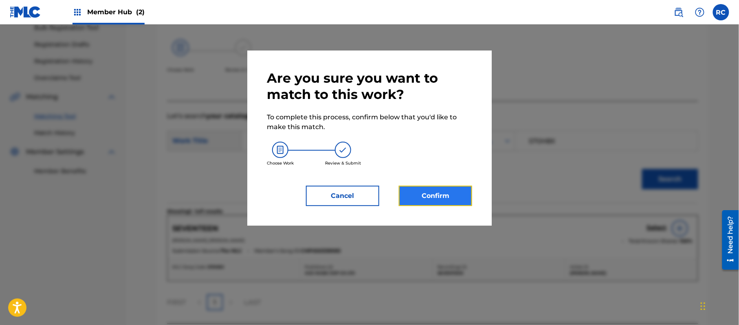
click at [442, 198] on button "Confirm" at bounding box center [435, 196] width 73 height 20
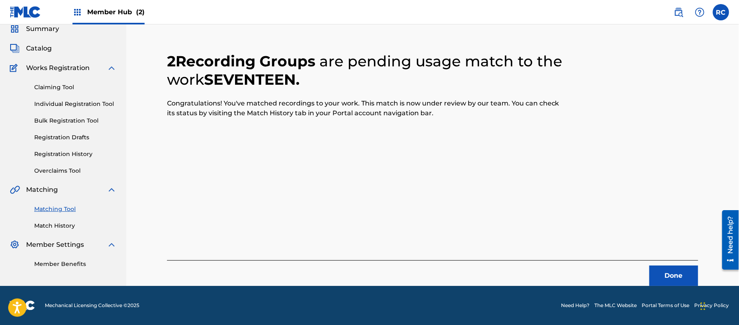
scroll to position [33, 0]
click at [652, 276] on button "Done" at bounding box center [673, 276] width 49 height 20
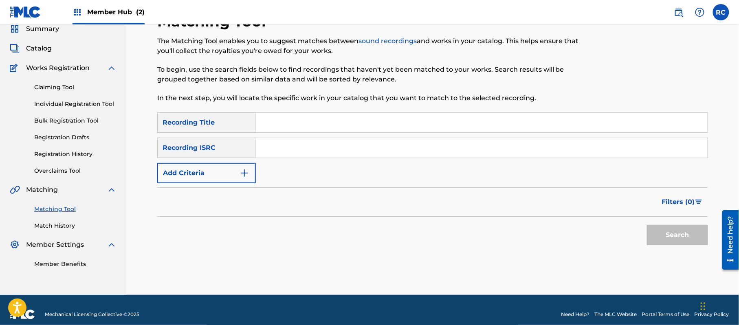
drag, startPoint x: 314, startPoint y: 155, endPoint x: 492, endPoint y: 191, distance: 181.7
click at [314, 155] on input "Search Form" at bounding box center [482, 148] width 452 height 20
paste input "JPZ922004907"
click at [665, 235] on button "Search" at bounding box center [677, 235] width 61 height 20
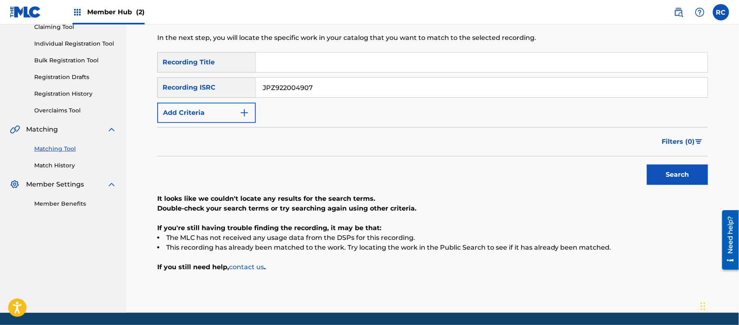
scroll to position [94, 0]
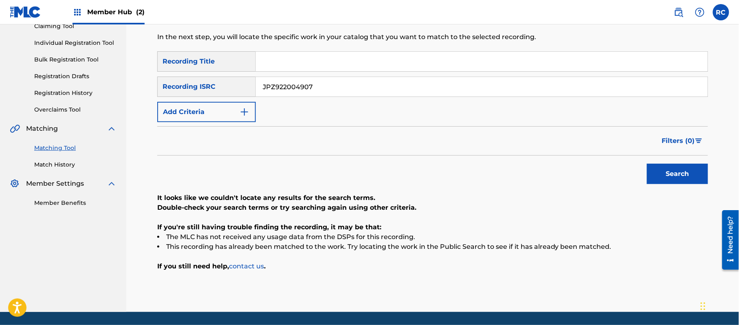
paste input "4"
drag, startPoint x: 233, startPoint y: 89, endPoint x: 227, endPoint y: 89, distance: 6.1
click at [227, 89] on div "SearchWithCriteria028d1117-65d8-4844-accc-8a782a5c81c8 Recording ISRC JPZ922004…" at bounding box center [432, 87] width 551 height 20
type input "JPZ922004904"
click at [663, 180] on button "Search" at bounding box center [677, 174] width 61 height 20
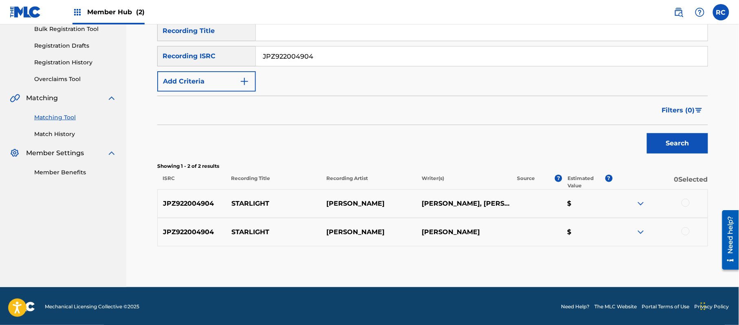
scroll to position [125, 0]
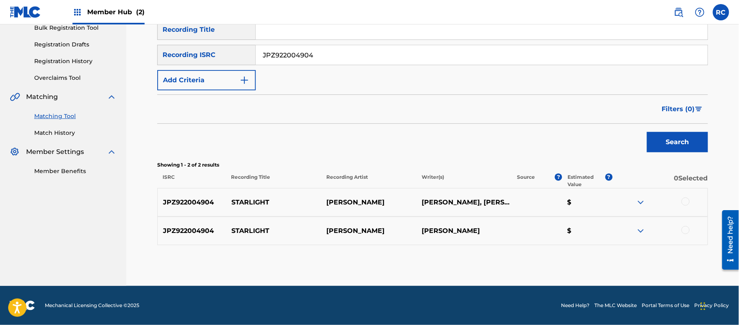
click at [682, 204] on div at bounding box center [685, 202] width 8 height 8
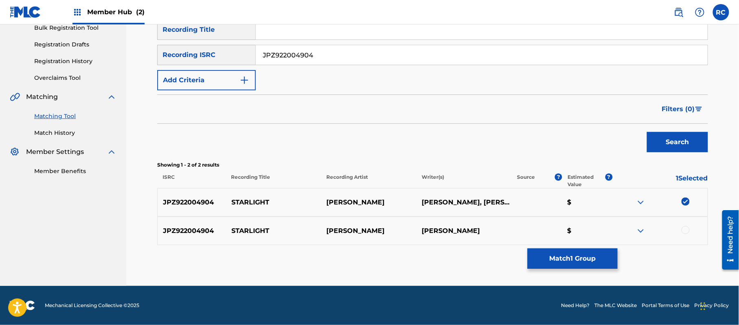
click at [682, 226] on div at bounding box center [659, 231] width 95 height 10
click at [683, 227] on div at bounding box center [685, 230] width 8 height 8
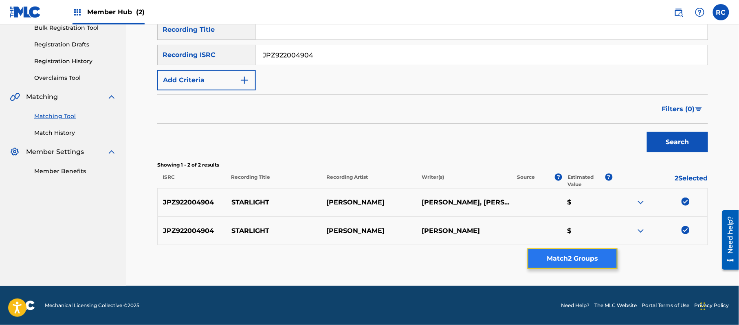
click at [577, 256] on button "Match 2 Groups" at bounding box center [572, 258] width 90 height 20
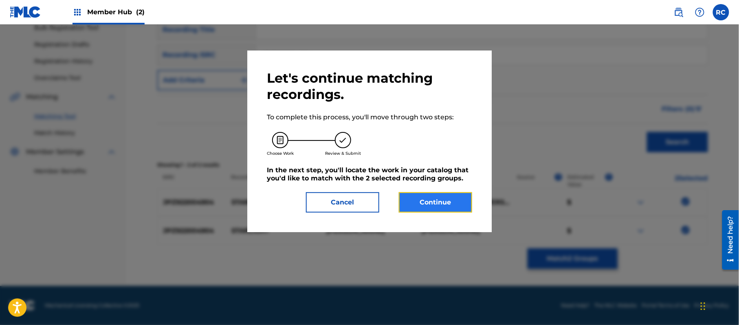
click at [461, 207] on button "Continue" at bounding box center [435, 202] width 73 height 20
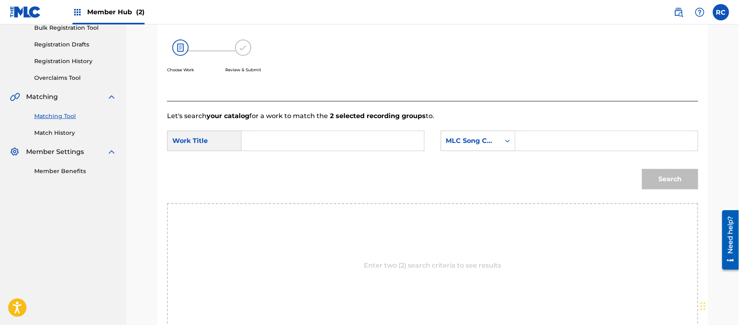
drag, startPoint x: 324, startPoint y: 134, endPoint x: 315, endPoint y: 139, distance: 10.2
click at [321, 137] on input "Search Form" at bounding box center [332, 141] width 169 height 20
paste input "Starlight S70H8N"
click at [307, 143] on input "Starlight S70H8N" at bounding box center [332, 141] width 169 height 20
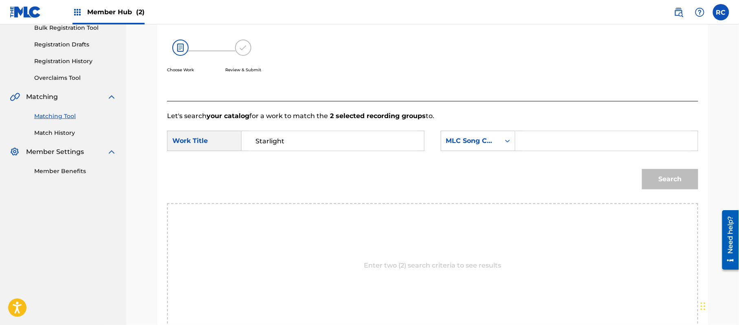
type input "Starlight"
click at [568, 143] on input "Search Form" at bounding box center [606, 141] width 169 height 20
paste input "S70H8N"
type input "S70H8N"
click at [652, 178] on button "Search" at bounding box center [670, 179] width 56 height 20
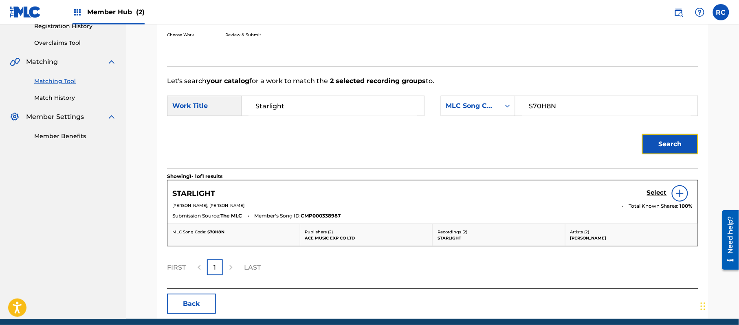
scroll to position [180, 0]
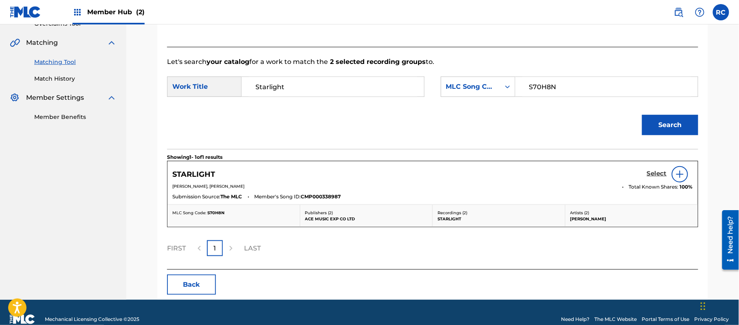
click at [648, 173] on h5 "Select" at bounding box center [657, 174] width 20 height 8
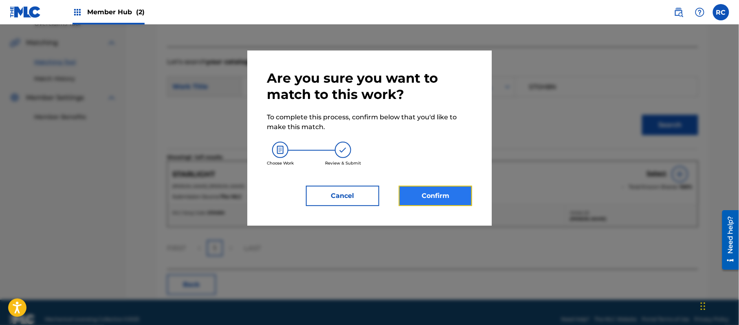
click at [447, 193] on button "Confirm" at bounding box center [435, 196] width 73 height 20
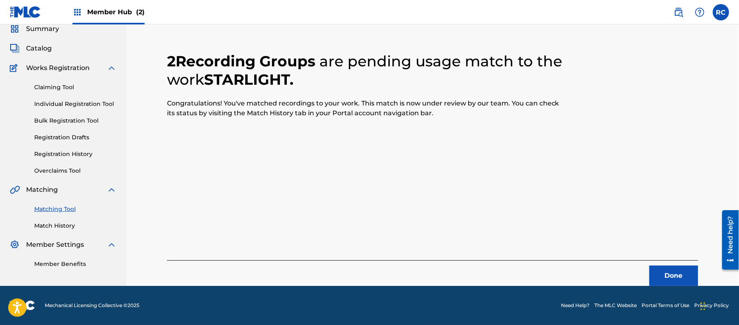
scroll to position [33, 0]
click at [656, 276] on button "Done" at bounding box center [673, 276] width 49 height 20
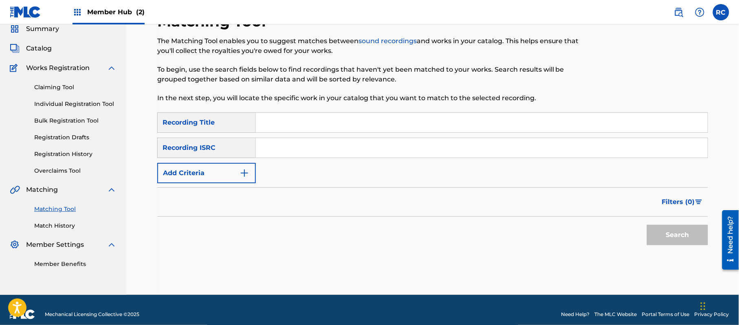
click at [370, 150] on input "Search Form" at bounding box center [482, 148] width 452 height 20
paste input "JPZ922004905"
type input "JPZ922004905"
drag, startPoint x: 657, startPoint y: 232, endPoint x: 637, endPoint y: 232, distance: 20.0
click at [657, 232] on button "Search" at bounding box center [677, 235] width 61 height 20
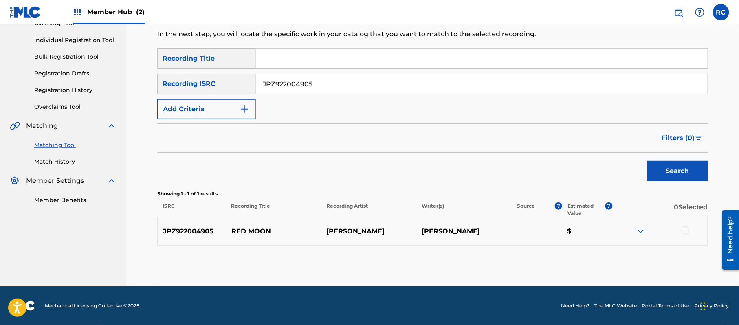
scroll to position [97, 0]
click at [686, 228] on div at bounding box center [685, 230] width 8 height 8
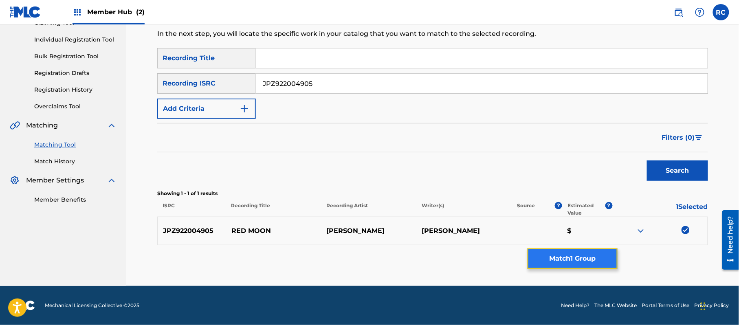
click at [577, 256] on button "Match 1 Group" at bounding box center [572, 258] width 90 height 20
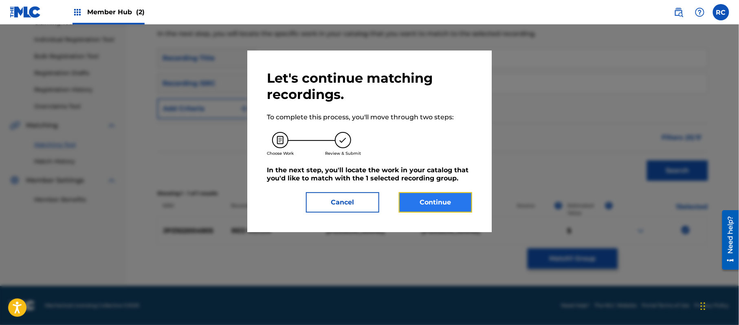
click at [440, 206] on button "Continue" at bounding box center [435, 202] width 73 height 20
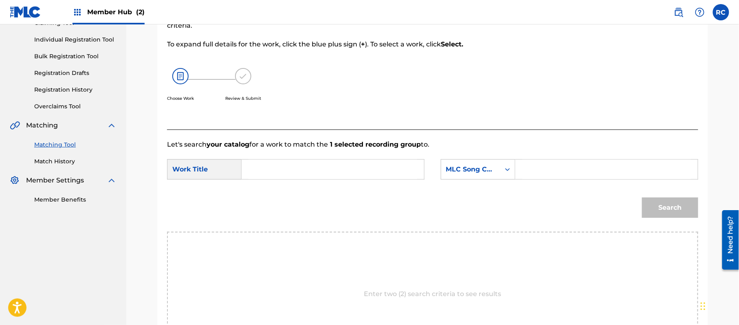
drag, startPoint x: 388, startPoint y: 169, endPoint x: 359, endPoint y: 173, distance: 29.3
click at [388, 169] on input "Search Form" at bounding box center [332, 170] width 169 height 20
paste input "Red Moon RO3P57"
click at [318, 172] on input "Red Moon RO3P57" at bounding box center [332, 170] width 169 height 20
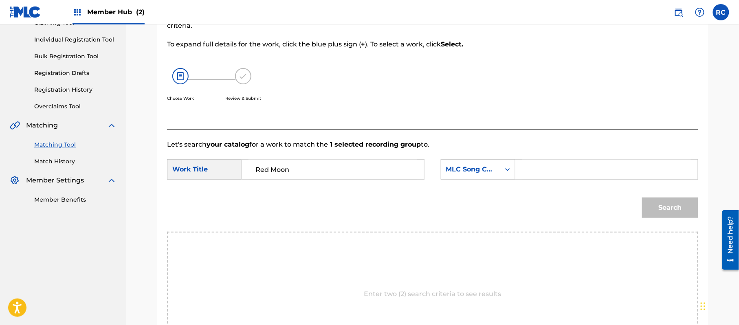
type input "Red Moon"
drag, startPoint x: 595, startPoint y: 172, endPoint x: 614, endPoint y: 179, distance: 20.9
click at [595, 172] on input "Search Form" at bounding box center [606, 170] width 169 height 20
paste input "RO3P57"
type input "RO3P57"
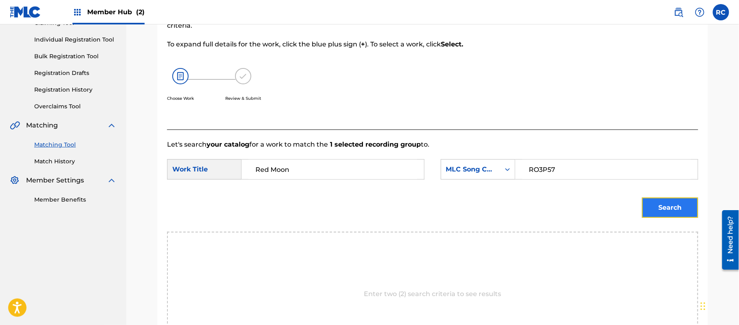
click at [667, 208] on button "Search" at bounding box center [670, 208] width 56 height 20
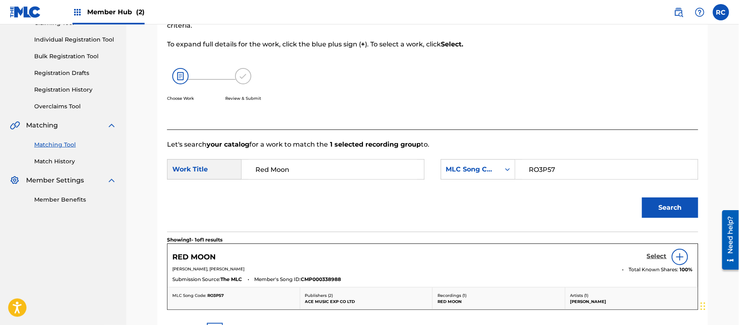
click at [654, 261] on link "Select" at bounding box center [657, 256] width 20 height 9
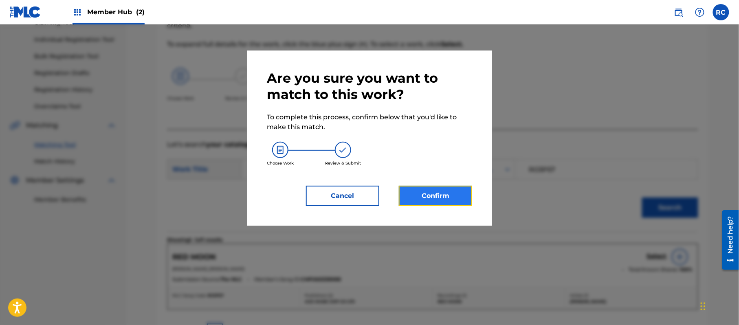
click at [454, 199] on button "Confirm" at bounding box center [435, 196] width 73 height 20
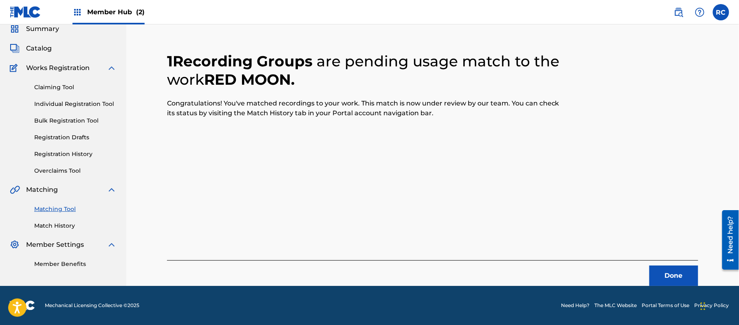
scroll to position [33, 0]
click at [667, 274] on button "Done" at bounding box center [673, 276] width 49 height 20
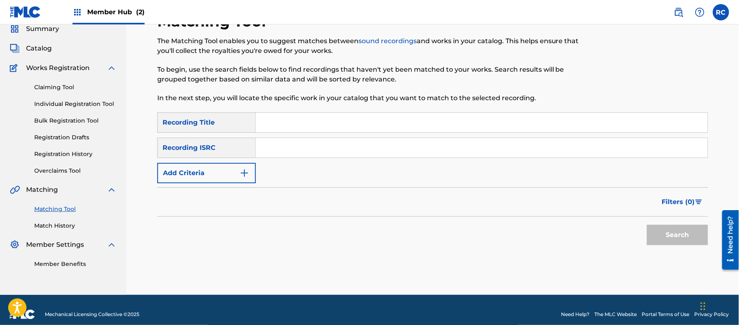
click at [331, 151] on input "Search Form" at bounding box center [482, 148] width 452 height 20
paste input "JPZ922004912"
type input "JPZ922004912"
click at [669, 241] on button "Search" at bounding box center [677, 235] width 61 height 20
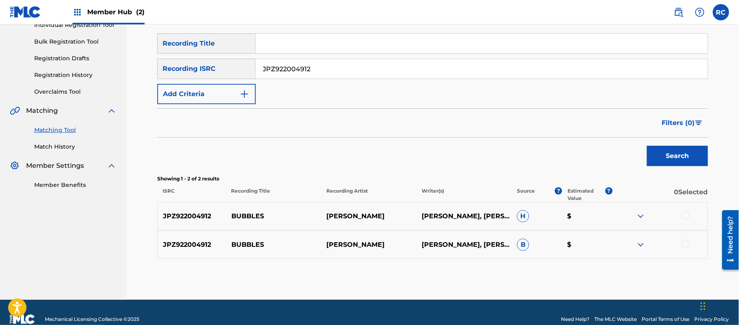
scroll to position [125, 0]
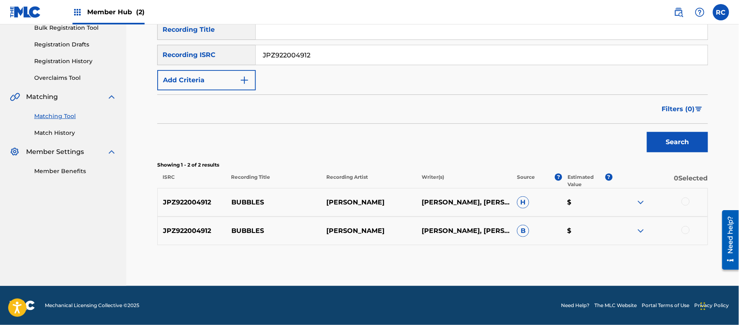
click at [681, 200] on div at bounding box center [659, 203] width 95 height 10
click at [682, 201] on div at bounding box center [685, 202] width 8 height 8
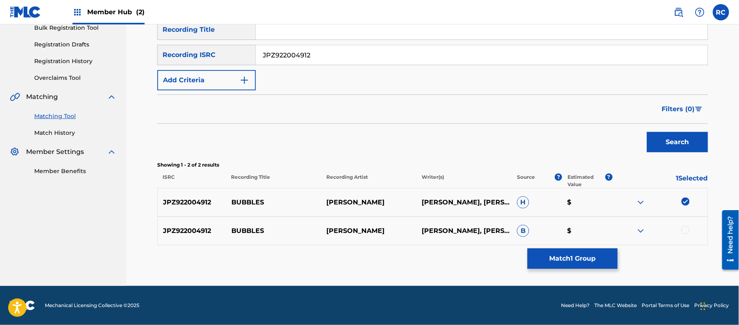
click at [684, 230] on div at bounding box center [685, 230] width 8 height 8
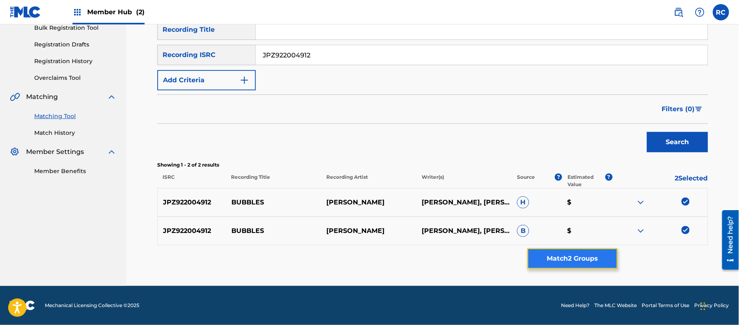
click at [580, 263] on button "Match 2 Groups" at bounding box center [572, 258] width 90 height 20
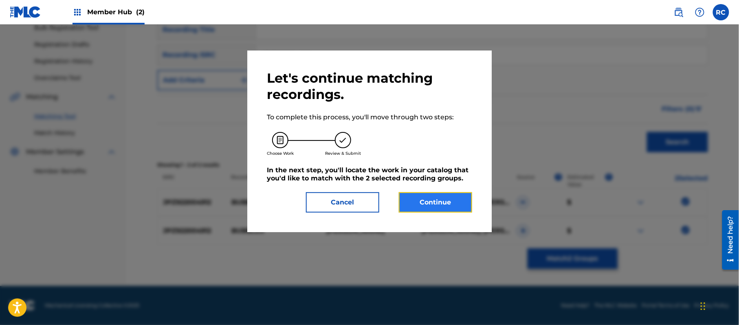
click at [432, 194] on button "Continue" at bounding box center [435, 202] width 73 height 20
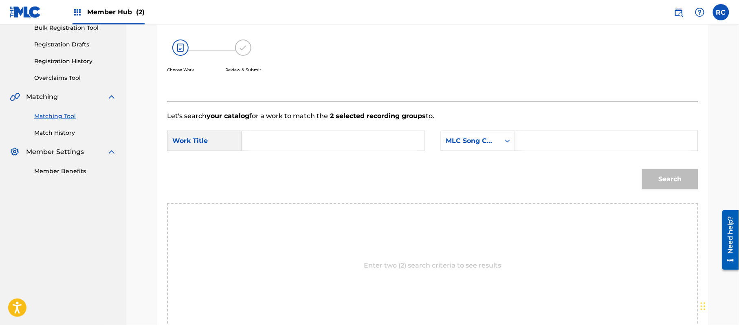
click at [334, 136] on input "Search Form" at bounding box center [332, 141] width 169 height 20
paste
click at [310, 143] on input "Bubbles BD7P53" at bounding box center [332, 141] width 169 height 20
type input "Bubbles"
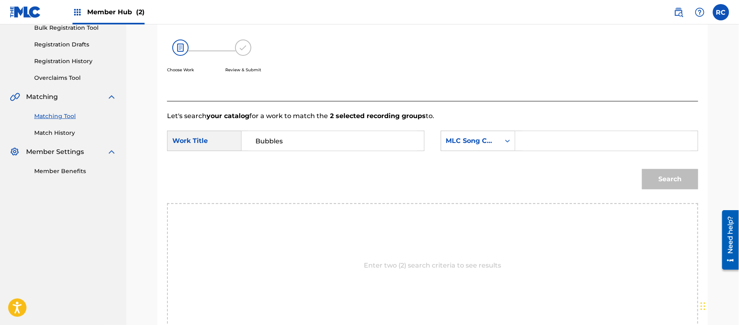
click at [568, 143] on input "Search Form" at bounding box center [606, 141] width 169 height 20
type input "BD7P53"
click at [667, 180] on button "Search" at bounding box center [670, 179] width 56 height 20
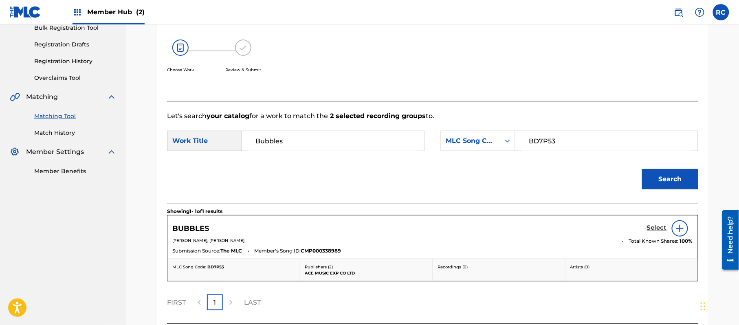
click at [652, 227] on h5 "Select" at bounding box center [657, 228] width 20 height 8
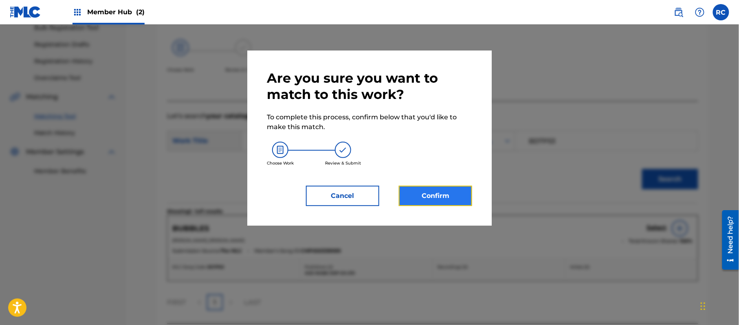
click at [421, 187] on button "Confirm" at bounding box center [435, 196] width 73 height 20
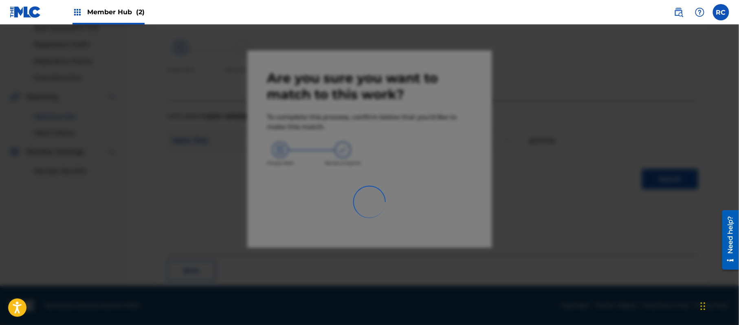
scroll to position [33, 0]
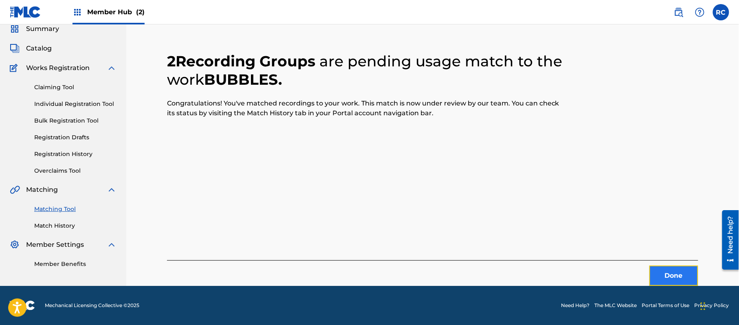
click at [672, 282] on button "Done" at bounding box center [673, 276] width 49 height 20
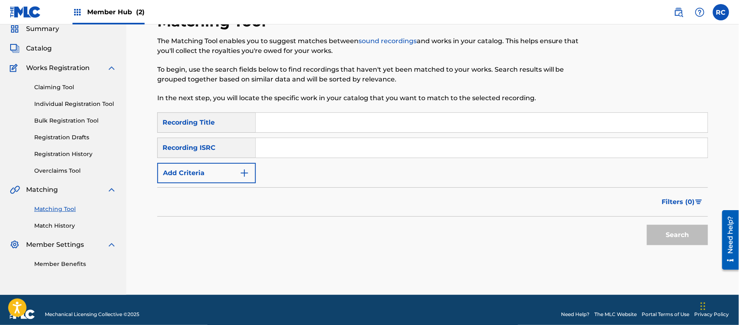
click at [334, 153] on input "Search Form" at bounding box center [482, 148] width 452 height 20
type input "JPZ922004909"
drag, startPoint x: 666, startPoint y: 239, endPoint x: 619, endPoint y: 243, distance: 47.0
click at [667, 239] on button "Search" at bounding box center [677, 235] width 61 height 20
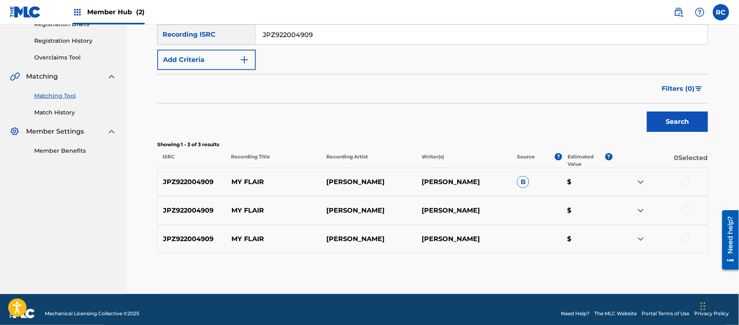
scroll to position [154, 0]
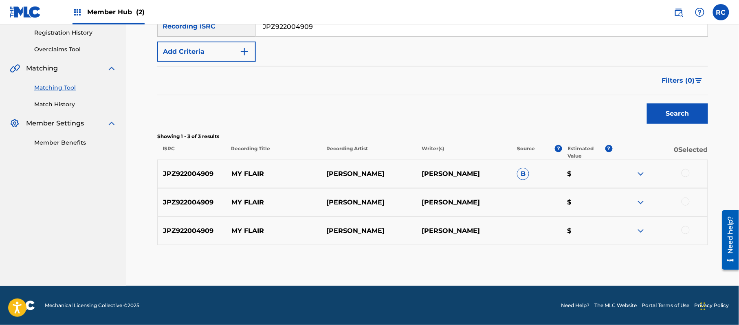
click at [685, 171] on div at bounding box center [685, 173] width 8 height 8
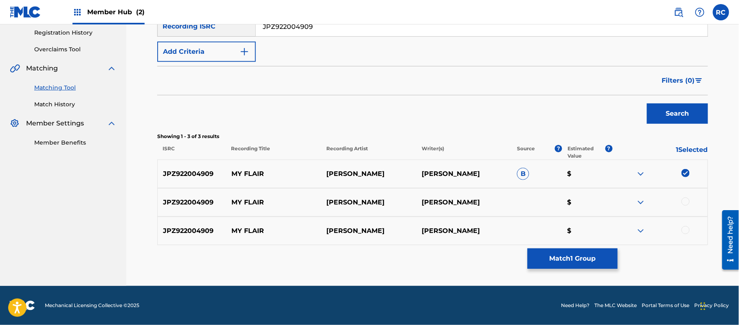
click at [688, 201] on div at bounding box center [685, 202] width 8 height 8
click at [688, 230] on div at bounding box center [685, 230] width 8 height 8
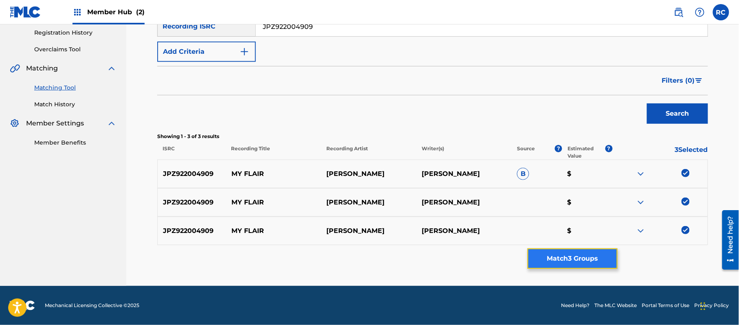
click at [591, 263] on button "Match 3 Groups" at bounding box center [572, 258] width 90 height 20
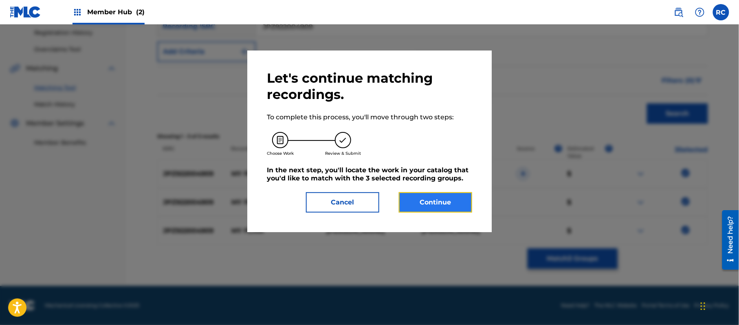
click at [463, 204] on button "Continue" at bounding box center [435, 202] width 73 height 20
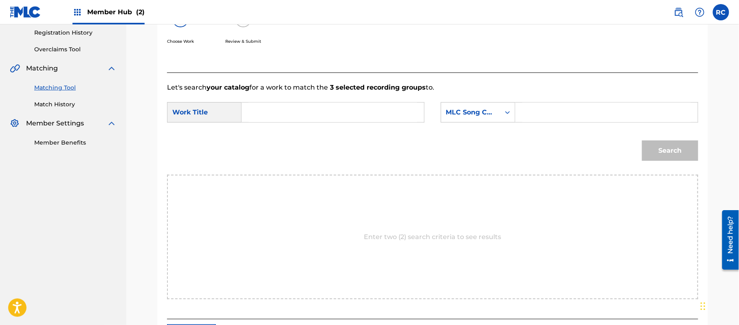
click at [289, 108] on input "Search Form" at bounding box center [332, 113] width 169 height 20
click at [303, 113] on input "My Flair MV2OZE" at bounding box center [332, 113] width 169 height 20
type input "My Flair"
click at [559, 124] on div "SearchWithCriteria97f8312d-8547-45ef-95f4-fbc23d5d379a Work Title My Flair my f…" at bounding box center [432, 114] width 531 height 25
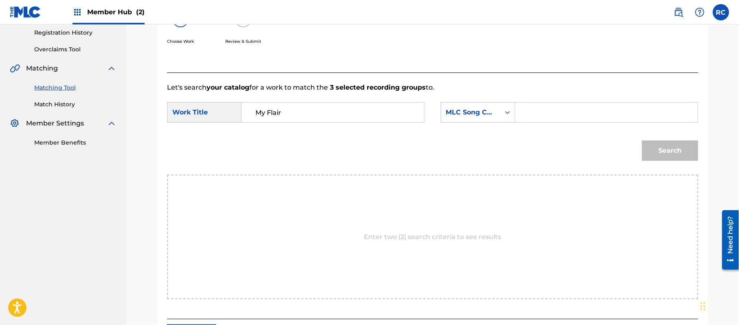
drag, startPoint x: 578, startPoint y: 117, endPoint x: 588, endPoint y: 121, distance: 10.8
click at [578, 117] on input "Search Form" at bounding box center [606, 113] width 169 height 20
type input "MV2OZE"
click at [660, 147] on button "Search" at bounding box center [670, 150] width 56 height 20
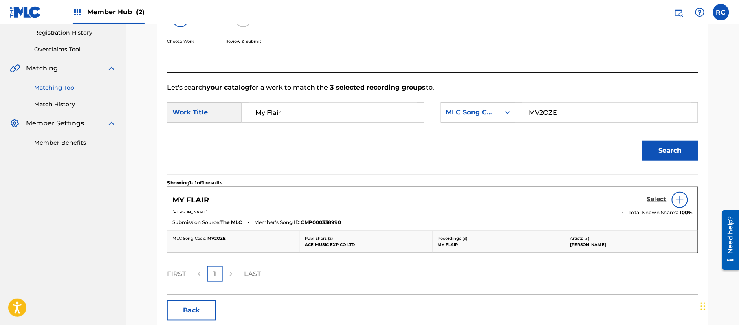
click at [654, 200] on h5 "Select" at bounding box center [657, 199] width 20 height 8
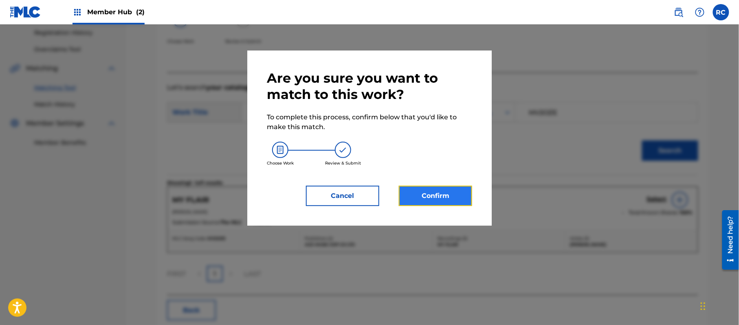
click at [433, 193] on button "Confirm" at bounding box center [435, 196] width 73 height 20
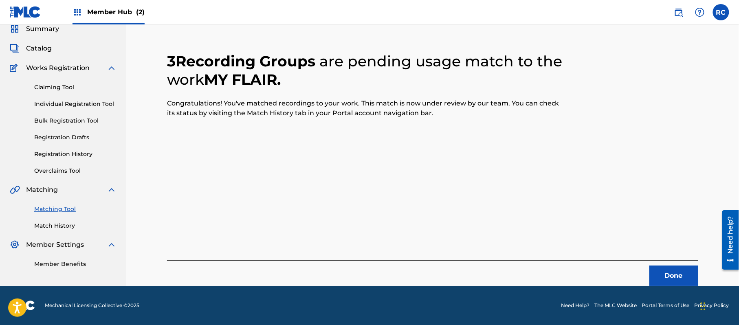
scroll to position [33, 0]
click at [665, 277] on button "Done" at bounding box center [673, 276] width 49 height 20
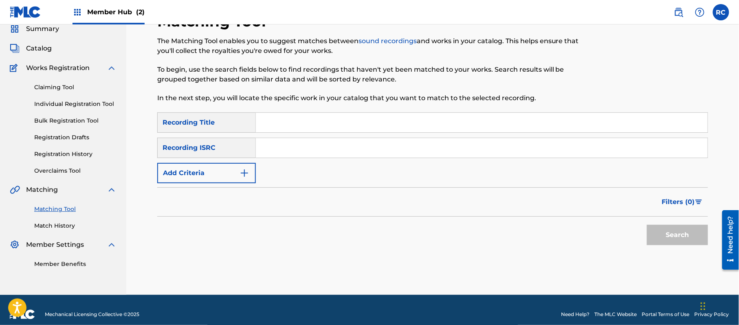
drag, startPoint x: 305, startPoint y: 149, endPoint x: 320, endPoint y: 156, distance: 17.1
click at [305, 150] on input "Search Form" at bounding box center [482, 148] width 452 height 20
drag, startPoint x: 672, startPoint y: 226, endPoint x: 622, endPoint y: 231, distance: 49.5
click at [672, 227] on button "Search" at bounding box center [677, 235] width 61 height 20
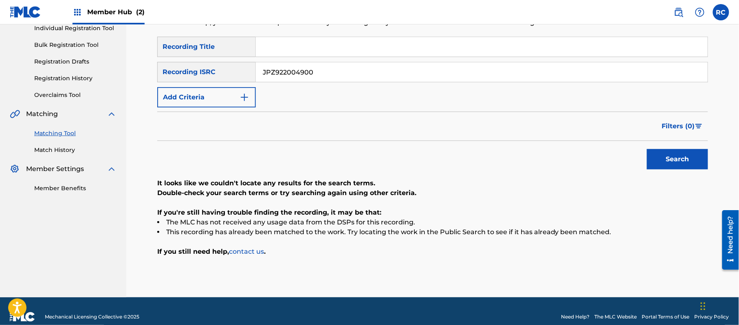
scroll to position [120, 0]
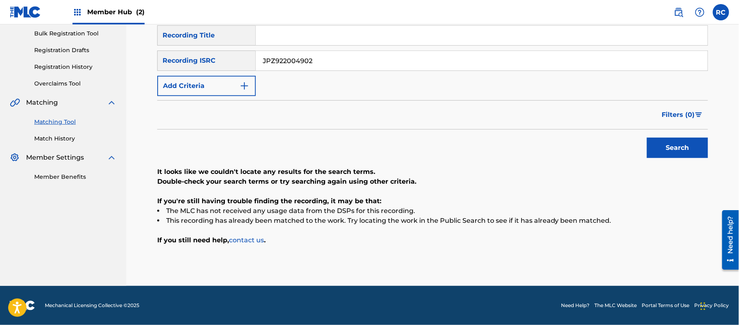
drag, startPoint x: 331, startPoint y: 66, endPoint x: 220, endPoint y: 69, distance: 110.8
click at [220, 69] on div "SearchWithCriteria028d1117-65d8-4844-accc-8a782a5c81c8 Recording ISRC JPZ922004…" at bounding box center [432, 60] width 551 height 20
click at [680, 158] on div "Search" at bounding box center [675, 145] width 65 height 33
click at [678, 157] on button "Search" at bounding box center [677, 148] width 61 height 20
drag, startPoint x: 251, startPoint y: 72, endPoint x: 235, endPoint y: 72, distance: 16.7
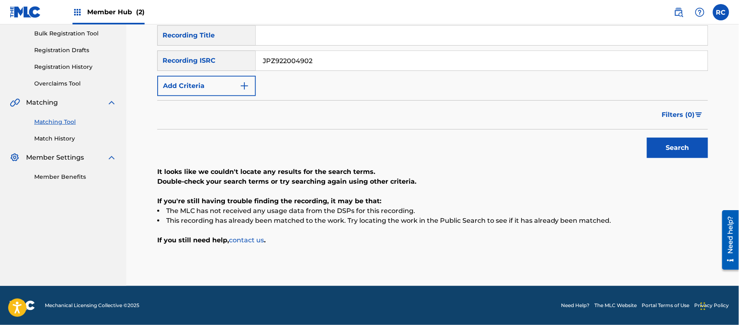
click at [235, 72] on div "SearchWithCriteria39b1b956-9fdf-44a6-90db-56696e5d65cf Recording Title SearchWi…" at bounding box center [432, 60] width 551 height 71
type input "JPZ922004897"
drag, startPoint x: 668, startPoint y: 140, endPoint x: 527, endPoint y: 145, distance: 141.4
click at [668, 141] on button "Search" at bounding box center [677, 148] width 61 height 20
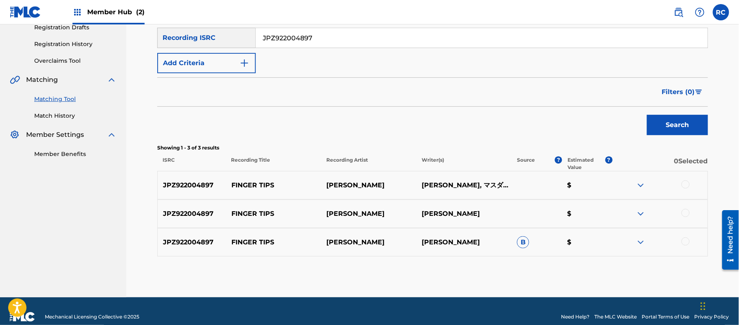
scroll to position [154, 0]
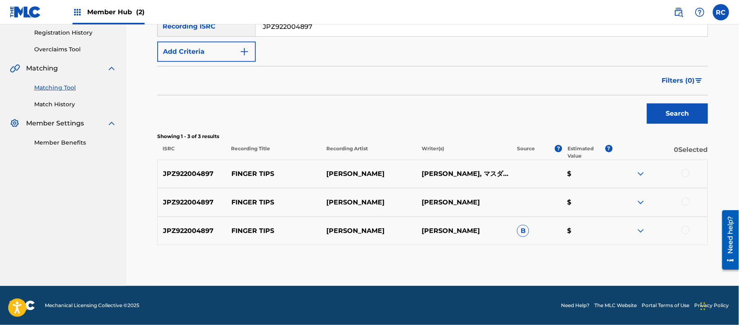
drag, startPoint x: 687, startPoint y: 175, endPoint x: 687, endPoint y: 193, distance: 17.9
click at [687, 176] on div at bounding box center [685, 173] width 8 height 8
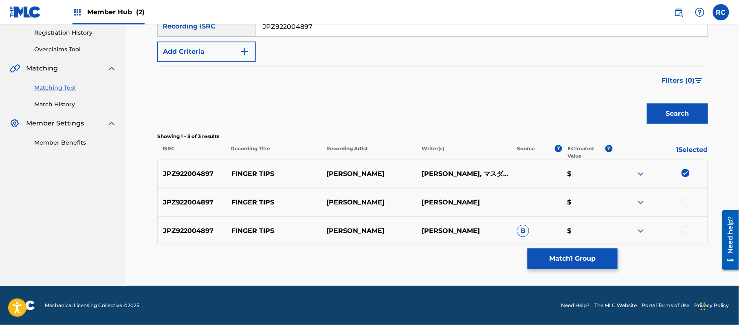
click at [687, 204] on div at bounding box center [685, 202] width 8 height 8
drag, startPoint x: 686, startPoint y: 228, endPoint x: 656, endPoint y: 235, distance: 31.2
click at [685, 229] on div at bounding box center [685, 230] width 8 height 8
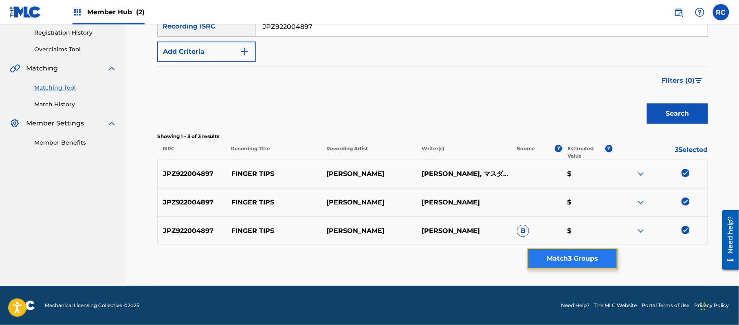
click at [594, 260] on button "Match 3 Groups" at bounding box center [572, 258] width 90 height 20
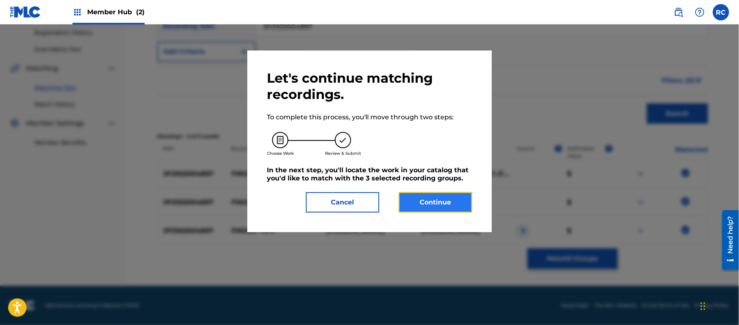
click at [449, 200] on button "Continue" at bounding box center [435, 202] width 73 height 20
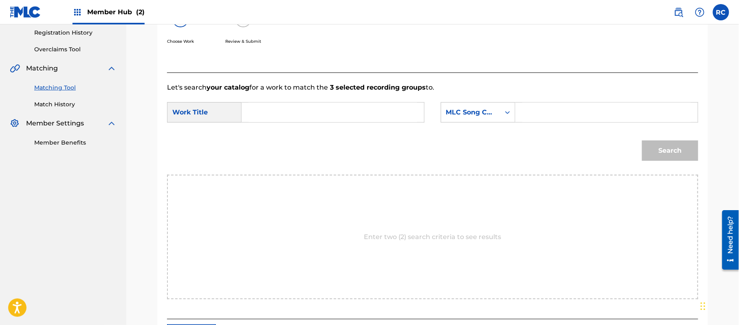
drag, startPoint x: 347, startPoint y: 116, endPoint x: 318, endPoint y: 116, distance: 28.9
click at [345, 116] on input "Search Form" at bounding box center [332, 113] width 169 height 20
click at [306, 116] on input "Finger Tips FB0Q4A" at bounding box center [332, 113] width 169 height 20
type input "Finger Tips"
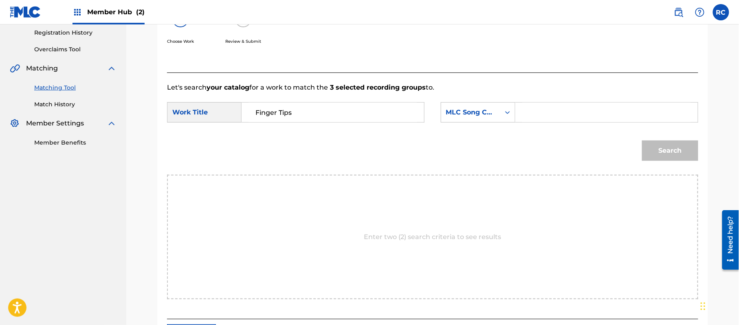
click at [530, 114] on input "Search Form" at bounding box center [606, 113] width 169 height 20
type input "FB0Q4A"
click at [665, 155] on button "Search" at bounding box center [670, 150] width 56 height 20
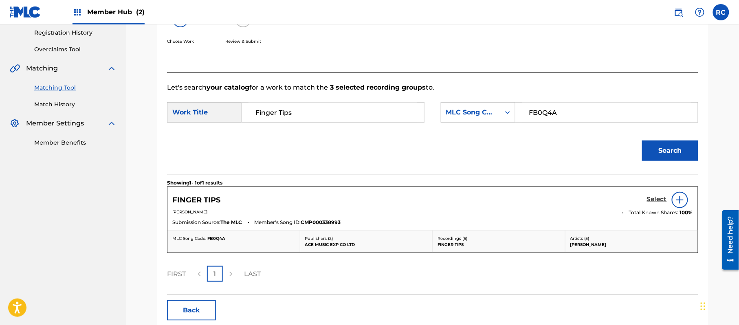
click at [652, 200] on h5 "Select" at bounding box center [657, 199] width 20 height 8
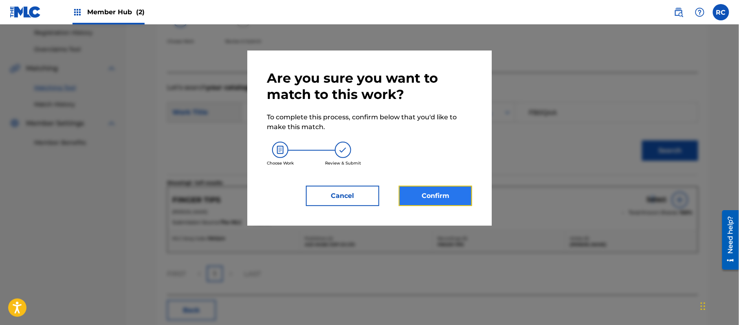
click at [452, 199] on button "Confirm" at bounding box center [435, 196] width 73 height 20
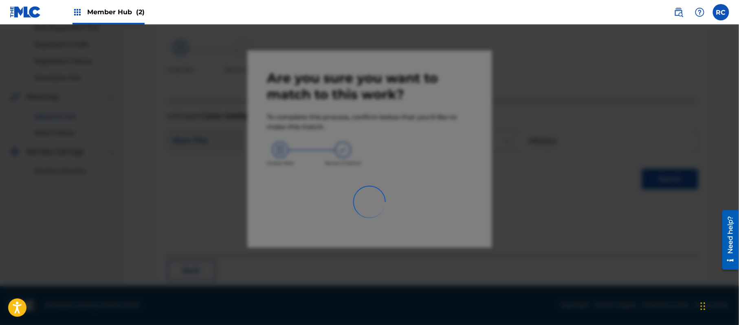
scroll to position [33, 0]
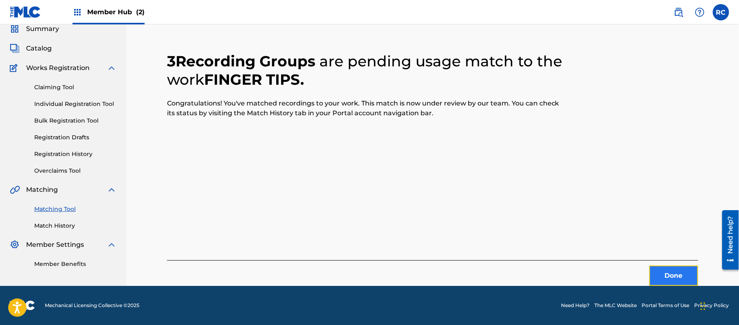
click at [653, 271] on button "Done" at bounding box center [673, 276] width 49 height 20
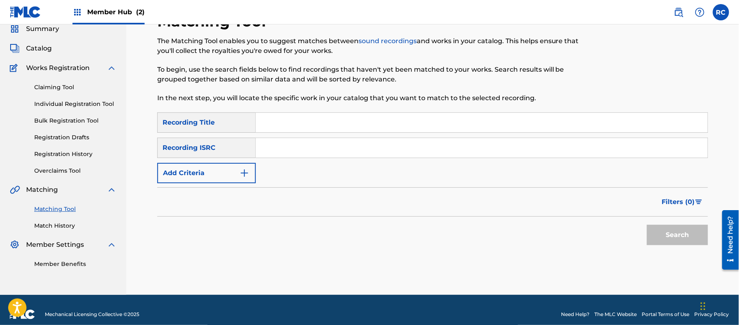
drag, startPoint x: 307, startPoint y: 150, endPoint x: 312, endPoint y: 152, distance: 5.7
click at [307, 150] on input "Search Form" at bounding box center [482, 148] width 452 height 20
type input "JPZ922004896"
drag, startPoint x: 667, startPoint y: 235, endPoint x: 661, endPoint y: 239, distance: 7.3
click at [667, 236] on button "Search" at bounding box center [677, 235] width 61 height 20
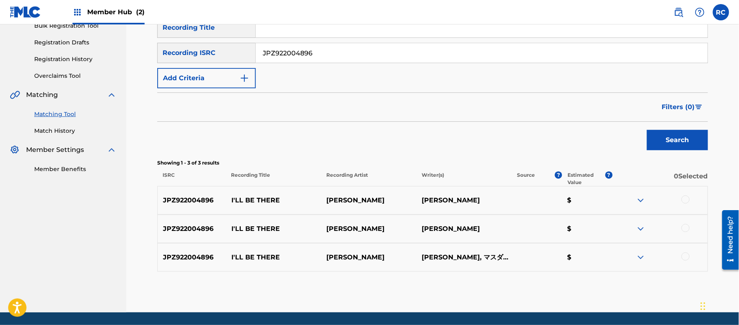
scroll to position [141, 0]
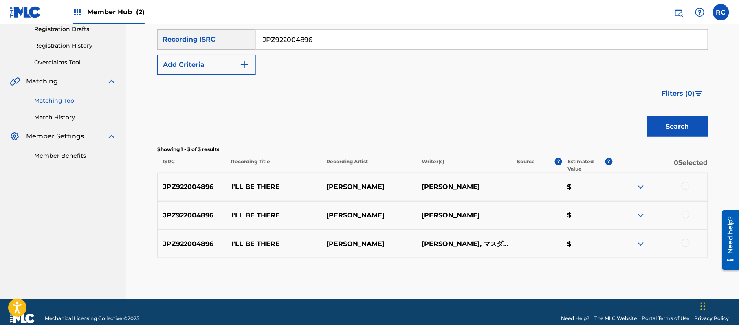
click at [686, 188] on div at bounding box center [685, 186] width 8 height 8
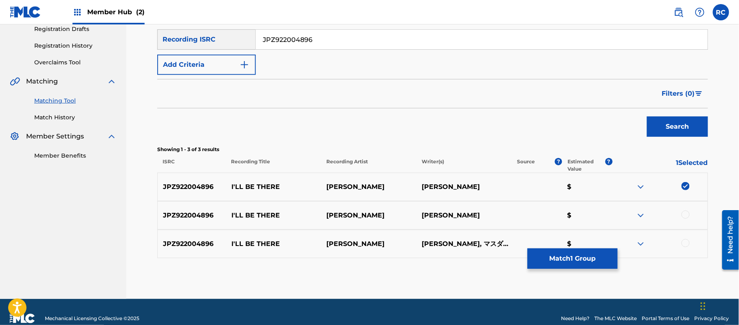
click at [688, 211] on div "JPZ922004896 I'LL BE THERE [PERSON_NAME] $" at bounding box center [432, 215] width 551 height 29
click at [686, 217] on div at bounding box center [685, 215] width 8 height 8
click at [684, 239] on div at bounding box center [685, 243] width 8 height 8
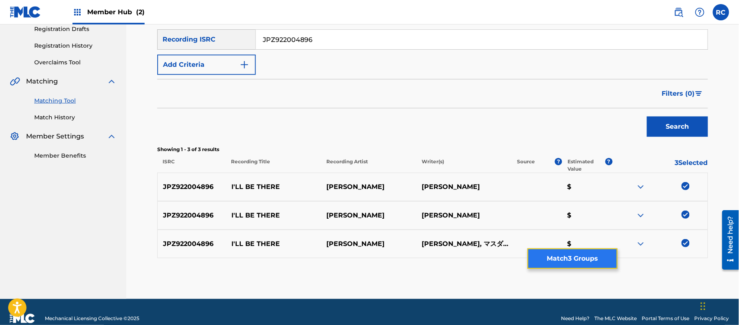
drag, startPoint x: 592, startPoint y: 267, endPoint x: 588, endPoint y: 268, distance: 4.1
click at [588, 268] on button "Match 3 Groups" at bounding box center [572, 258] width 90 height 20
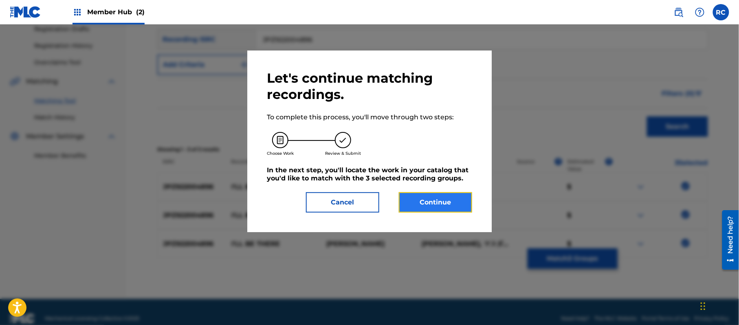
click at [441, 206] on button "Continue" at bounding box center [435, 202] width 73 height 20
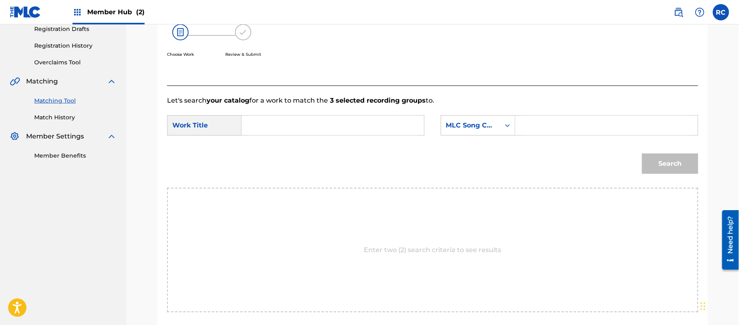
click at [284, 125] on input "Search Form" at bounding box center [332, 126] width 169 height 20
click at [313, 126] on input "I'Ll Be There I33A45" at bounding box center [332, 126] width 169 height 20
type input "I'Ll Be There"
drag, startPoint x: 538, startPoint y: 126, endPoint x: 577, endPoint y: 134, distance: 39.1
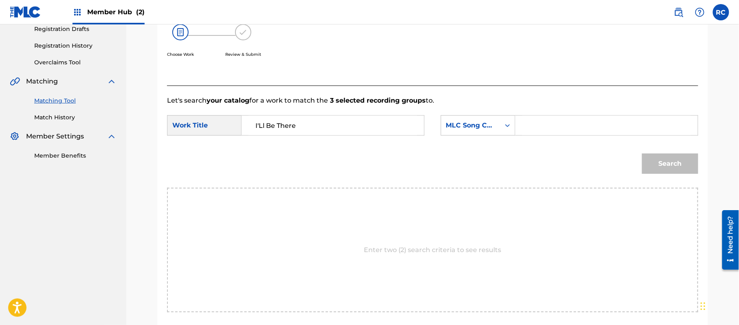
click at [540, 126] on input "Search Form" at bounding box center [606, 126] width 169 height 20
type input "I33A45"
click at [668, 160] on button "Search" at bounding box center [670, 164] width 56 height 20
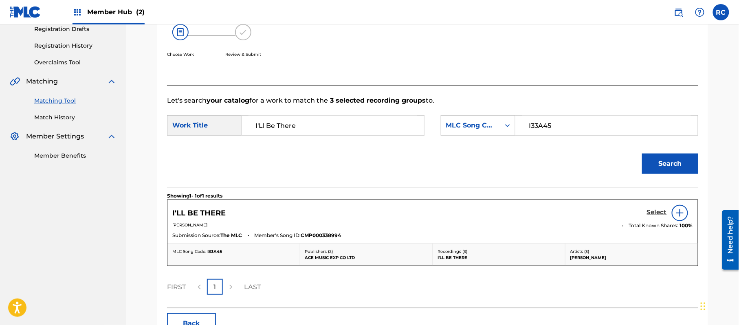
click at [652, 213] on h5 "Select" at bounding box center [657, 212] width 20 height 8
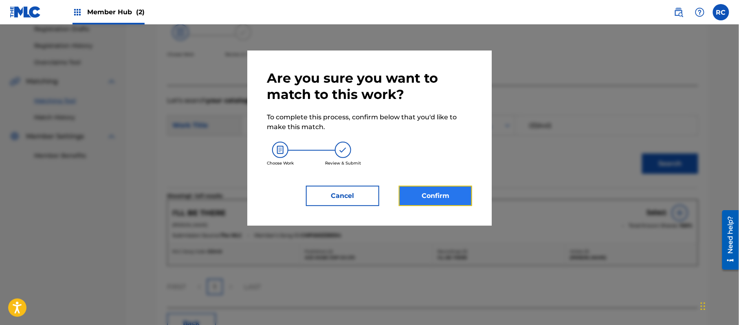
click at [450, 204] on button "Confirm" at bounding box center [435, 196] width 73 height 20
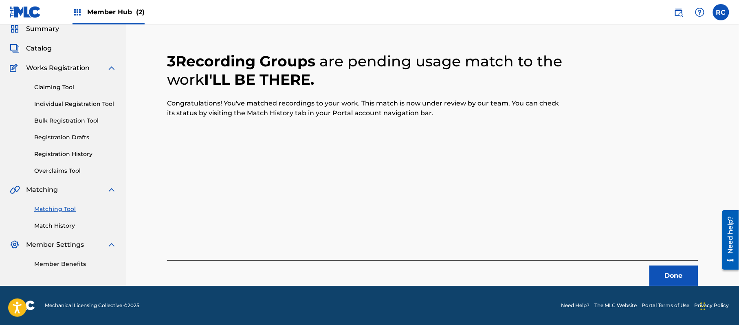
scroll to position [33, 0]
click at [669, 277] on button "Done" at bounding box center [673, 276] width 49 height 20
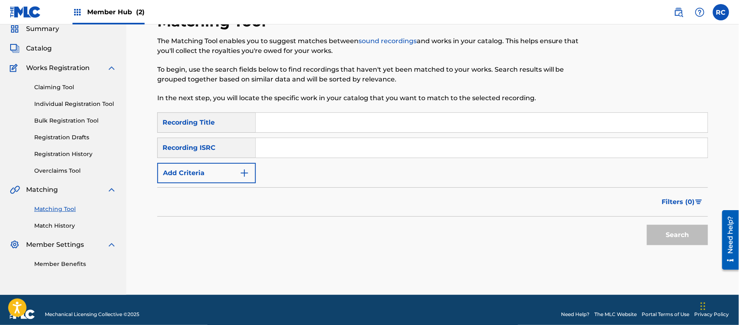
click at [301, 155] on input "Search Form" at bounding box center [482, 148] width 452 height 20
type input "JPZ922004911"
drag, startPoint x: 665, startPoint y: 238, endPoint x: 596, endPoint y: 249, distance: 69.8
click at [665, 238] on button "Search" at bounding box center [677, 235] width 61 height 20
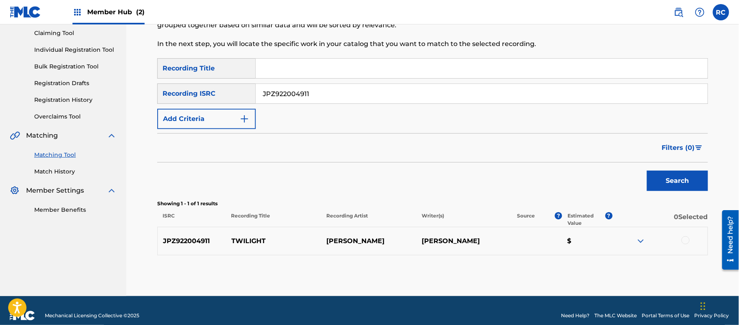
scroll to position [97, 0]
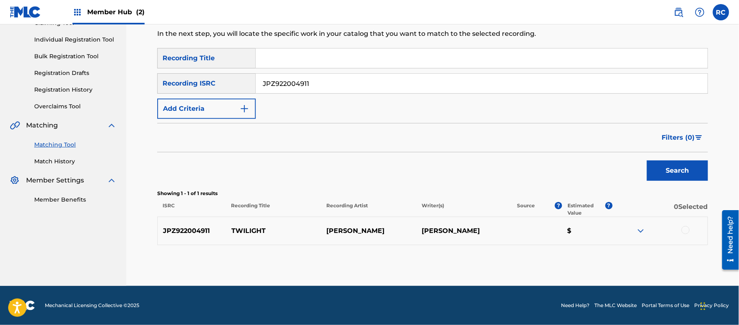
drag, startPoint x: 685, startPoint y: 230, endPoint x: 635, endPoint y: 242, distance: 50.6
click at [685, 232] on div at bounding box center [685, 230] width 8 height 8
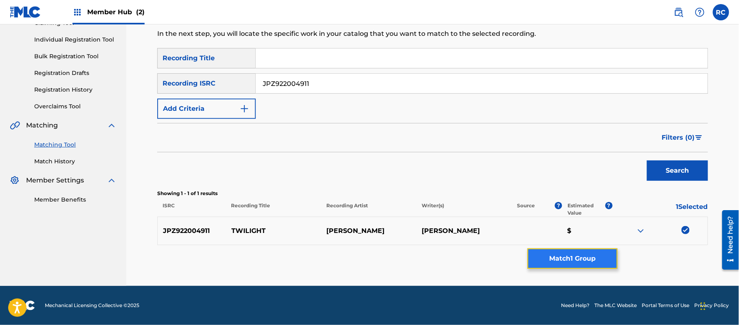
click at [587, 261] on button "Match 1 Group" at bounding box center [572, 258] width 90 height 20
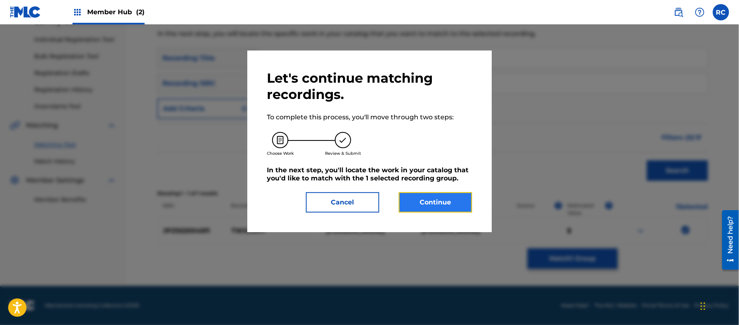
click at [445, 202] on button "Continue" at bounding box center [435, 202] width 73 height 20
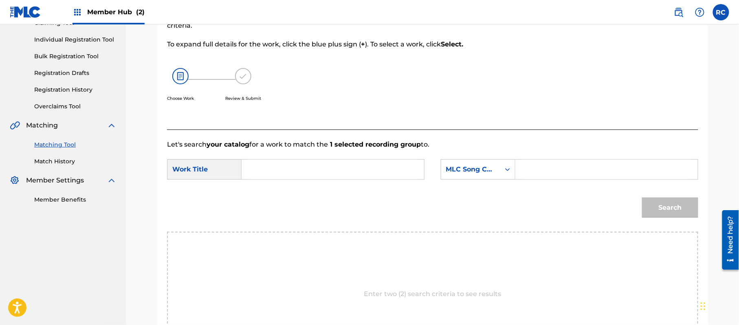
click at [301, 172] on input "Search Form" at bounding box center [332, 170] width 169 height 20
click at [295, 169] on input "Twilight TX519R" at bounding box center [332, 170] width 169 height 20
type input "Twilight"
click at [576, 169] on input "Search Form" at bounding box center [606, 170] width 169 height 20
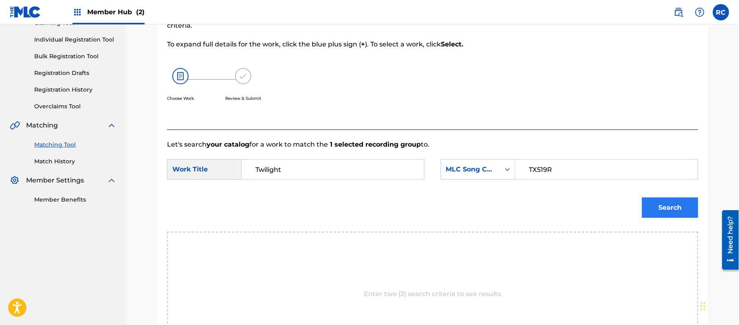
type input "TX519R"
click at [671, 201] on button "Search" at bounding box center [670, 208] width 56 height 20
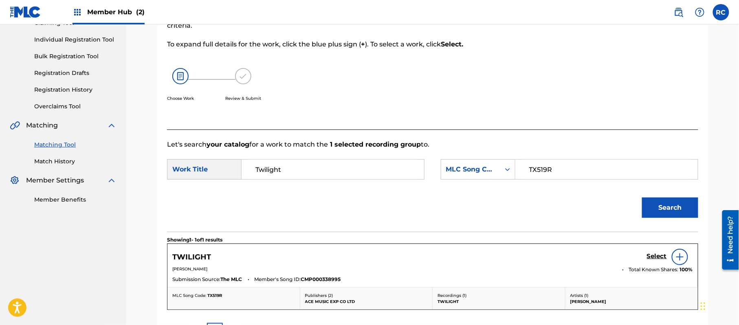
click at [650, 263] on div "Select" at bounding box center [670, 257] width 46 height 16
click at [648, 259] on h5 "Select" at bounding box center [657, 256] width 20 height 8
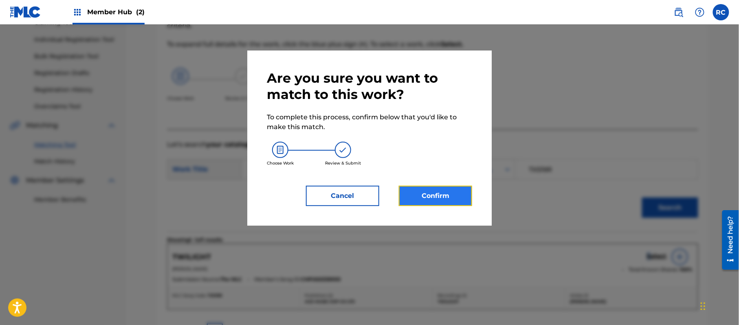
click at [427, 197] on button "Confirm" at bounding box center [435, 196] width 73 height 20
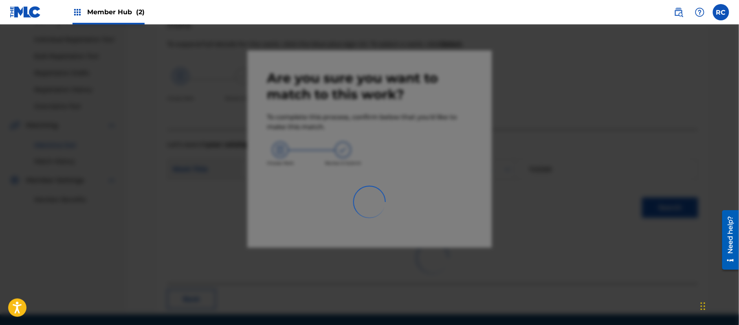
scroll to position [33, 0]
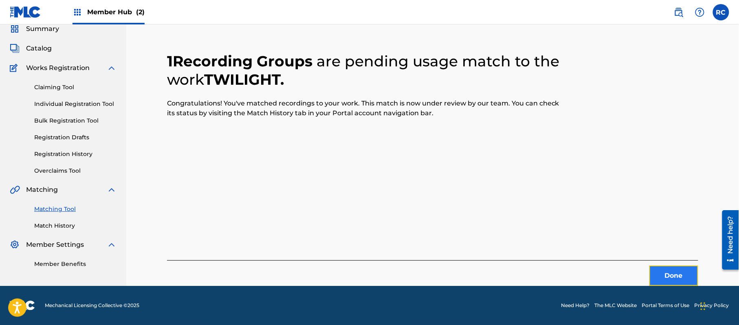
click at [672, 274] on button "Done" at bounding box center [673, 276] width 49 height 20
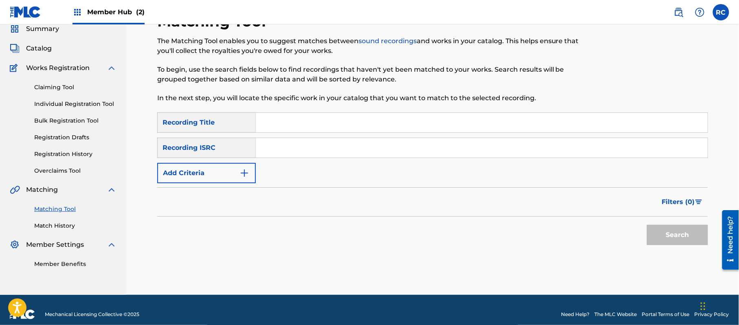
drag, startPoint x: 283, startPoint y: 148, endPoint x: 300, endPoint y: 152, distance: 17.2
click at [286, 149] on input "Search Form" at bounding box center [482, 148] width 452 height 20
type input "JPZ922004911"
click at [665, 238] on button "Search" at bounding box center [677, 235] width 61 height 20
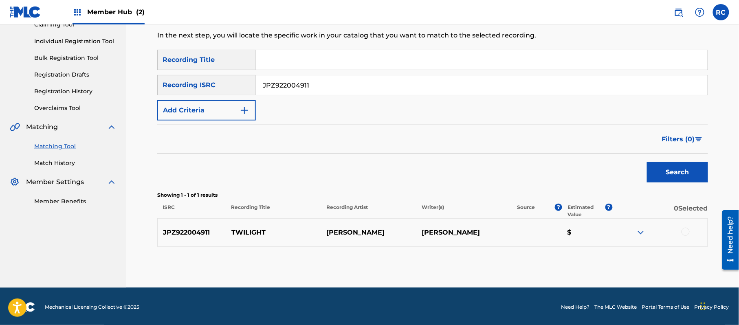
scroll to position [97, 0]
